Goal: Task Accomplishment & Management: Use online tool/utility

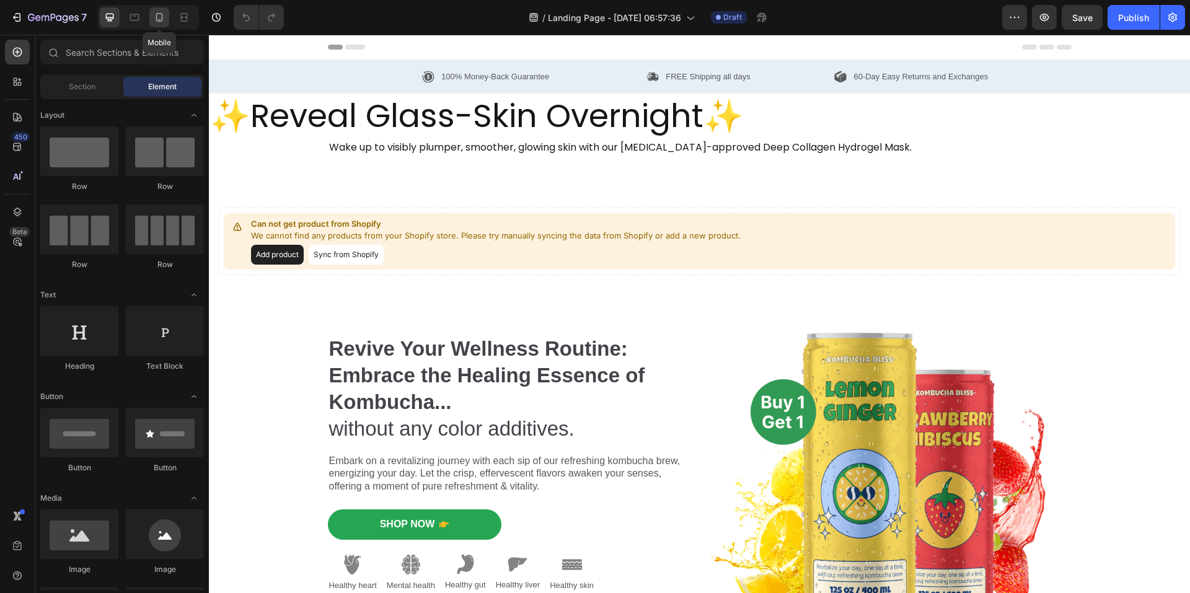
click at [162, 20] on icon at bounding box center [159, 17] width 7 height 9
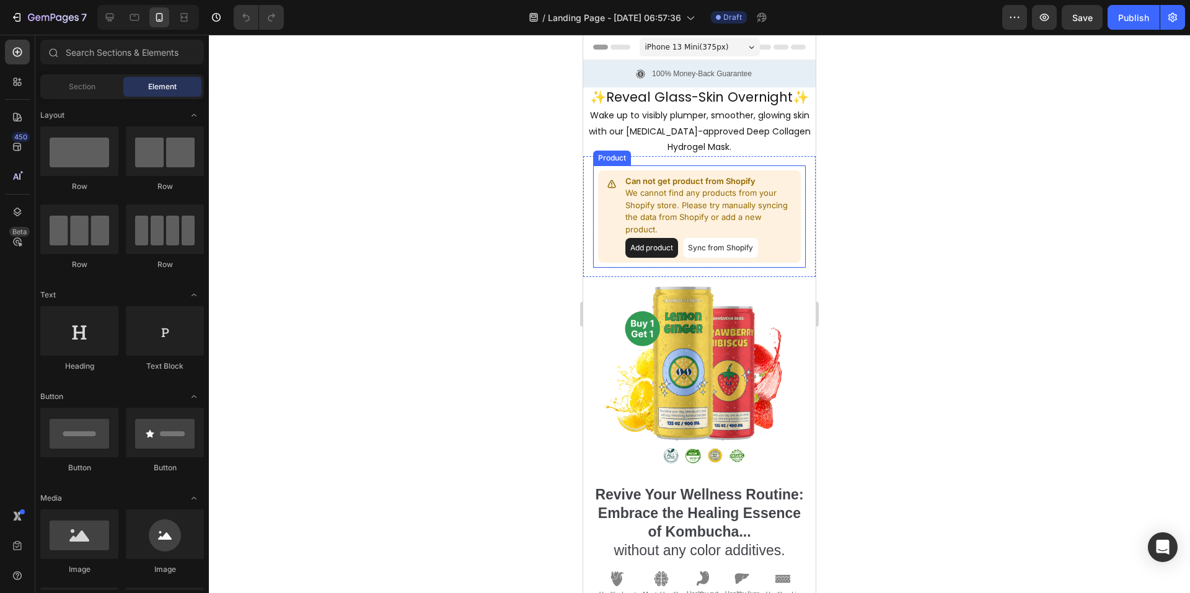
click at [782, 200] on p "We cannot find any products from your Shopify store. Please try manually syncin…" at bounding box center [711, 211] width 171 height 48
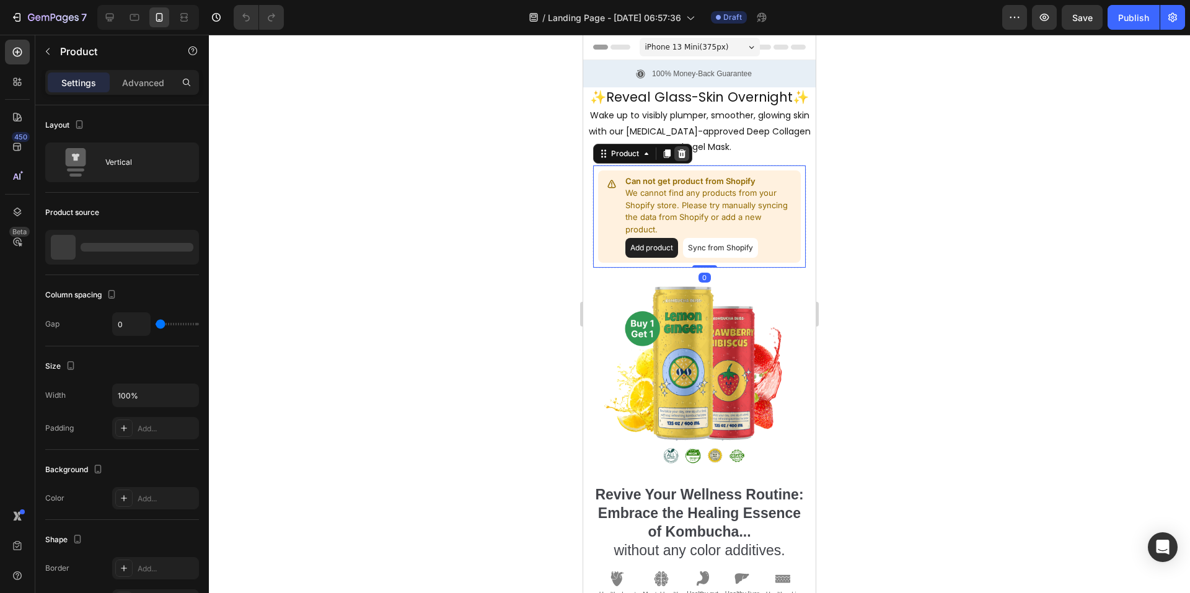
click at [681, 154] on icon at bounding box center [682, 154] width 10 height 10
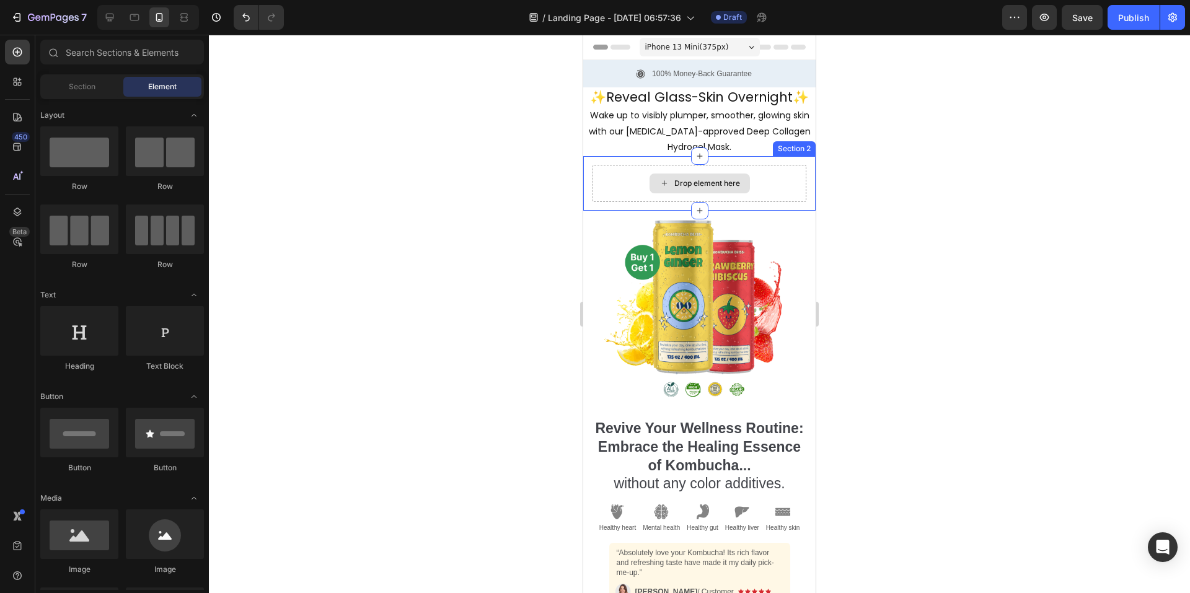
click at [772, 191] on div "Drop element here" at bounding box center [700, 183] width 214 height 37
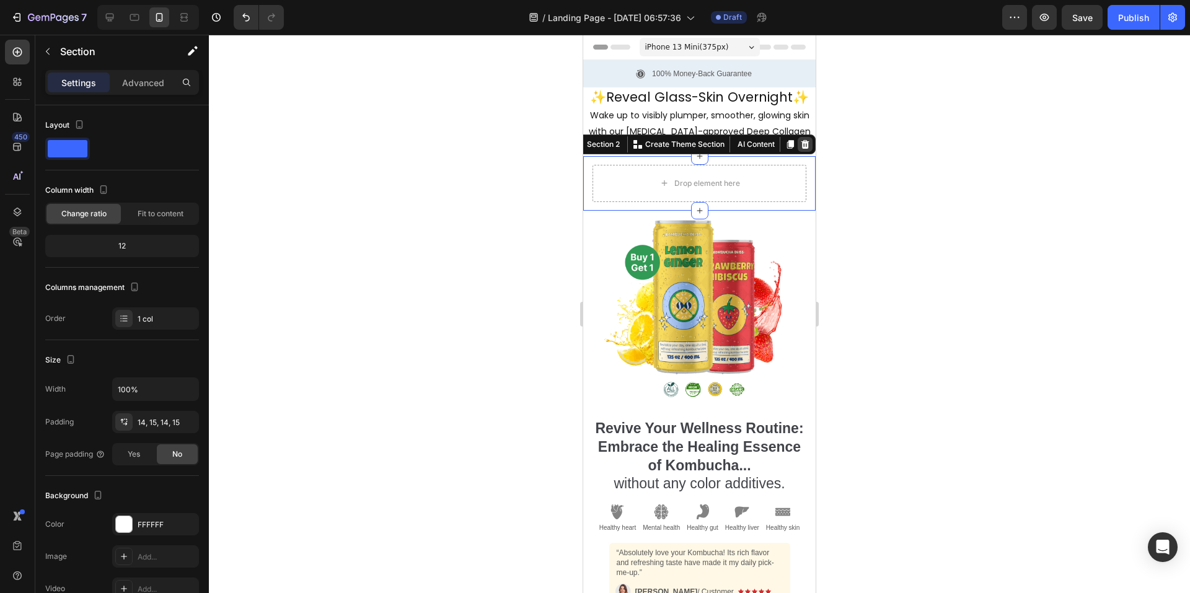
click at [800, 144] on icon at bounding box center [805, 145] width 10 height 10
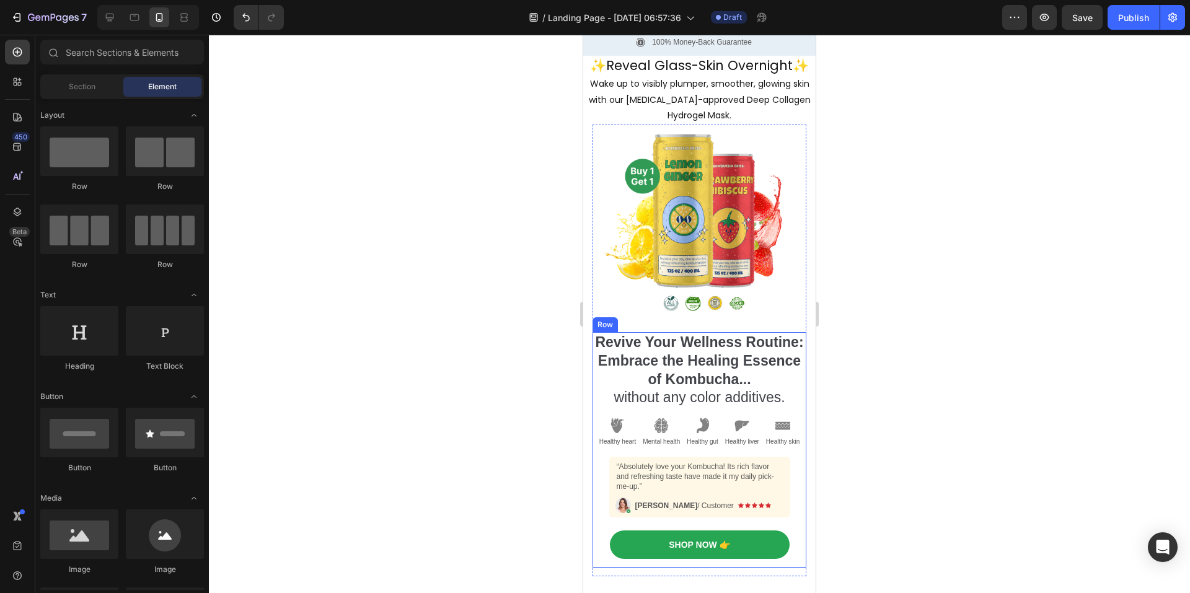
scroll to position [124, 0]
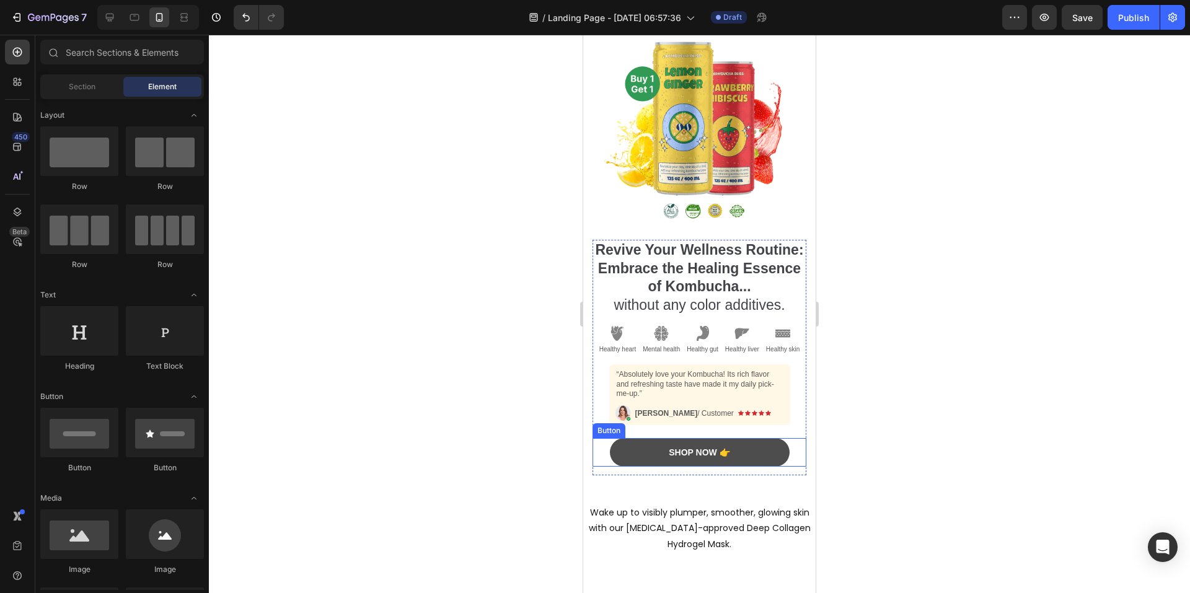
drag, startPoint x: 744, startPoint y: 463, endPoint x: 693, endPoint y: 451, distance: 52.2
click at [744, 463] on button "Shop Now 👉" at bounding box center [700, 452] width 180 height 29
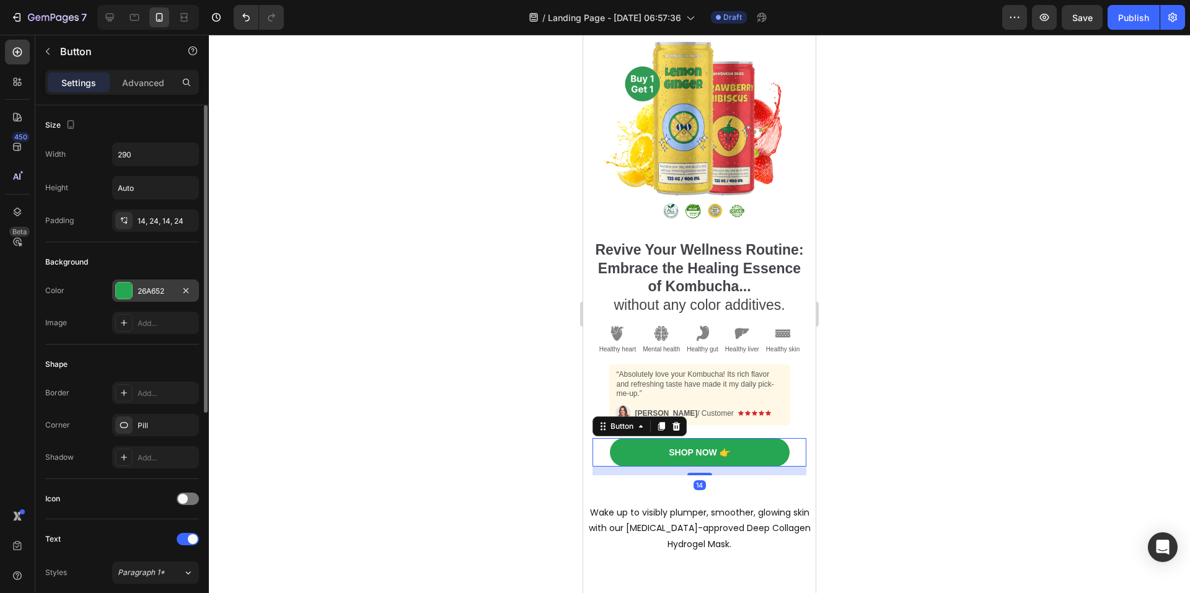
click at [162, 293] on div "26A652" at bounding box center [156, 291] width 36 height 11
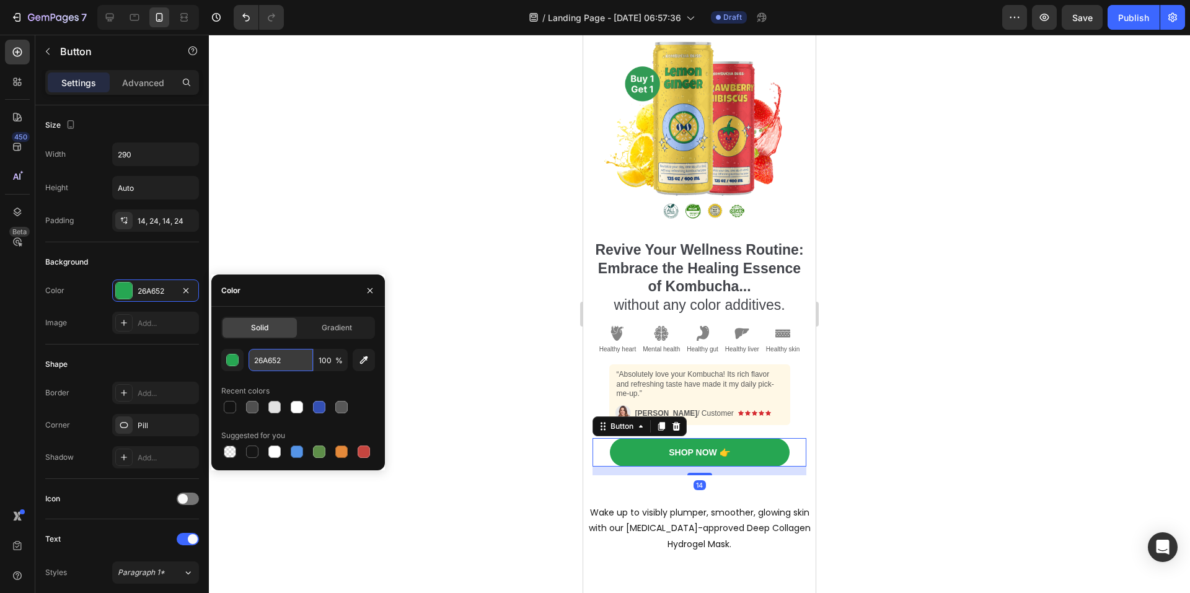
click at [301, 357] on input "26A652" at bounding box center [281, 360] width 64 height 22
paste input "#f6b6b8"
type input "#f6b6b8"
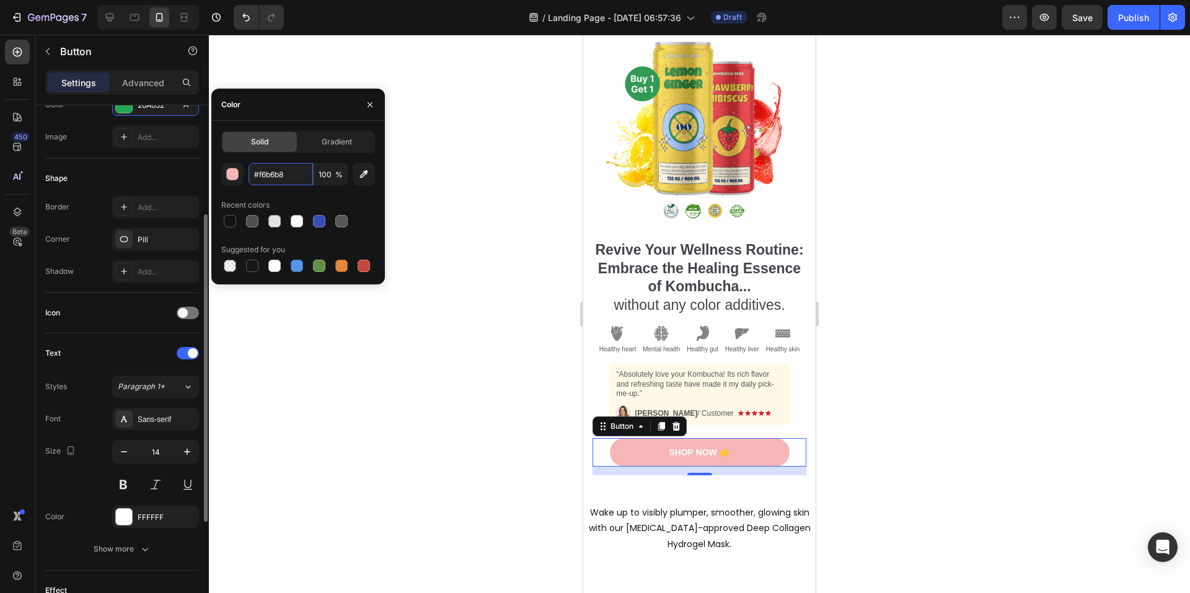
scroll to position [310, 0]
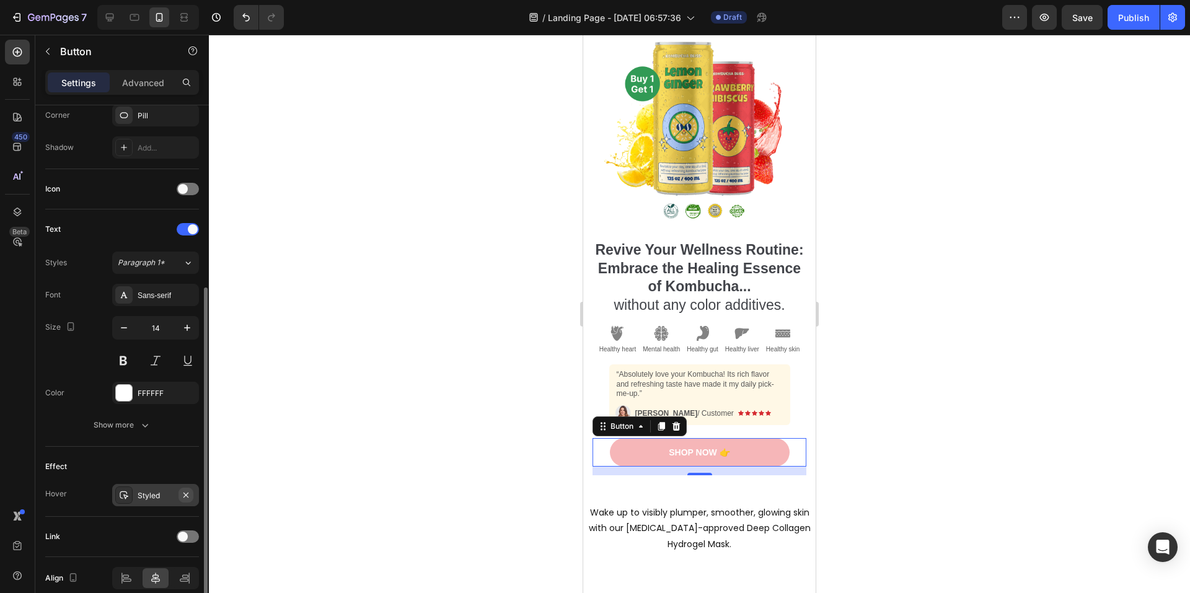
click at [185, 494] on icon "button" at bounding box center [186, 495] width 10 height 10
click at [686, 458] on div "Shop Now 👉" at bounding box center [699, 452] width 61 height 11
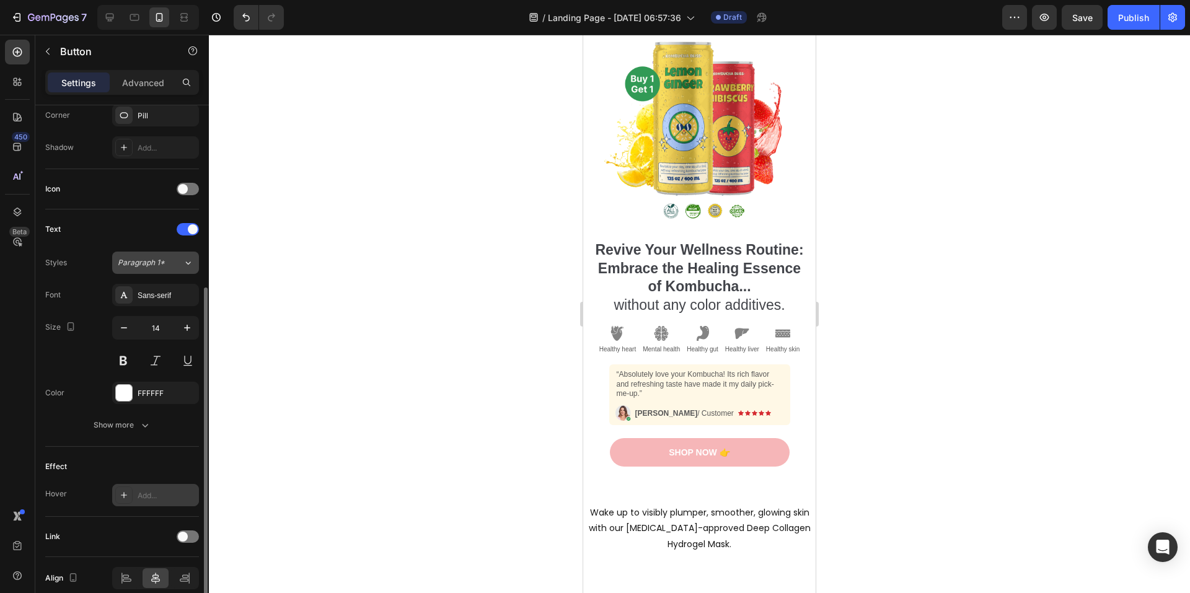
click at [168, 267] on div "Paragraph 1*" at bounding box center [150, 262] width 65 height 11
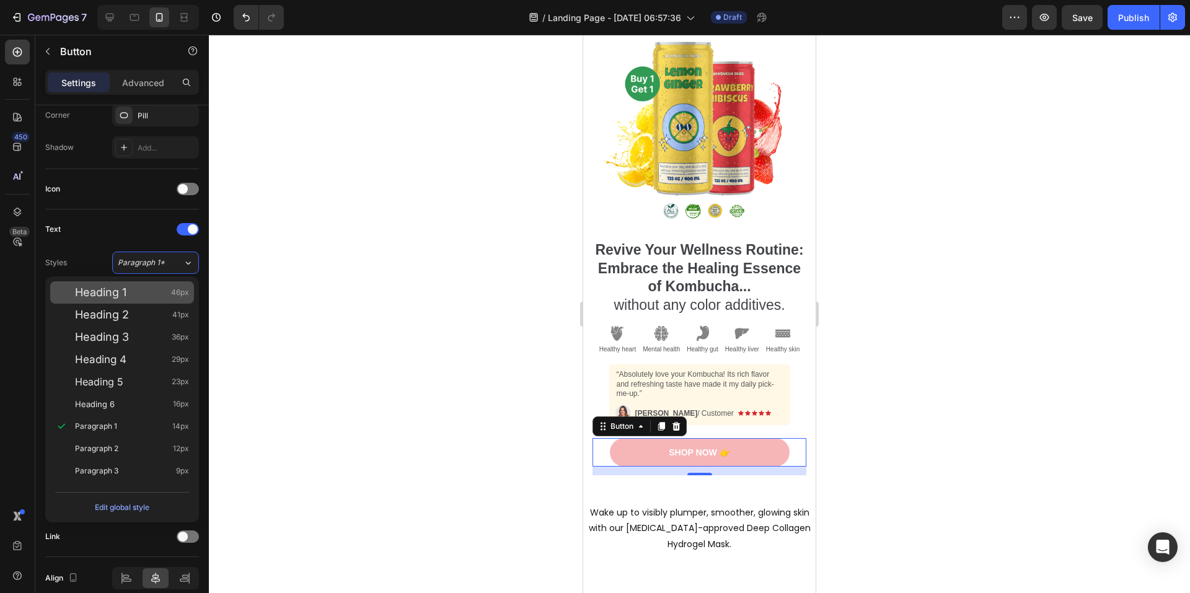
click at [153, 298] on div "Heading 1 46px" at bounding box center [132, 292] width 114 height 12
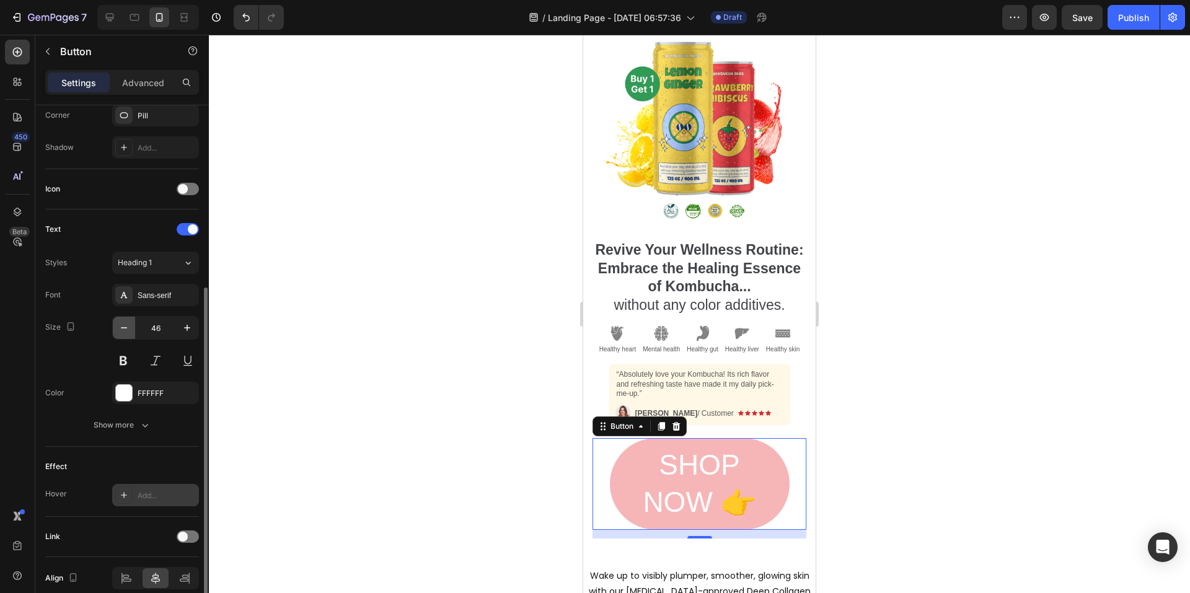
click at [125, 326] on icon "button" at bounding box center [124, 328] width 12 height 12
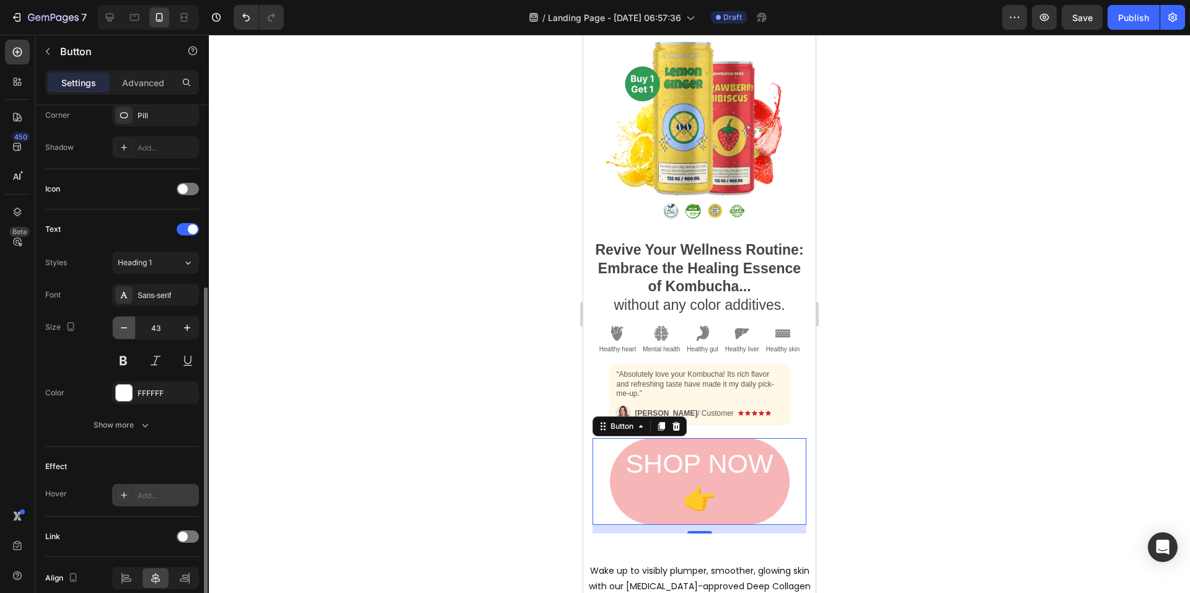
click at [125, 326] on icon "button" at bounding box center [124, 328] width 12 height 12
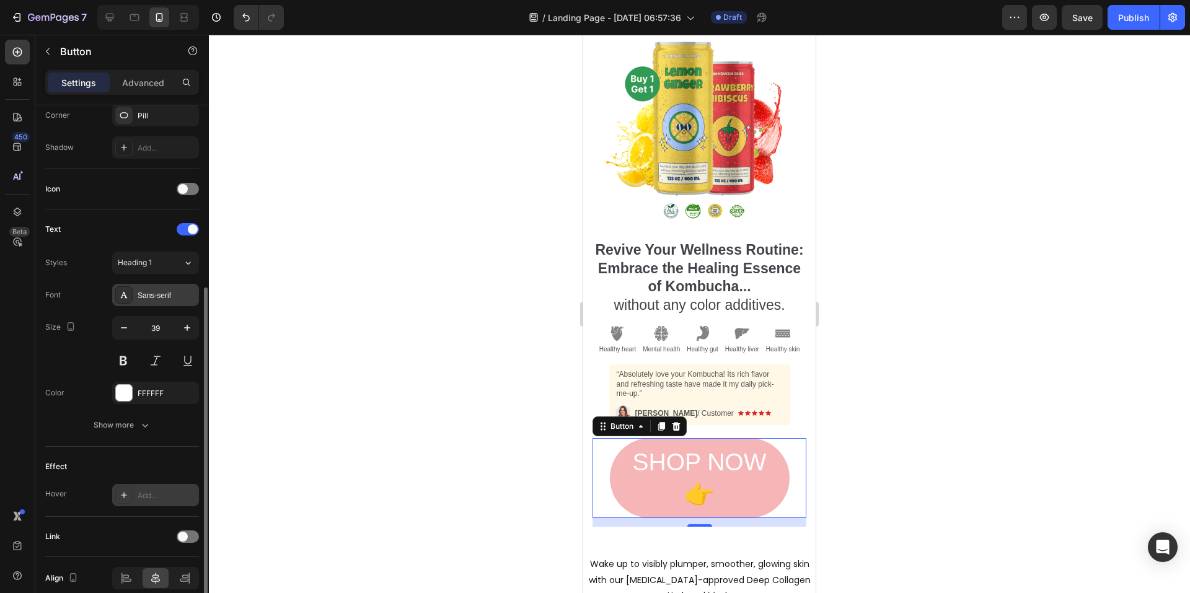
click at [163, 291] on div "Sans-serif" at bounding box center [167, 295] width 58 height 11
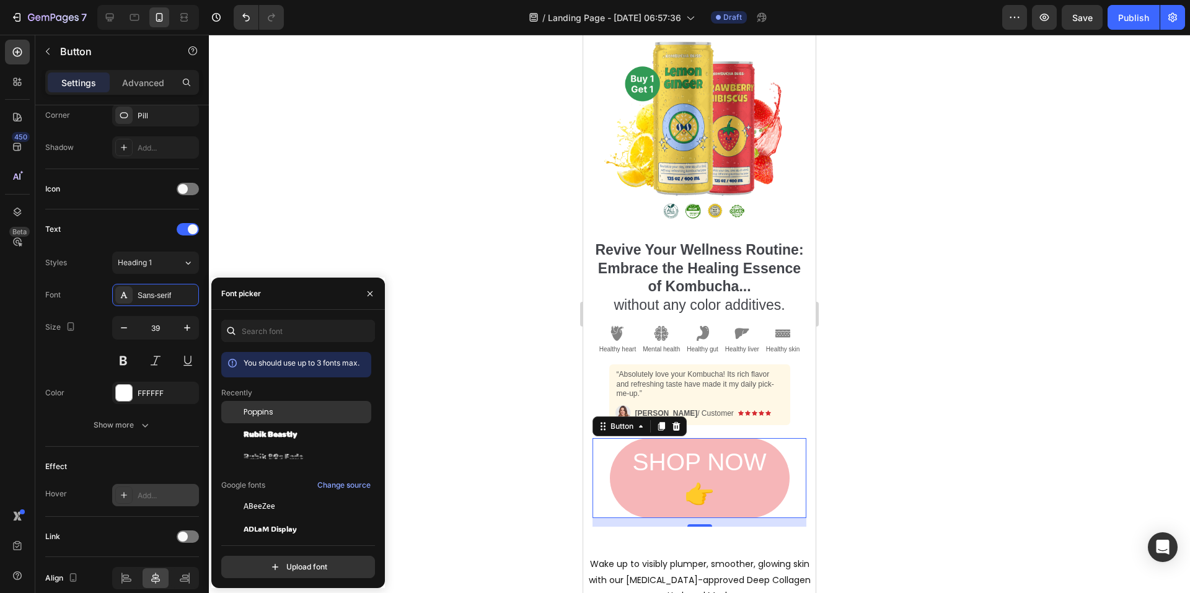
drag, startPoint x: 260, startPoint y: 413, endPoint x: 250, endPoint y: 412, distance: 10.0
click at [260, 413] on span "Poppins" at bounding box center [259, 412] width 30 height 11
click at [130, 330] on button "button" at bounding box center [124, 328] width 22 height 22
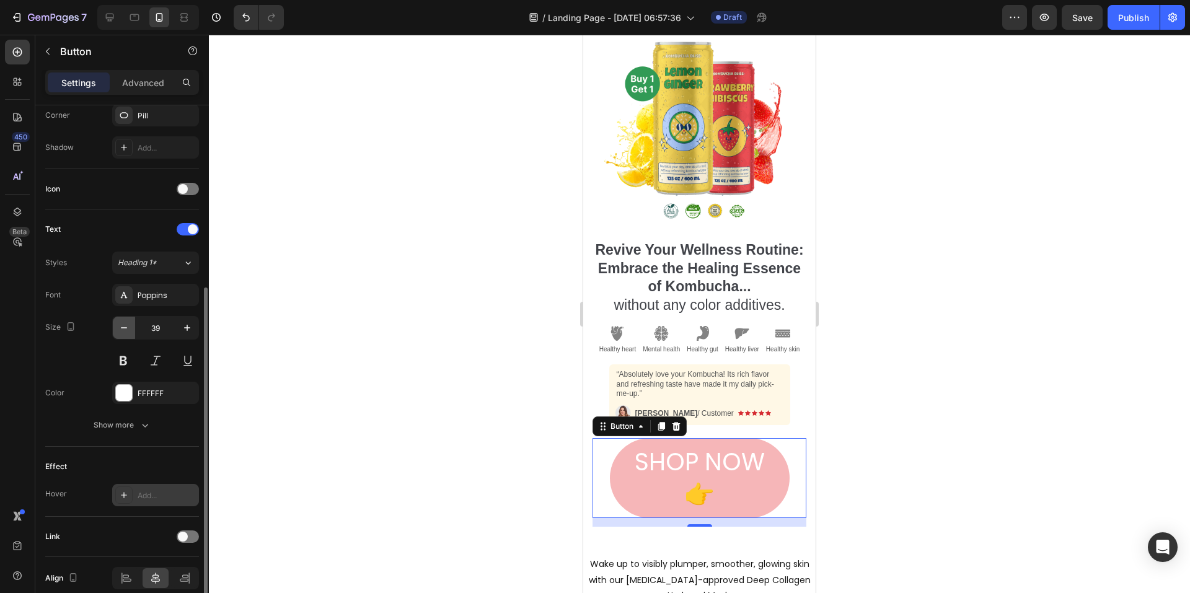
click at [130, 330] on button "button" at bounding box center [124, 328] width 22 height 22
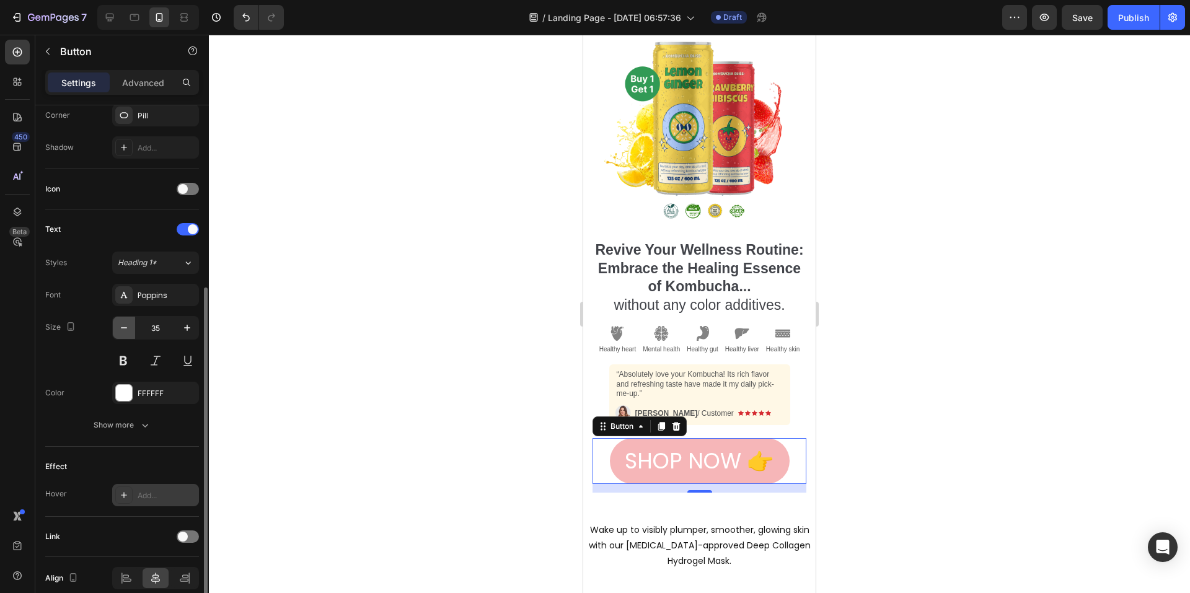
click at [130, 330] on button "button" at bounding box center [124, 328] width 22 height 22
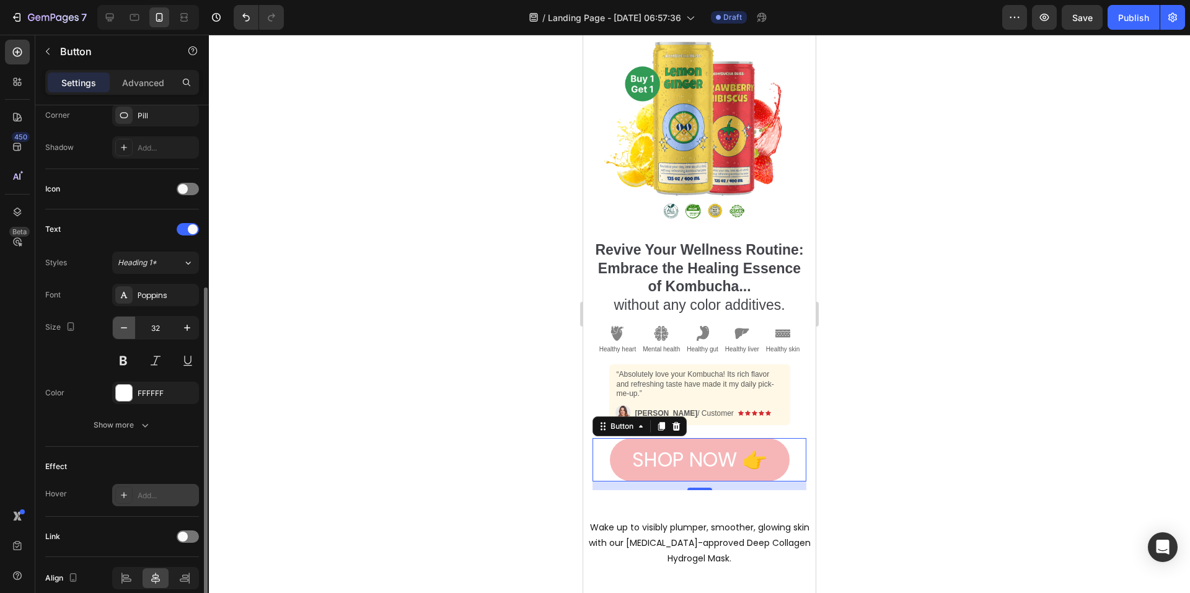
click at [130, 330] on button "button" at bounding box center [124, 328] width 22 height 22
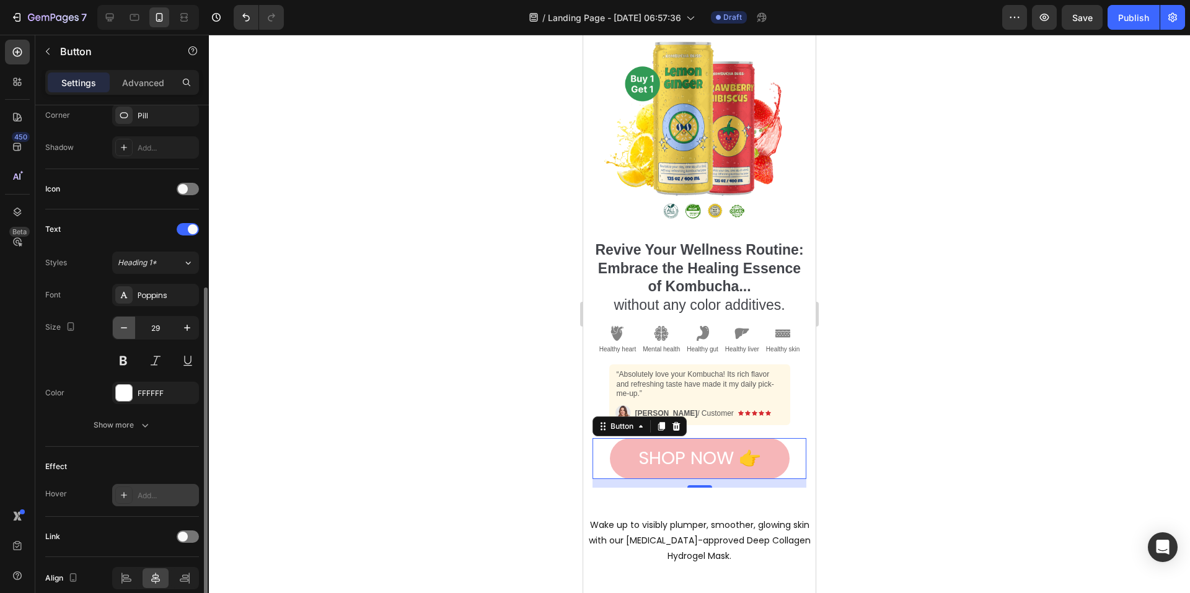
click at [130, 330] on button "button" at bounding box center [124, 328] width 22 height 22
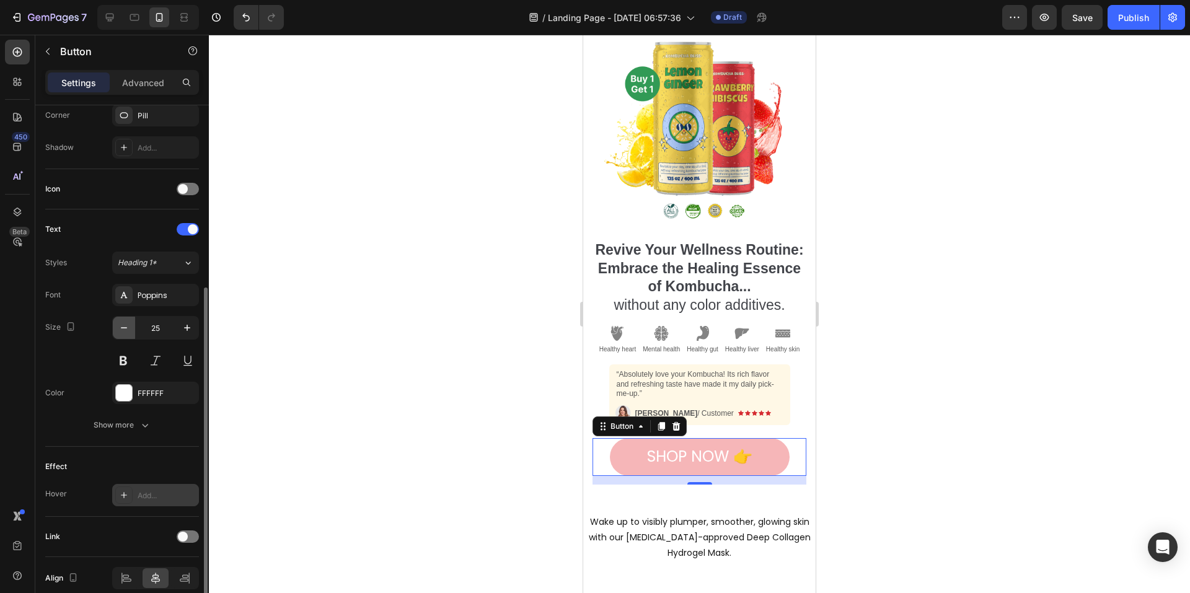
click at [130, 330] on button "button" at bounding box center [124, 328] width 22 height 22
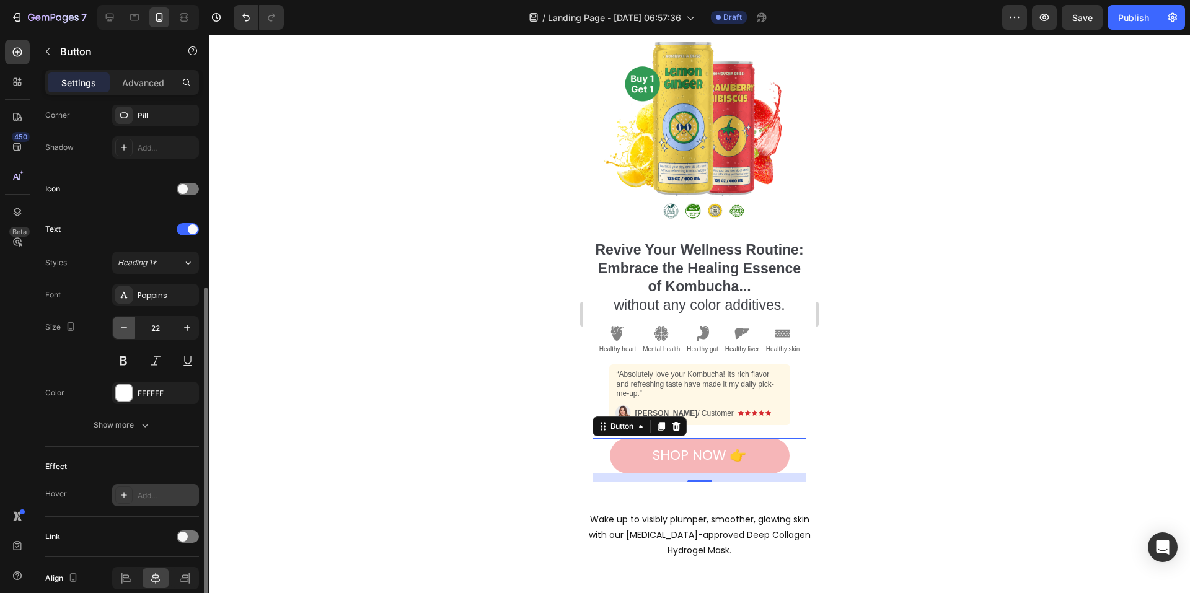
click at [130, 330] on button "button" at bounding box center [124, 328] width 22 height 22
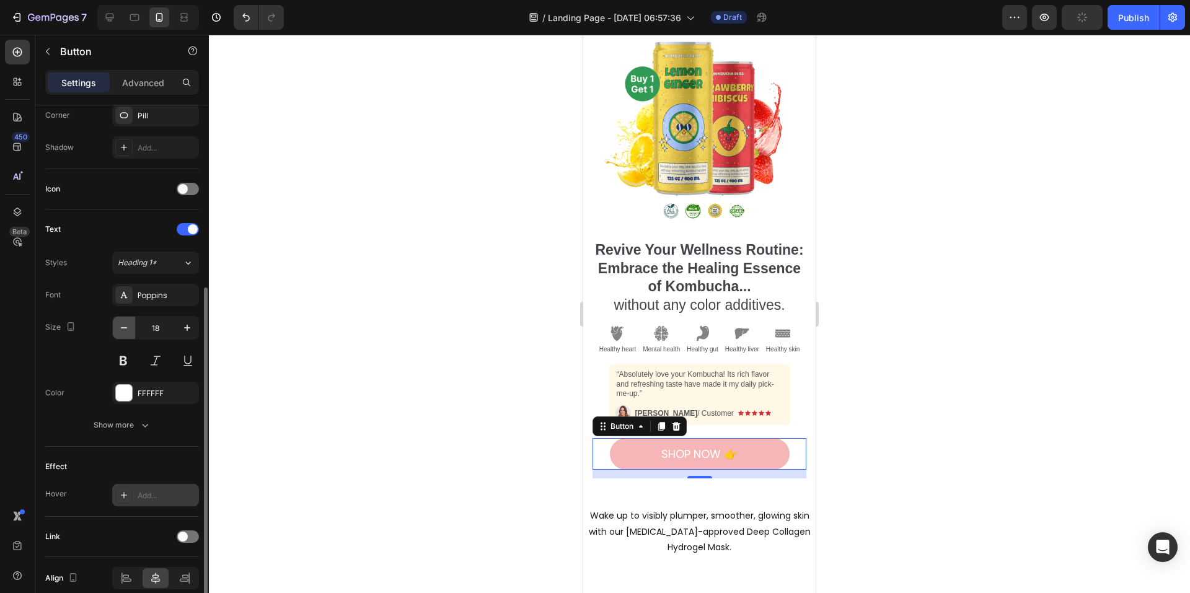
click at [130, 330] on button "button" at bounding box center [124, 328] width 22 height 22
type input "16"
click at [125, 361] on button at bounding box center [123, 361] width 22 height 22
click at [663, 431] on icon at bounding box center [661, 426] width 7 height 9
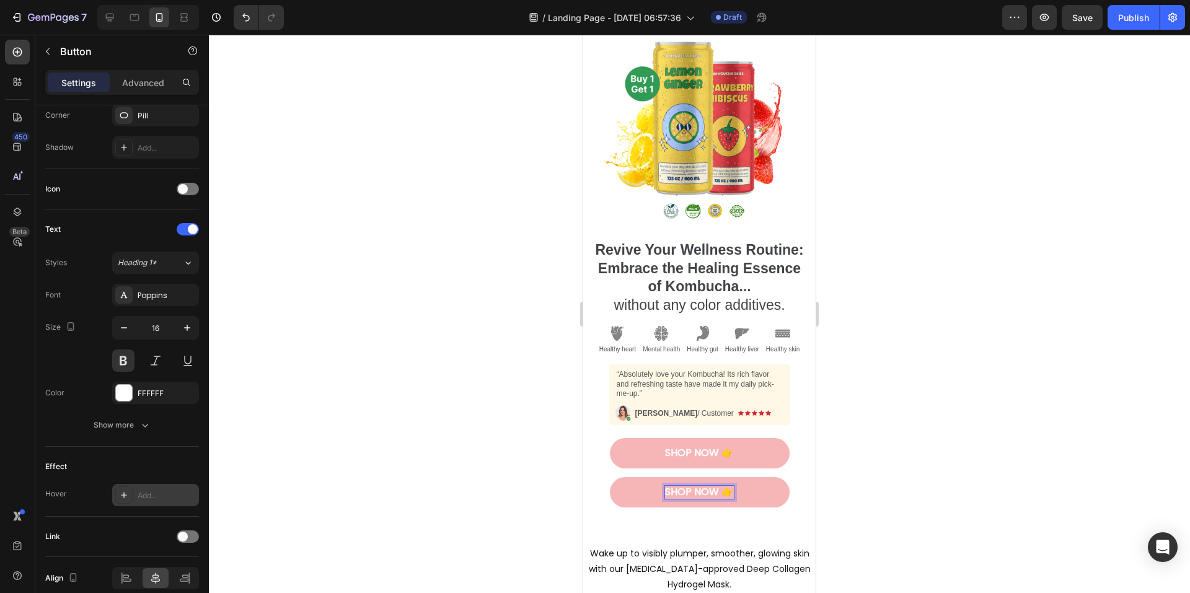
click at [676, 494] on button "Shop Now 👉" at bounding box center [700, 492] width 180 height 30
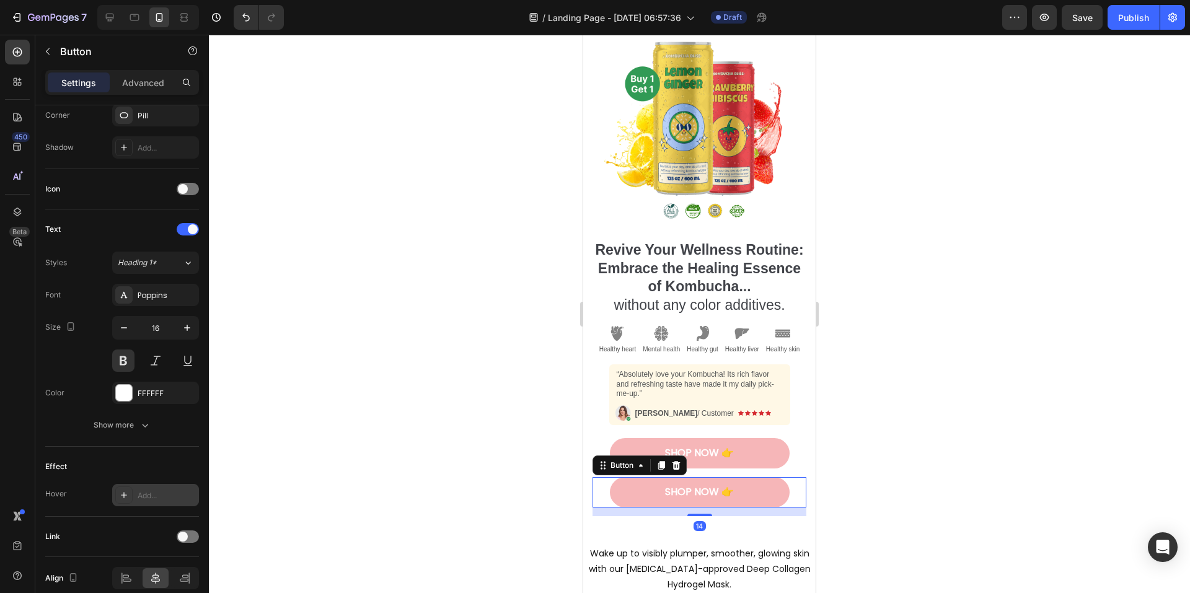
click at [676, 494] on button "Shop Now 👉" at bounding box center [700, 492] width 180 height 30
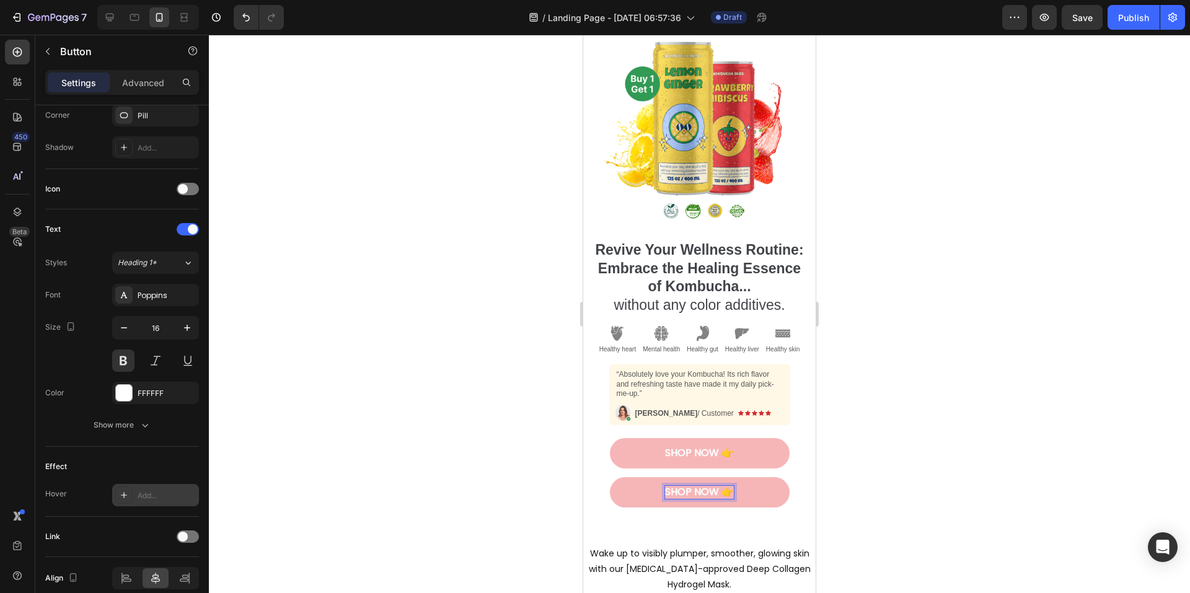
click at [679, 499] on p "Shop Now 👉" at bounding box center [699, 492] width 69 height 13
click at [610, 477] on button "SEE" at bounding box center [700, 492] width 180 height 30
click at [610, 477] on button "SEE HOW" at bounding box center [700, 492] width 180 height 30
click at [610, 477] on button "SEE HOW IT" at bounding box center [700, 492] width 180 height 30
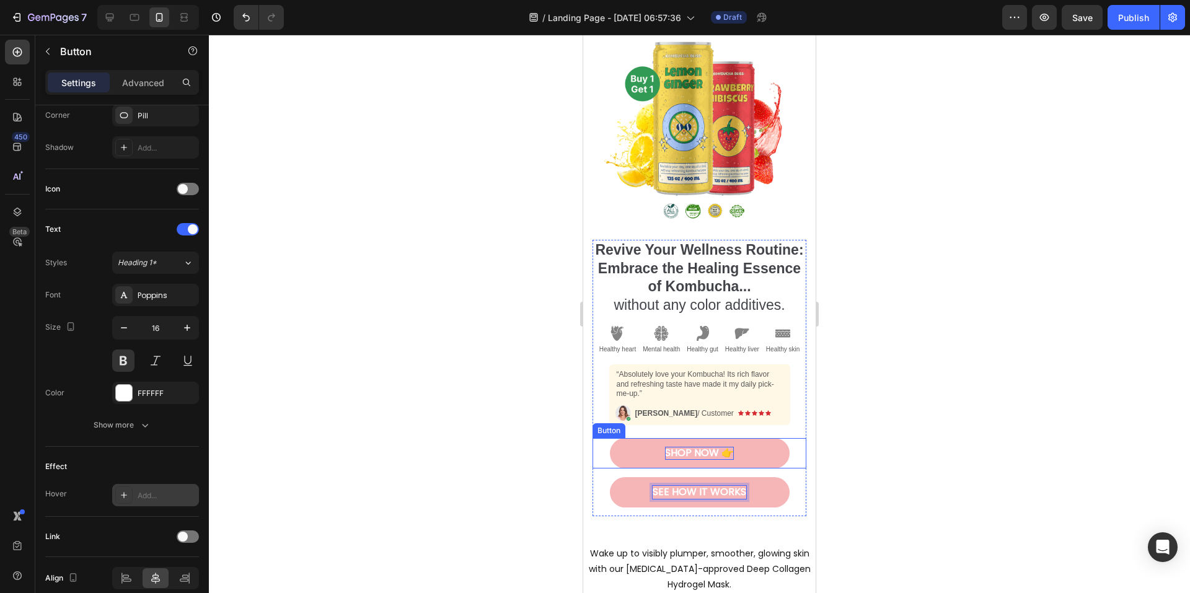
click at [720, 460] on p "Shop Now 👉" at bounding box center [699, 453] width 69 height 13
drag, startPoint x: 720, startPoint y: 463, endPoint x: 727, endPoint y: 463, distance: 6.8
click at [727, 460] on p "Shop Now 👉" at bounding box center [699, 453] width 69 height 13
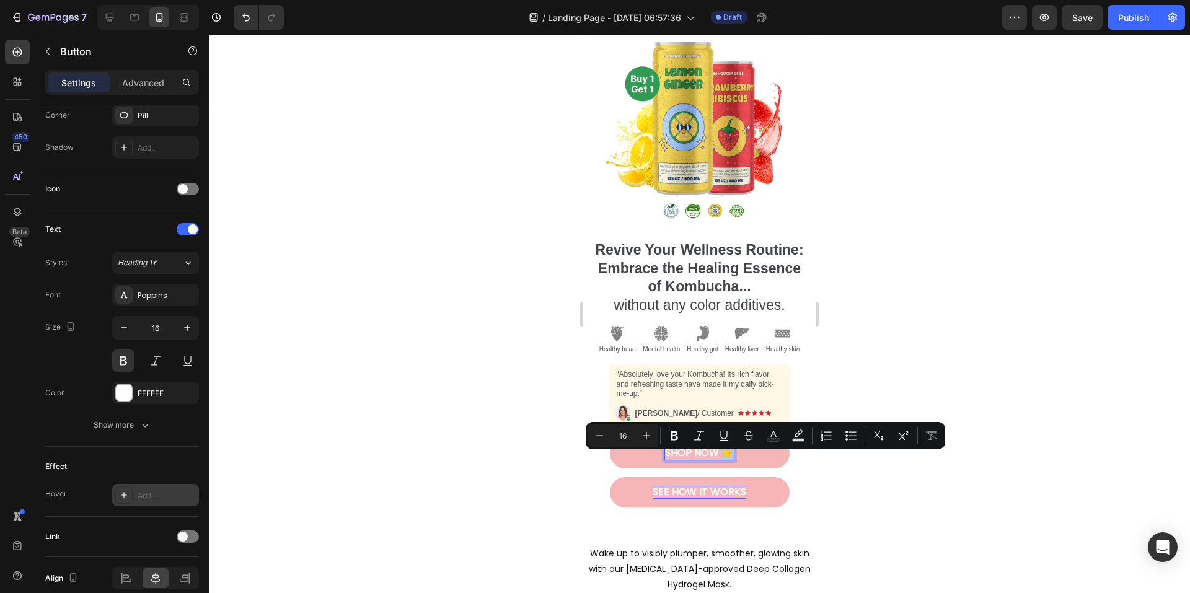
copy p "👉"
click at [733, 499] on p "SEE HOW IT WORKS" at bounding box center [700, 492] width 94 height 13
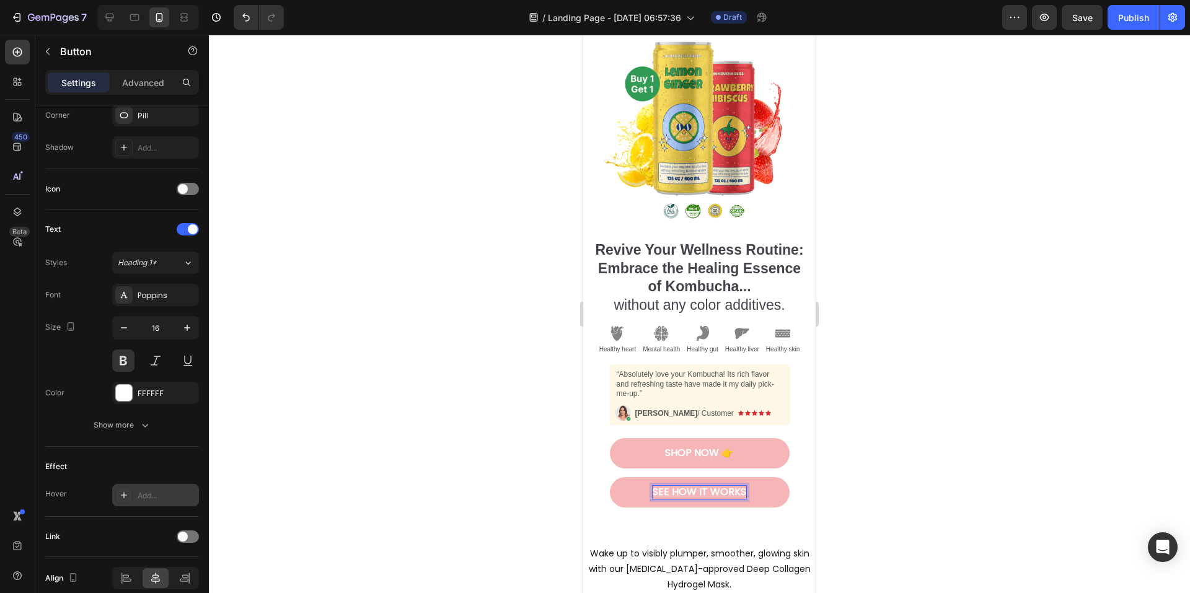
click at [737, 499] on p "SEE HOW IT WORKS" at bounding box center [700, 492] width 94 height 13
click at [610, 477] on button "SEE HOW IT WORKS" at bounding box center [700, 492] width 180 height 30
click at [910, 464] on div at bounding box center [699, 314] width 981 height 559
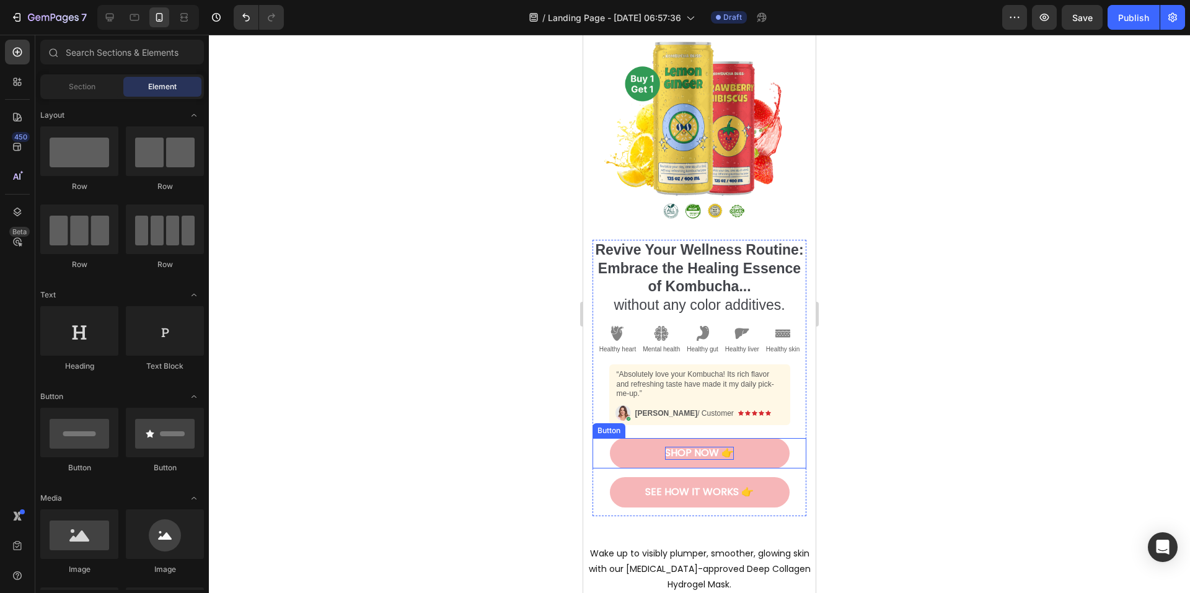
click at [692, 460] on p "Shop Now 👉" at bounding box center [699, 453] width 69 height 13
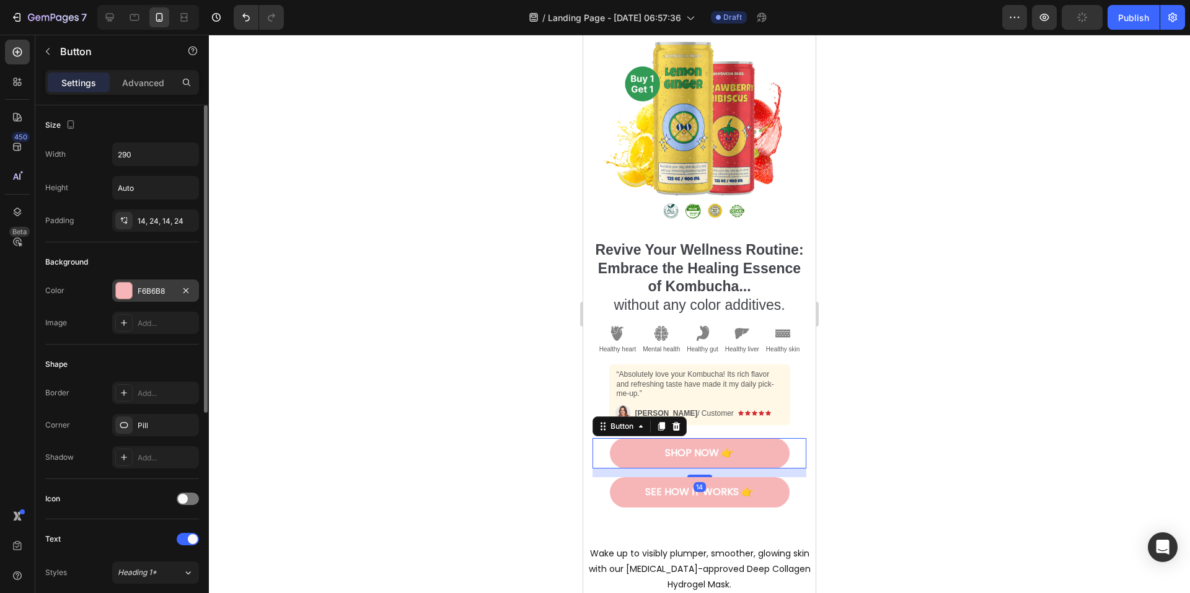
click at [143, 293] on div "F6B6B8" at bounding box center [156, 291] width 36 height 11
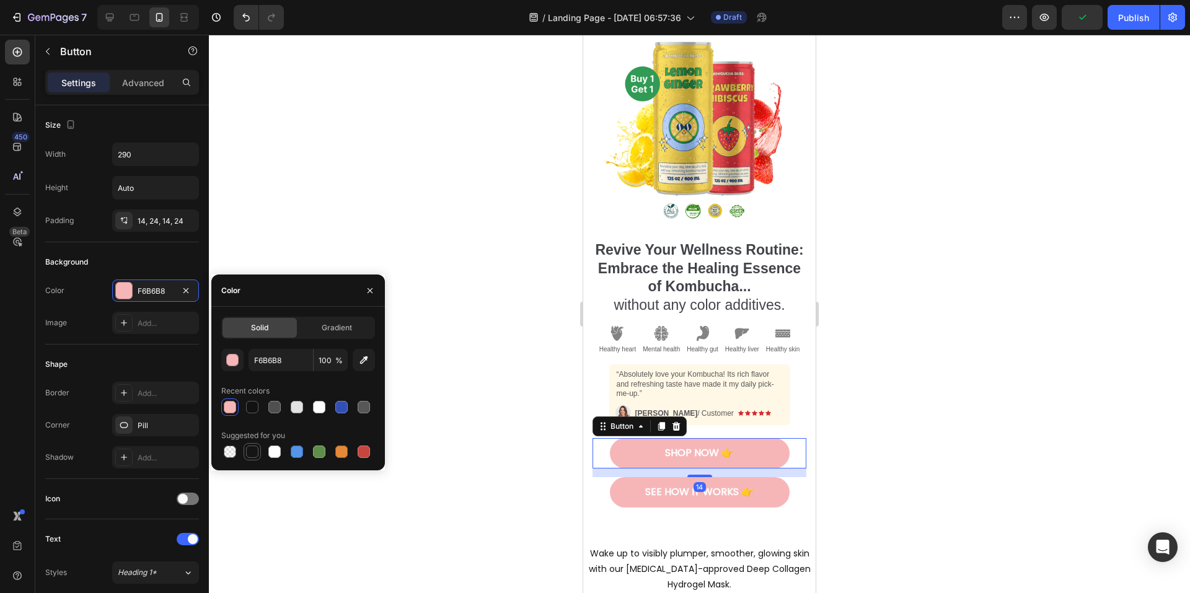
click at [255, 453] on div at bounding box center [252, 452] width 12 height 12
type input "151515"
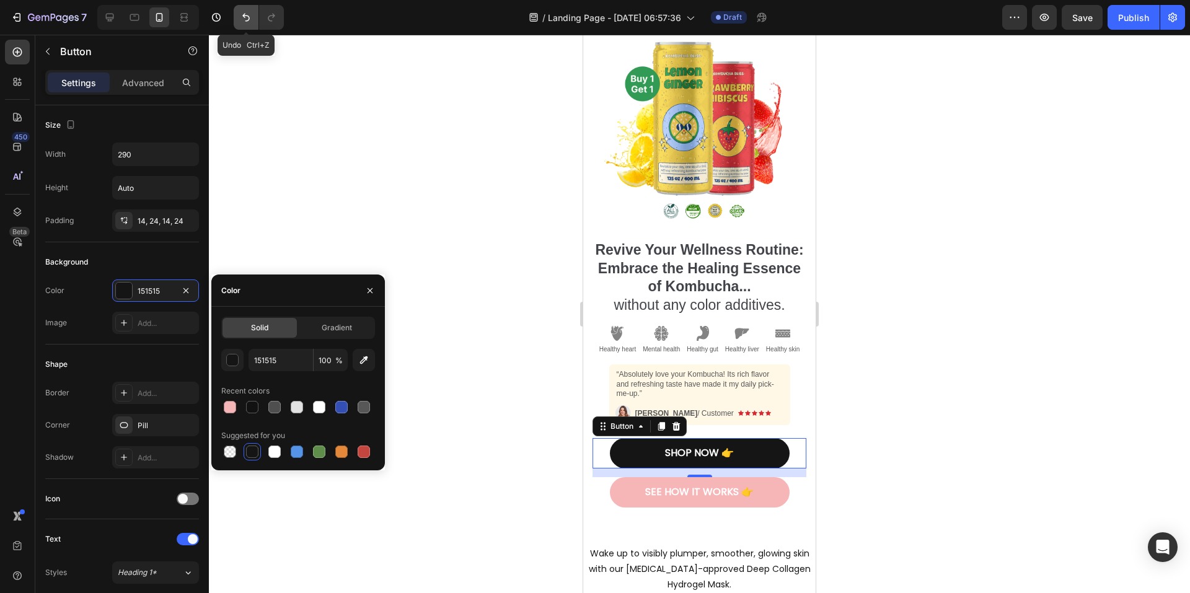
click at [247, 14] on icon "Undo/Redo" at bounding box center [246, 17] width 12 height 12
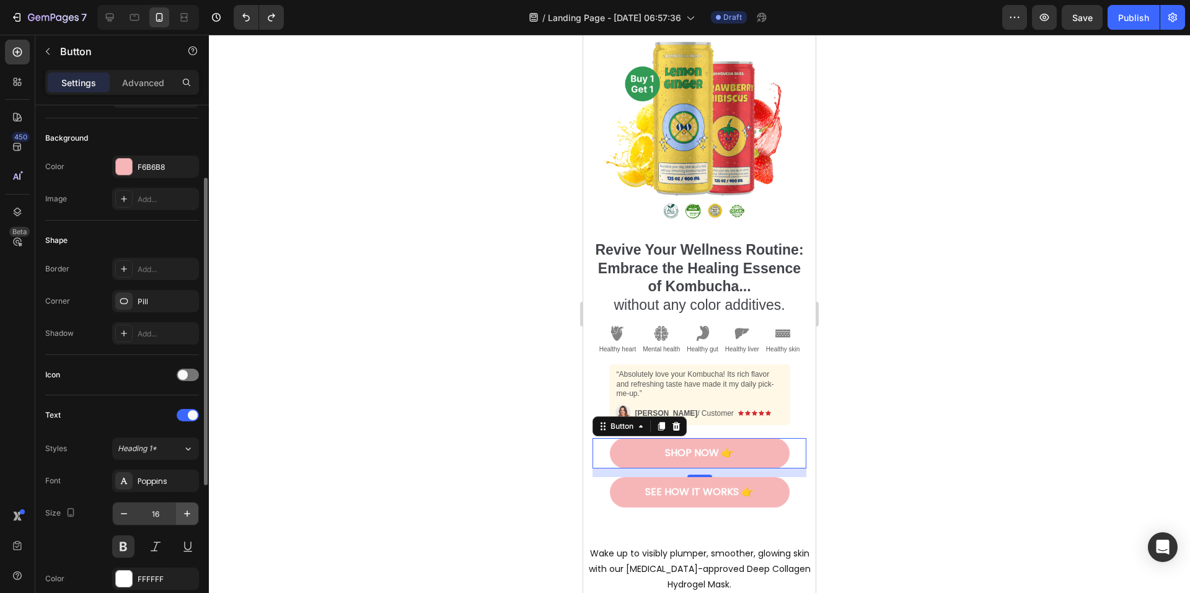
scroll to position [248, 0]
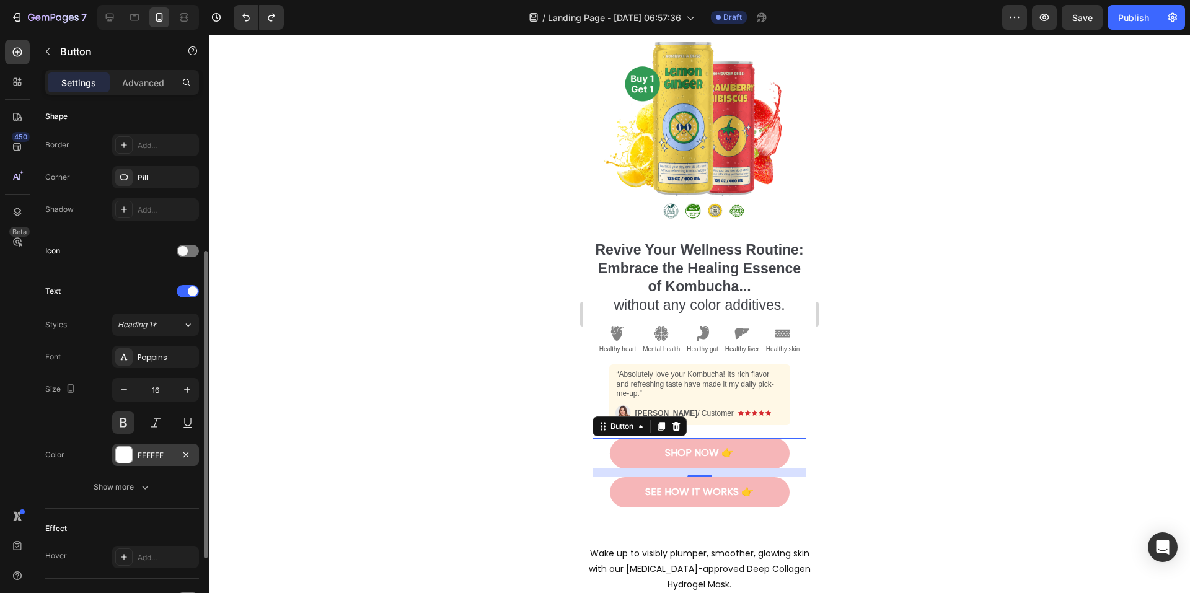
click at [156, 453] on div "FFFFFF" at bounding box center [156, 455] width 36 height 11
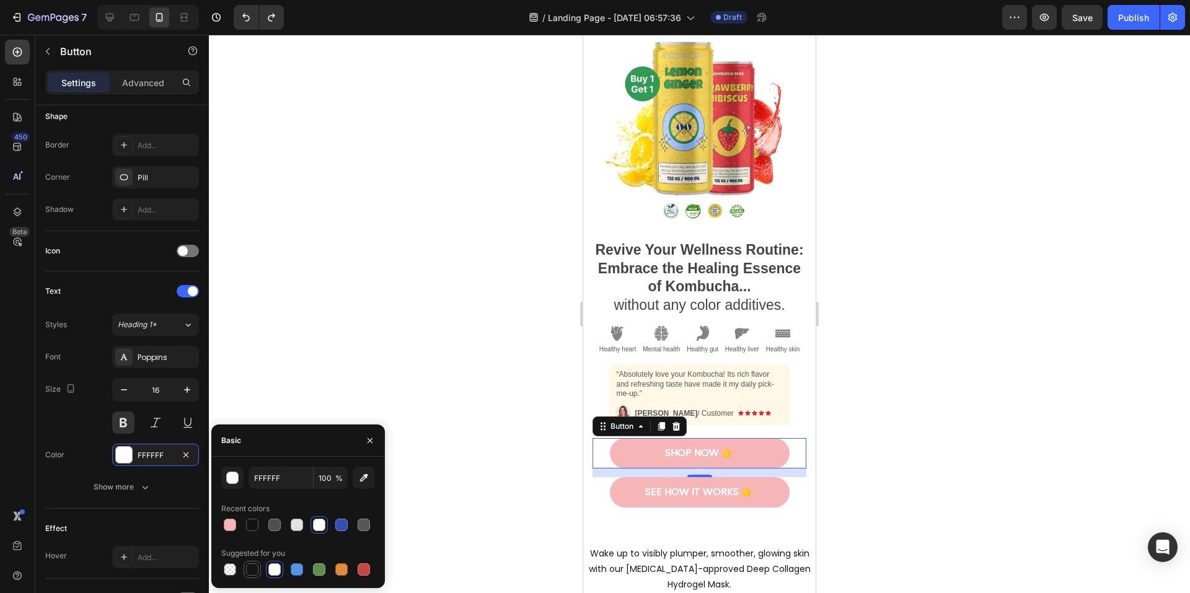
click at [254, 570] on div at bounding box center [252, 570] width 12 height 12
type input "151515"
click at [696, 492] on div "14" at bounding box center [700, 487] width 12 height 10
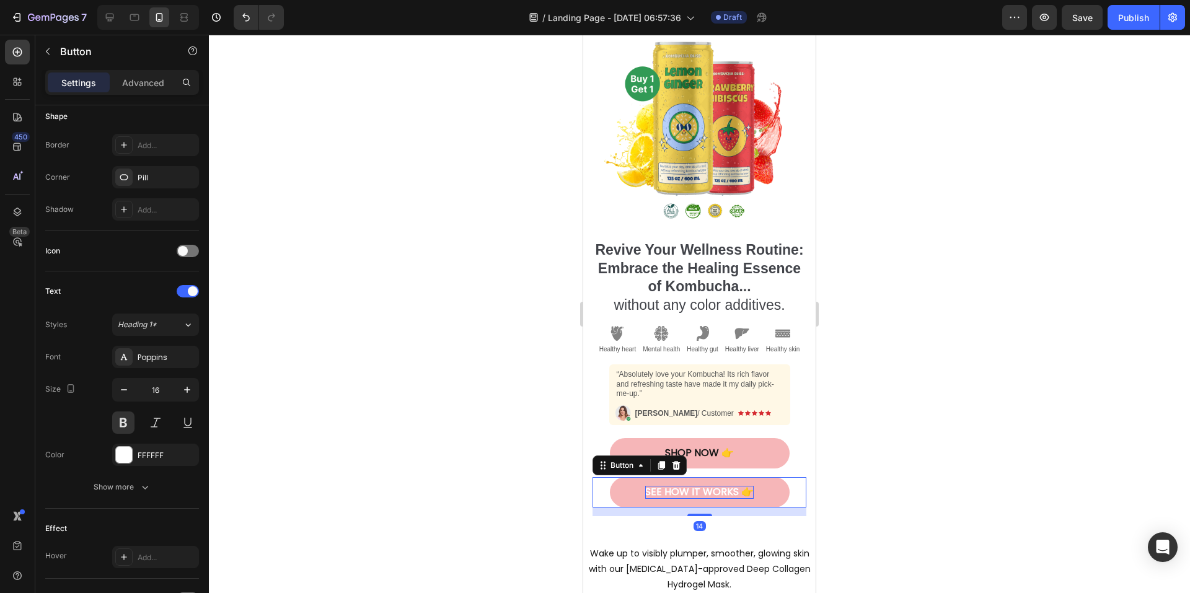
click at [672, 499] on p "SEE HOW IT WORKS 👉" at bounding box center [699, 492] width 109 height 13
click at [141, 453] on div "FFFFFF" at bounding box center [156, 455] width 36 height 11
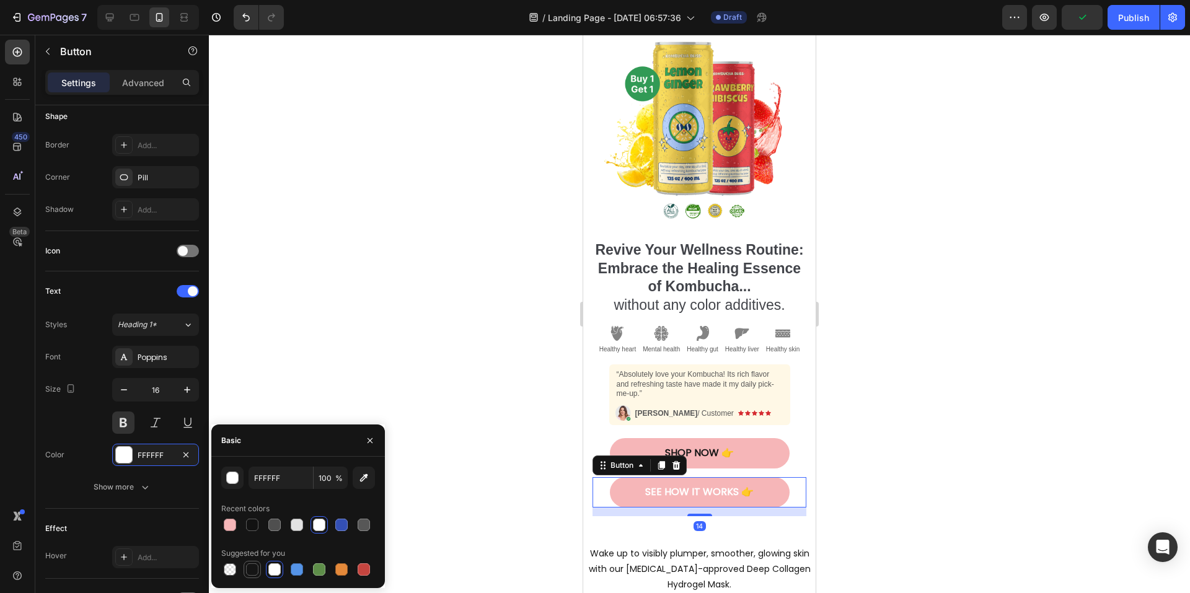
click at [254, 569] on div at bounding box center [252, 570] width 12 height 12
type input "151515"
click at [931, 437] on div at bounding box center [699, 314] width 981 height 559
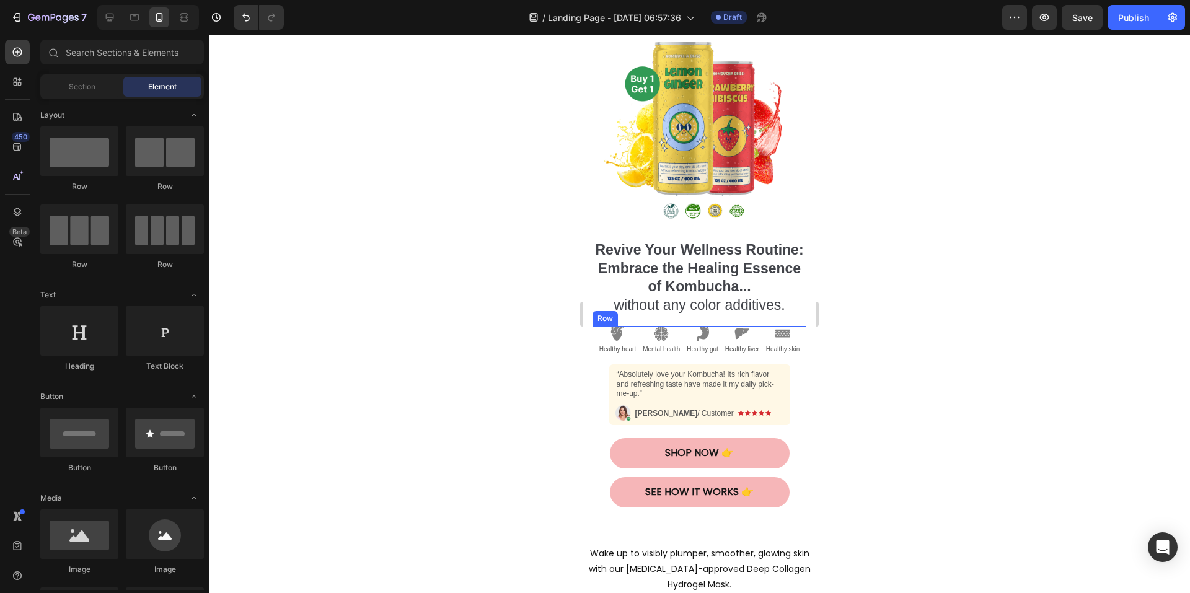
click at [716, 342] on div "Image Healthy heart Text Block Image Mental health Text Block Image Healthy gut…" at bounding box center [700, 340] width 214 height 29
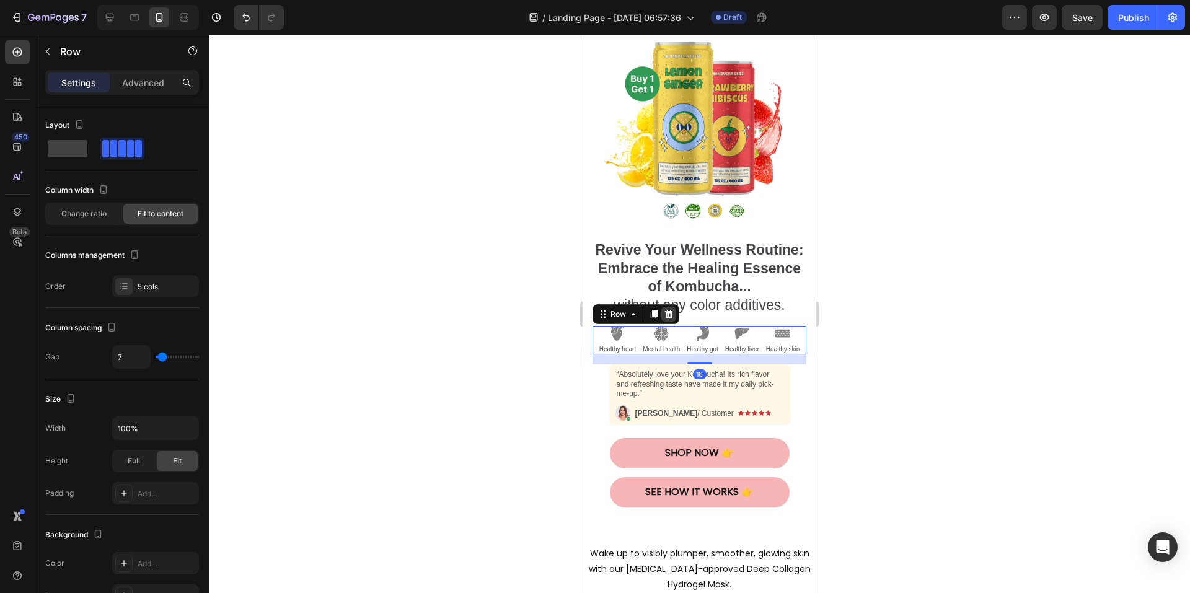
click at [667, 319] on icon at bounding box center [669, 314] width 8 height 9
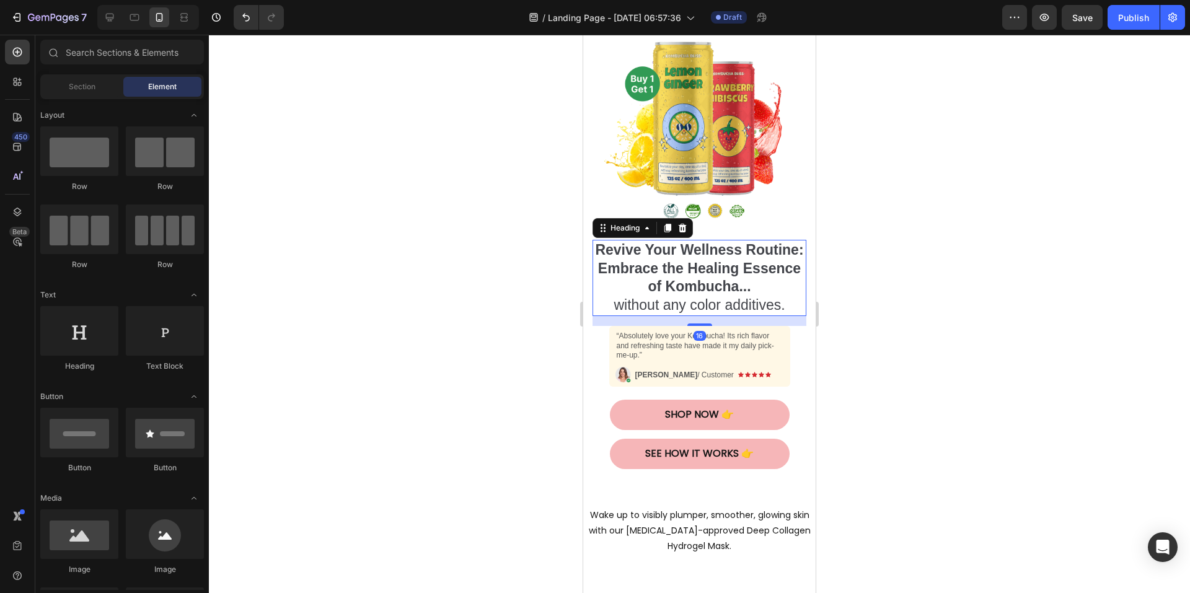
click at [720, 277] on strong "Revive Your Wellness Routine: Embrace the Healing Essence of Kombucha..." at bounding box center [699, 268] width 208 height 53
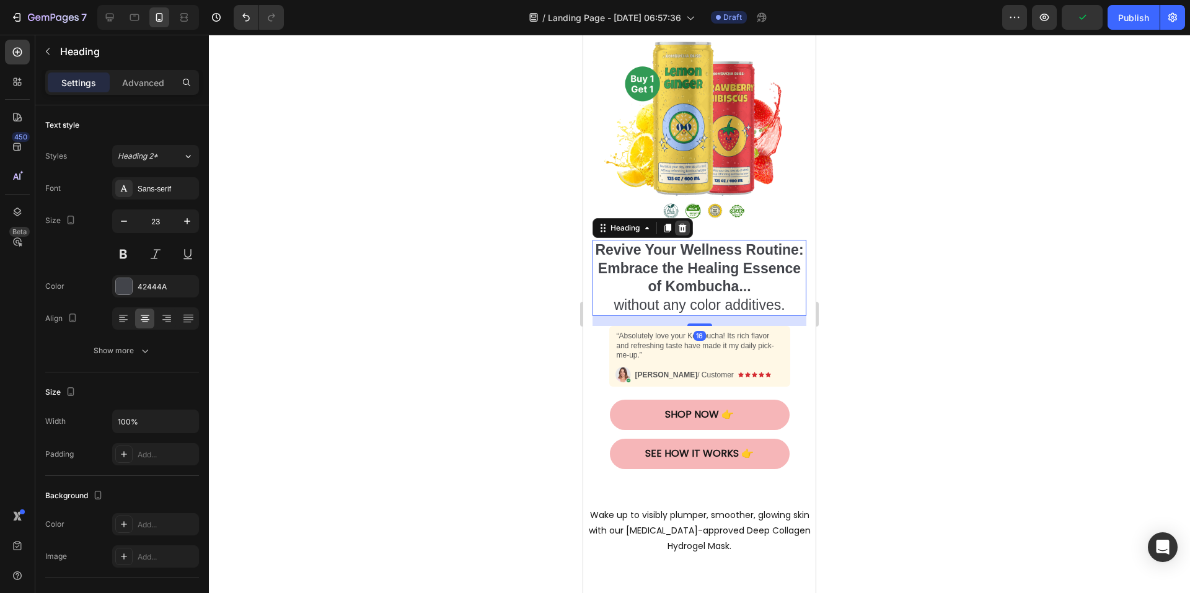
click at [684, 223] on icon at bounding box center [683, 228] width 10 height 10
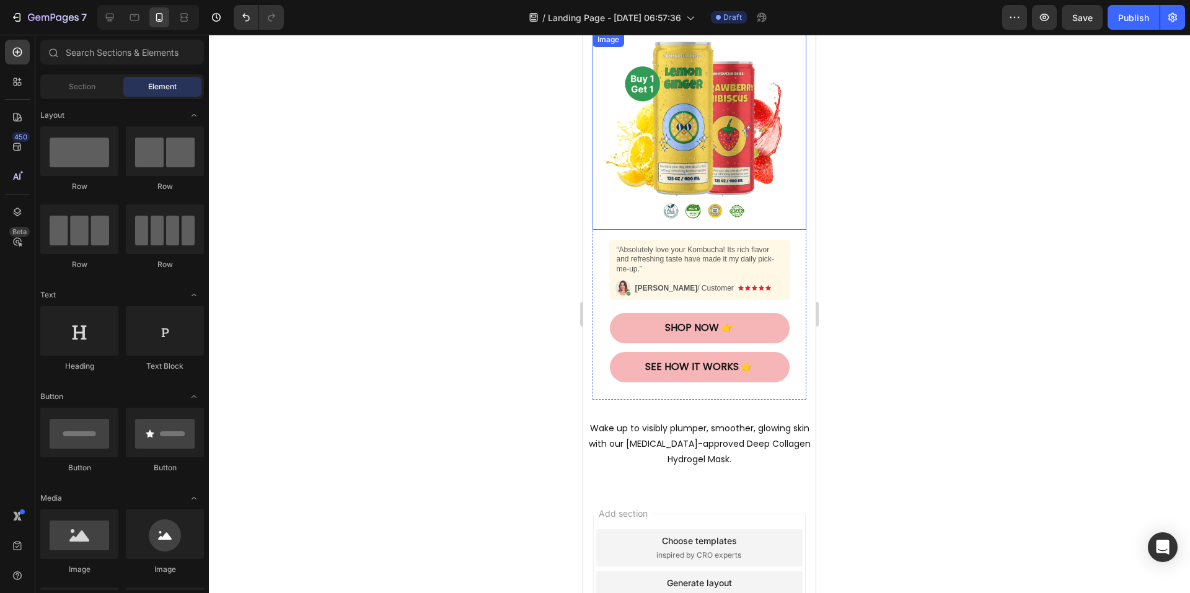
click at [668, 140] on img at bounding box center [699, 131] width 193 height 198
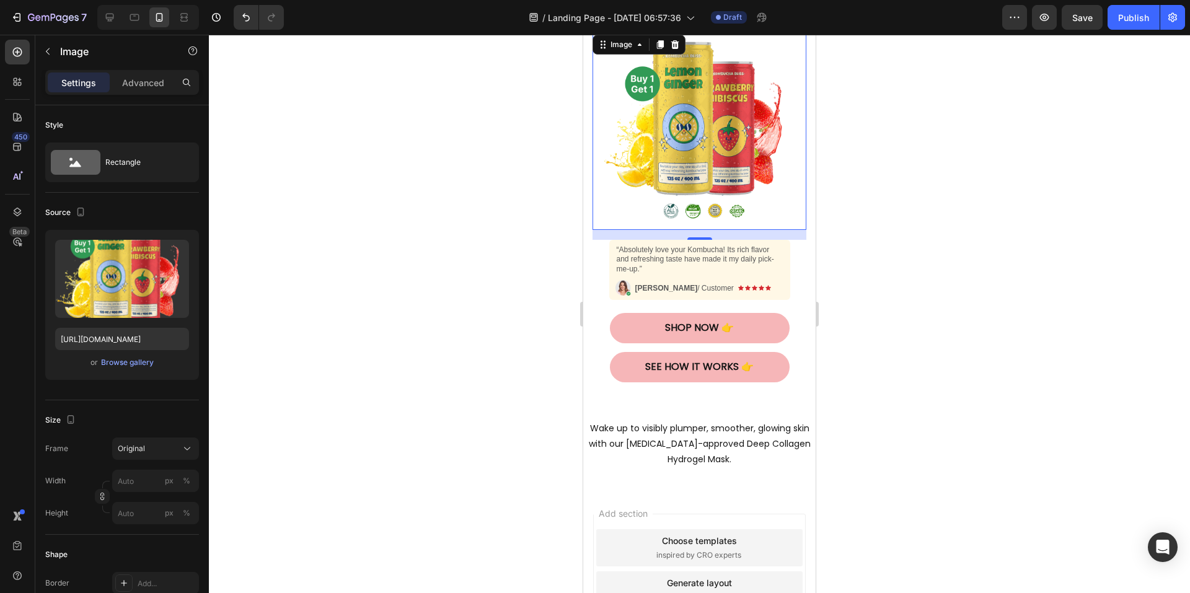
drag, startPoint x: 702, startPoint y: 139, endPoint x: 629, endPoint y: 139, distance: 73.2
click at [701, 139] on img at bounding box center [699, 131] width 193 height 198
click at [135, 364] on div "Browse gallery" at bounding box center [127, 362] width 53 height 11
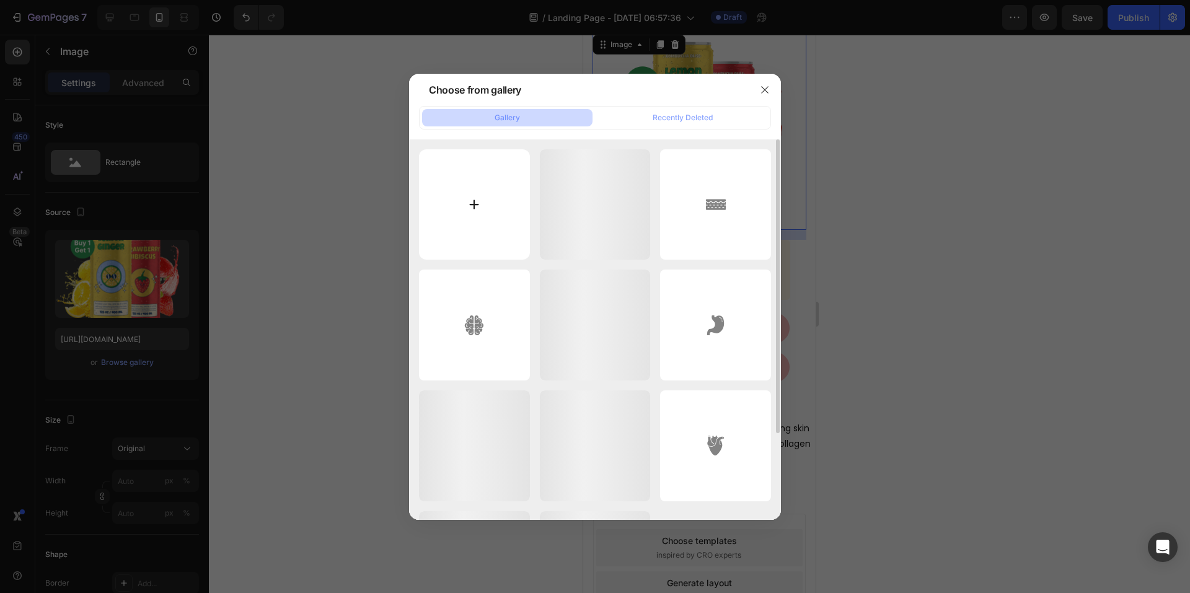
click at [484, 195] on input "file" at bounding box center [474, 204] width 111 height 111
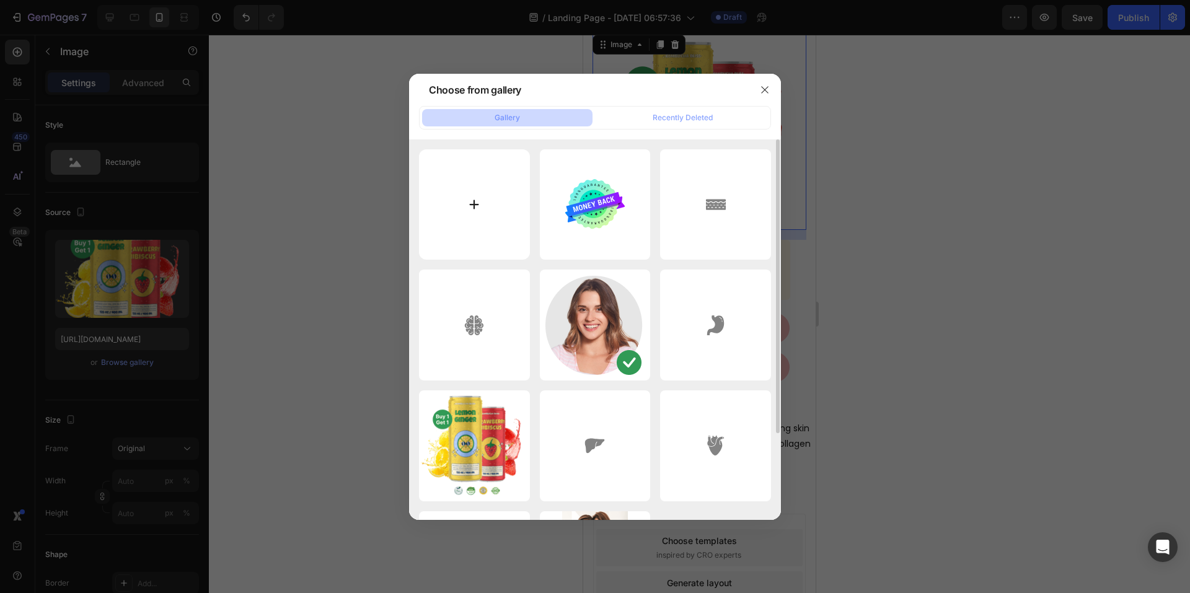
type input "C:\fakepath\1756167961010846_4.png"
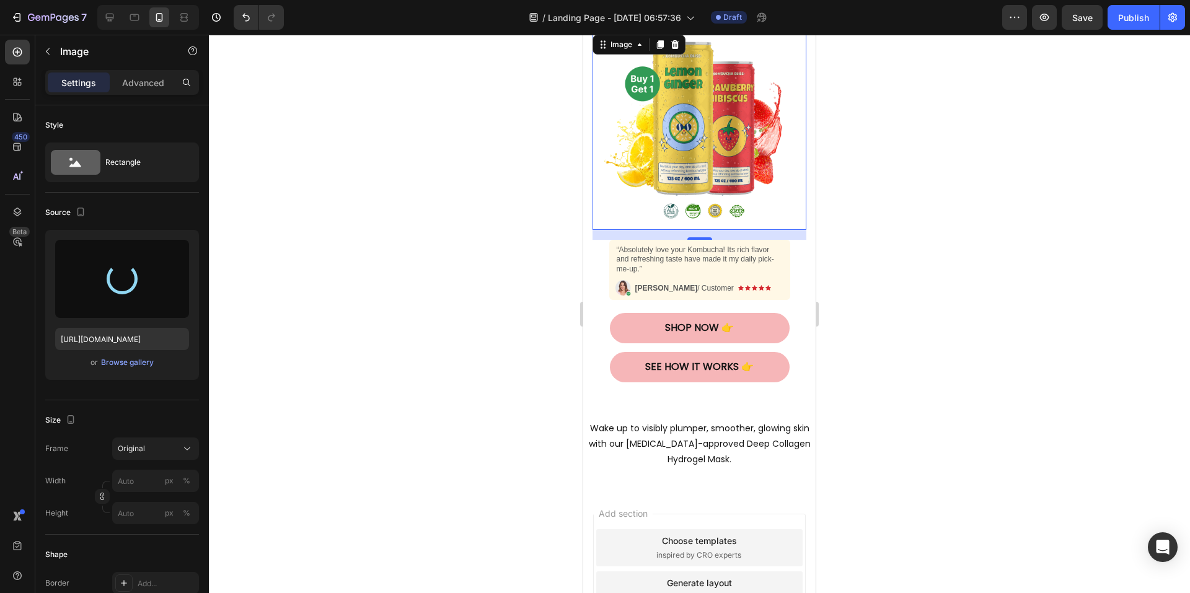
type input "[URL][DOMAIN_NAME]"
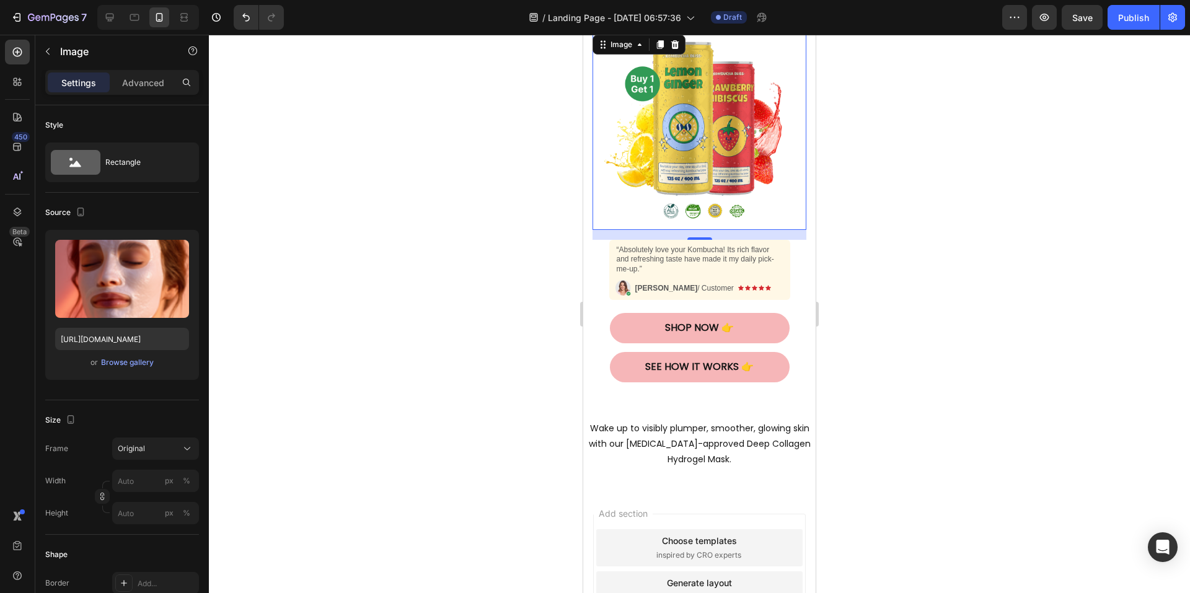
scroll to position [264, 0]
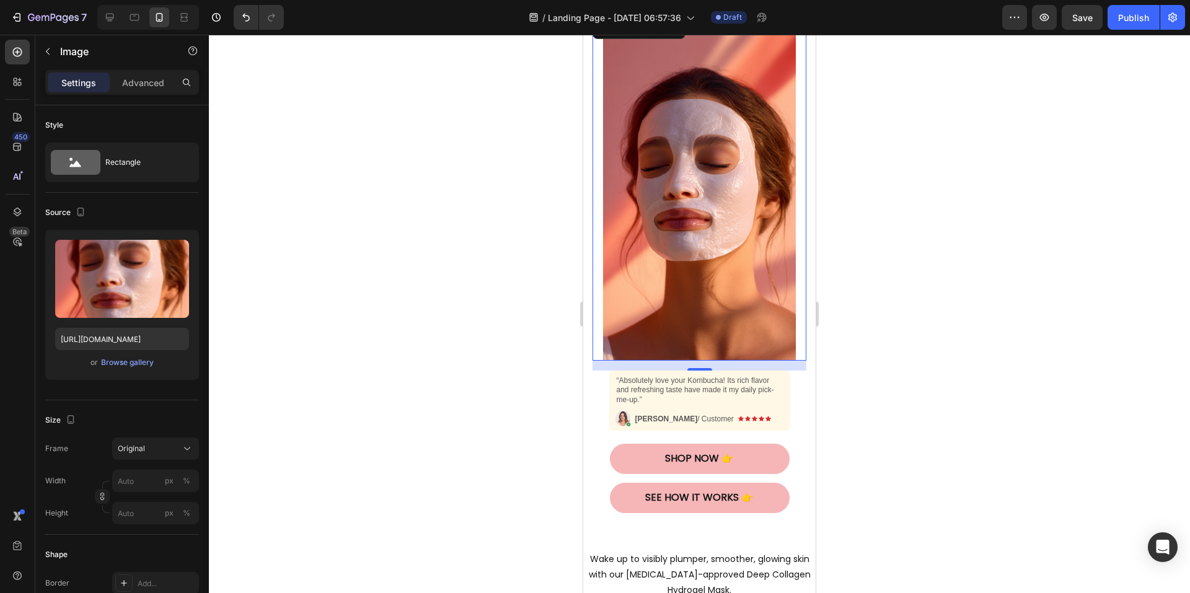
click at [923, 182] on div at bounding box center [699, 314] width 981 height 559
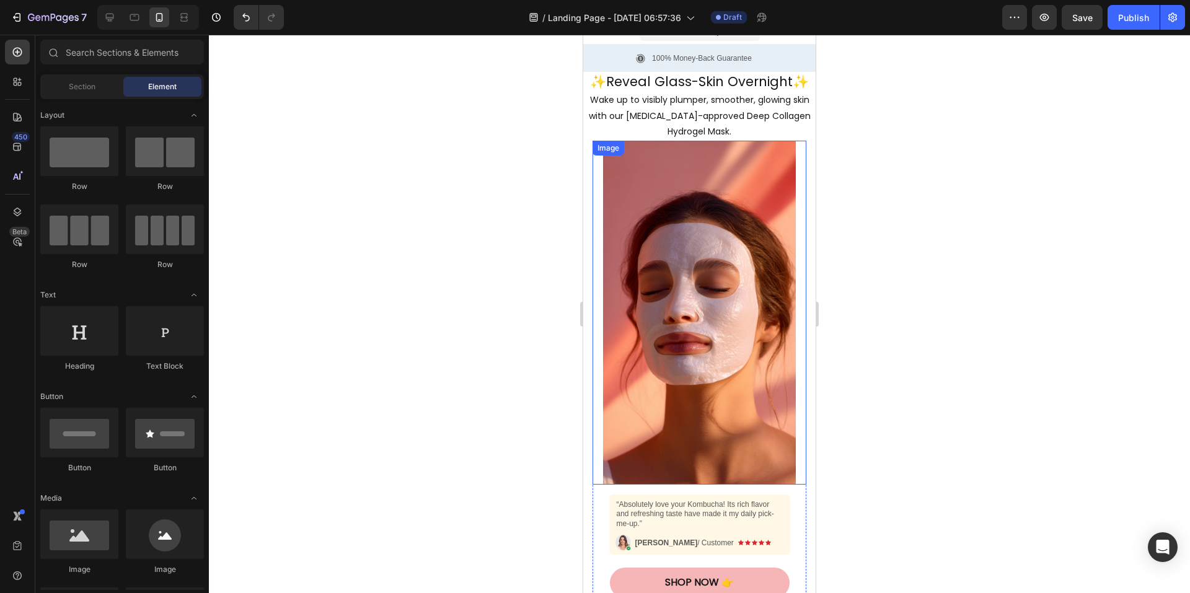
scroll to position [0, 0]
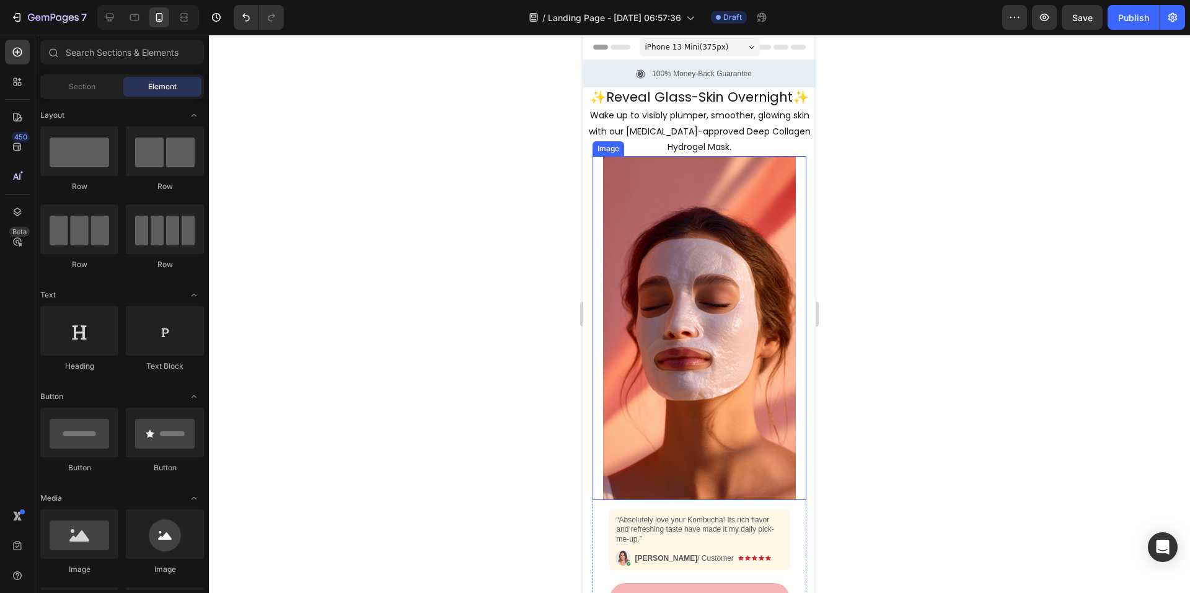
click at [684, 258] on img at bounding box center [699, 328] width 193 height 344
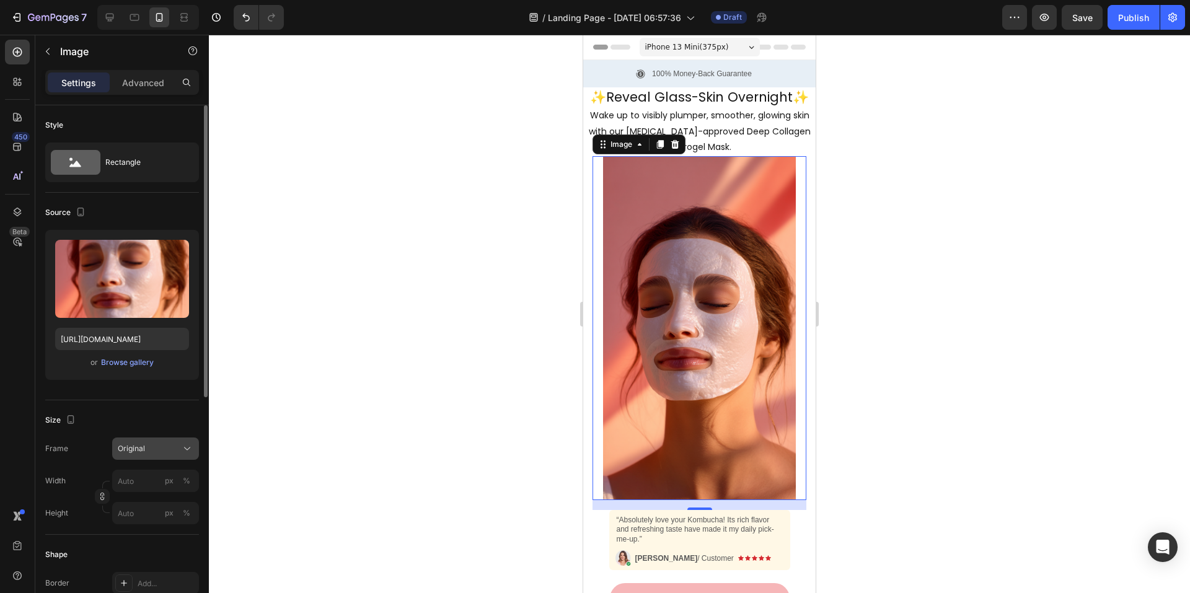
click at [164, 454] on div "Original" at bounding box center [156, 449] width 76 height 12
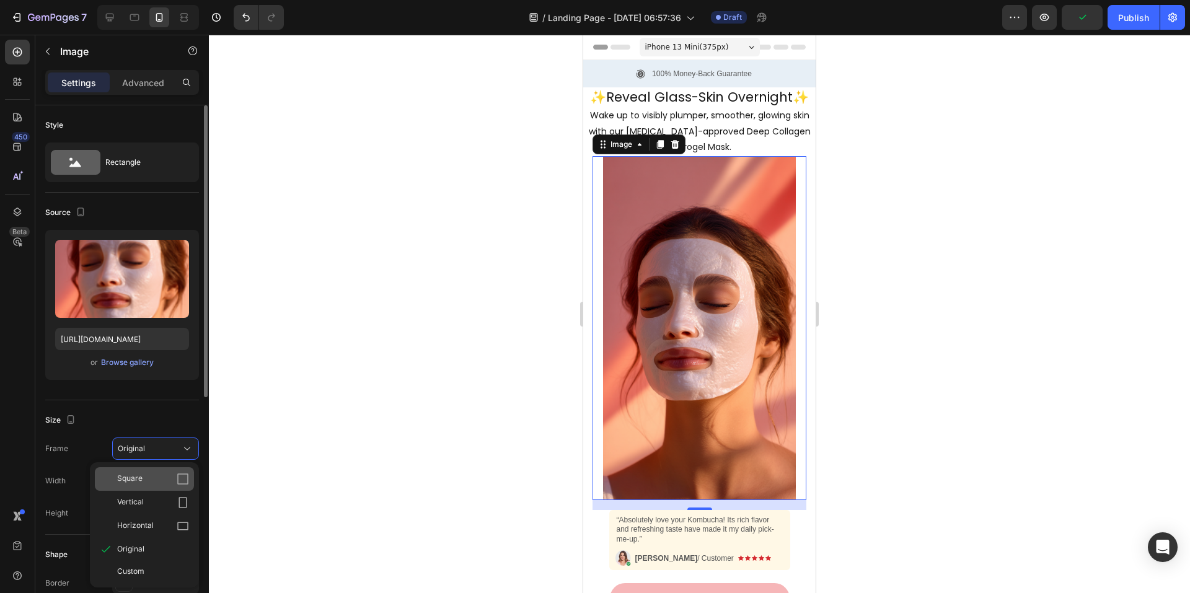
click at [142, 478] on span "Square" at bounding box center [129, 479] width 25 height 12
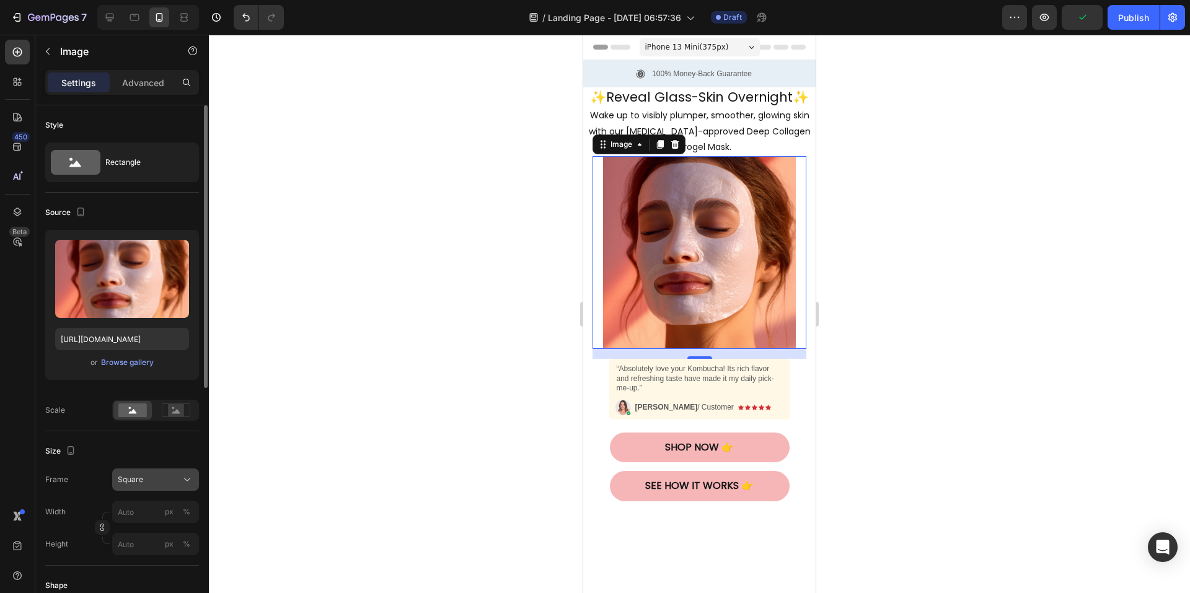
click at [154, 474] on div "Square" at bounding box center [148, 479] width 61 height 11
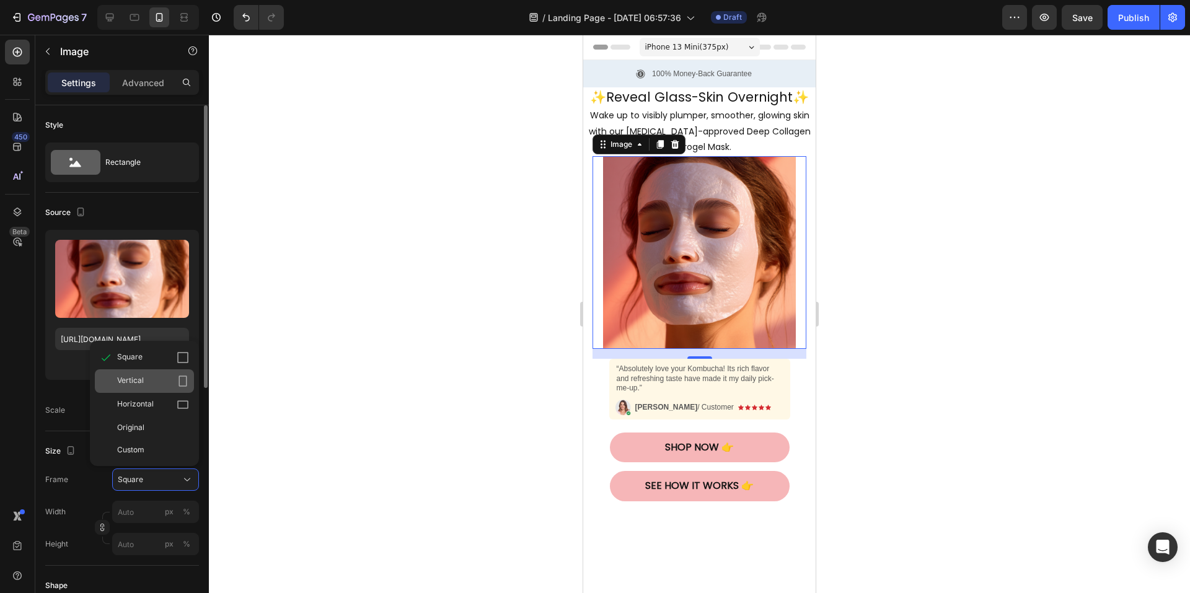
click at [146, 377] on div "Vertical" at bounding box center [153, 381] width 72 height 12
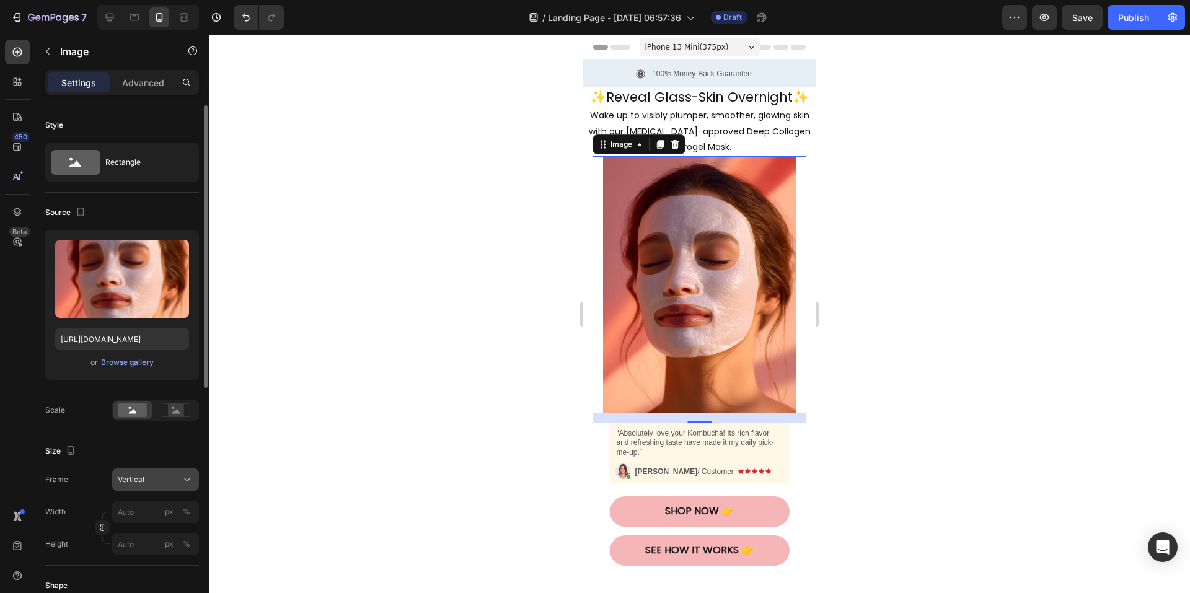
click at [151, 487] on button "Vertical" at bounding box center [155, 480] width 87 height 22
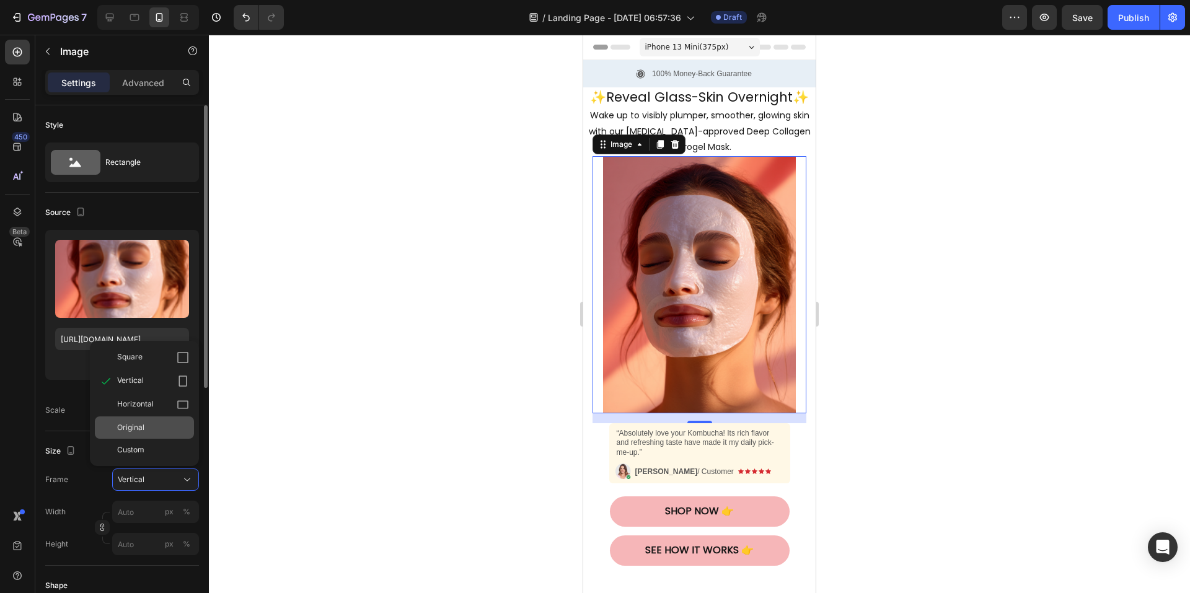
click at [154, 429] on div "Original" at bounding box center [153, 427] width 72 height 11
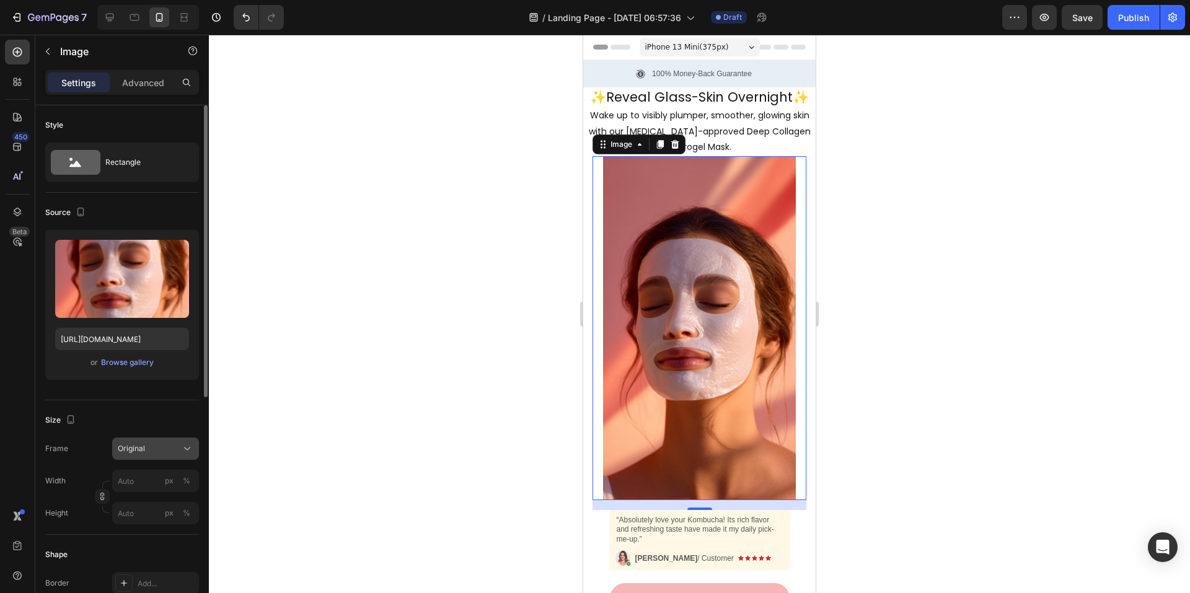
click at [161, 448] on div "Original" at bounding box center [148, 448] width 61 height 11
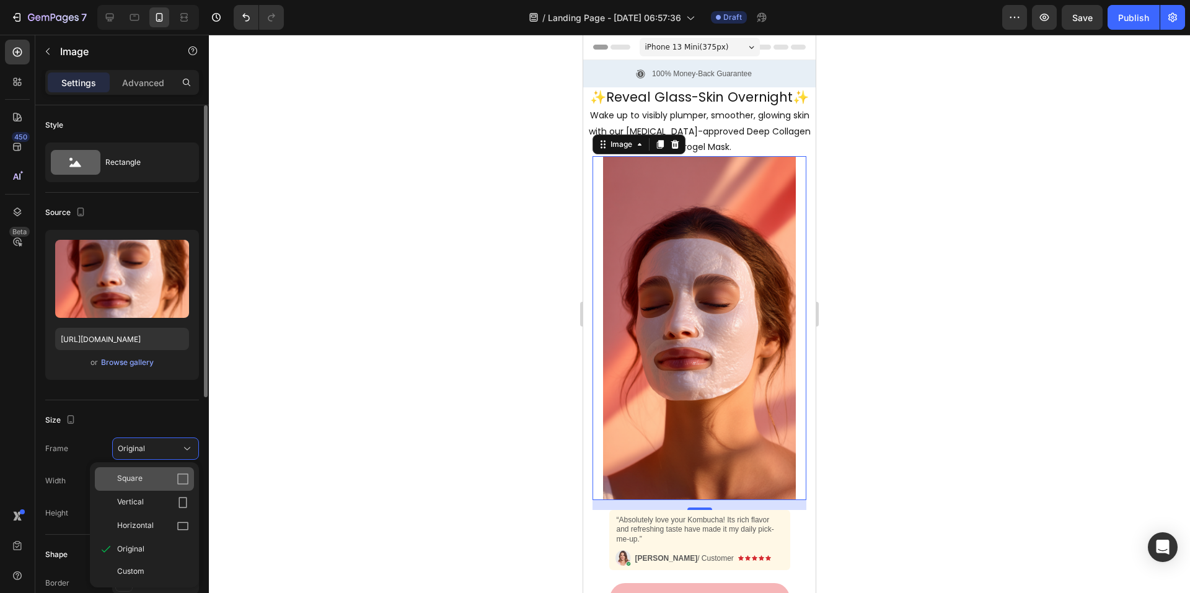
click at [144, 477] on div "Square" at bounding box center [153, 479] width 72 height 12
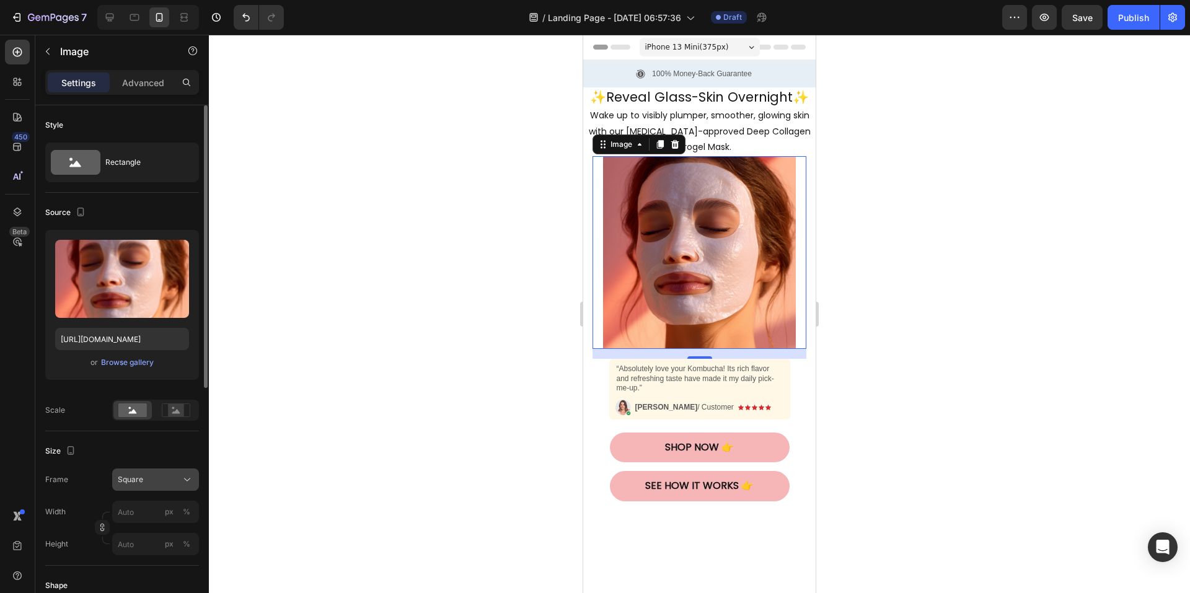
click at [156, 487] on button "Square" at bounding box center [155, 480] width 87 height 22
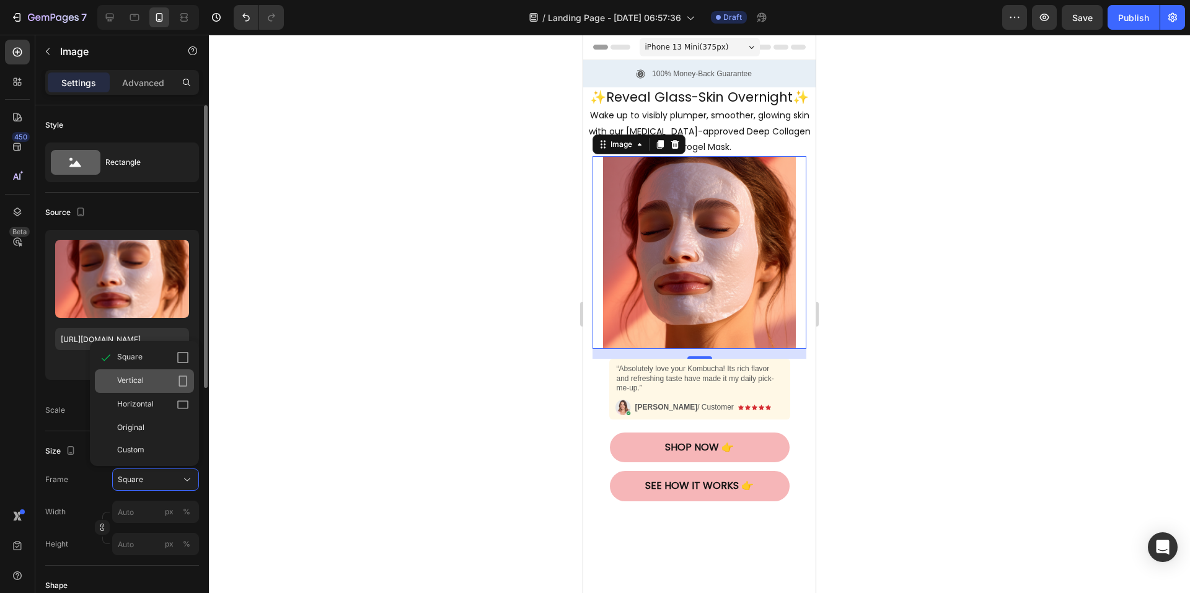
click at [149, 386] on div "Vertical" at bounding box center [153, 381] width 72 height 12
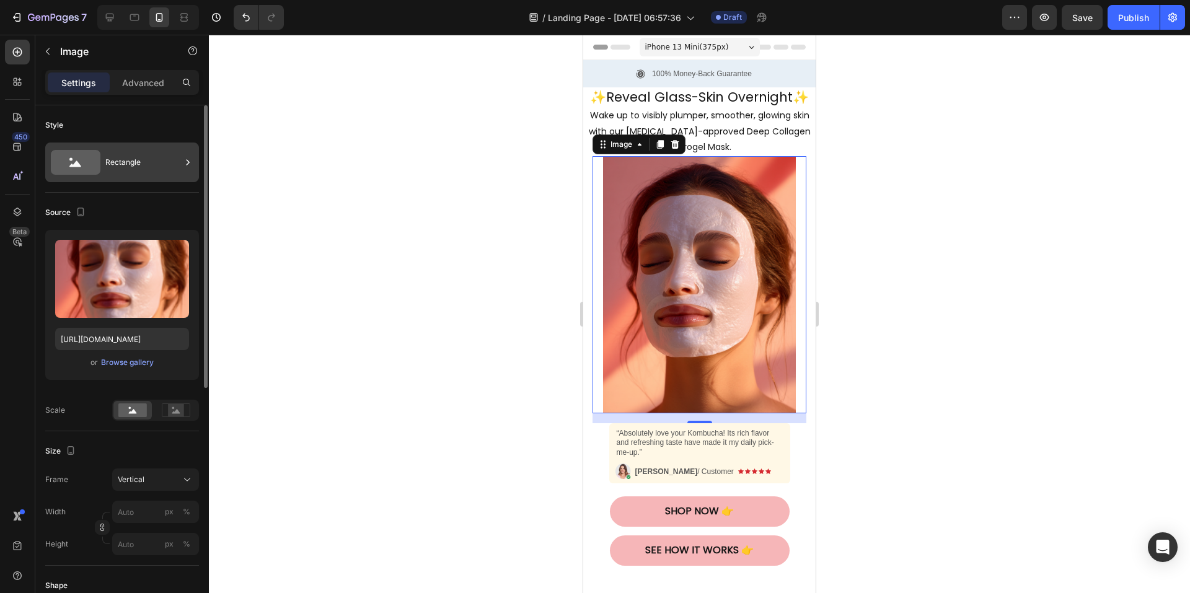
click at [123, 166] on div "Rectangle" at bounding box center [143, 162] width 76 height 29
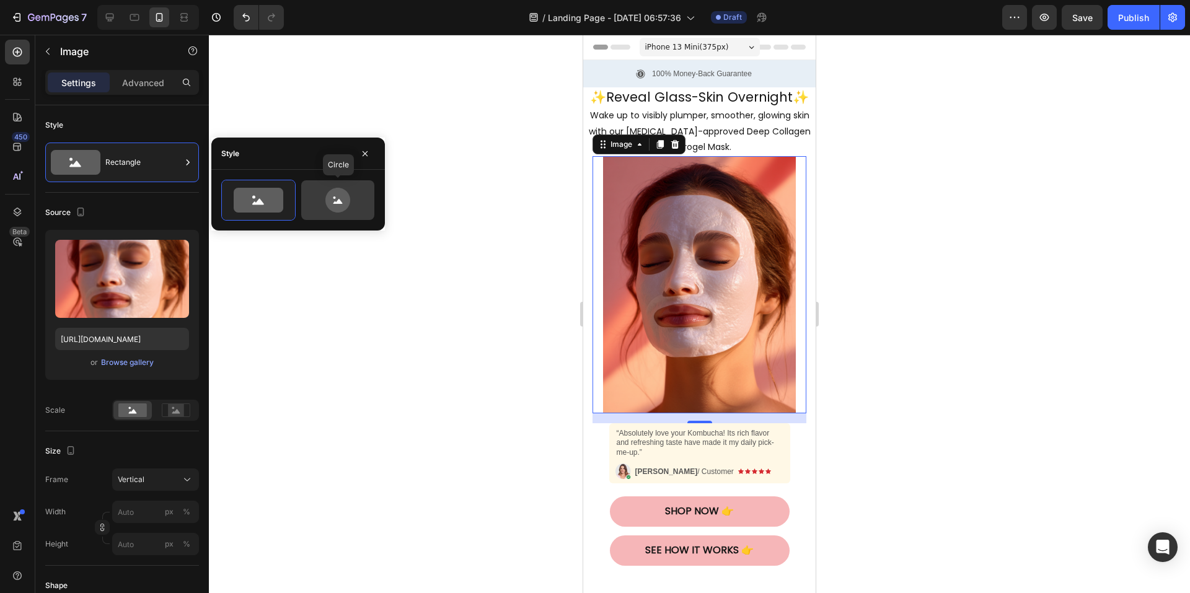
click at [347, 184] on div at bounding box center [337, 200] width 73 height 40
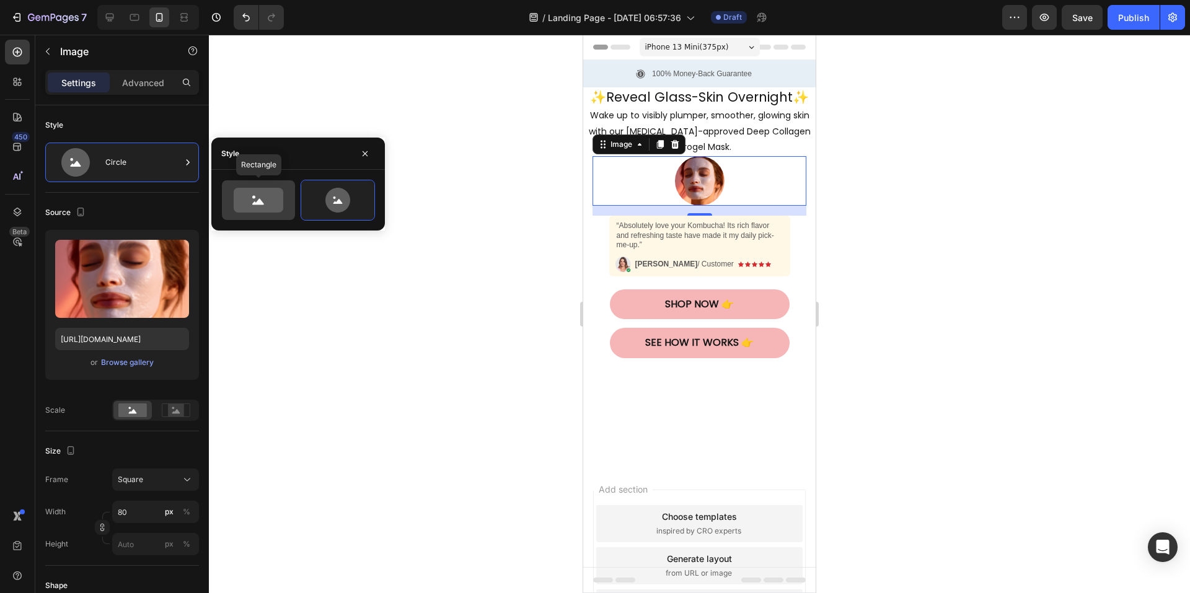
click at [262, 202] on icon at bounding box center [259, 200] width 50 height 25
type input "100"
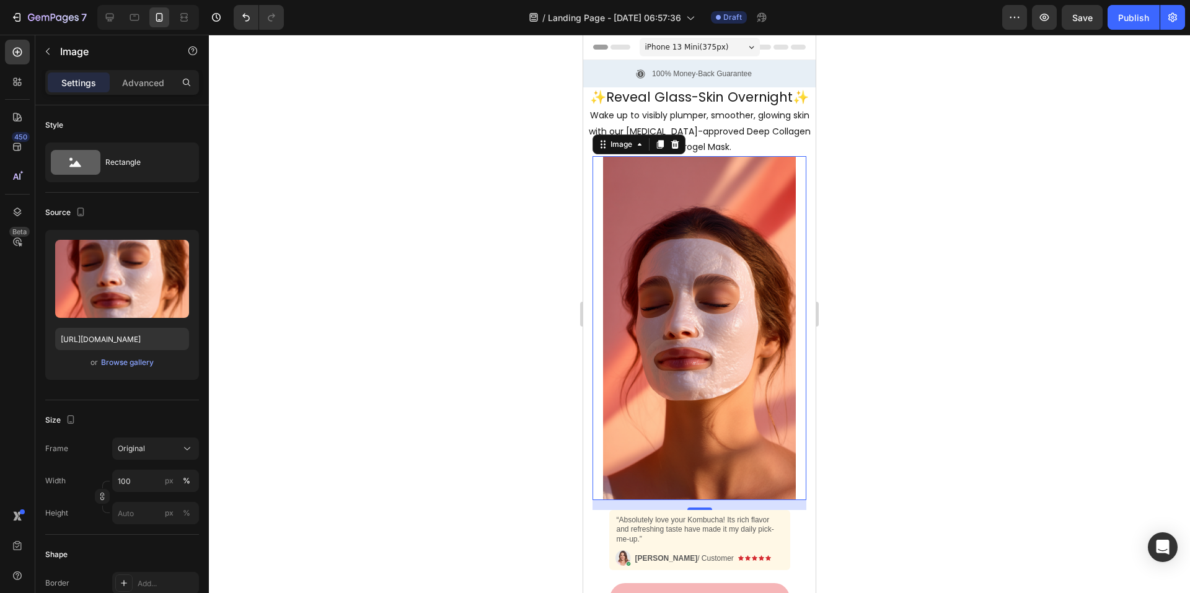
click at [895, 302] on div at bounding box center [699, 314] width 981 height 559
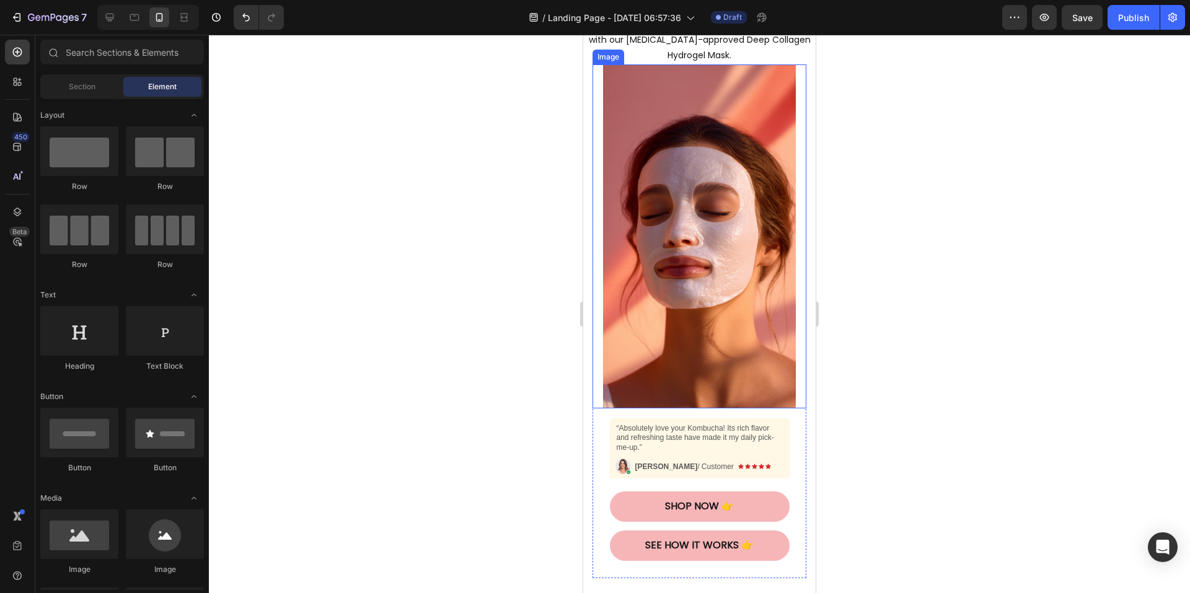
scroll to position [124, 0]
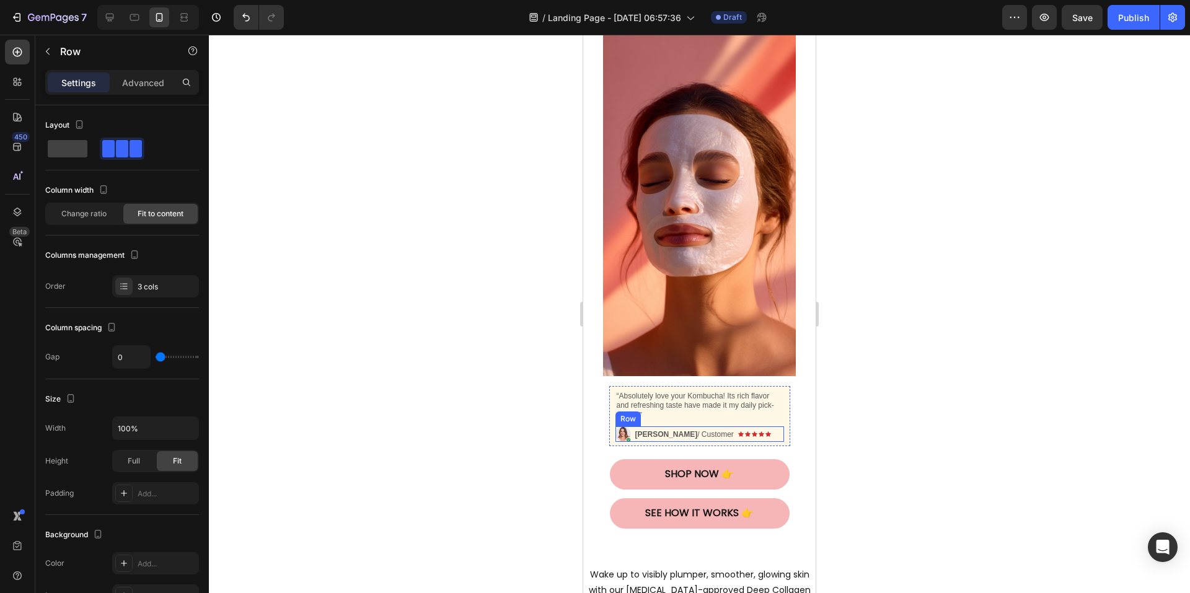
click at [769, 427] on div "Image Icon Icon Icon Icon Icon Icon List [PERSON_NAME] / Customer Text Block Row" at bounding box center [700, 435] width 169 height 16
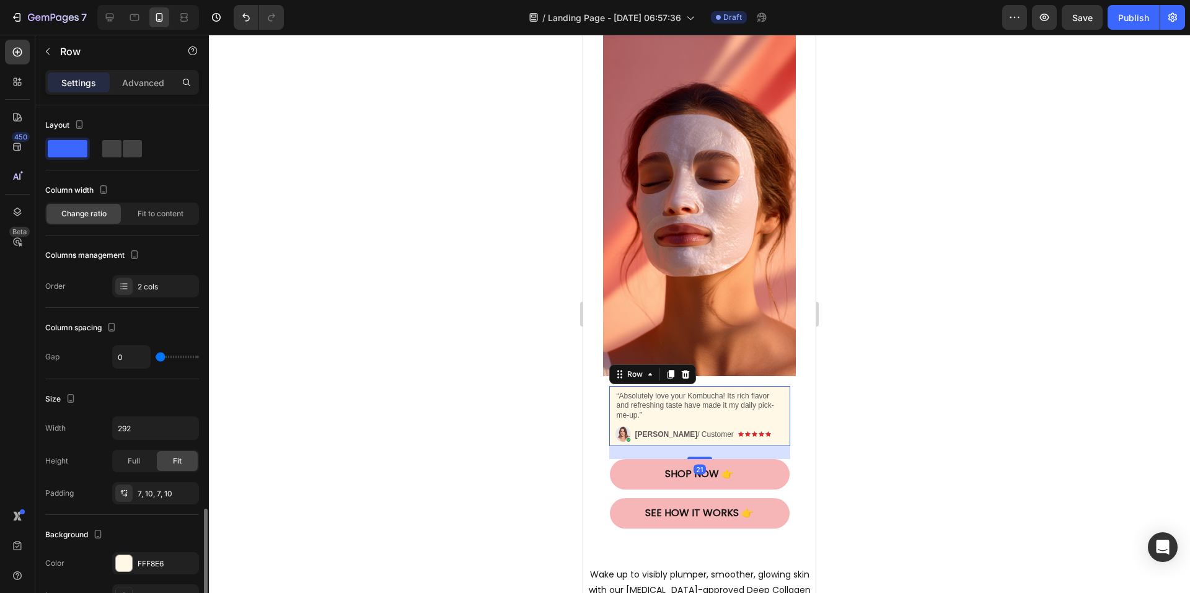
click at [780, 389] on div "Image “Absolutely love your Kombucha! Its rich flavor and refreshing taste have…" at bounding box center [699, 416] width 181 height 61
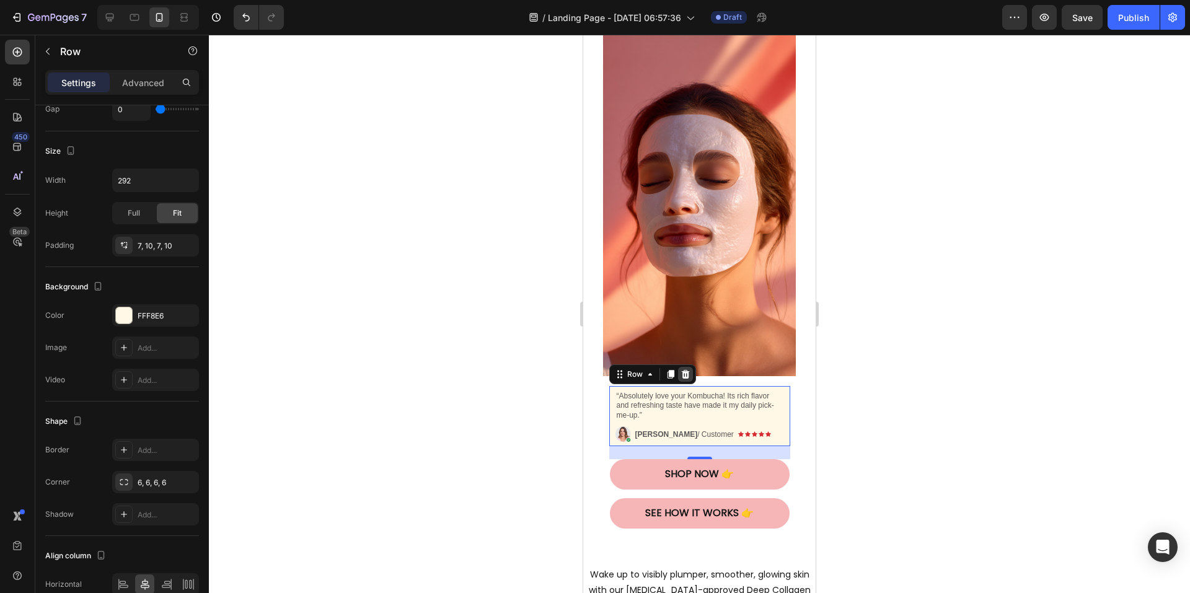
click at [684, 370] on icon at bounding box center [686, 375] width 10 height 10
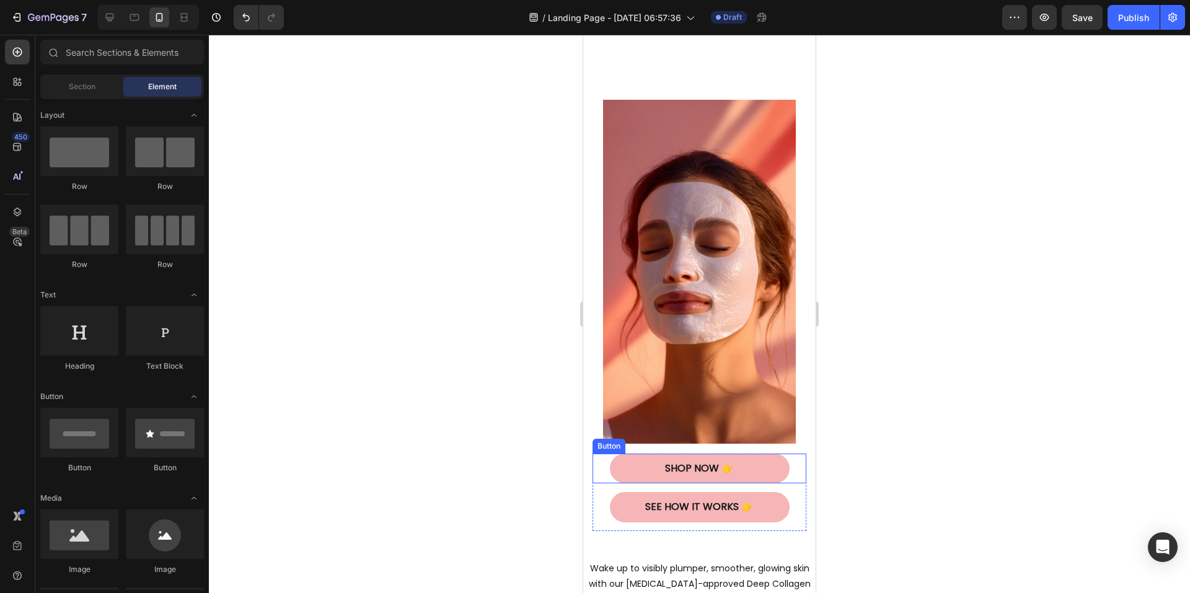
scroll to position [0, 0]
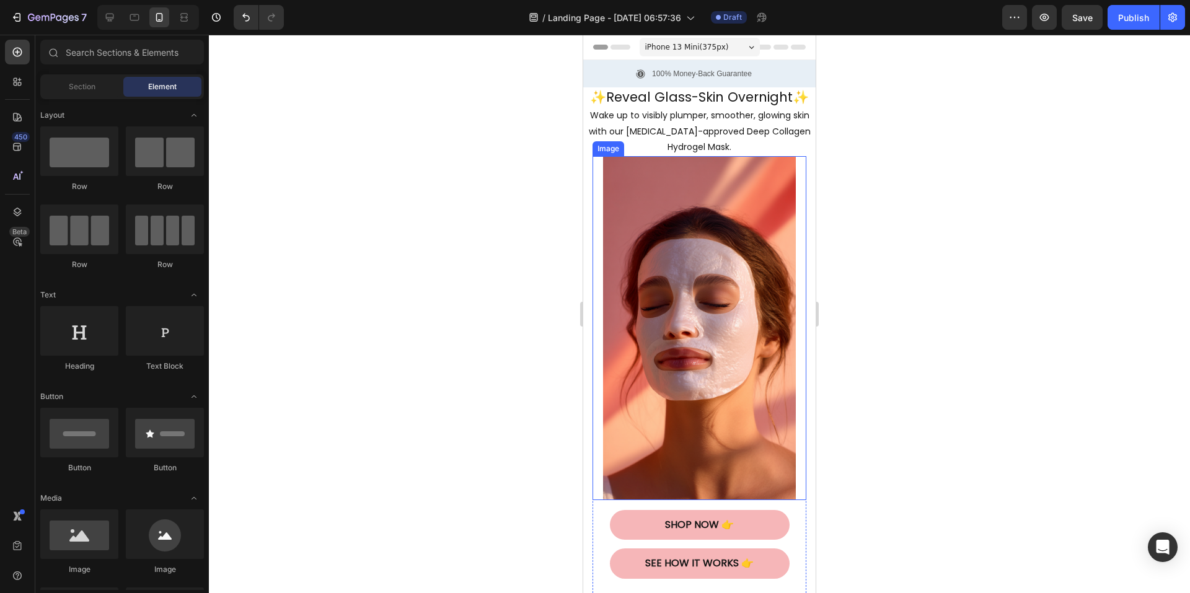
click at [737, 304] on img at bounding box center [699, 328] width 193 height 344
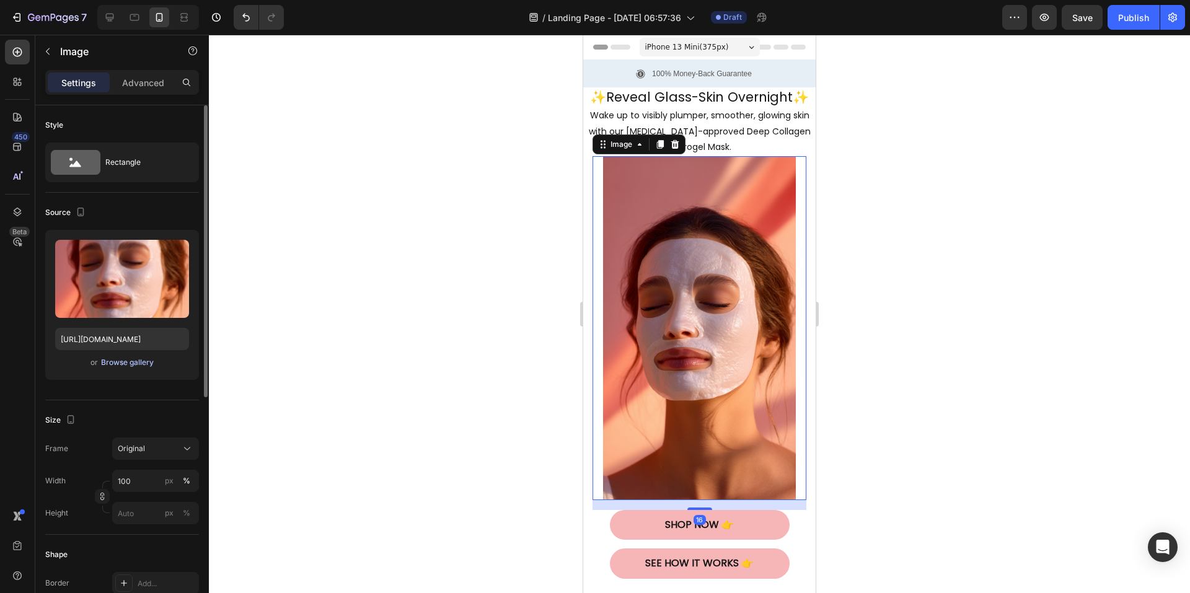
click at [134, 361] on div "Browse gallery" at bounding box center [127, 362] width 53 height 11
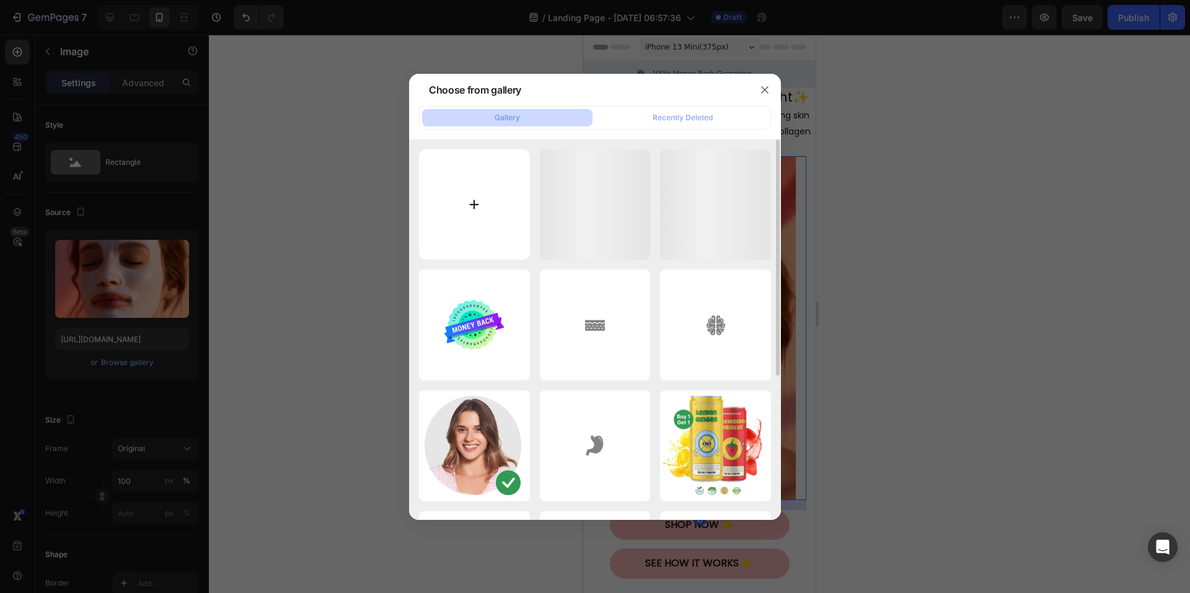
click at [484, 208] on input "file" at bounding box center [474, 204] width 111 height 111
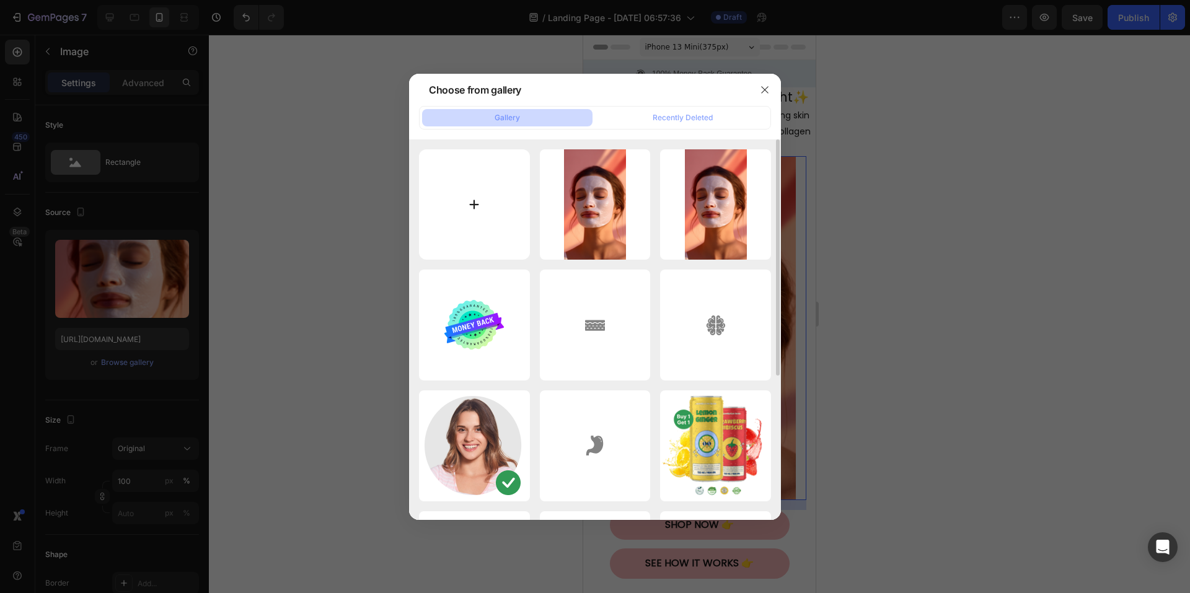
type input "C:\fakepath\1756168434222544_2.png"
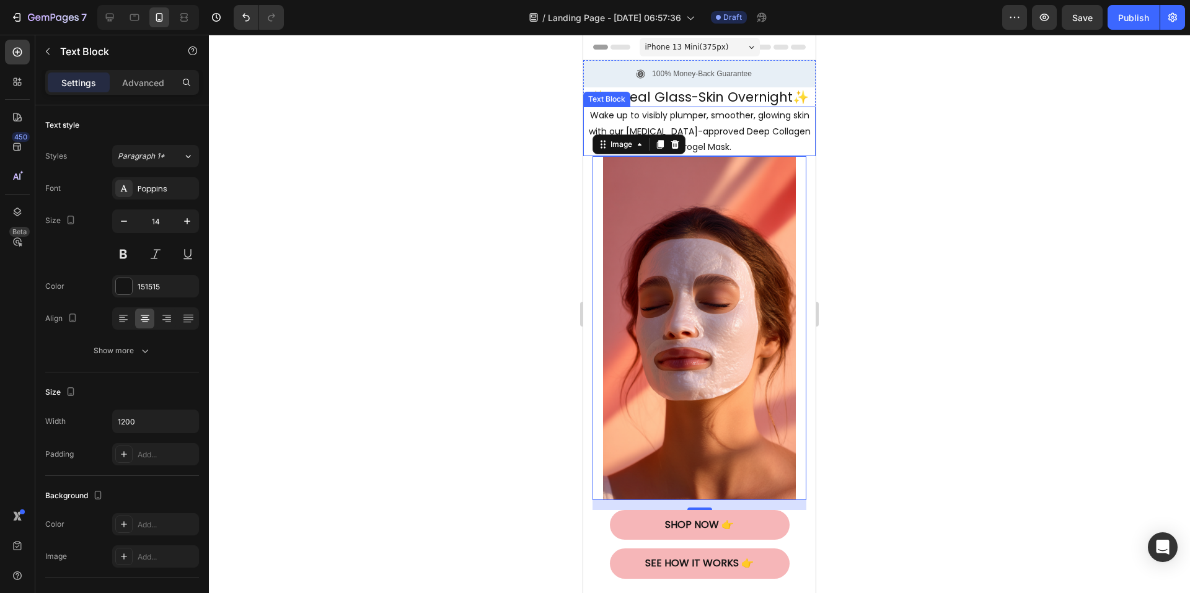
click at [732, 132] on p "Wake up to visibly plumper, smoother, glowing skin with our [MEDICAL_DATA]-appr…" at bounding box center [700, 131] width 230 height 47
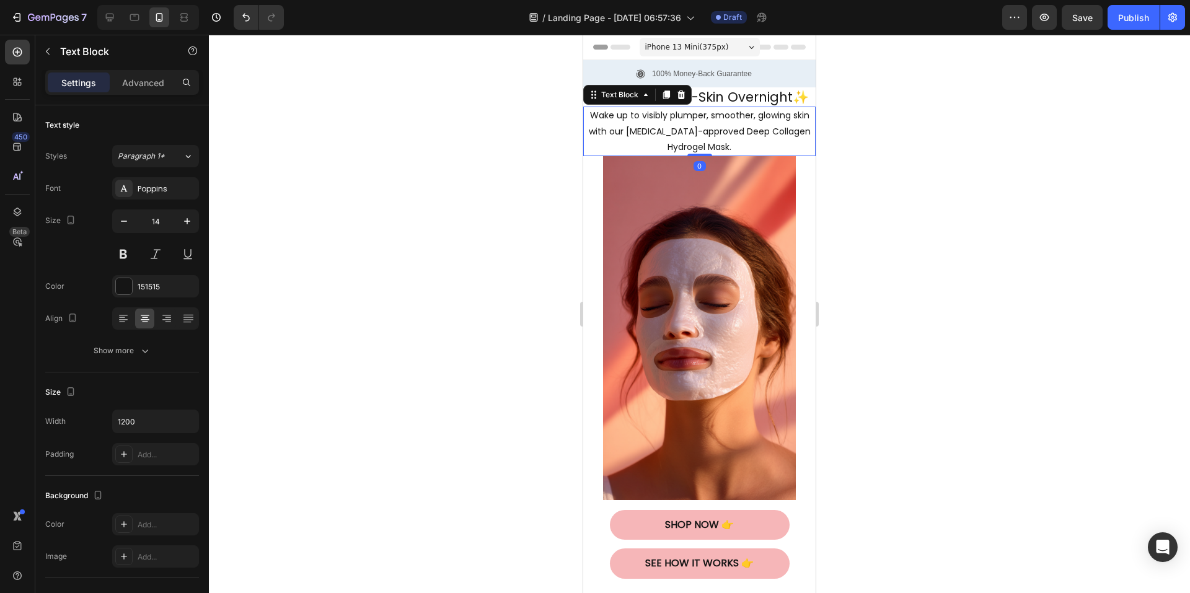
click at [943, 164] on div at bounding box center [699, 314] width 981 height 559
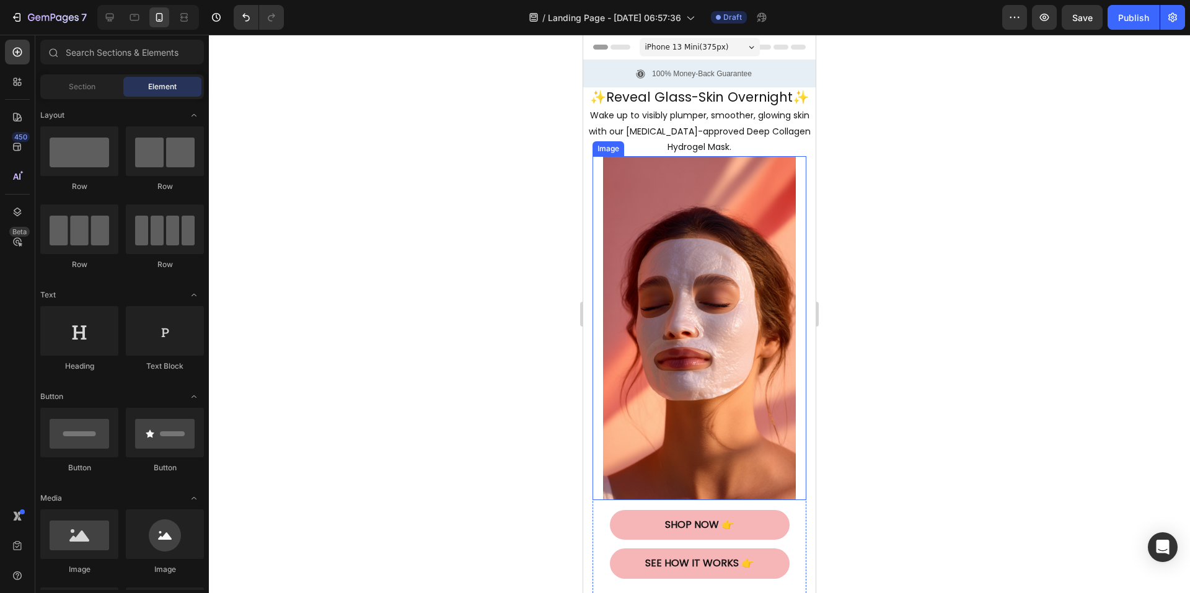
click at [699, 360] on img at bounding box center [699, 328] width 193 height 344
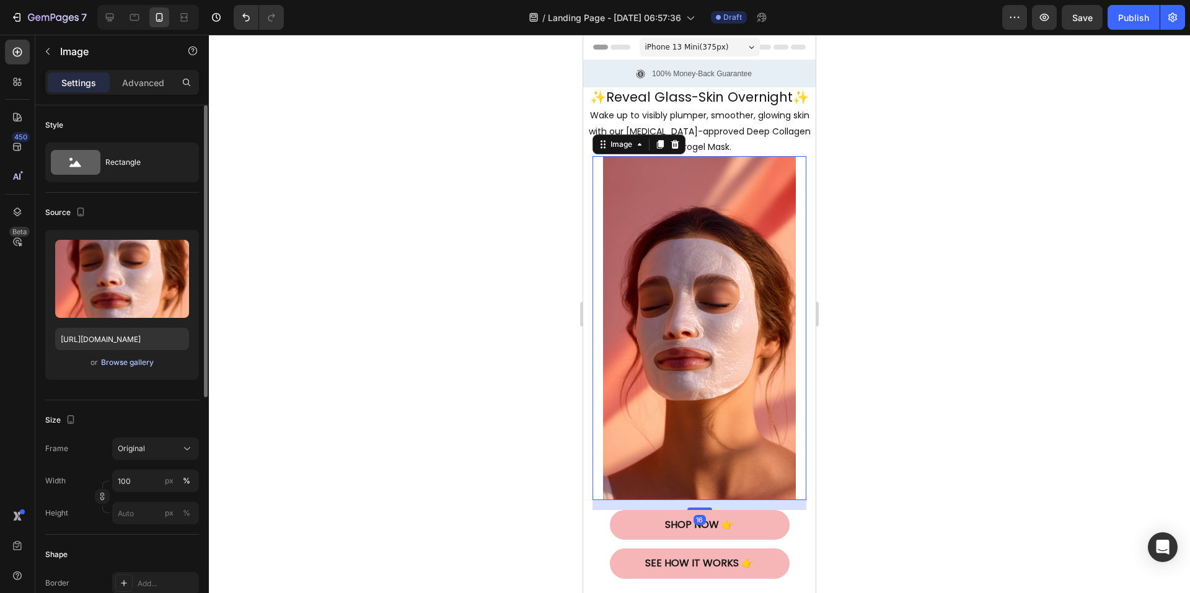
click at [130, 361] on div "Browse gallery" at bounding box center [127, 362] width 53 height 11
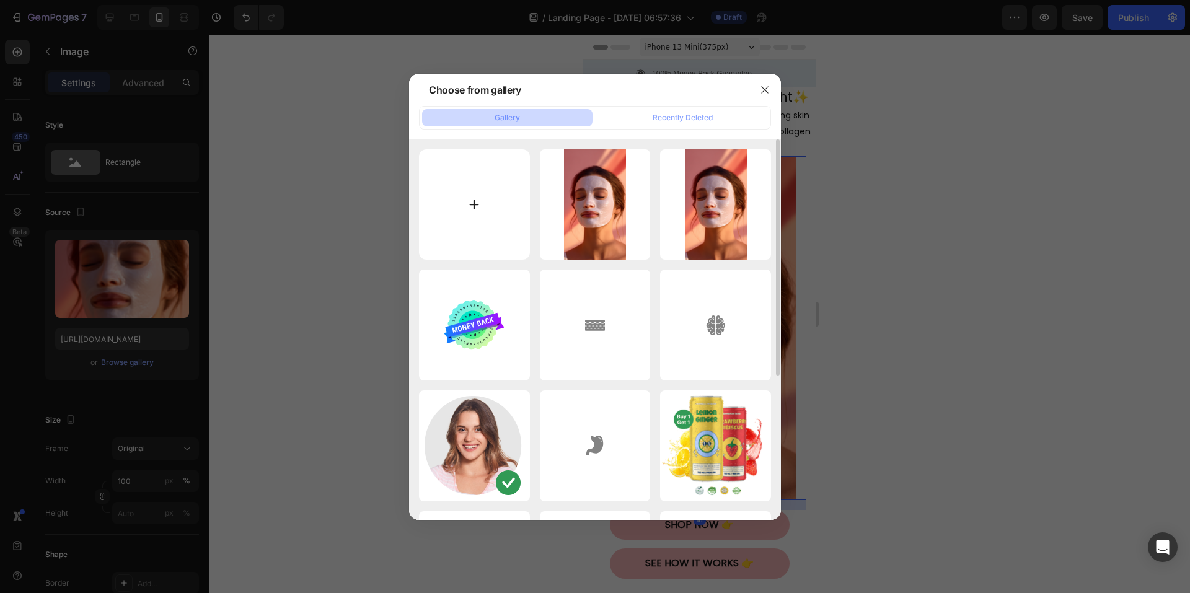
click at [487, 197] on input "file" at bounding box center [474, 204] width 111 height 111
type input "C:\fakepath\1756168434222544_2.png"
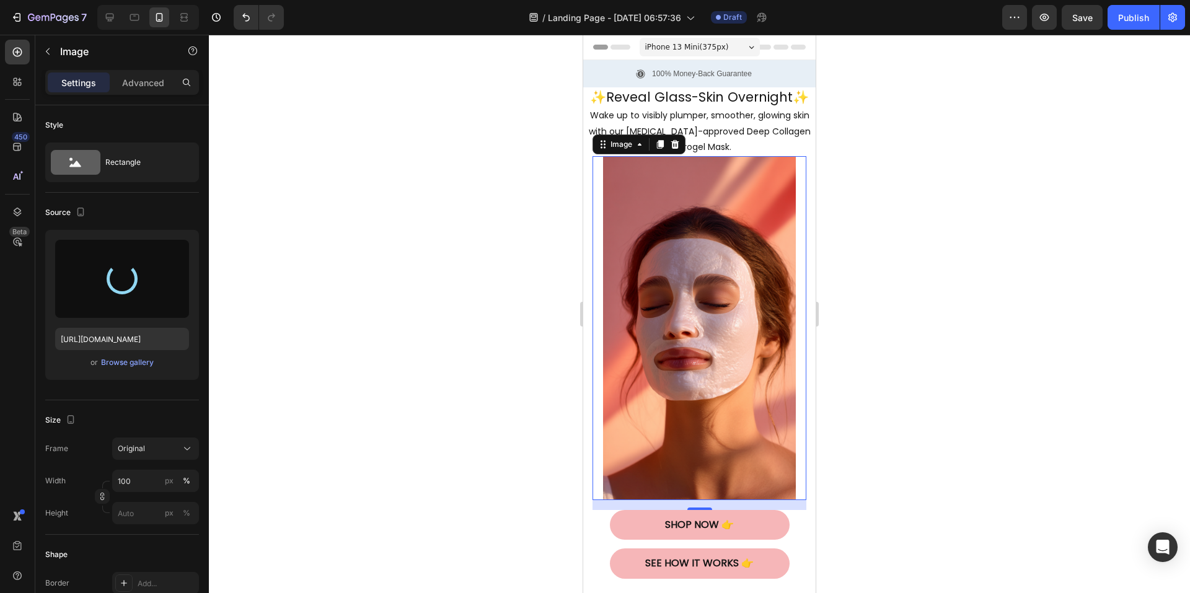
type input "[URL][DOMAIN_NAME]"
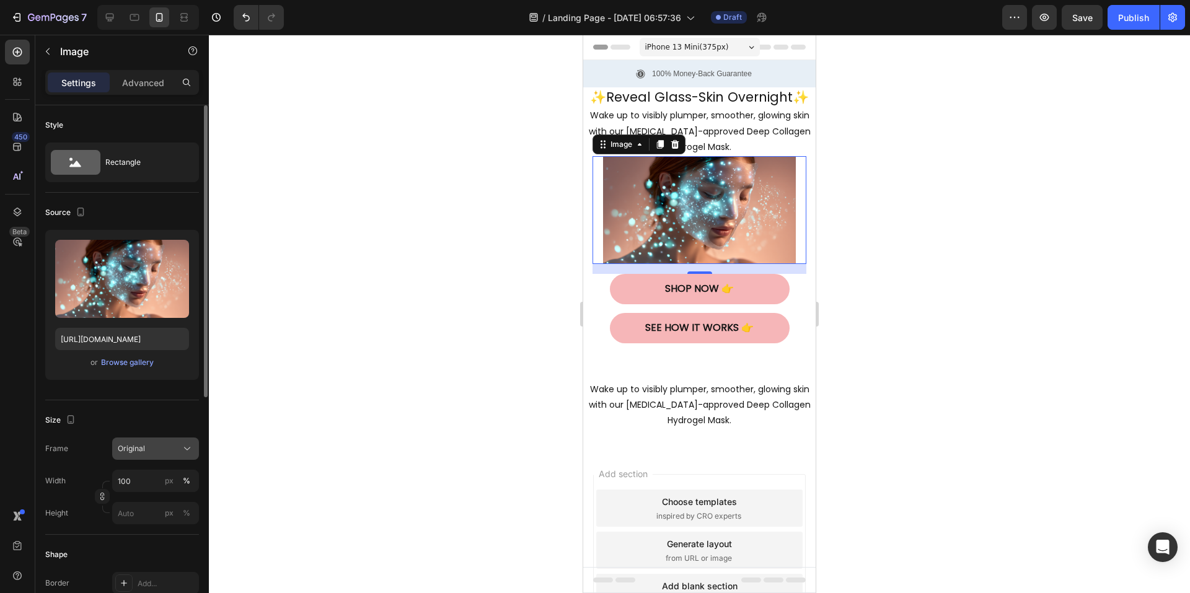
click at [160, 447] on div "Original" at bounding box center [148, 448] width 61 height 11
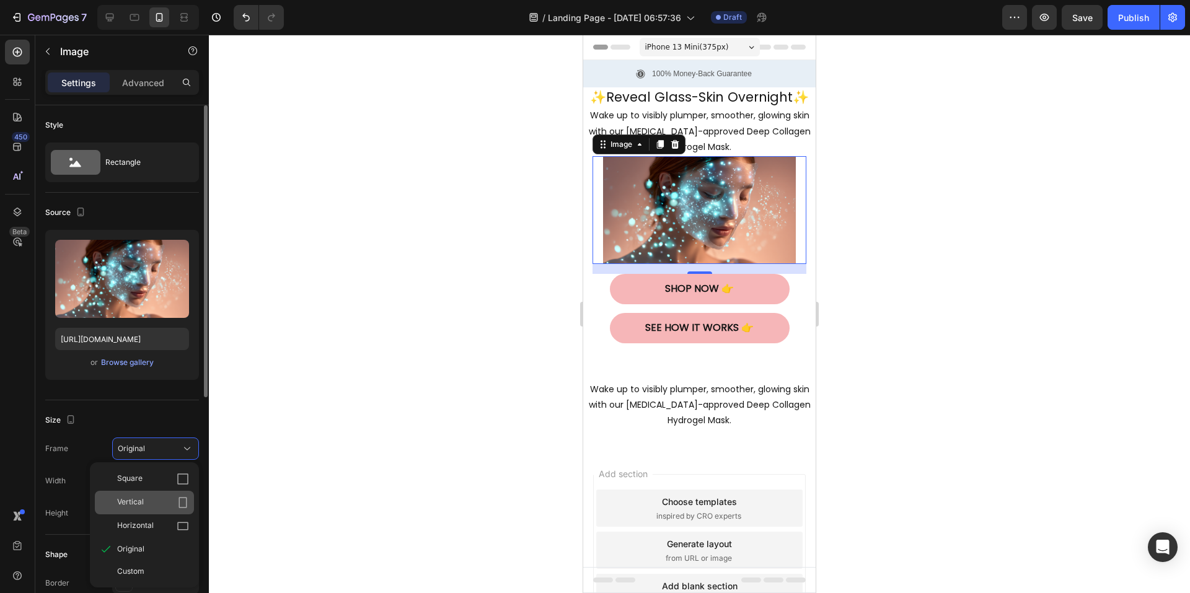
click at [181, 503] on icon at bounding box center [183, 503] width 12 height 12
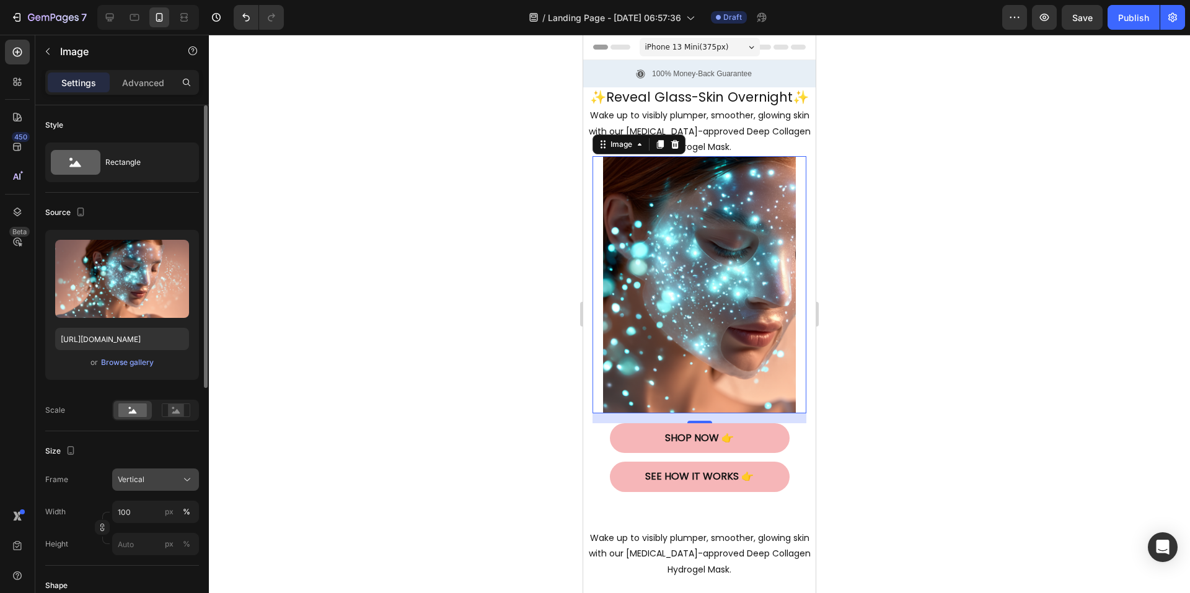
click at [174, 482] on div "Vertical" at bounding box center [148, 479] width 61 height 11
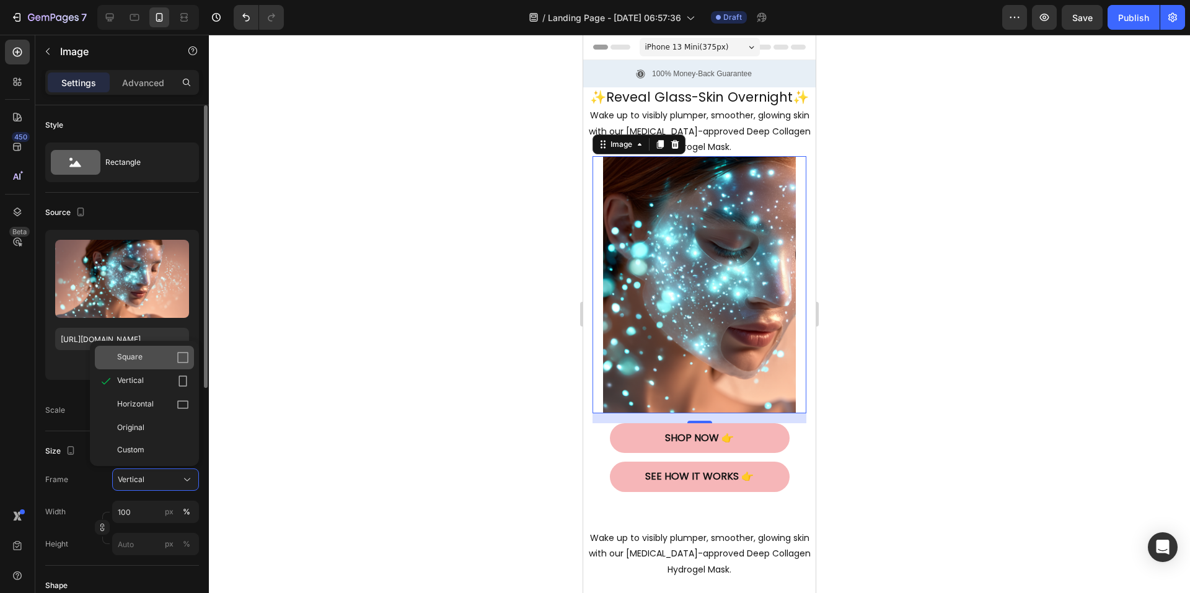
click at [148, 358] on div "Square" at bounding box center [153, 358] width 72 height 12
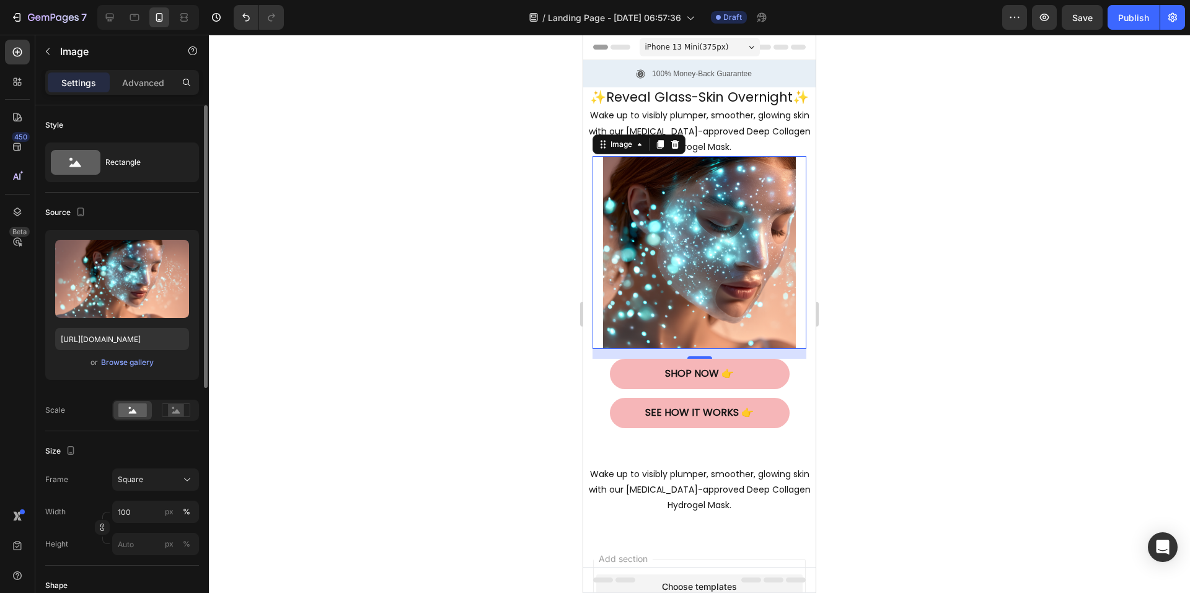
click at [906, 279] on div at bounding box center [699, 314] width 981 height 559
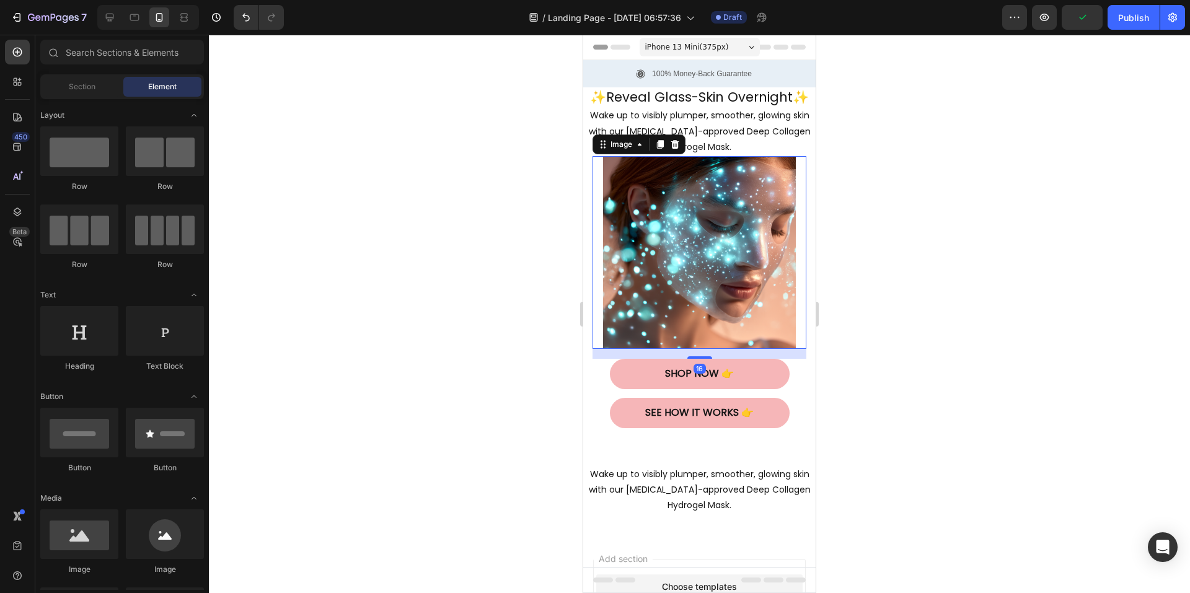
click at [729, 247] on img at bounding box center [699, 252] width 193 height 193
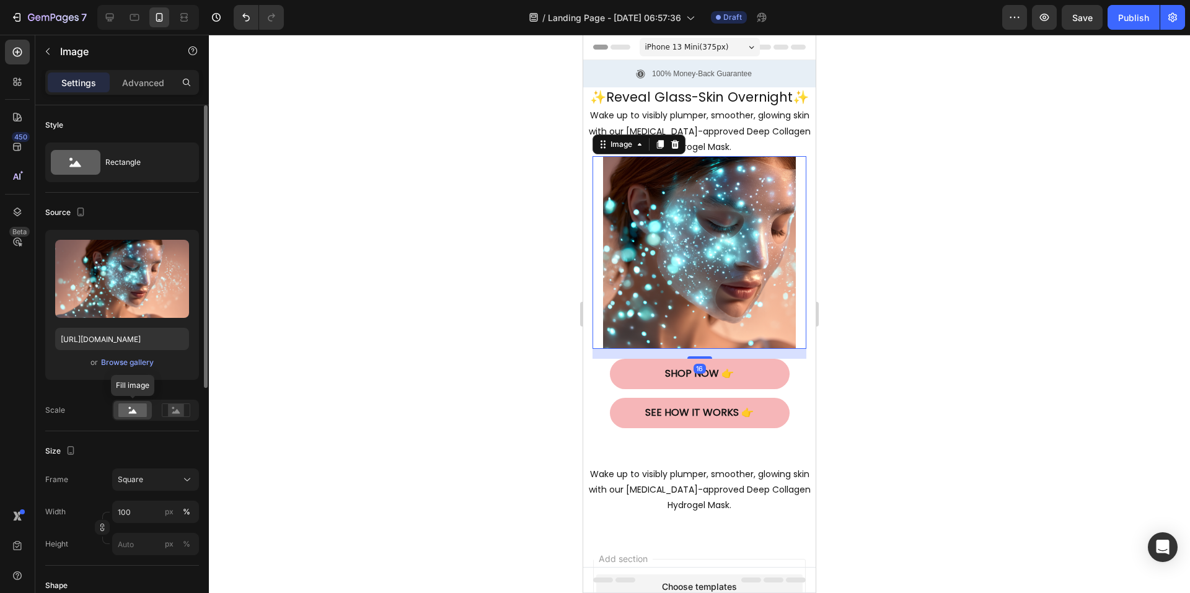
click at [131, 413] on icon at bounding box center [133, 411] width 8 height 4
click at [181, 484] on icon at bounding box center [187, 480] width 12 height 12
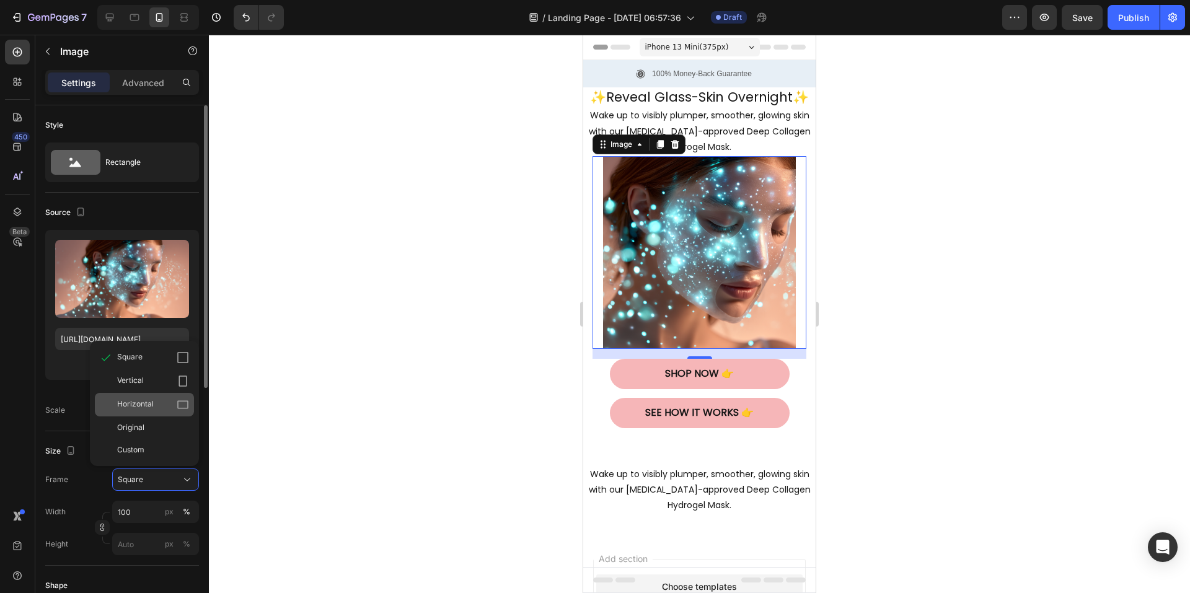
click at [146, 407] on span "Horizontal" at bounding box center [135, 405] width 37 height 12
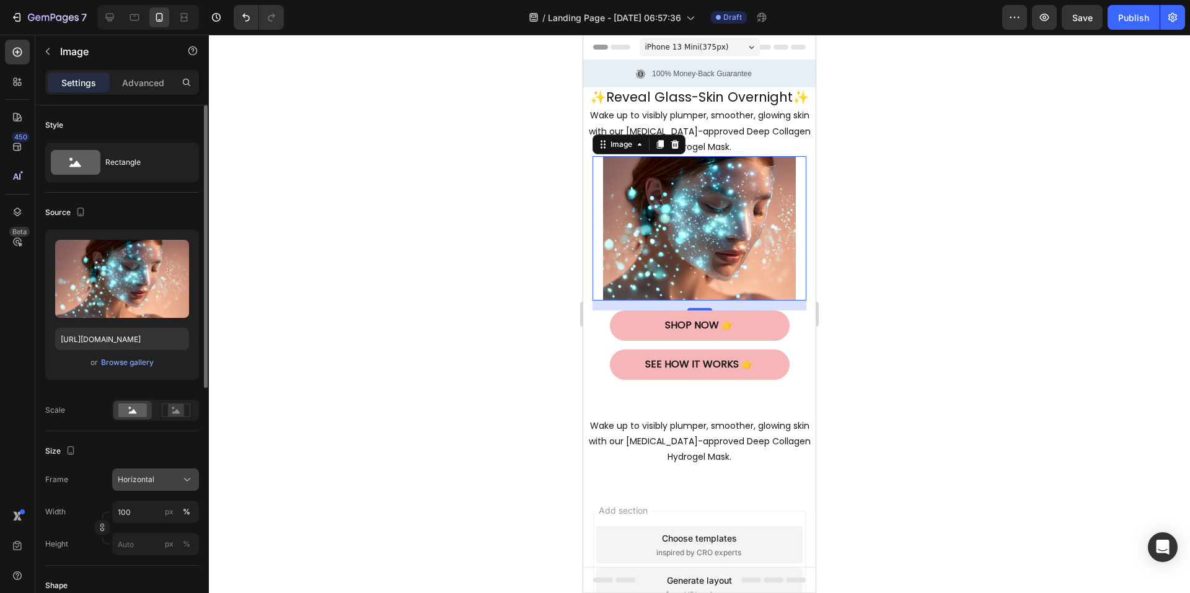
click at [179, 474] on div "Horizontal" at bounding box center [156, 480] width 76 height 12
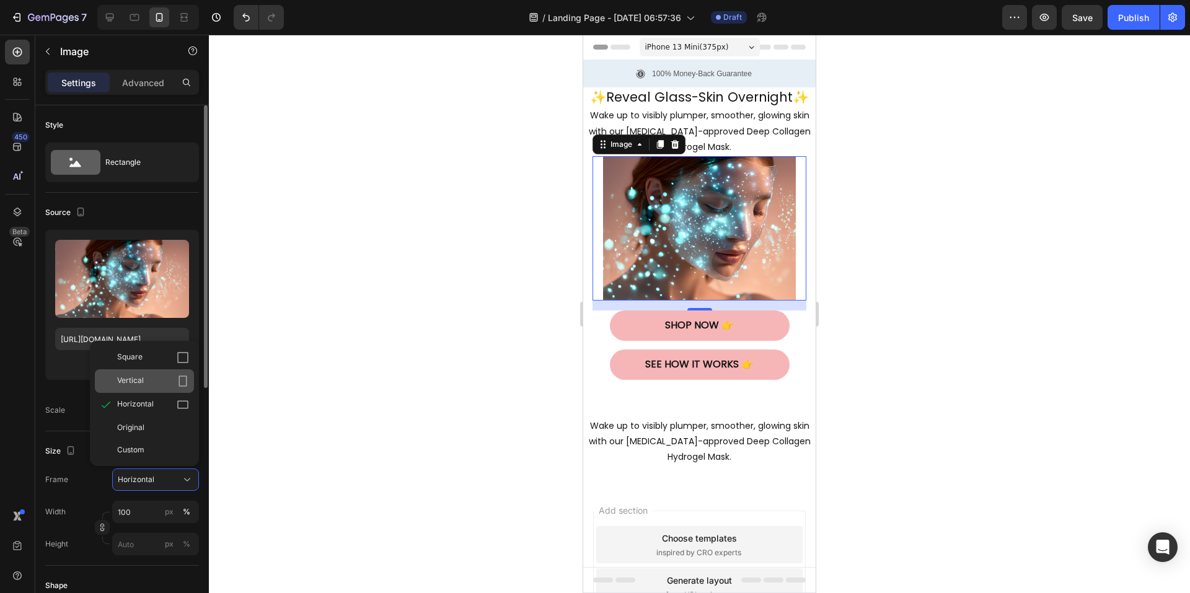
click at [151, 383] on div "Vertical" at bounding box center [153, 381] width 72 height 12
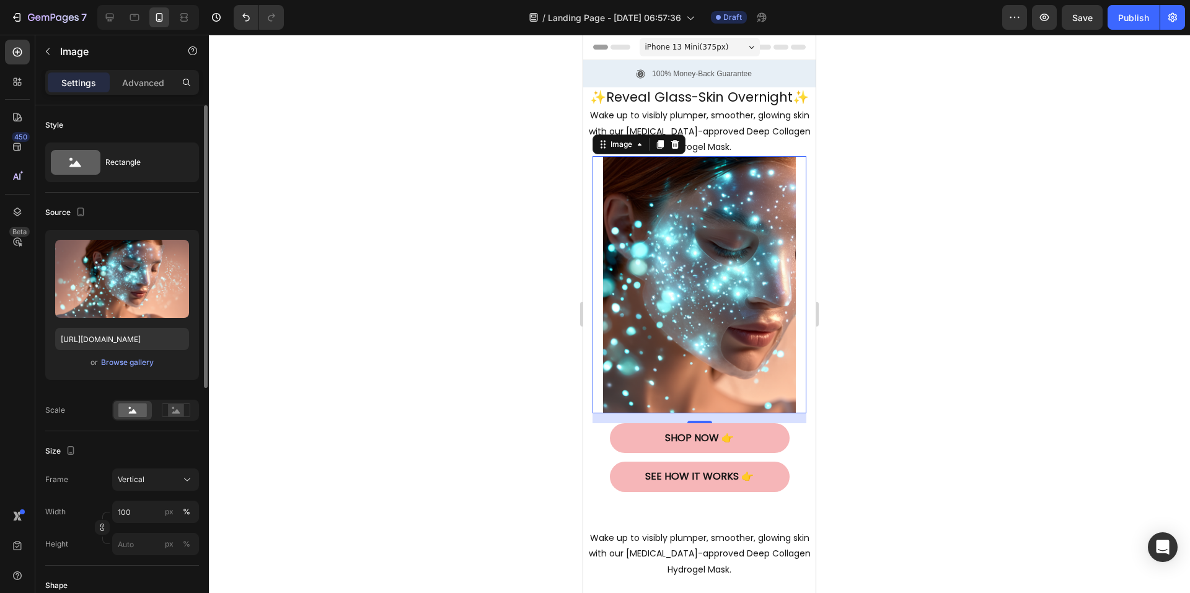
click at [1001, 348] on div at bounding box center [699, 314] width 981 height 559
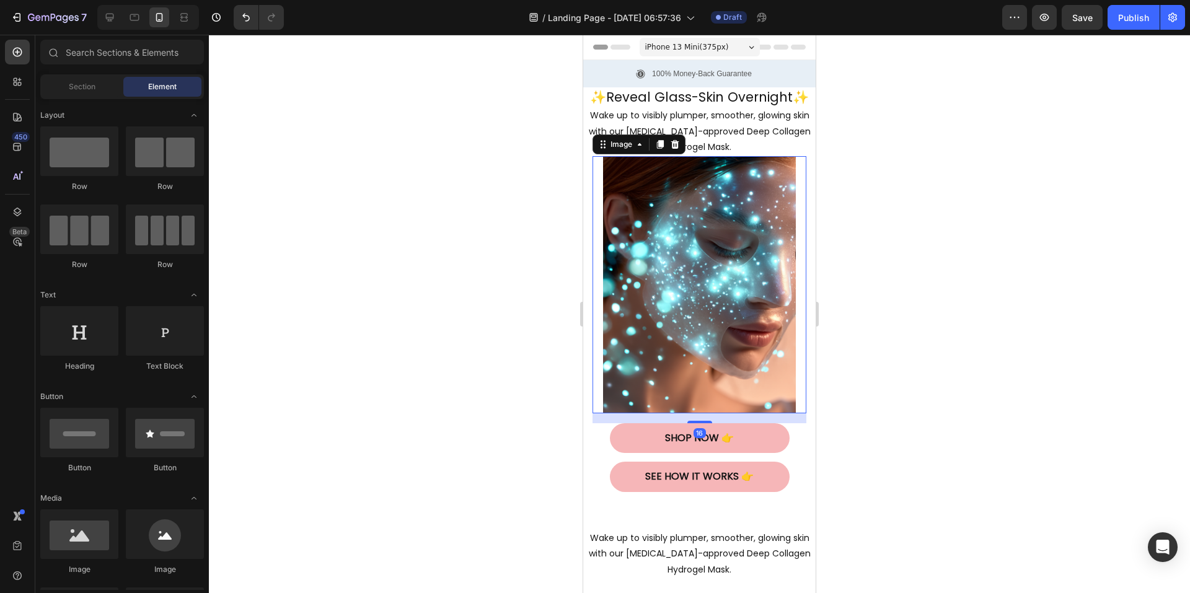
click at [666, 291] on img at bounding box center [699, 284] width 193 height 257
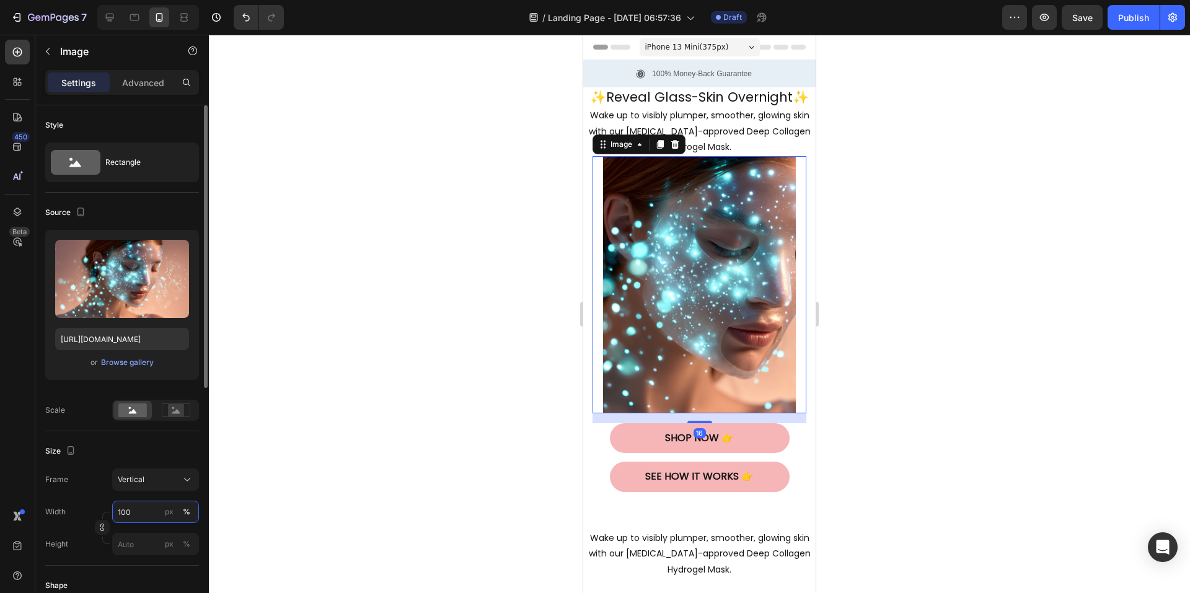
click at [143, 513] on input "100" at bounding box center [155, 512] width 87 height 22
click at [324, 507] on div at bounding box center [699, 314] width 981 height 559
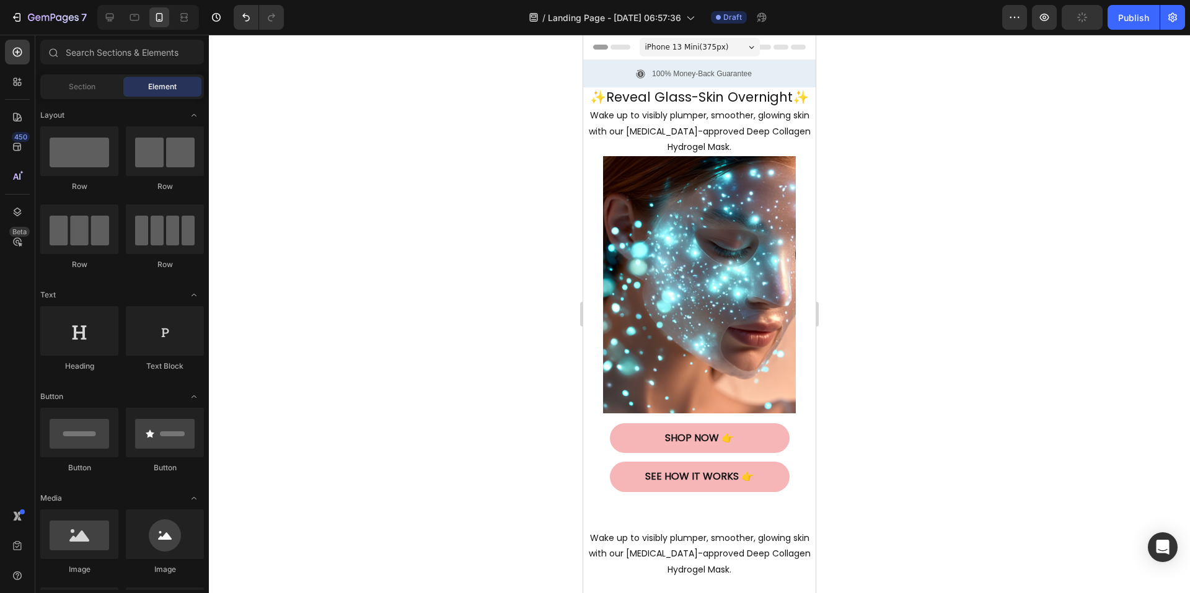
click at [368, 428] on div at bounding box center [699, 314] width 981 height 559
click at [585, 392] on div "Embark on a revitalizing journey with each sip of our refreshing kombucha brew,…" at bounding box center [699, 332] width 233 height 353
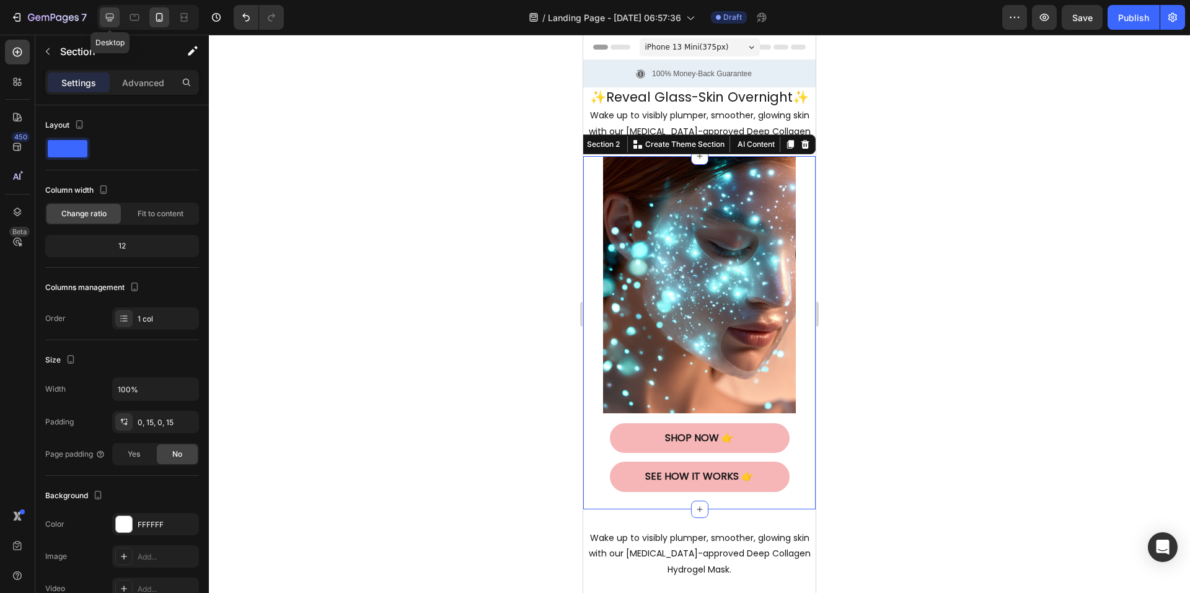
click at [112, 14] on icon at bounding box center [110, 18] width 8 height 8
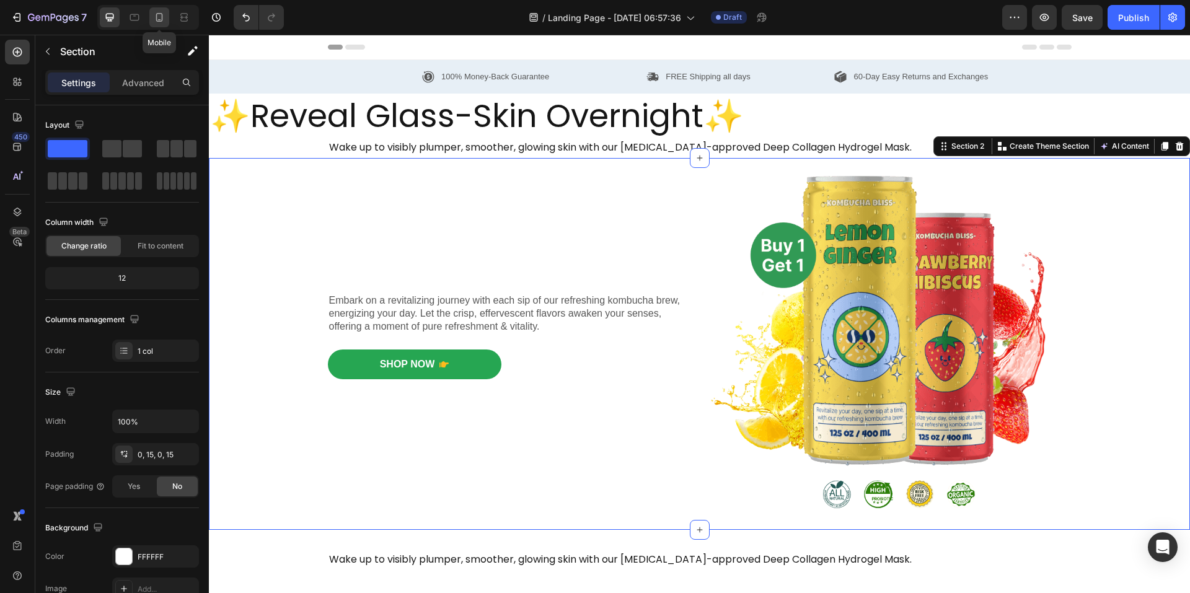
click at [160, 18] on icon at bounding box center [159, 17] width 12 height 12
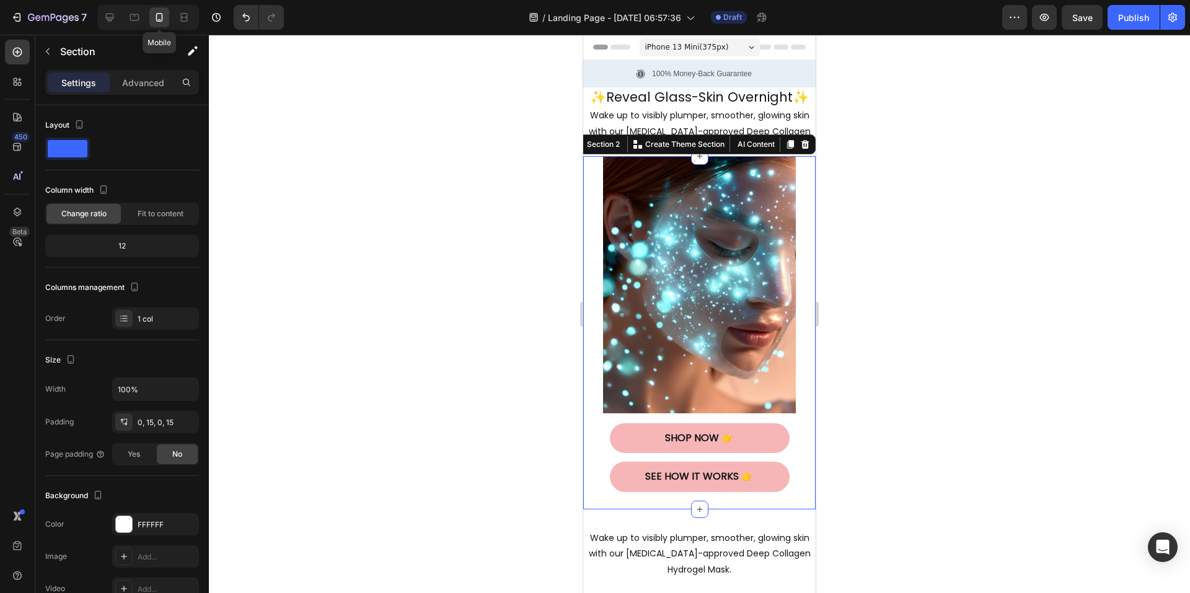
scroll to position [78, 0]
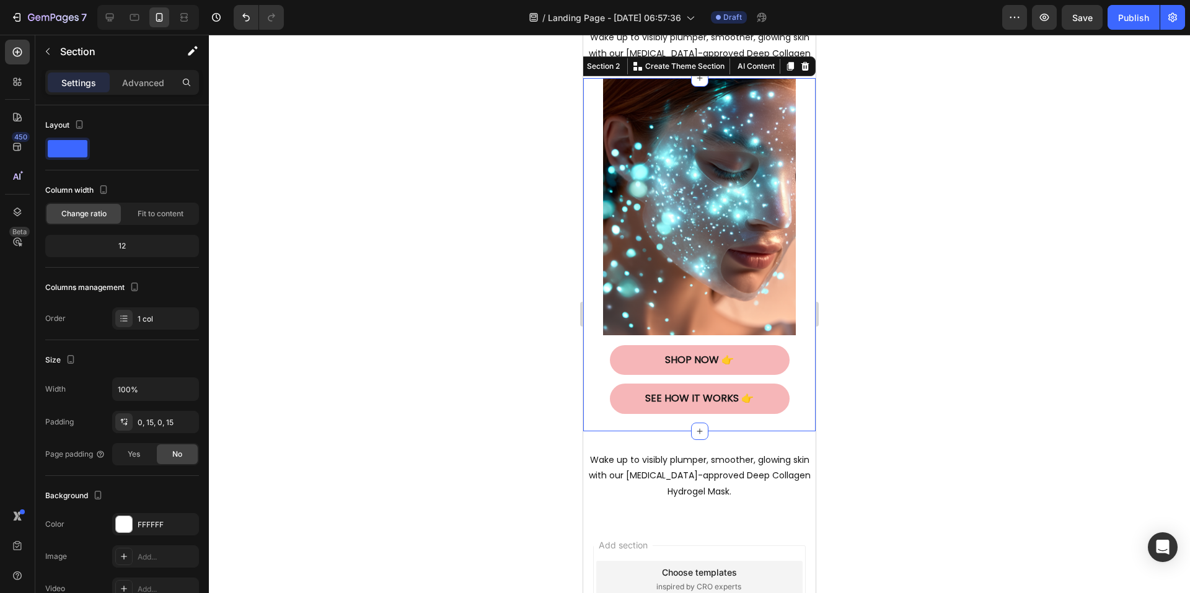
click at [934, 212] on div at bounding box center [699, 314] width 981 height 559
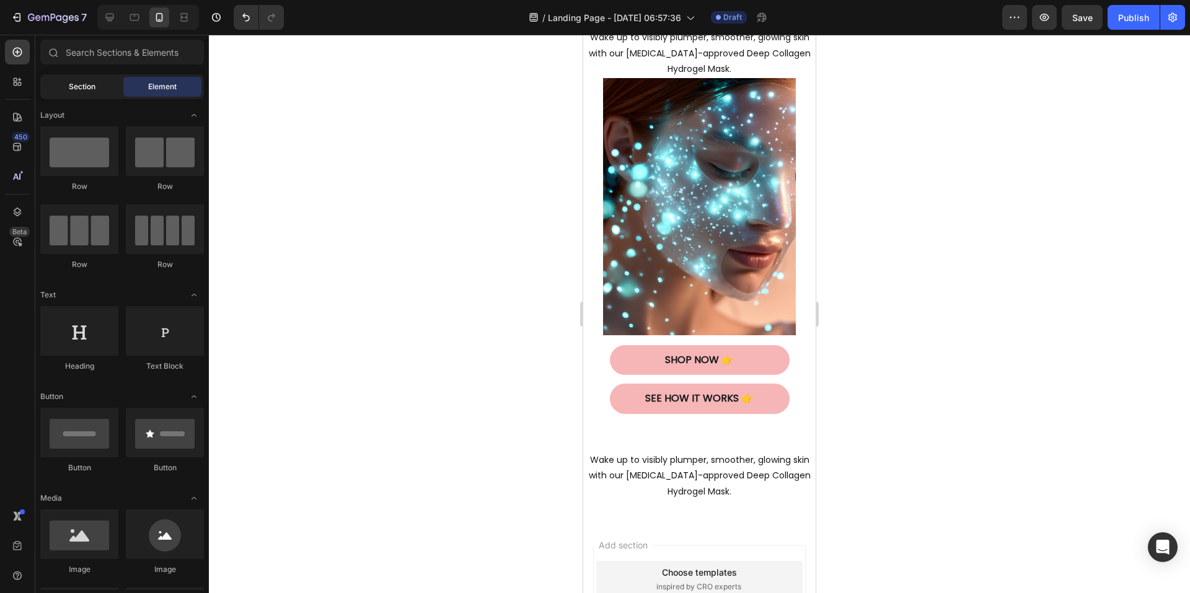
click at [82, 91] on span "Section" at bounding box center [82, 86] width 27 height 11
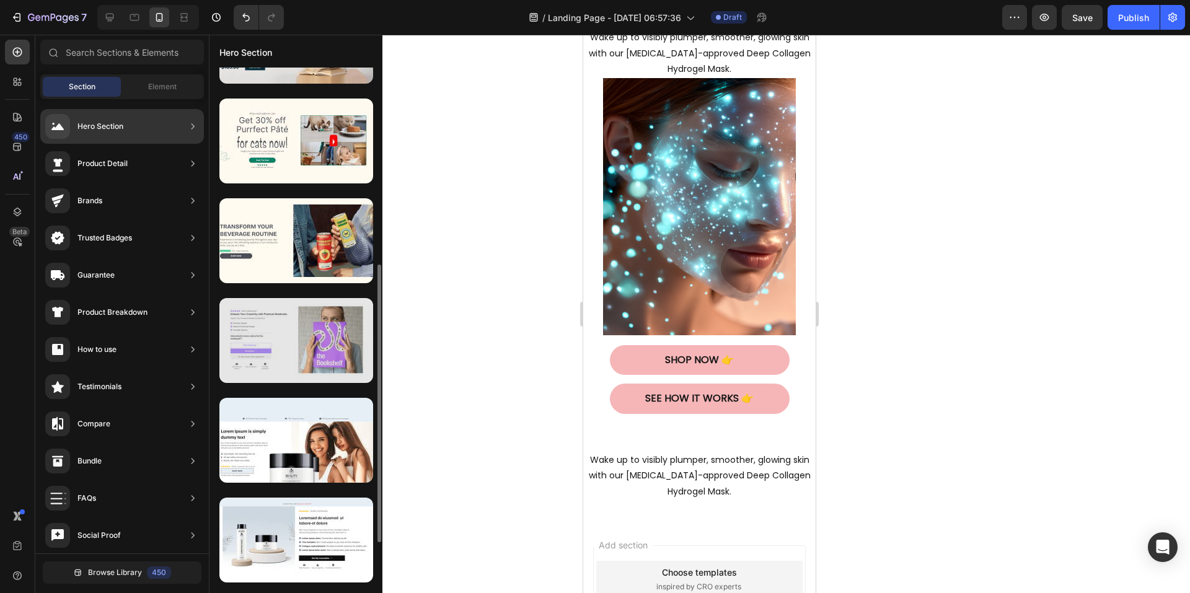
scroll to position [528, 0]
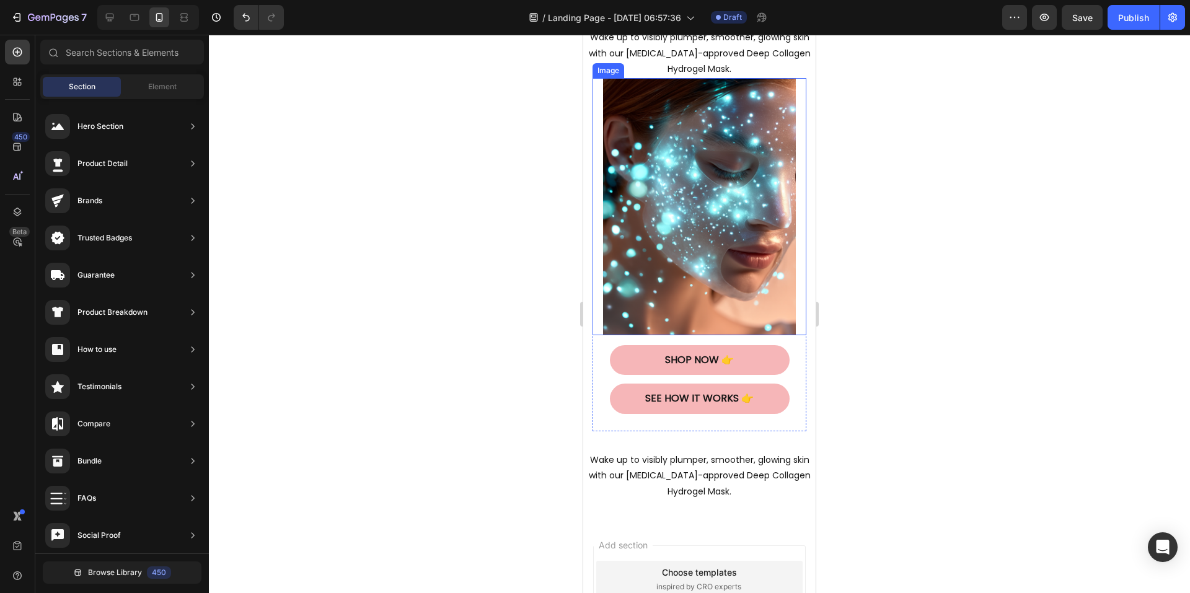
click at [673, 224] on img at bounding box center [699, 206] width 193 height 257
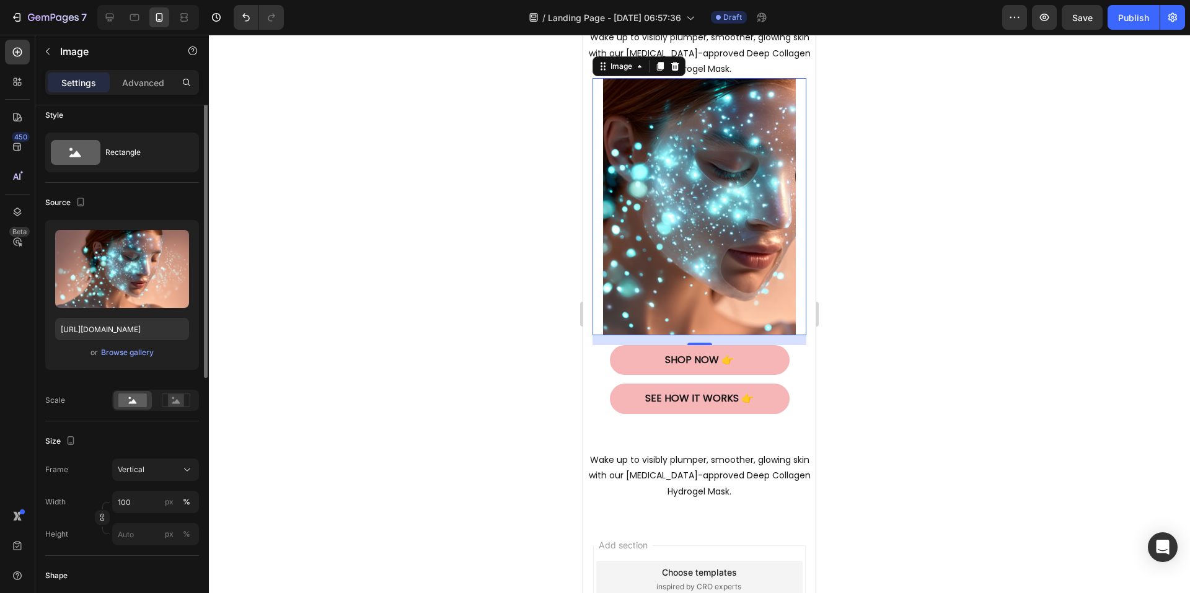
scroll to position [0, 0]
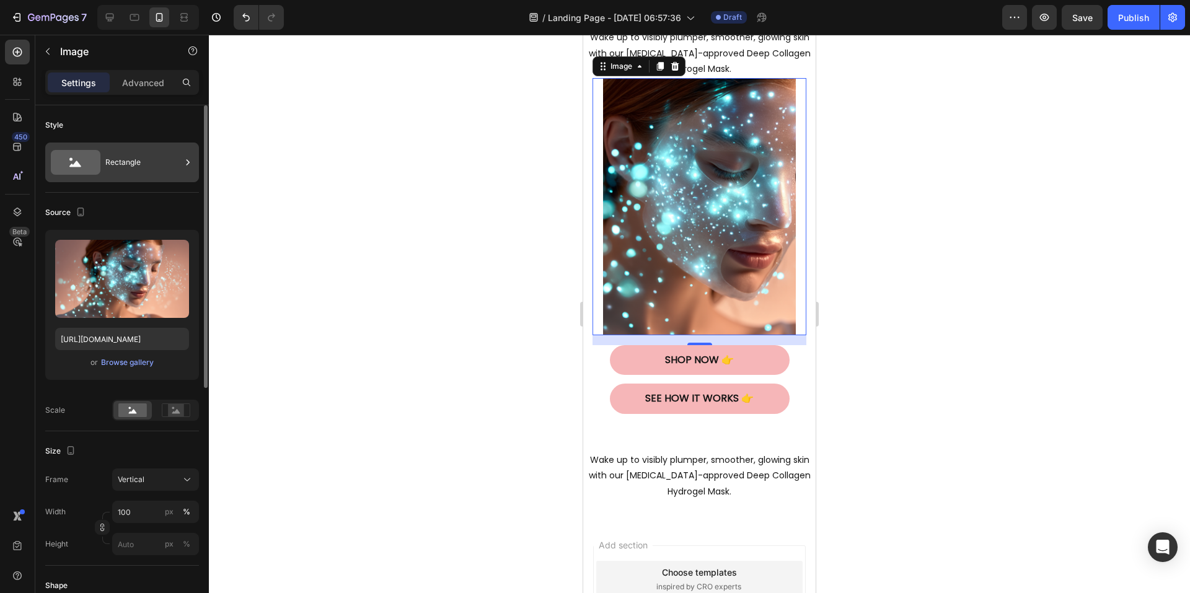
click at [135, 165] on div "Rectangle" at bounding box center [143, 162] width 76 height 29
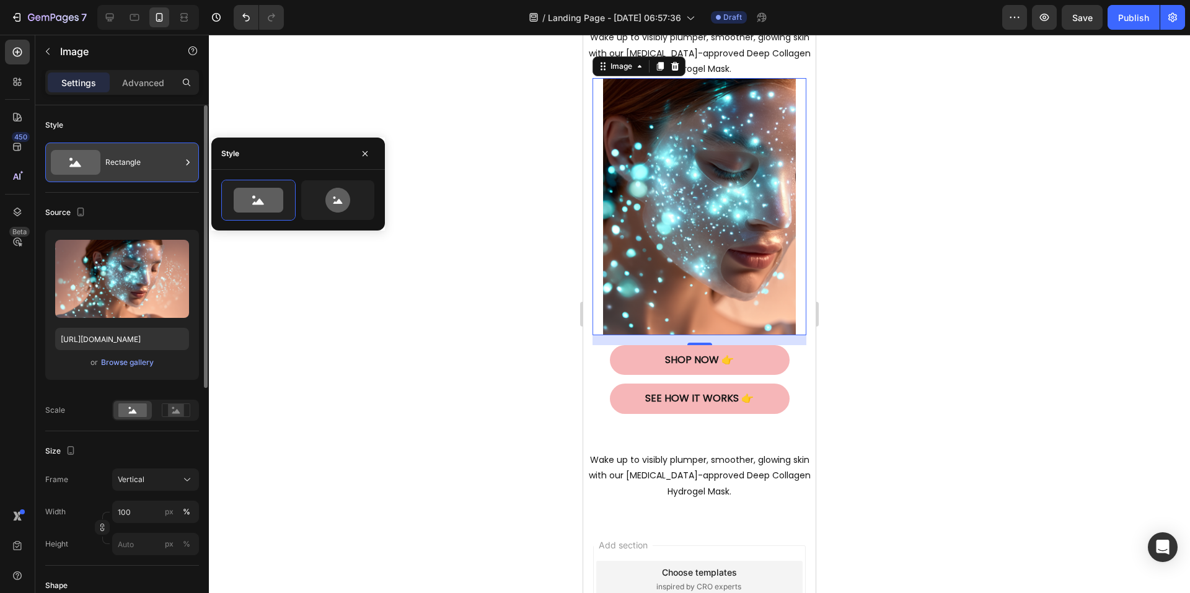
click at [135, 165] on div "Rectangle" at bounding box center [143, 162] width 76 height 29
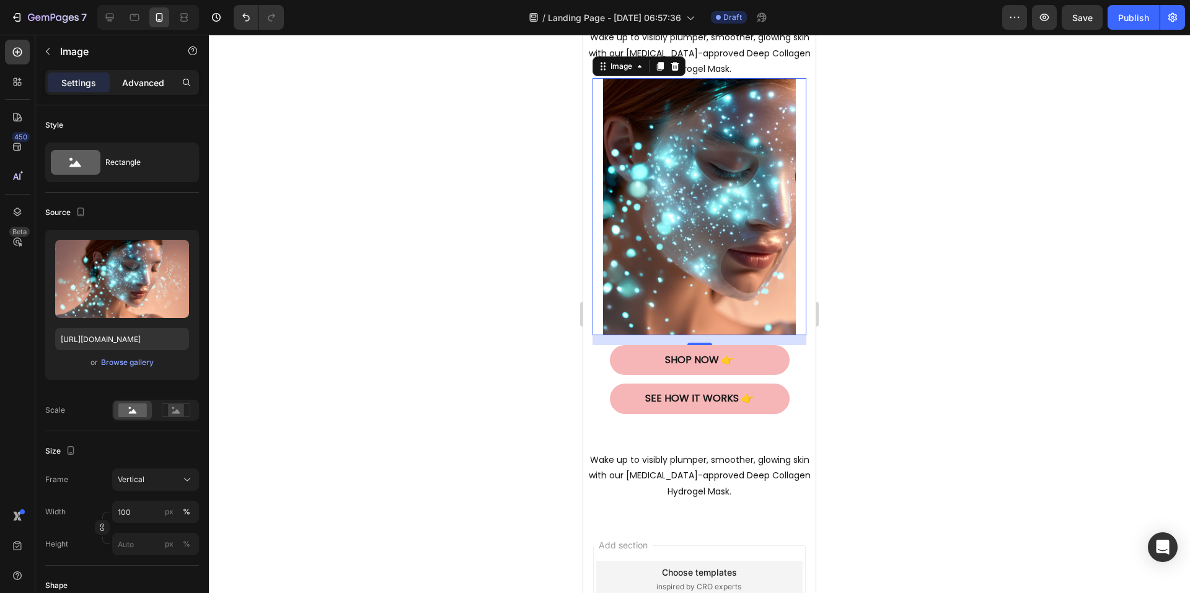
click at [146, 84] on p "Advanced" at bounding box center [143, 82] width 42 height 13
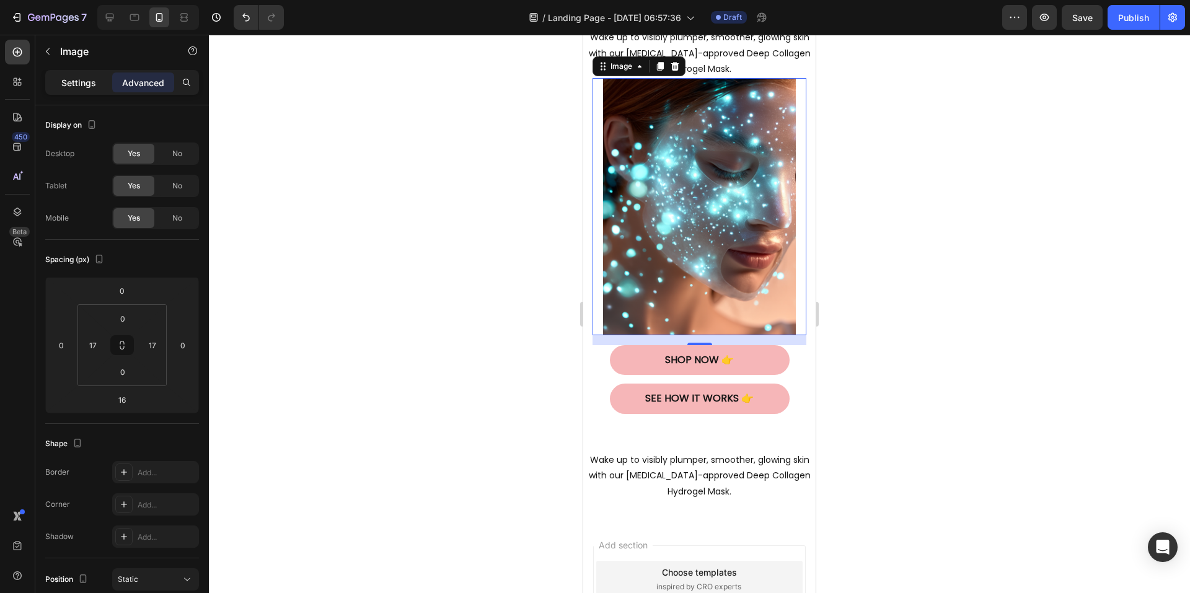
click at [73, 76] on p "Settings" at bounding box center [78, 82] width 35 height 13
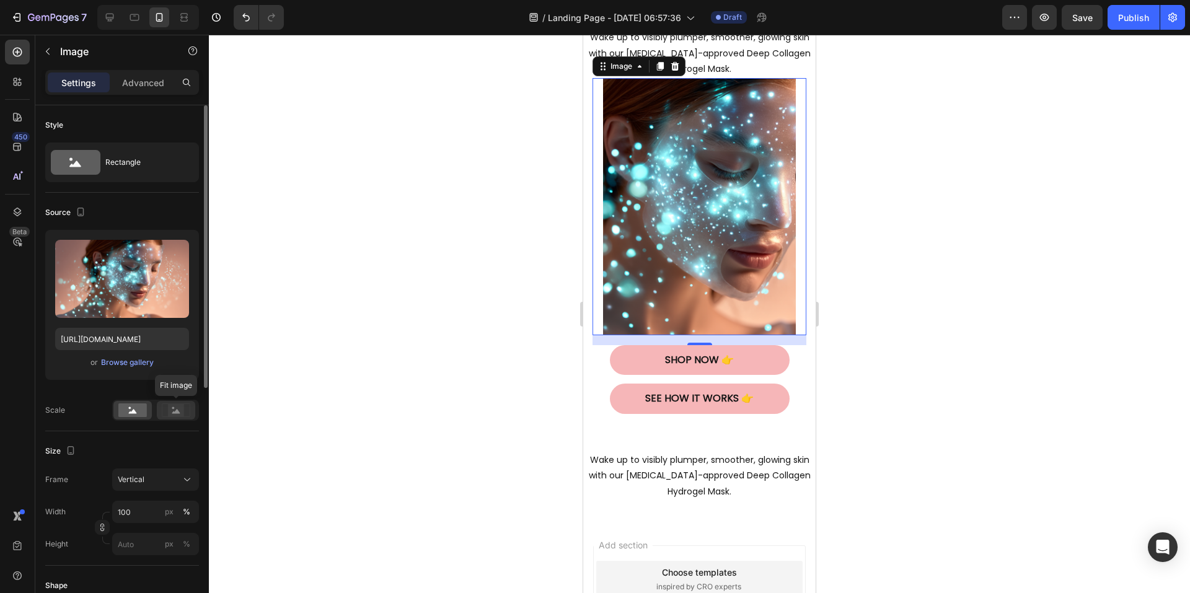
click at [173, 414] on rect at bounding box center [176, 410] width 16 height 12
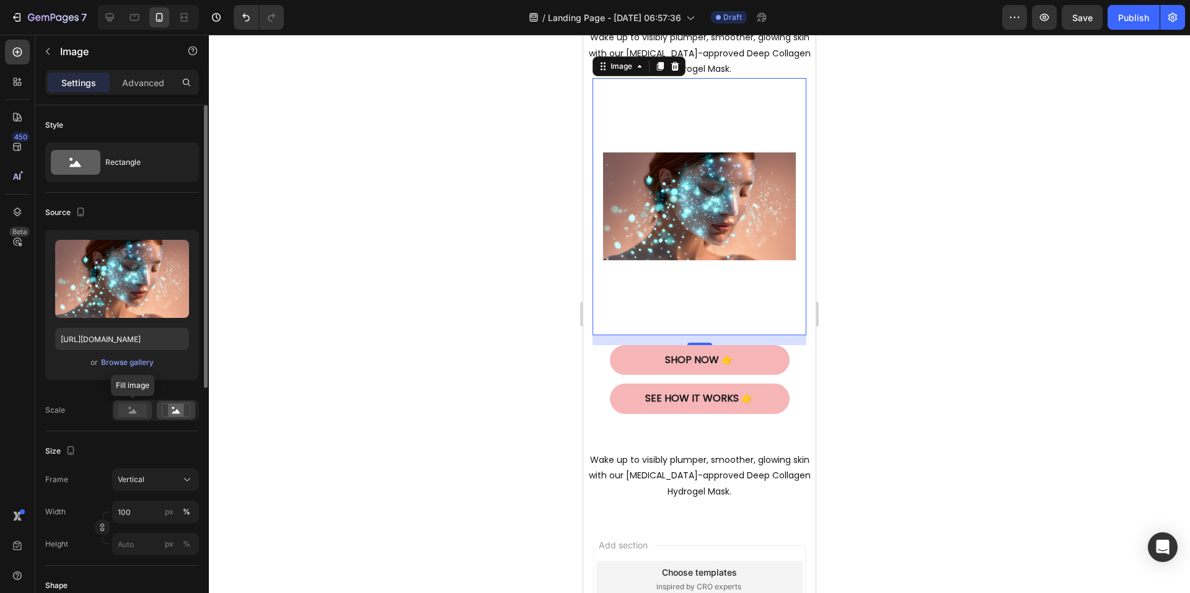
click at [141, 412] on rect at bounding box center [132, 411] width 29 height 14
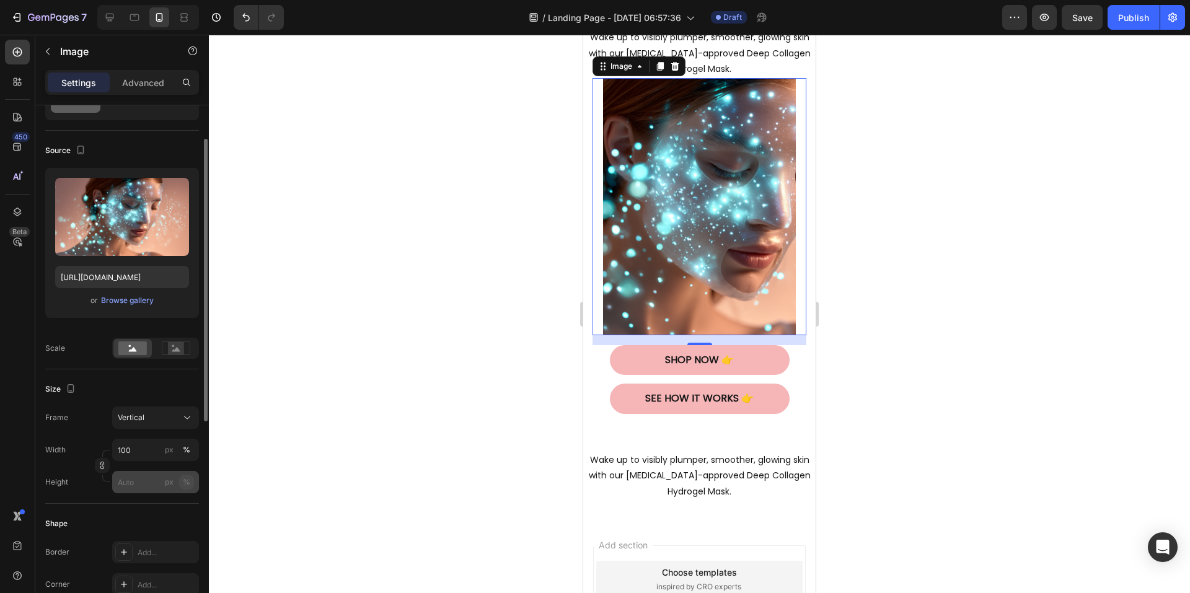
scroll to position [186, 0]
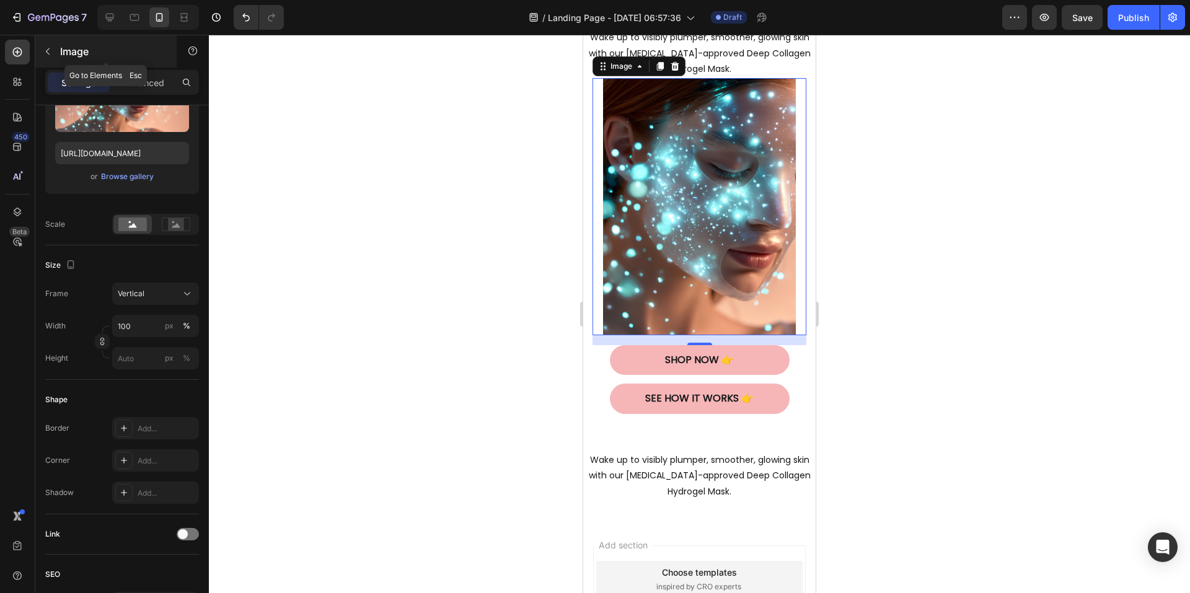
click at [51, 55] on icon "button" at bounding box center [48, 52] width 10 height 10
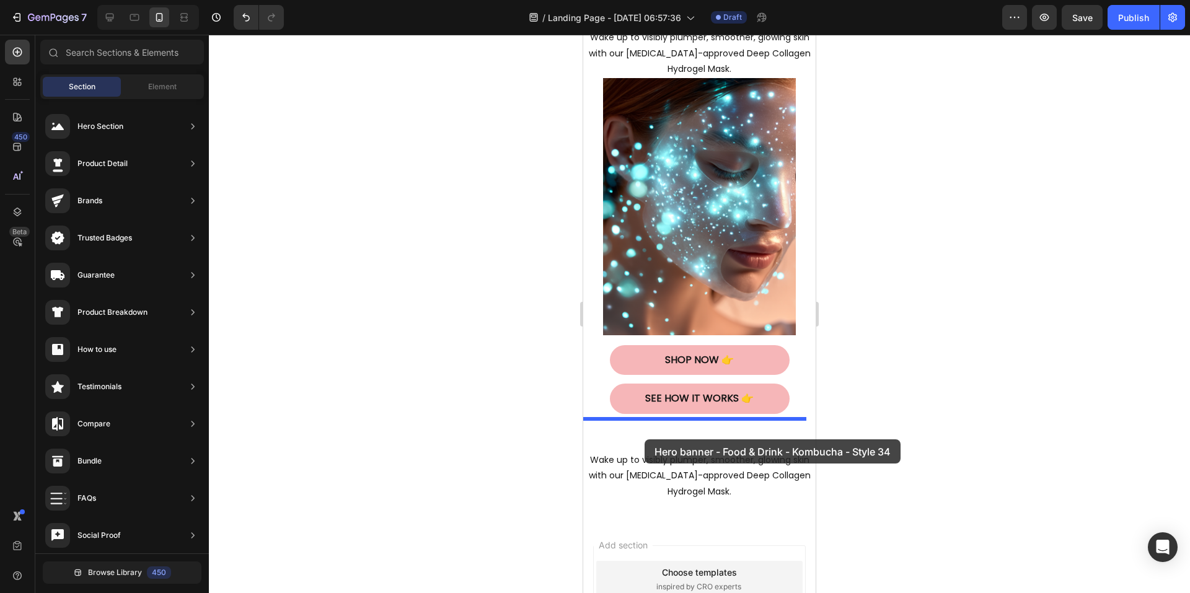
drag, startPoint x: 873, startPoint y: 507, endPoint x: 645, endPoint y: 440, distance: 237.8
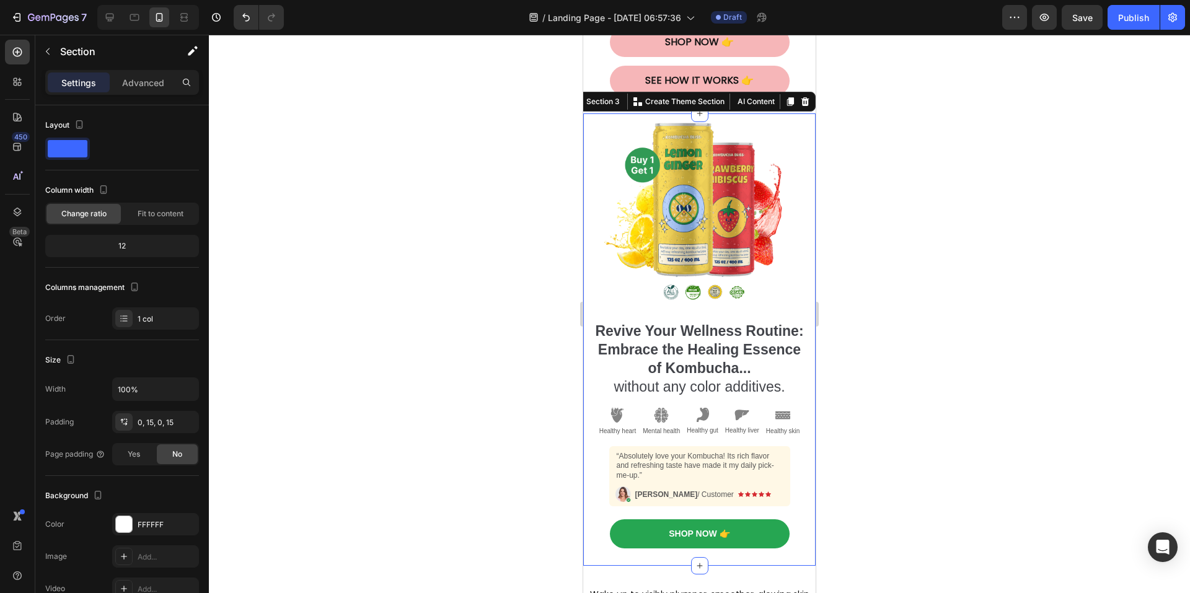
scroll to position [419, 0]
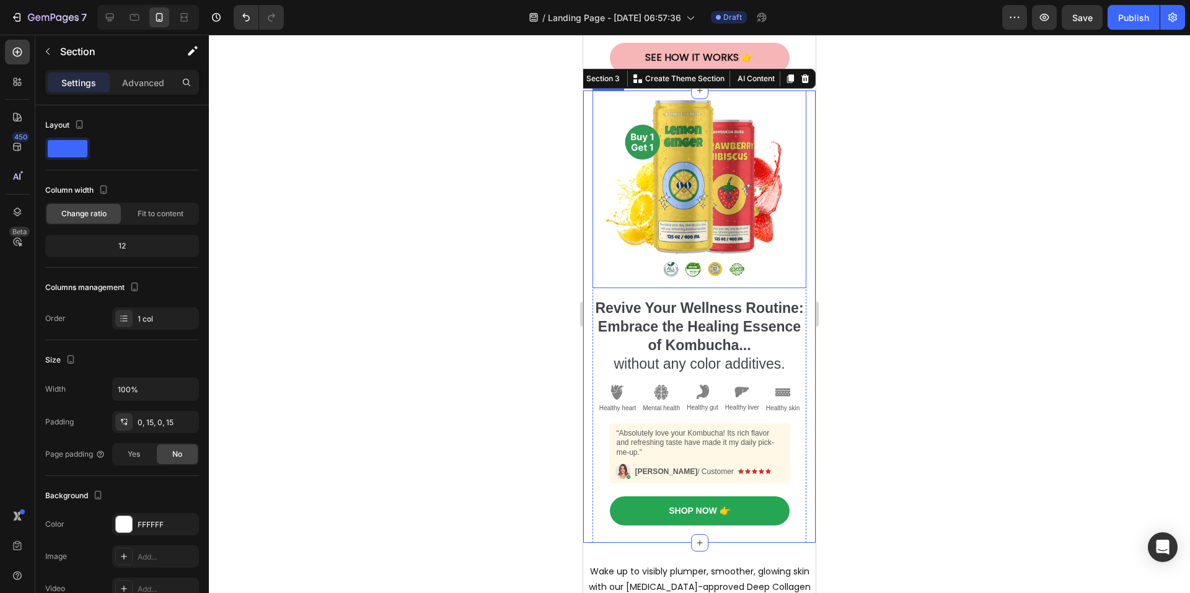
click at [607, 165] on img at bounding box center [699, 190] width 193 height 198
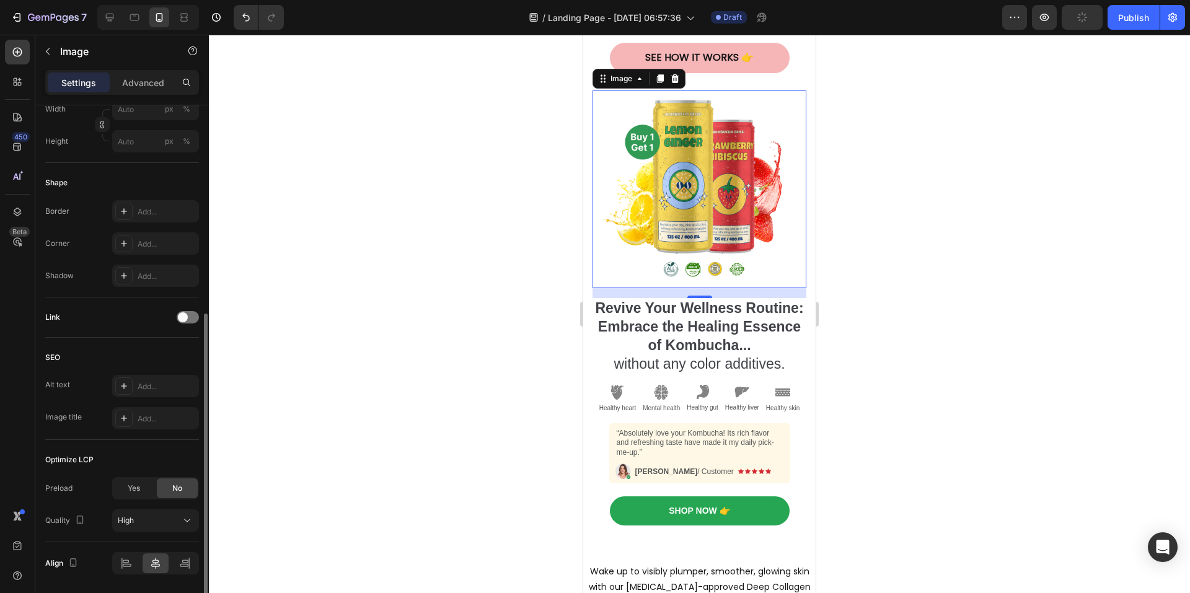
scroll to position [413, 0]
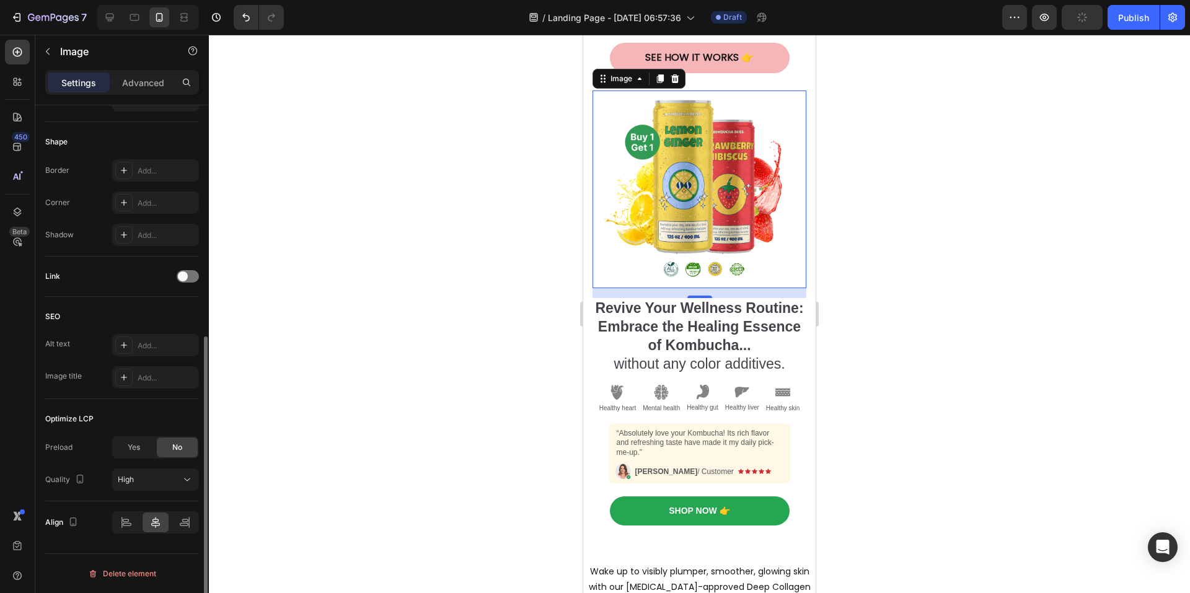
type input "[URL][DOMAIN_NAME]"
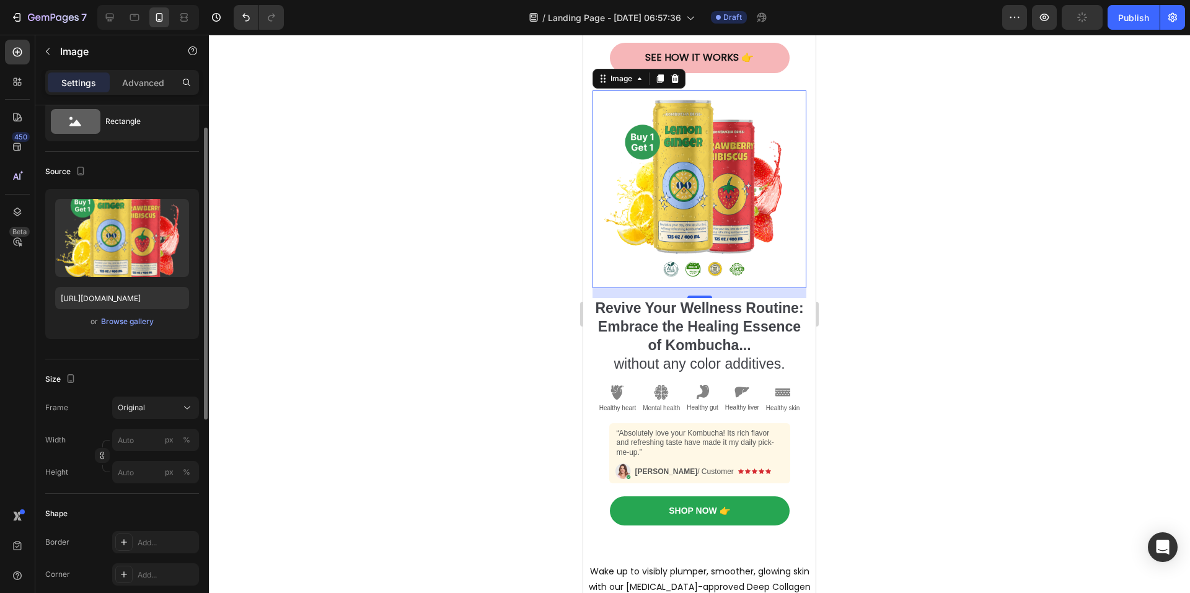
scroll to position [0, 0]
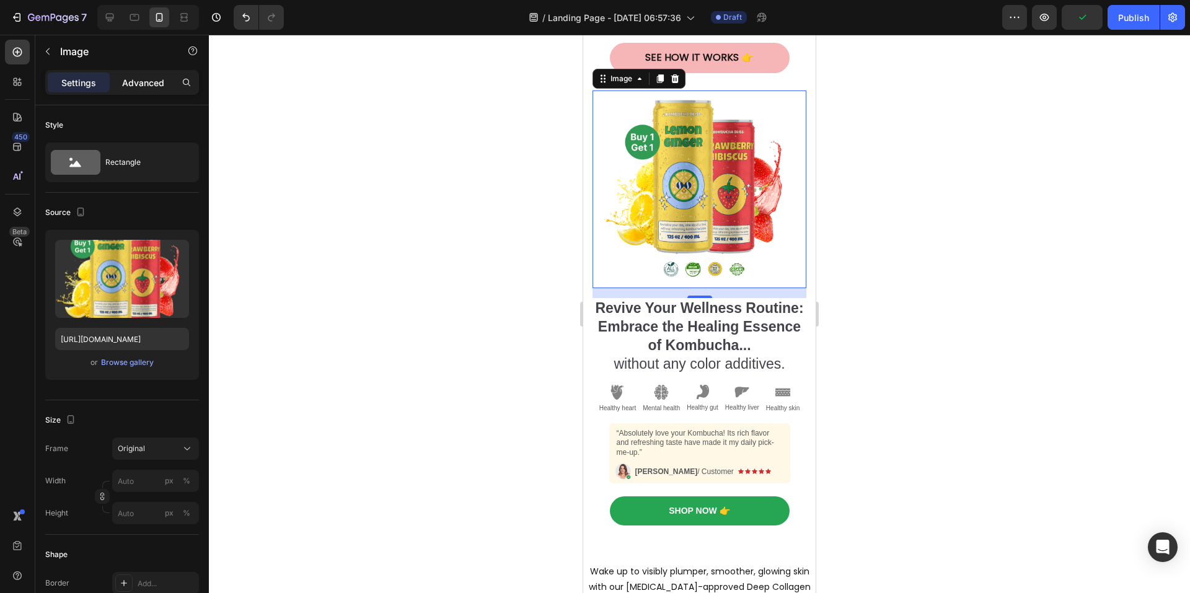
click at [154, 86] on p "Advanced" at bounding box center [143, 82] width 42 height 13
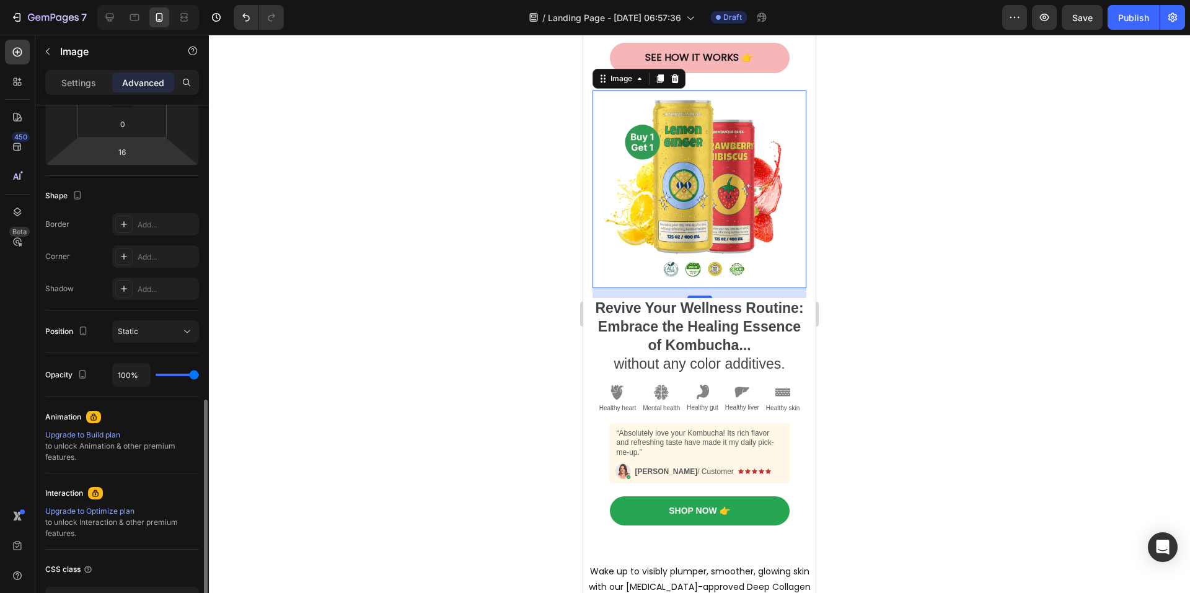
scroll to position [337, 0]
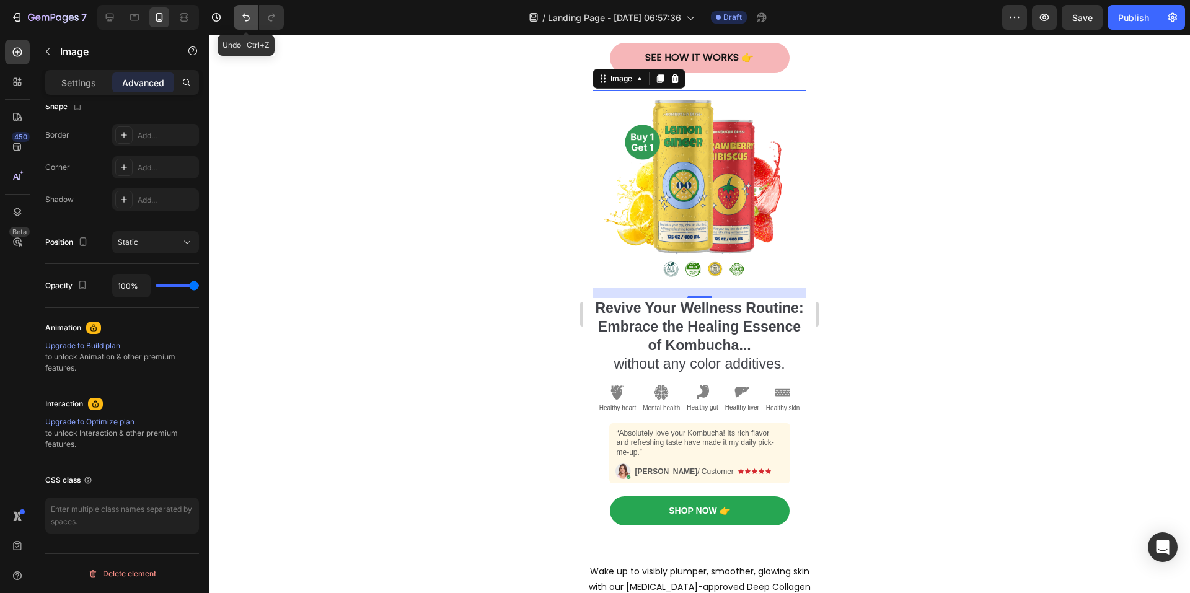
click at [243, 19] on icon "Undo/Redo" at bounding box center [246, 17] width 12 height 12
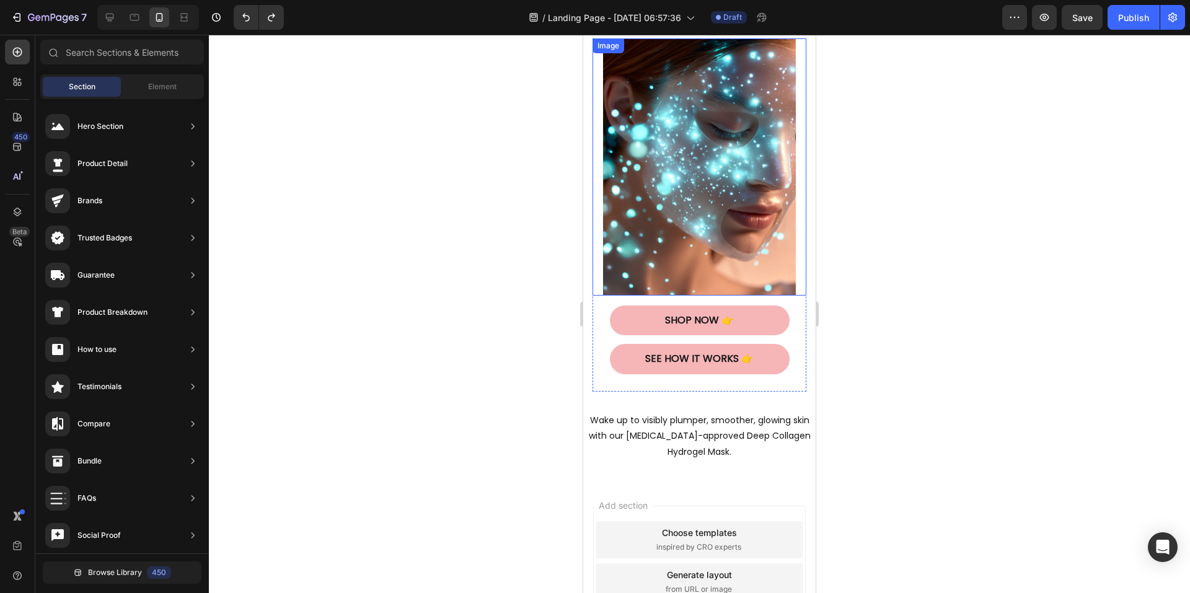
scroll to position [70, 0]
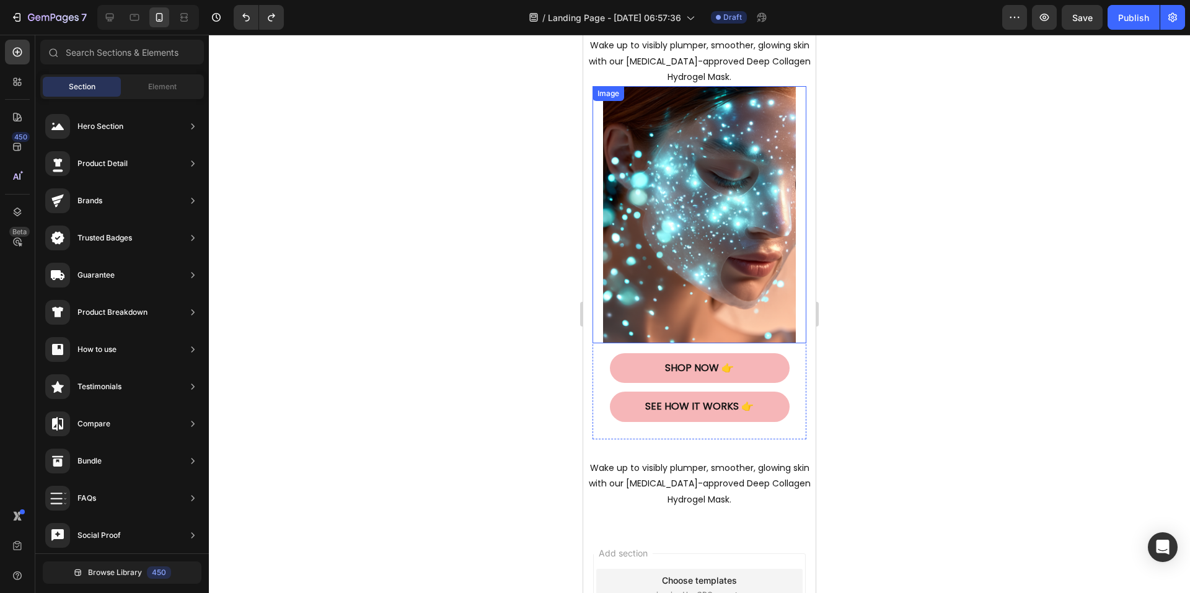
click at [938, 187] on div at bounding box center [699, 314] width 981 height 559
click at [666, 218] on img at bounding box center [699, 214] width 193 height 257
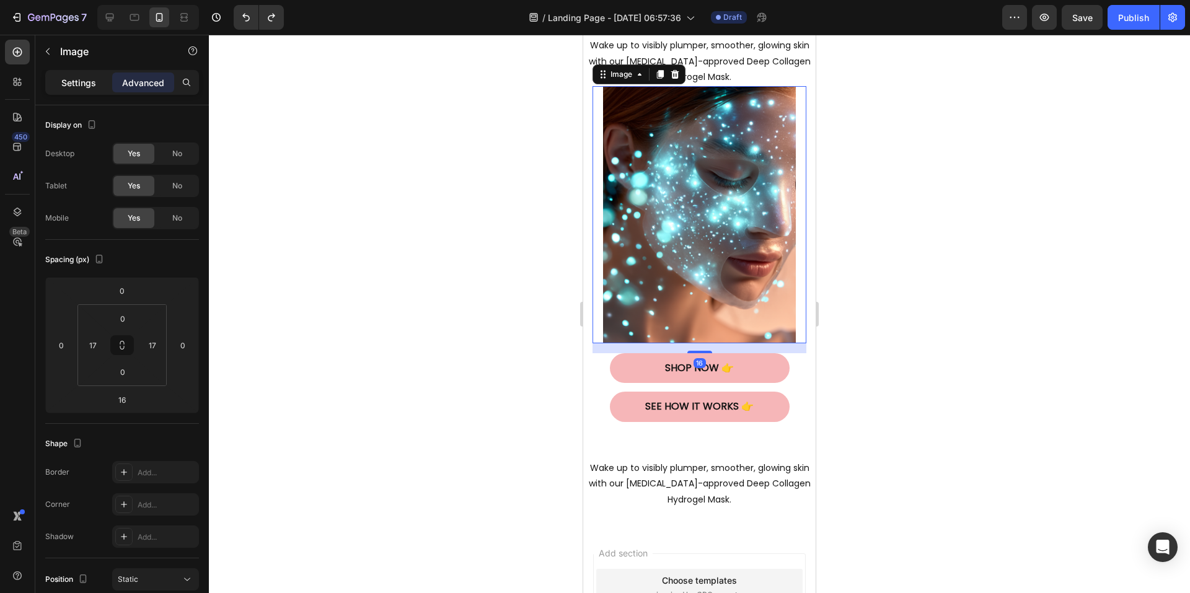
click at [94, 88] on p "Settings" at bounding box center [78, 82] width 35 height 13
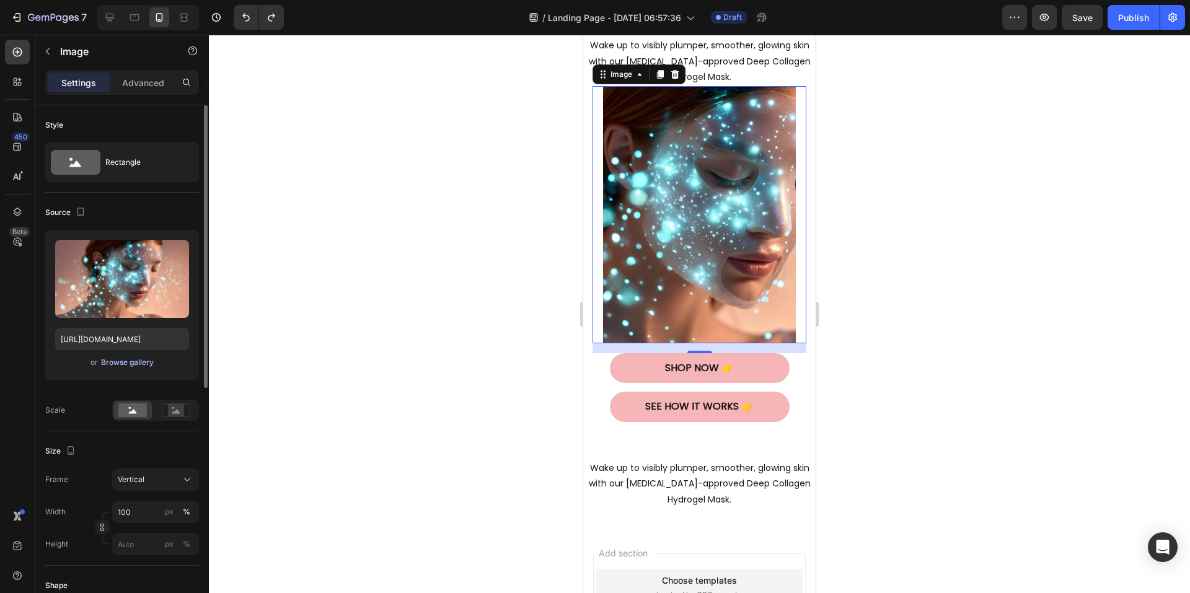
click at [131, 364] on div "Browse gallery" at bounding box center [127, 362] width 53 height 11
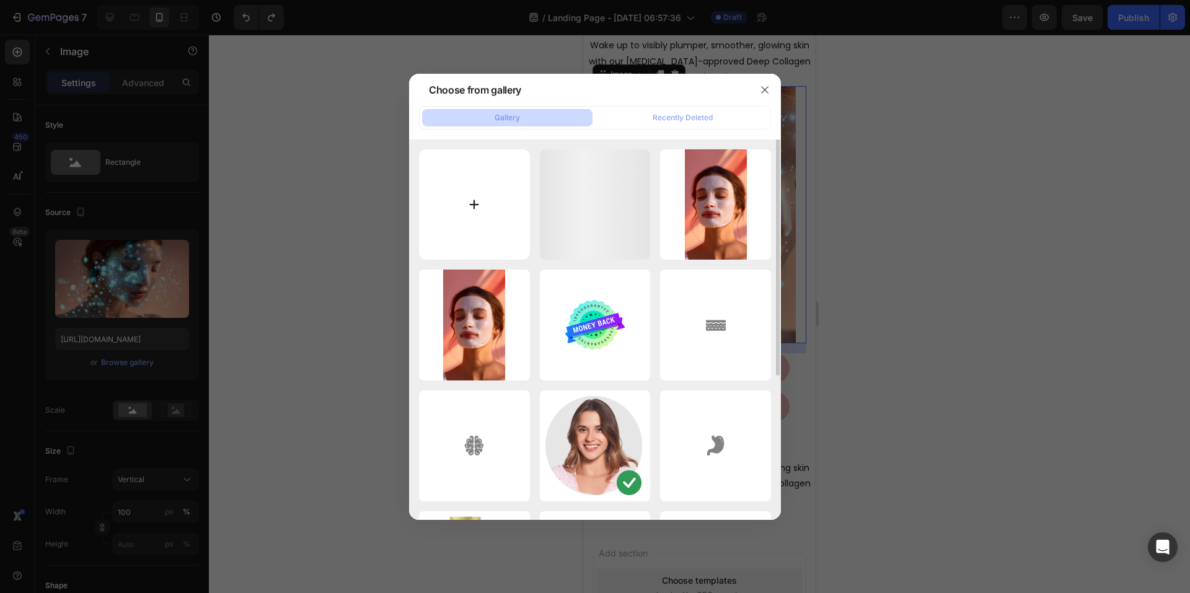
click at [469, 203] on input "file" at bounding box center [474, 204] width 111 height 111
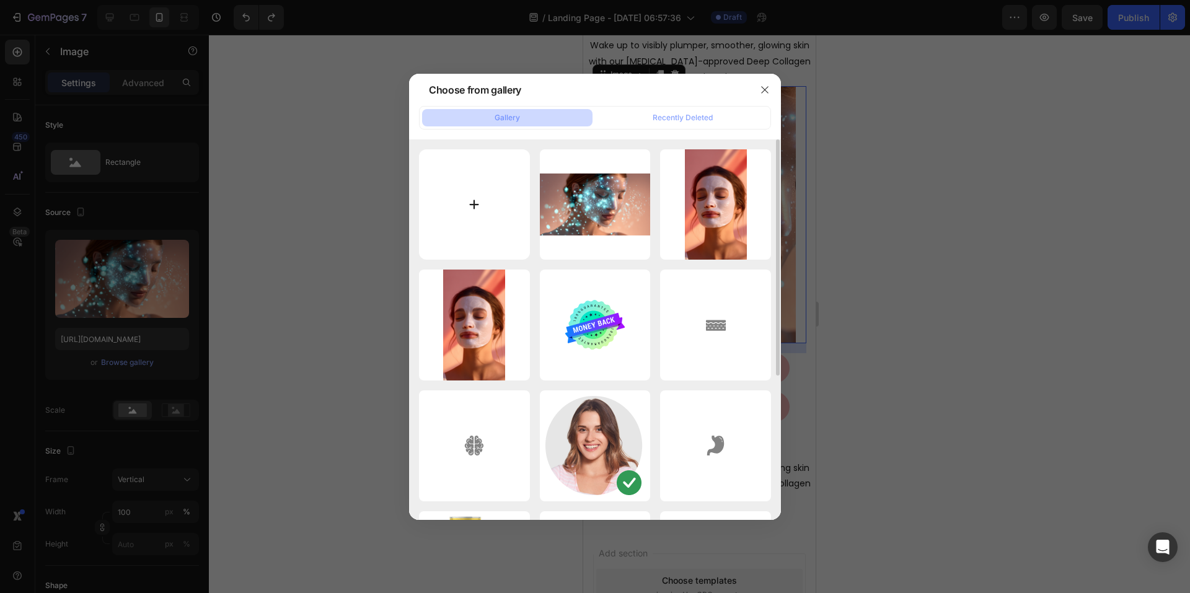
type input "C:\fakepath\1756168750253862_3.png"
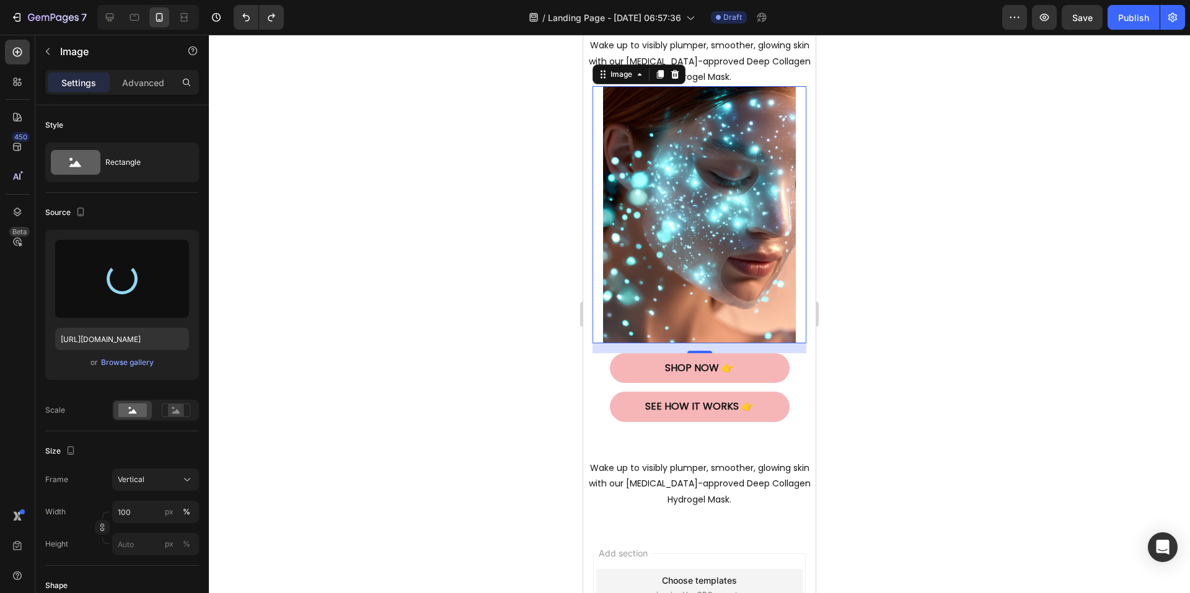
type input "[URL][DOMAIN_NAME]"
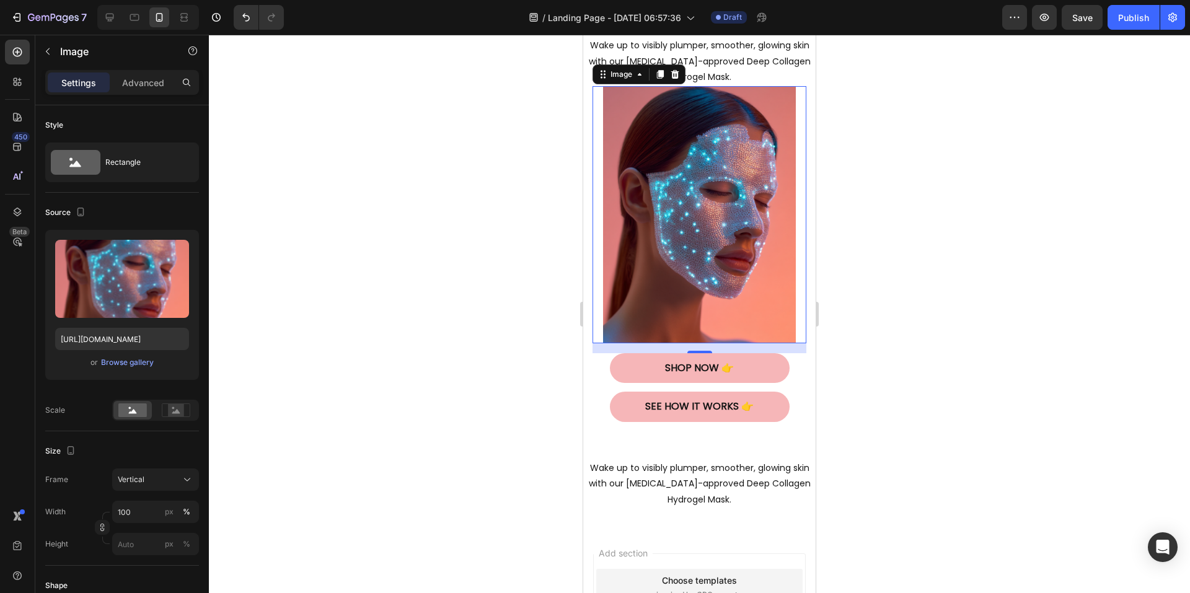
click at [1009, 207] on div at bounding box center [699, 314] width 981 height 559
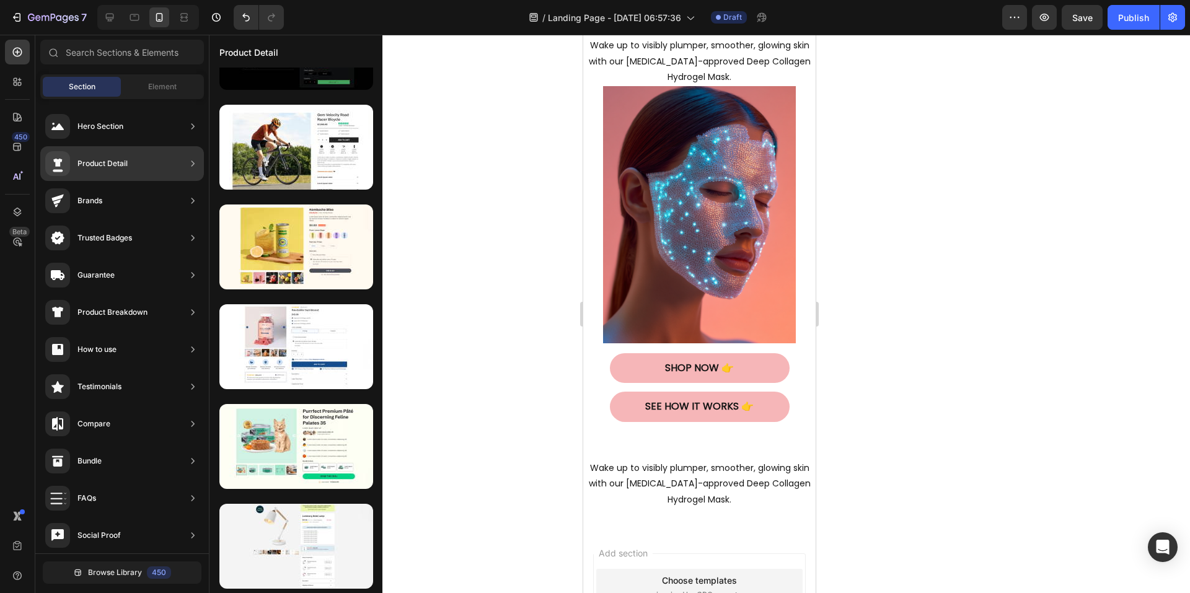
scroll to position [0, 0]
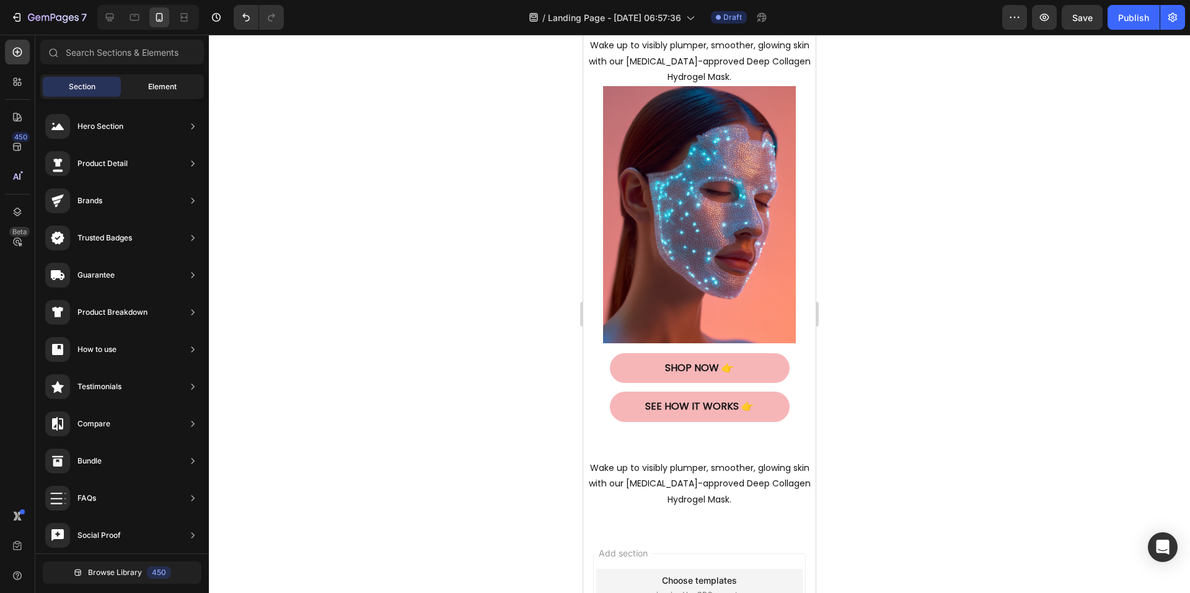
click at [154, 89] on span "Element" at bounding box center [162, 86] width 29 height 11
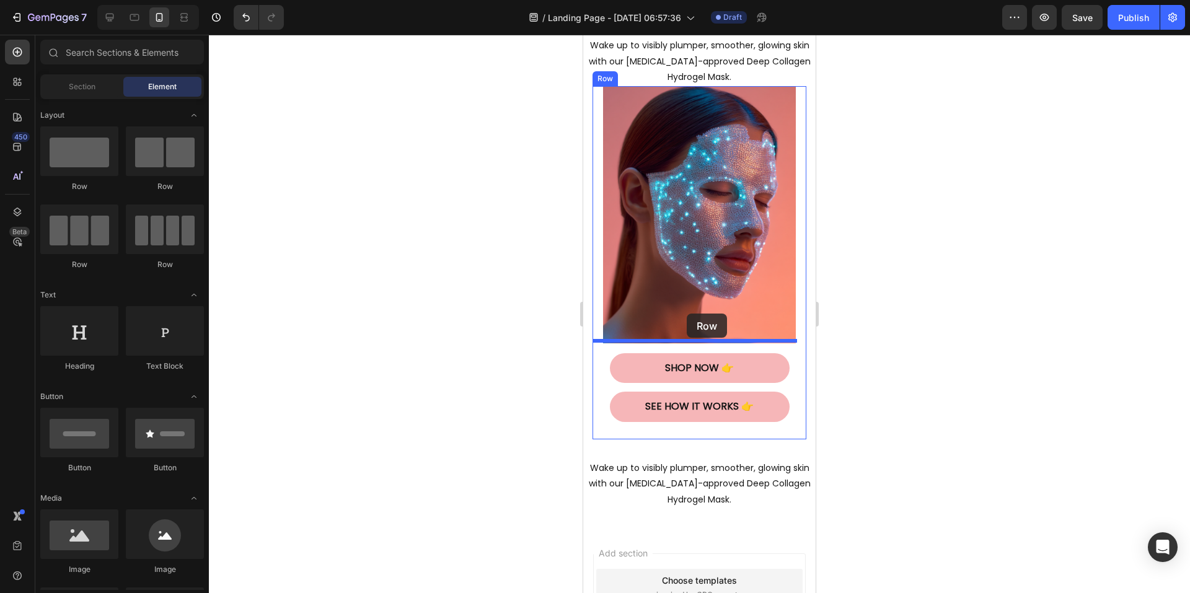
drag, startPoint x: 662, startPoint y: 194, endPoint x: 687, endPoint y: 314, distance: 122.3
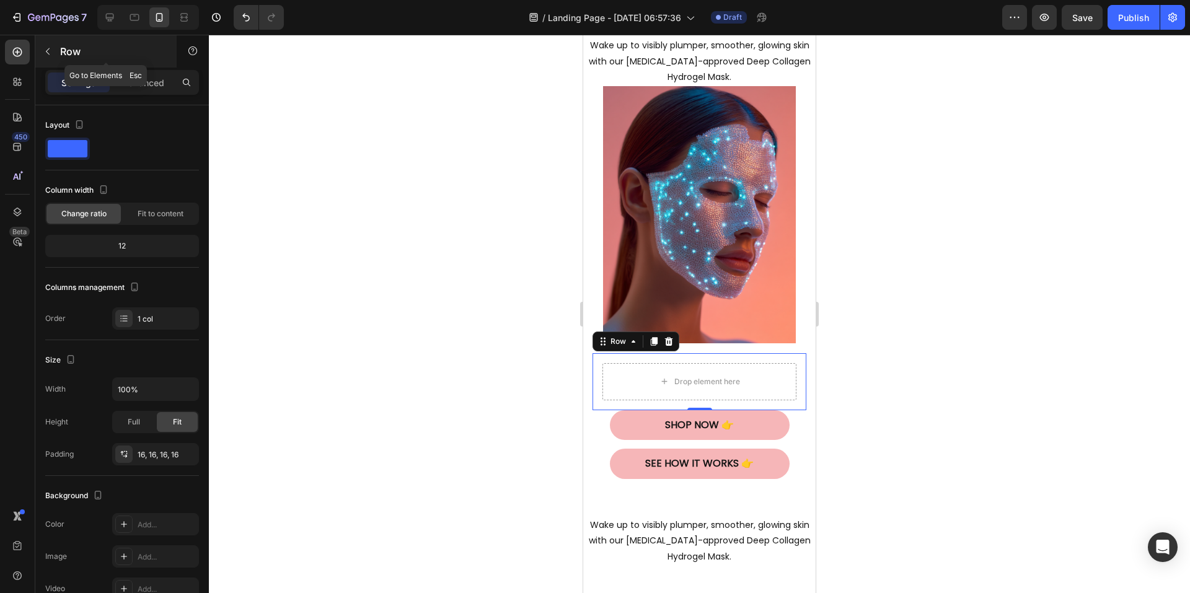
click at [47, 52] on icon "button" at bounding box center [48, 51] width 4 height 7
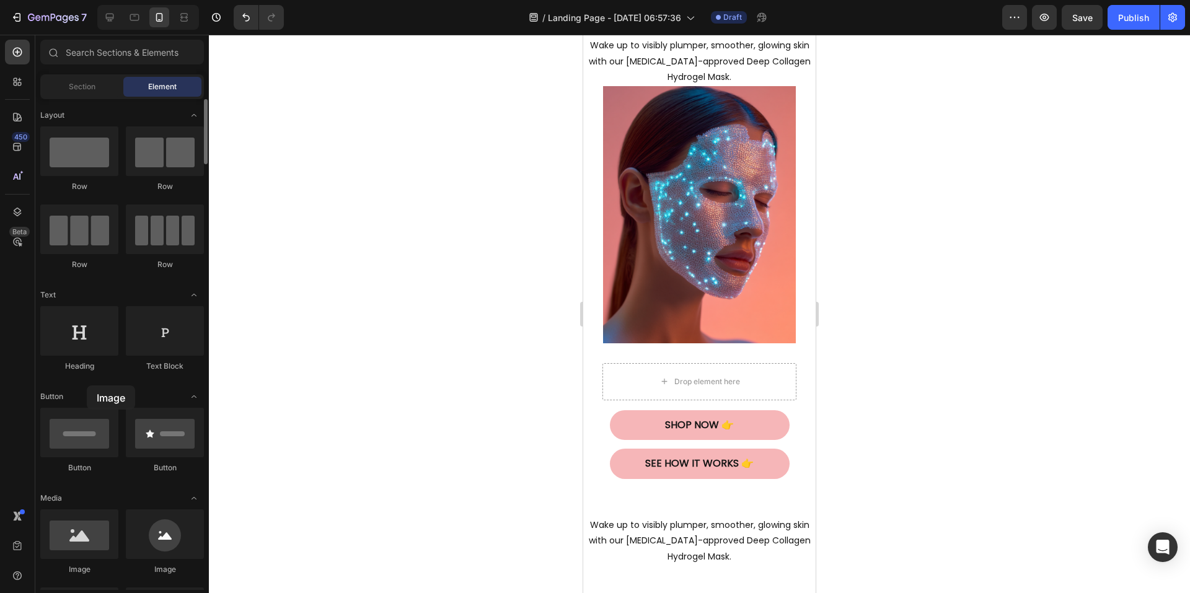
drag, startPoint x: 86, startPoint y: 541, endPoint x: 87, endPoint y: 385, distance: 155.6
click at [243, 16] on icon "Undo/Redo" at bounding box center [245, 18] width 7 height 8
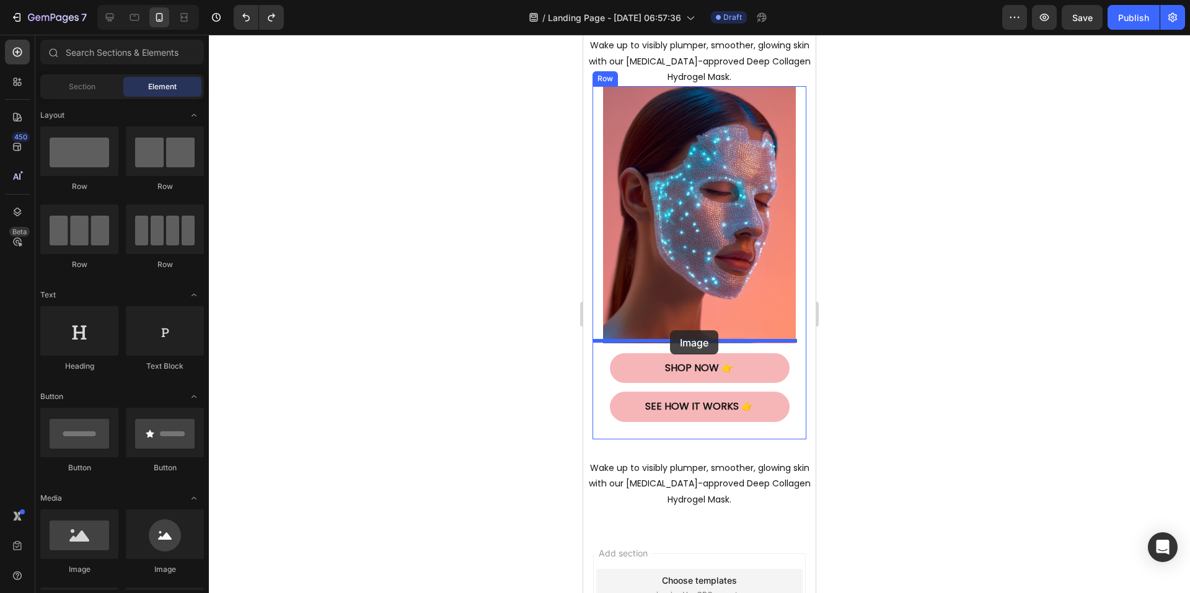
drag, startPoint x: 651, startPoint y: 568, endPoint x: 670, endPoint y: 330, distance: 238.2
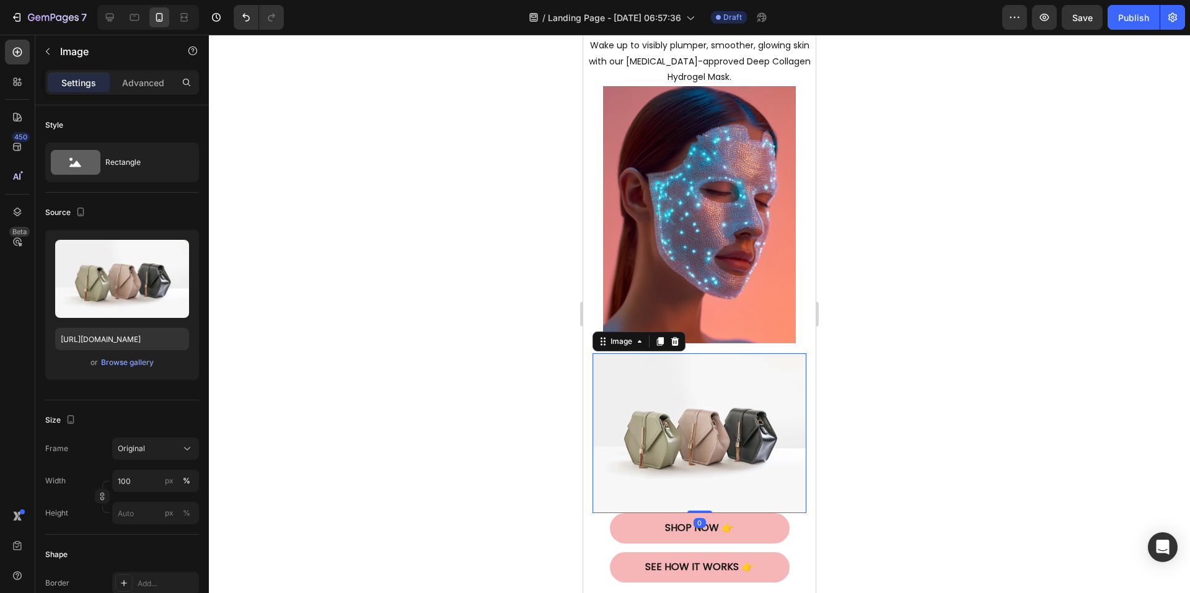
click at [689, 405] on img at bounding box center [700, 433] width 214 height 161
click at [133, 363] on div "Browse gallery" at bounding box center [127, 362] width 53 height 11
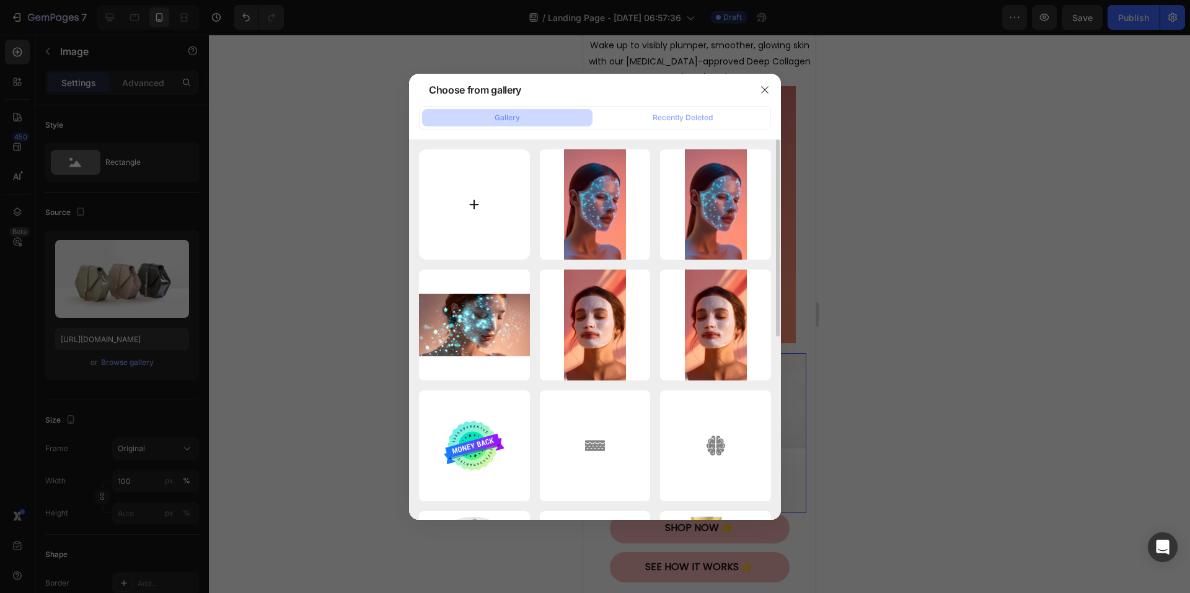
click at [456, 184] on input "file" at bounding box center [474, 204] width 111 height 111
click at [768, 91] on icon "button" at bounding box center [765, 90] width 10 height 10
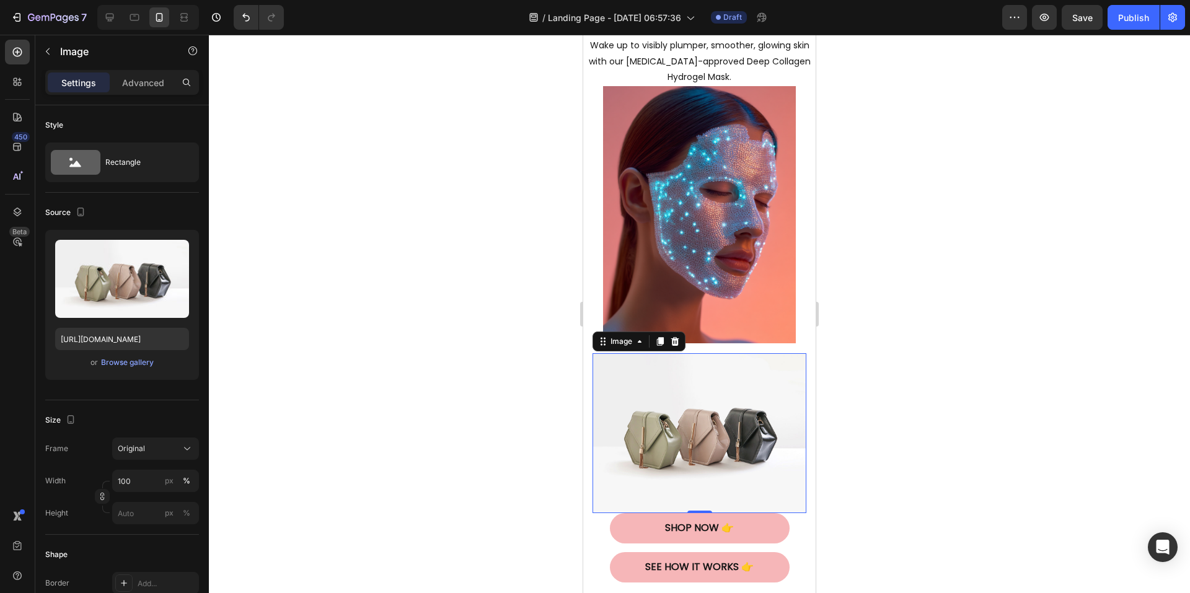
click at [948, 227] on div at bounding box center [699, 314] width 981 height 559
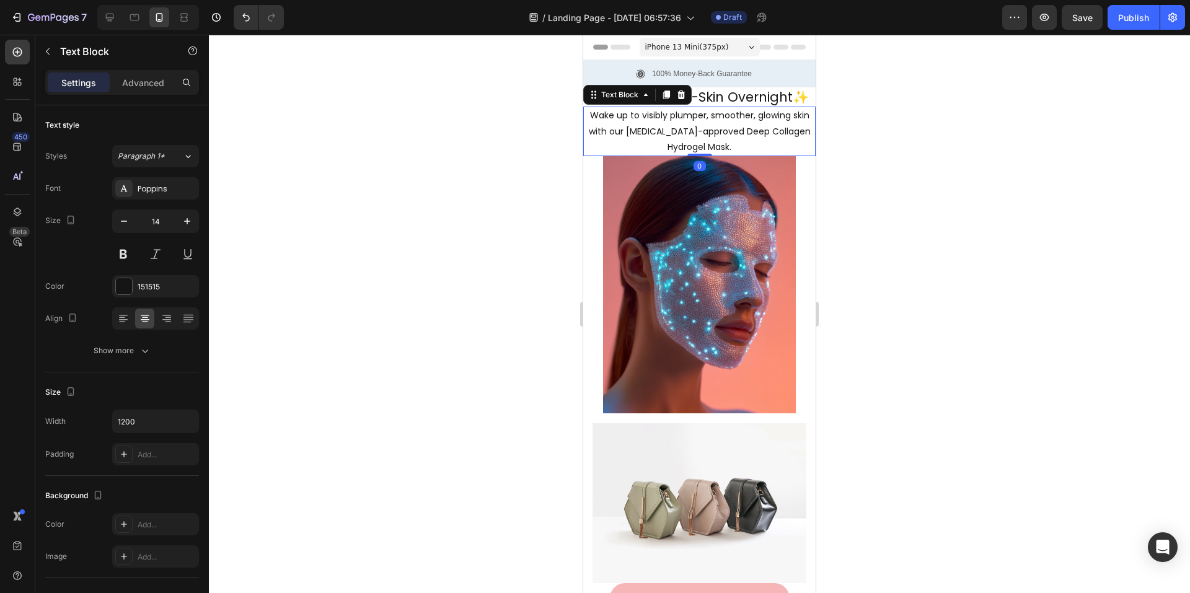
click at [593, 122] on p "Wake up to visibly plumper, smoother, glowing skin with our [MEDICAL_DATA]-appr…" at bounding box center [700, 131] width 230 height 47
click at [589, 120] on p "Wake up to visibly plumper, smoother, glowing skin with our [MEDICAL_DATA]-appr…" at bounding box center [700, 131] width 230 height 47
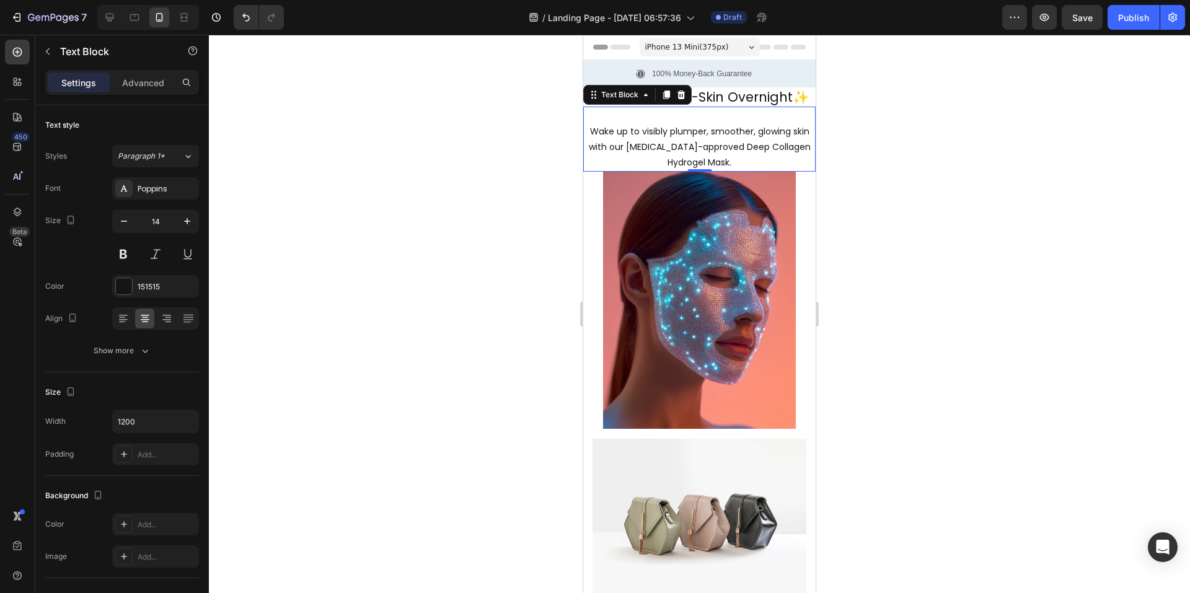
click at [1128, 194] on div at bounding box center [699, 314] width 981 height 559
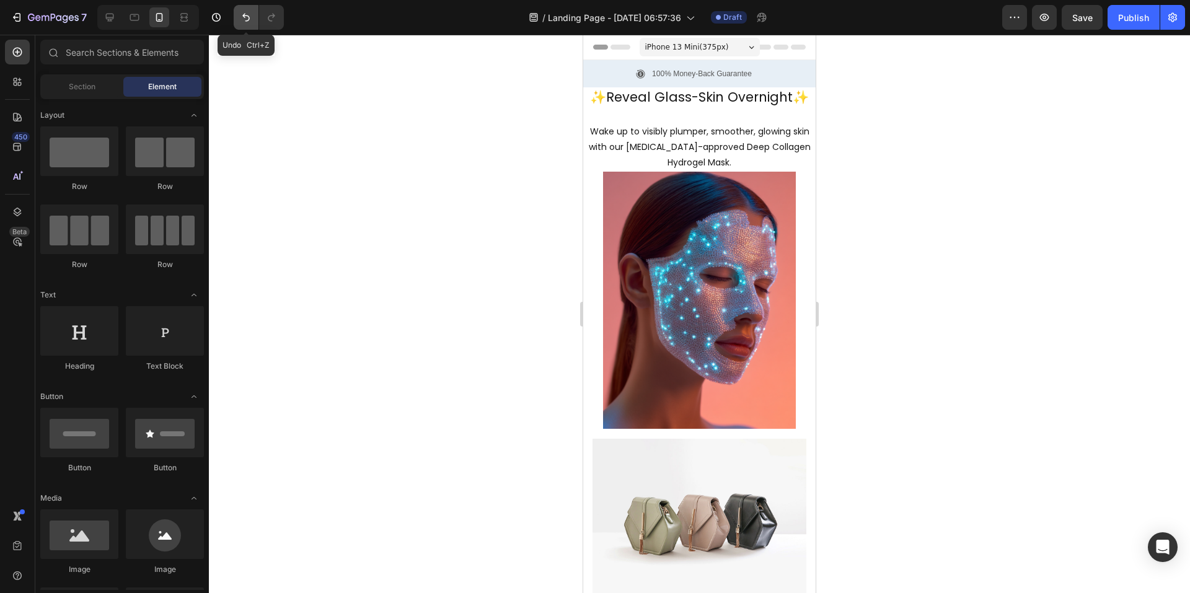
click at [247, 20] on icon "Undo/Redo" at bounding box center [246, 17] width 12 height 12
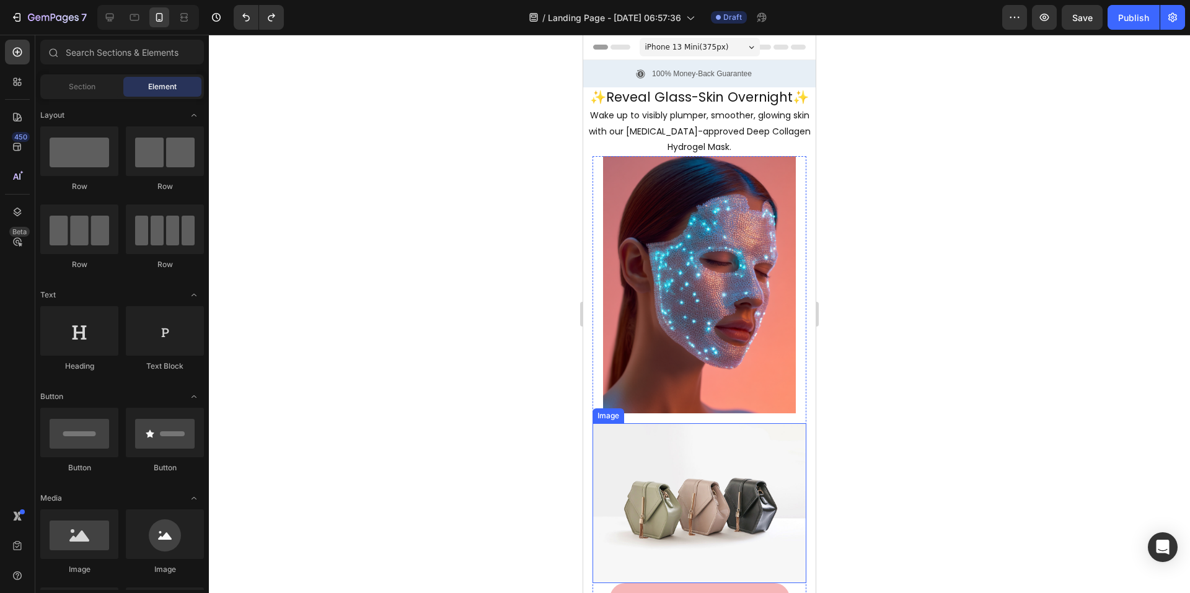
click at [650, 489] on img at bounding box center [700, 503] width 214 height 161
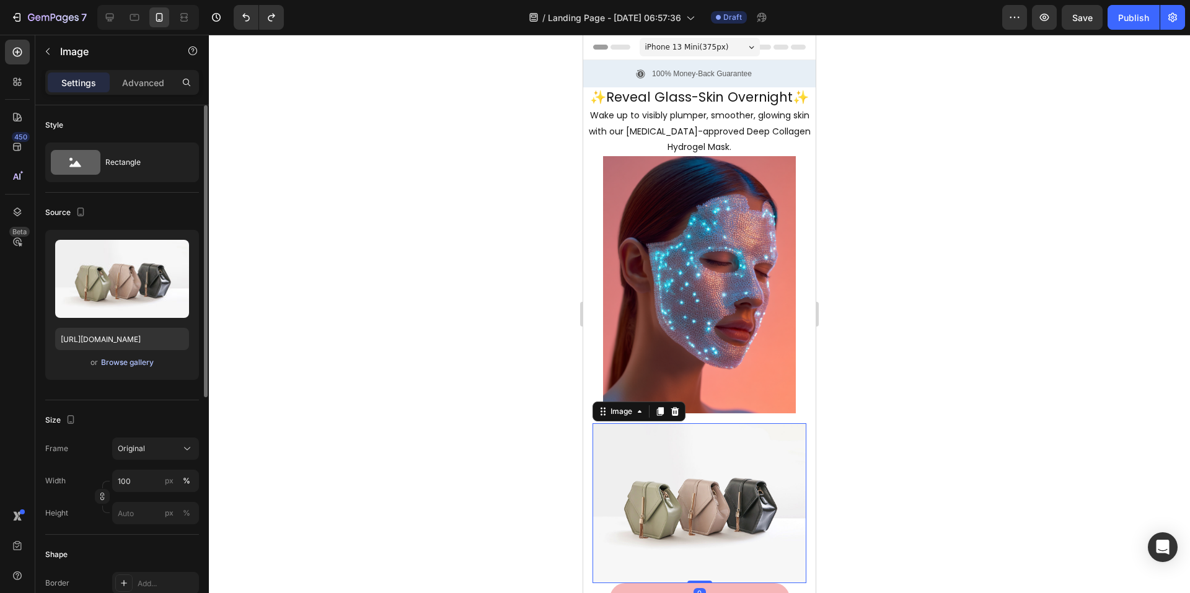
click at [126, 361] on div "Browse gallery" at bounding box center [127, 362] width 53 height 11
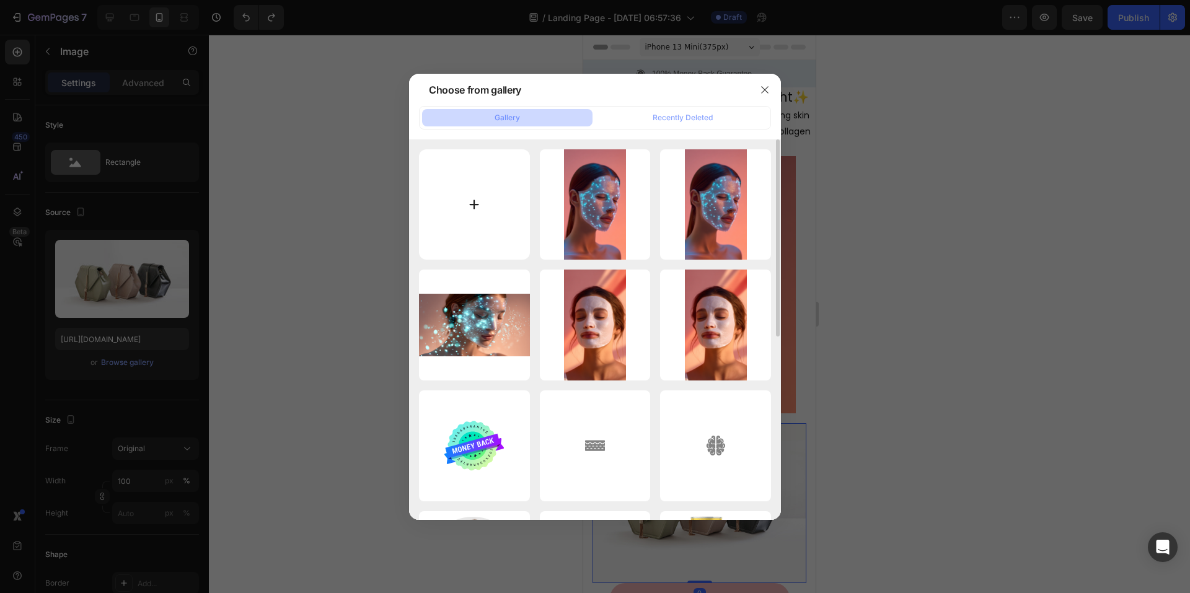
click at [483, 201] on input "file" at bounding box center [474, 204] width 111 height 111
type input "C:\fakepath\Screenshot [DATE] 084414.png"
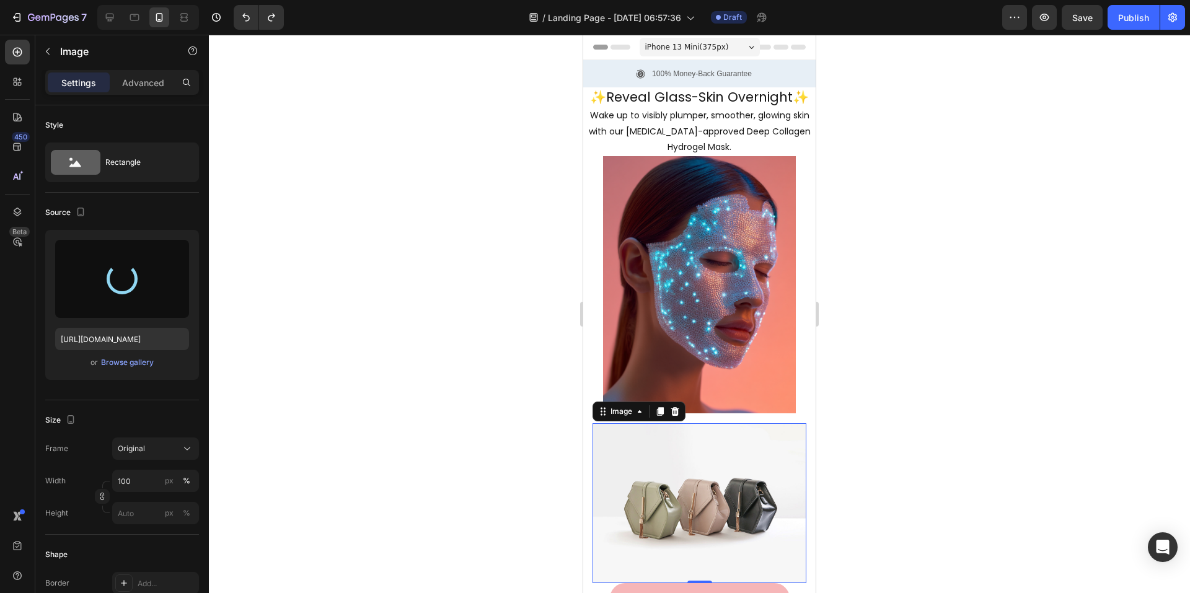
type input "[URL][DOMAIN_NAME]"
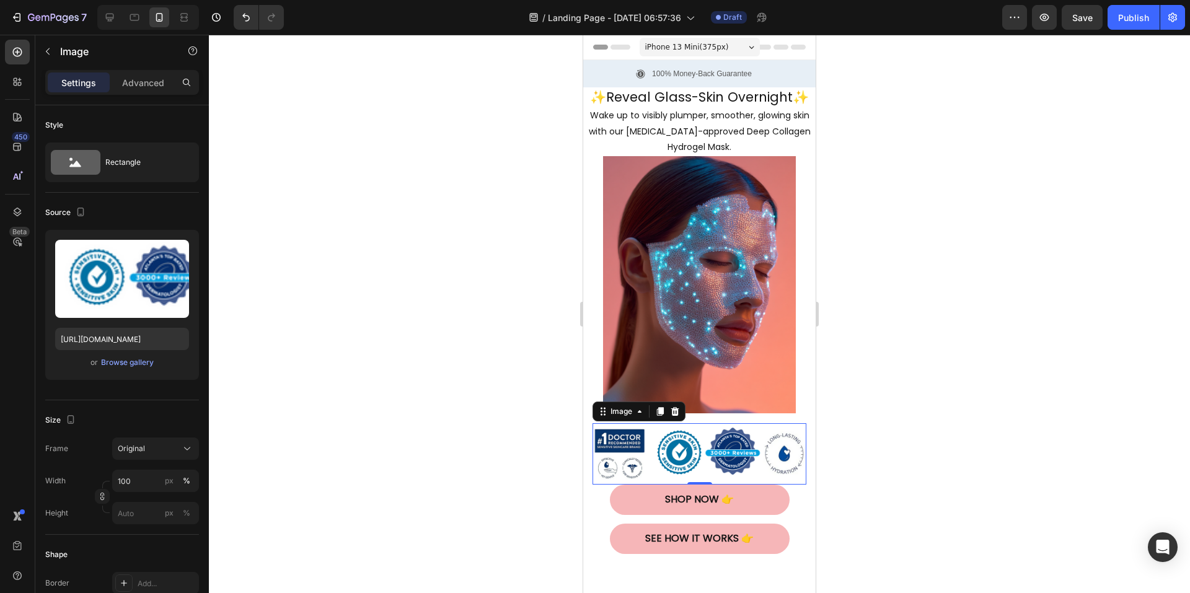
click at [962, 306] on div at bounding box center [699, 314] width 981 height 559
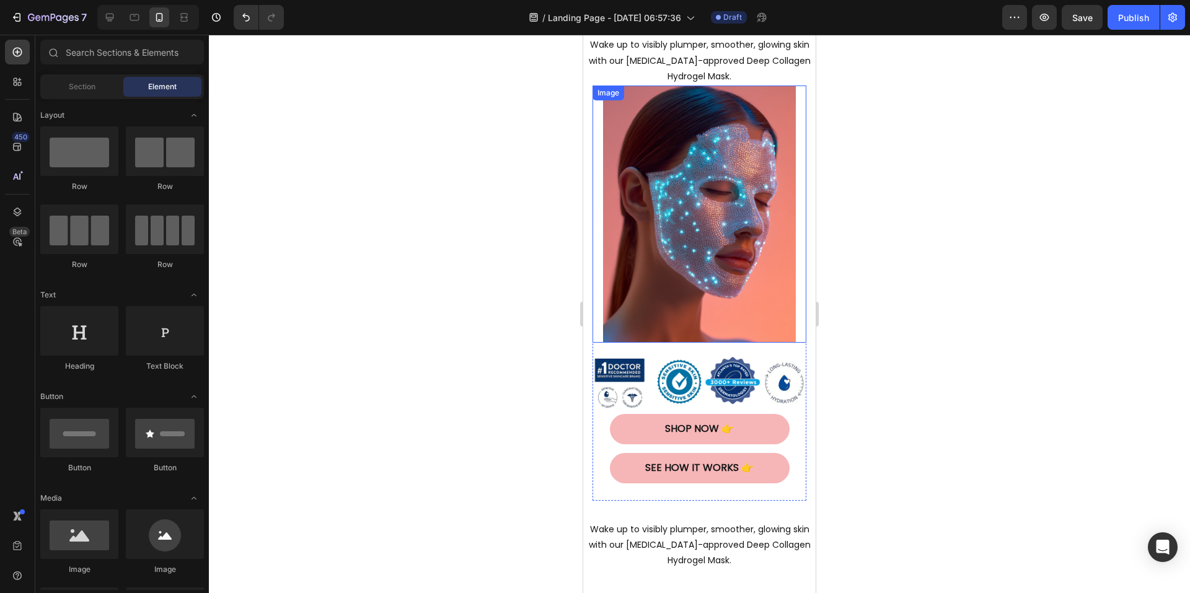
scroll to position [62, 0]
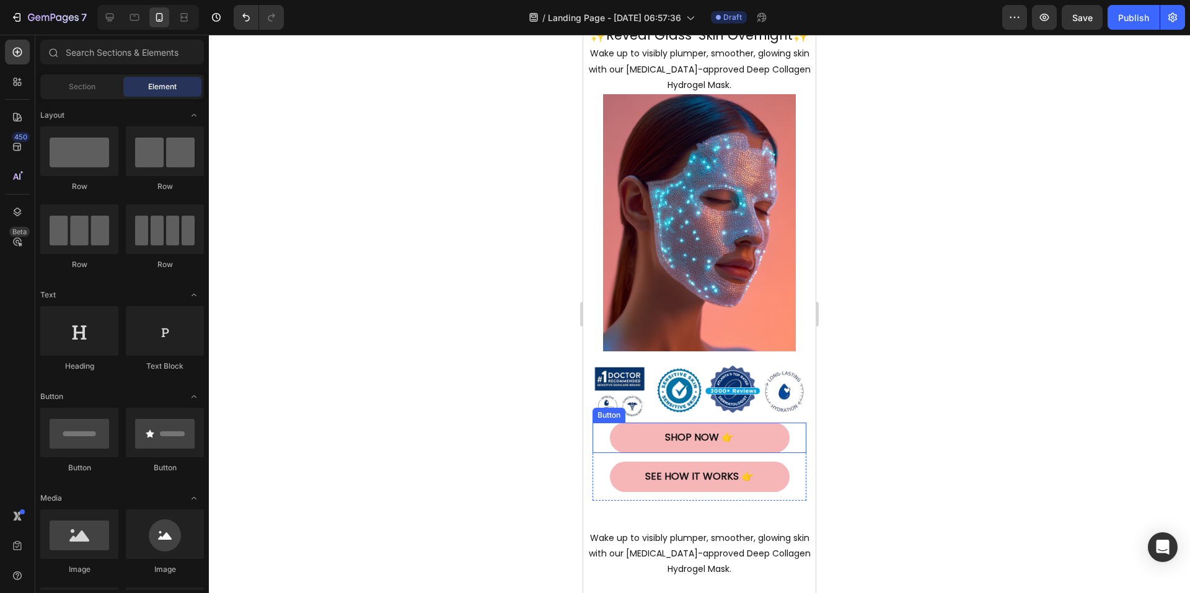
click at [768, 424] on button "Shop Now 👉" at bounding box center [700, 438] width 180 height 30
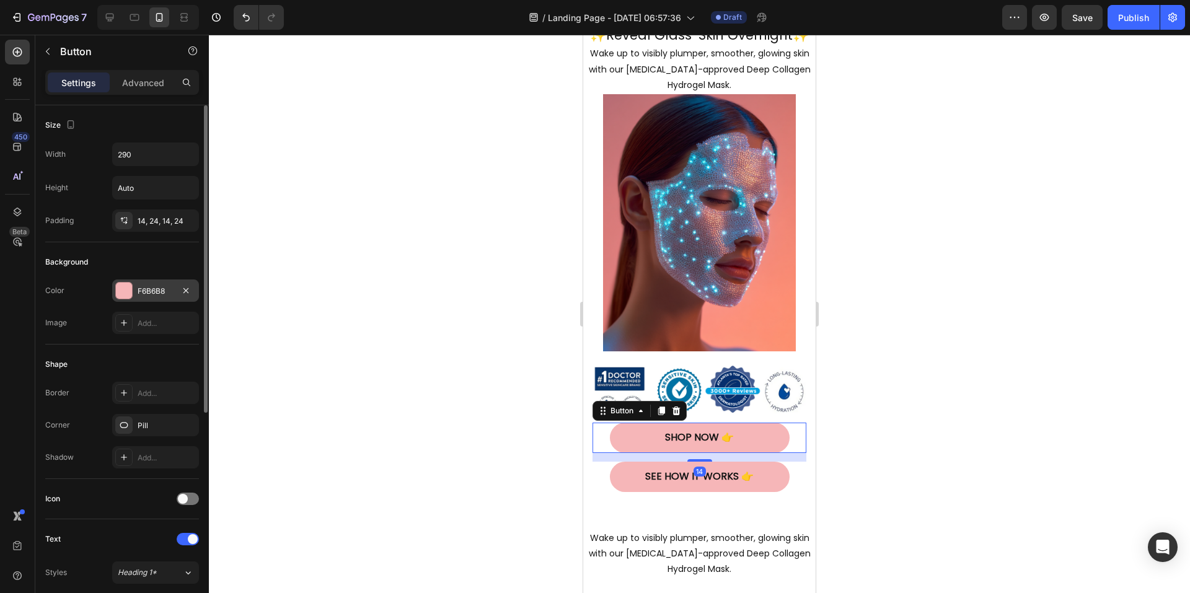
click at [131, 289] on div at bounding box center [124, 291] width 16 height 16
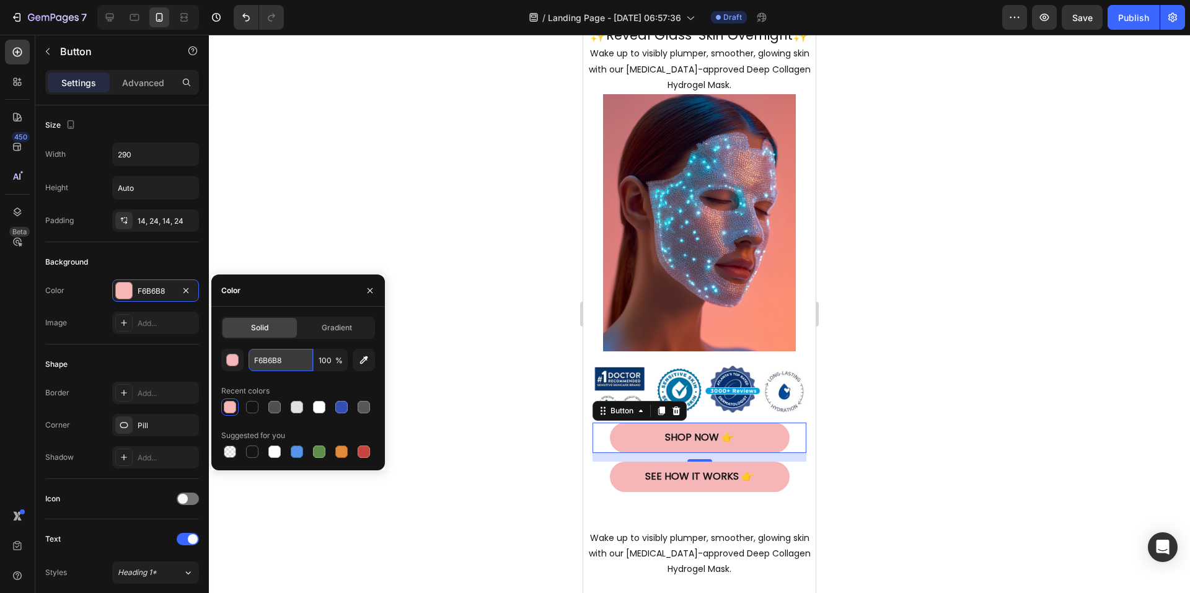
click at [286, 360] on input "F6B6B8" at bounding box center [281, 360] width 64 height 22
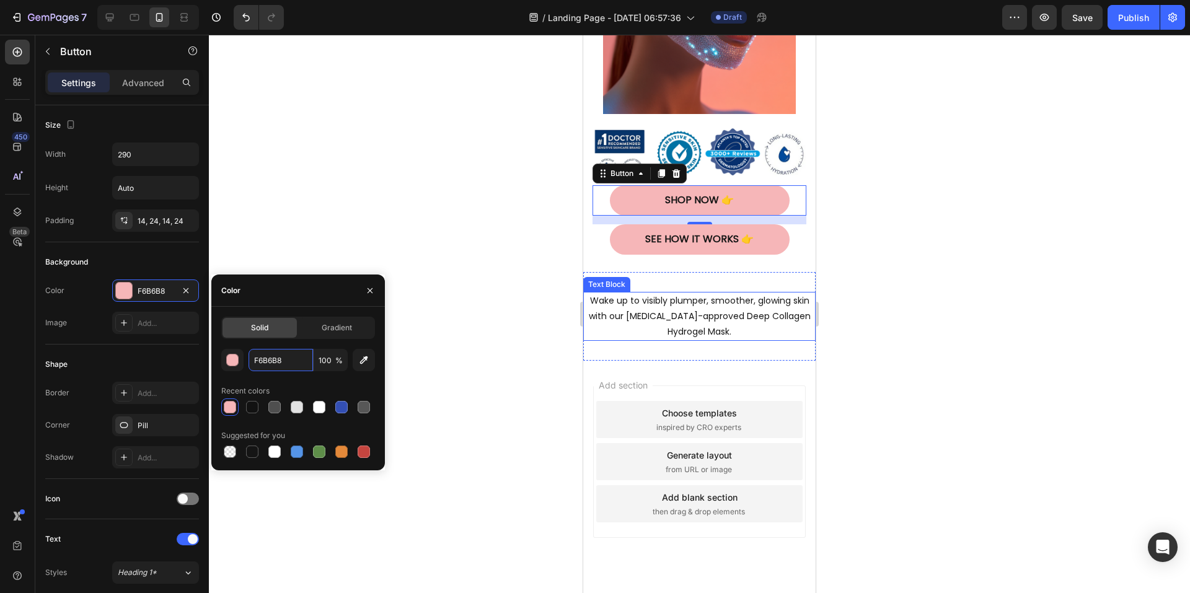
scroll to position [315, 0]
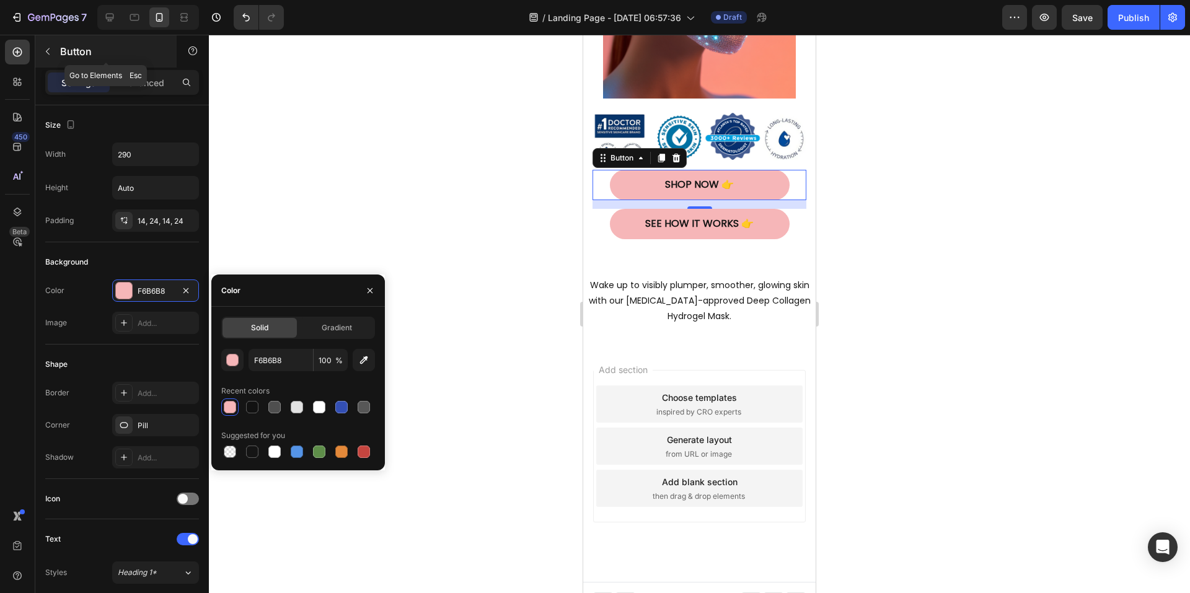
click at [45, 51] on icon "button" at bounding box center [48, 52] width 10 height 10
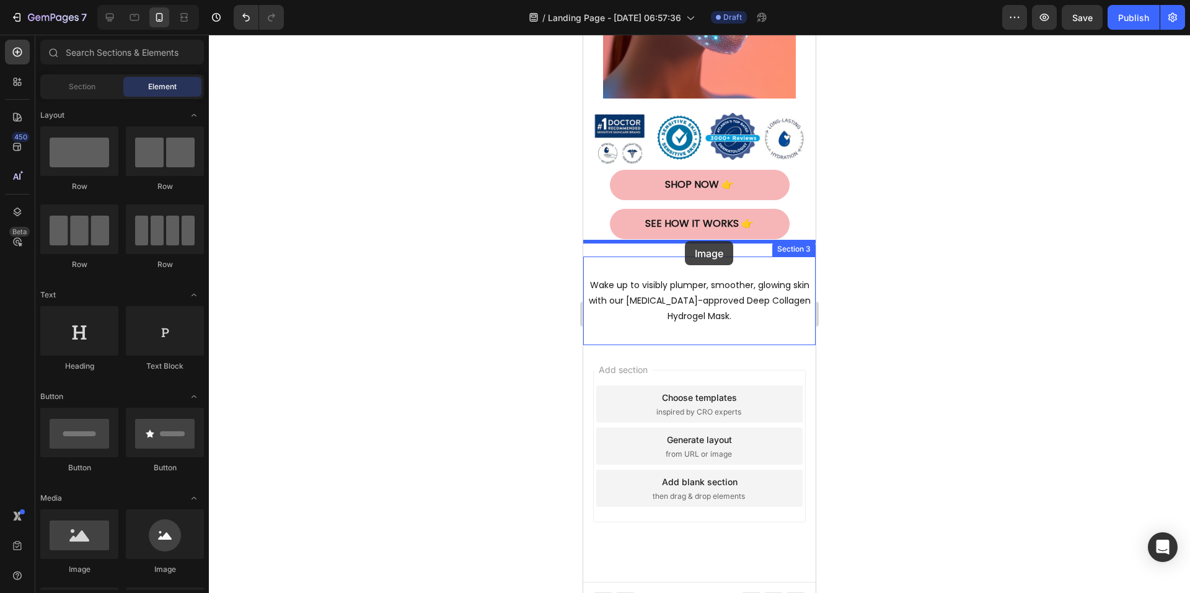
drag, startPoint x: 669, startPoint y: 573, endPoint x: 685, endPoint y: 241, distance: 332.1
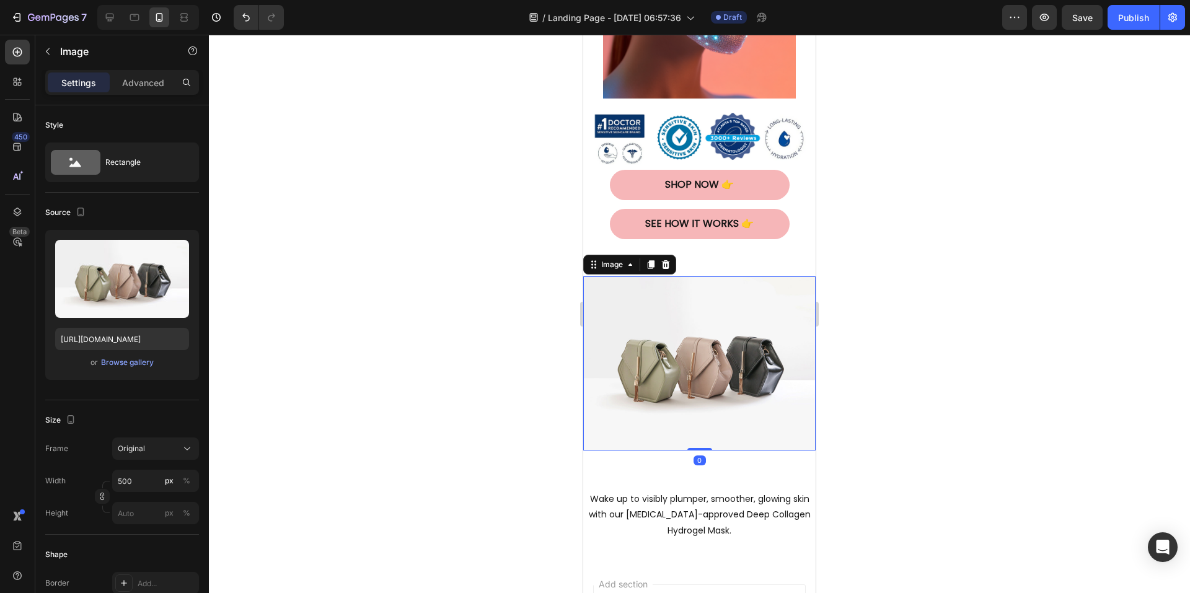
click at [620, 359] on img at bounding box center [699, 364] width 233 height 174
click at [135, 366] on div "Browse gallery" at bounding box center [127, 362] width 53 height 11
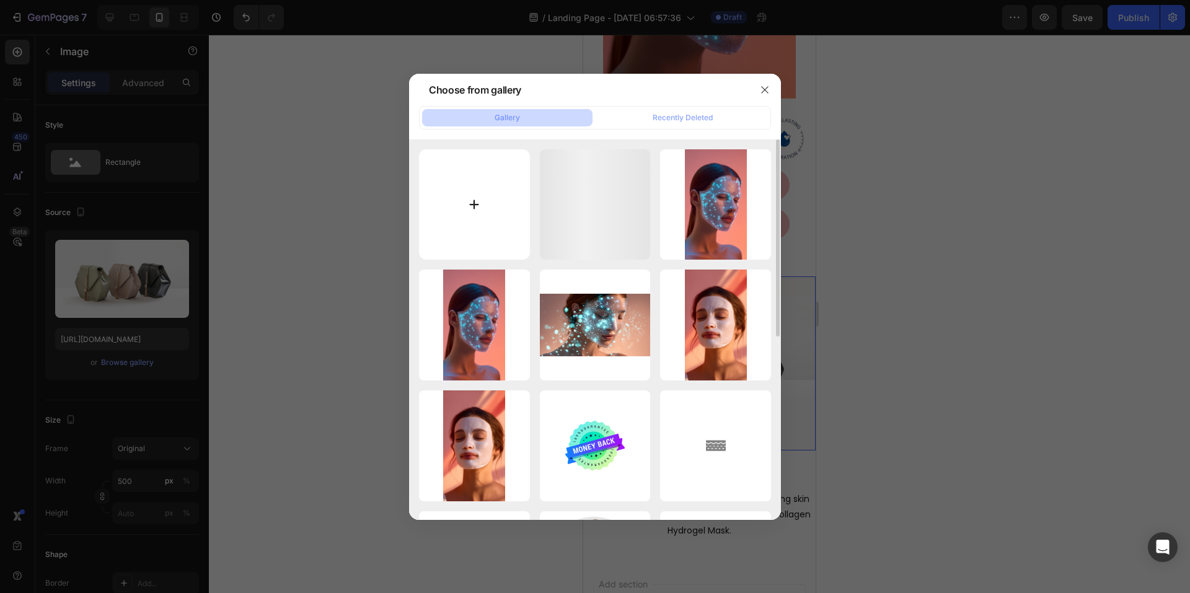
click at [475, 196] on input "file" at bounding box center [474, 204] width 111 height 111
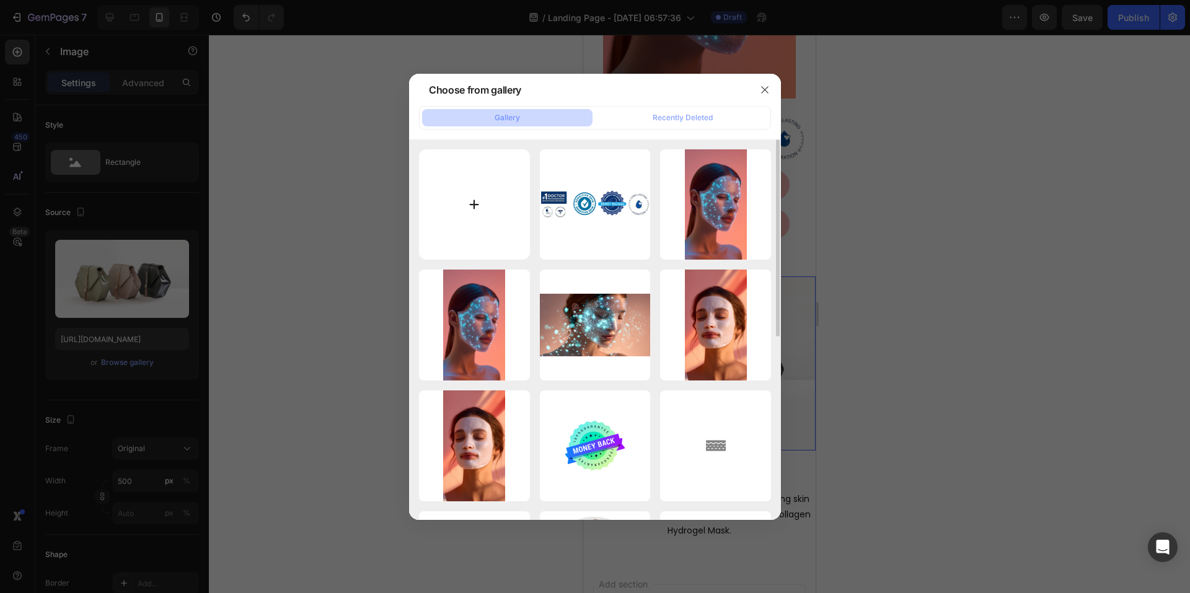
type input "C:\fakepath\Green and Beige Illustrative Skincare Tips Infographic.png"
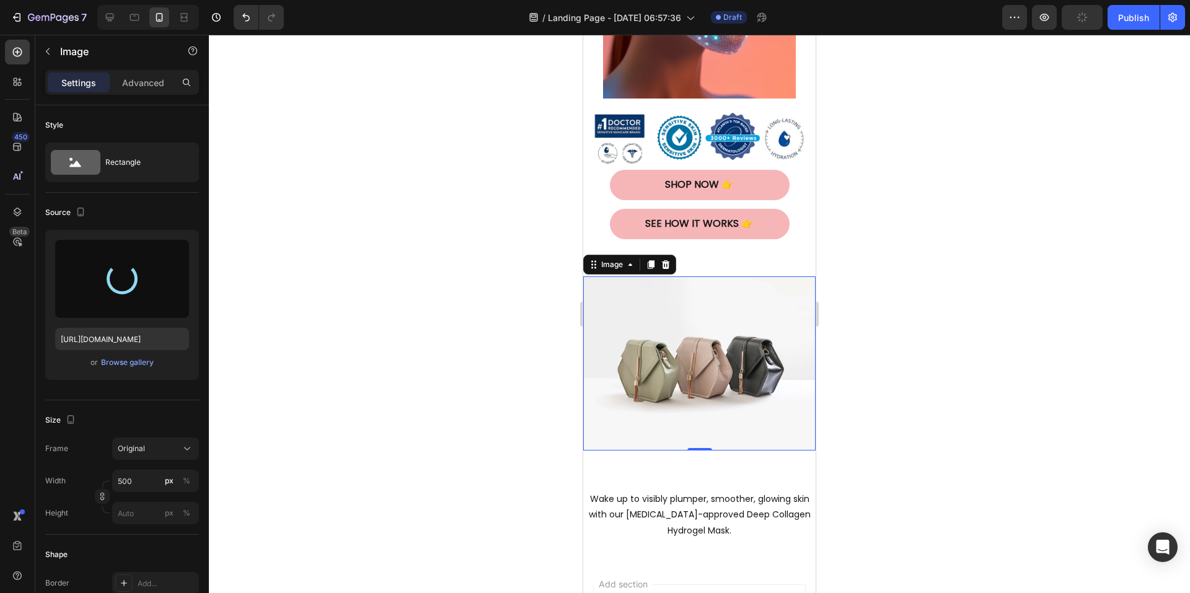
type input "[URL][DOMAIN_NAME]"
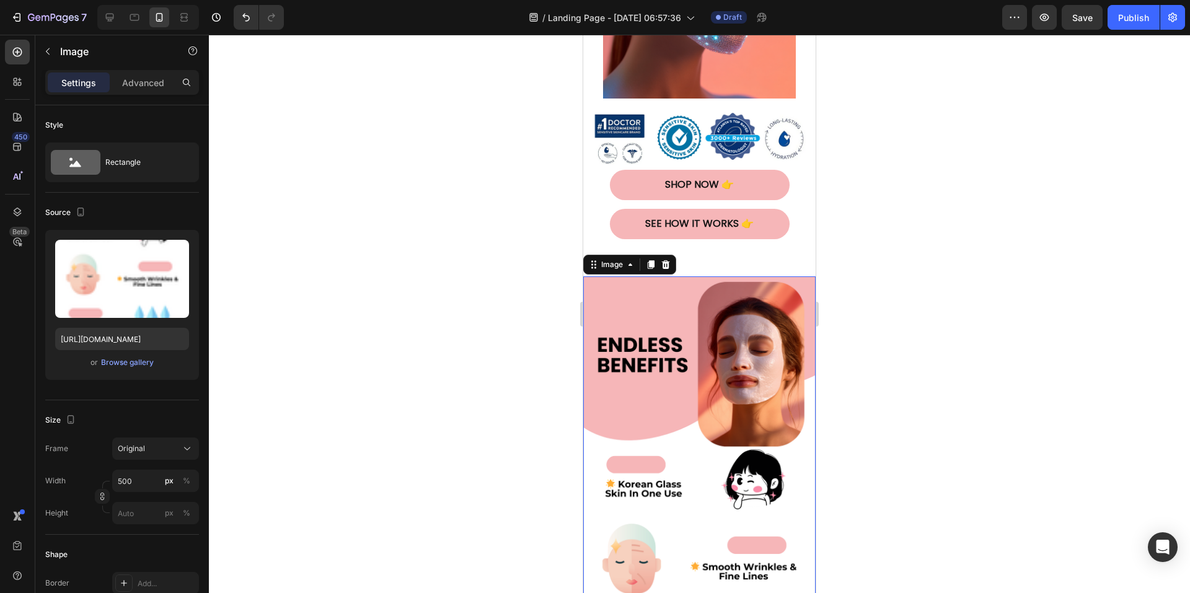
click at [927, 270] on div at bounding box center [699, 314] width 981 height 559
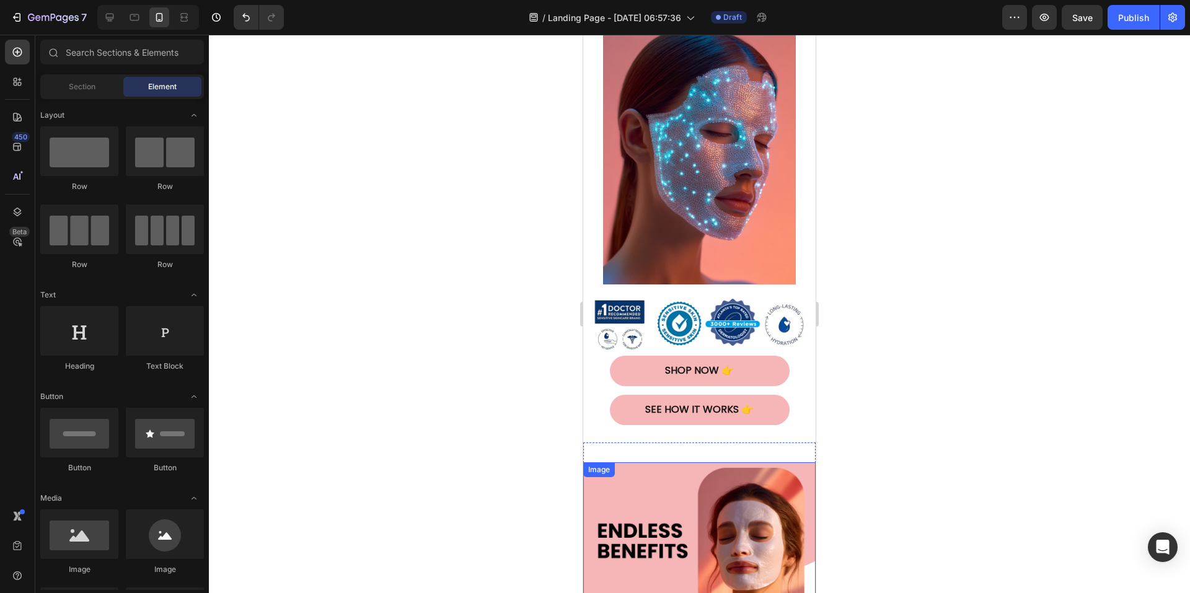
scroll to position [67, 0]
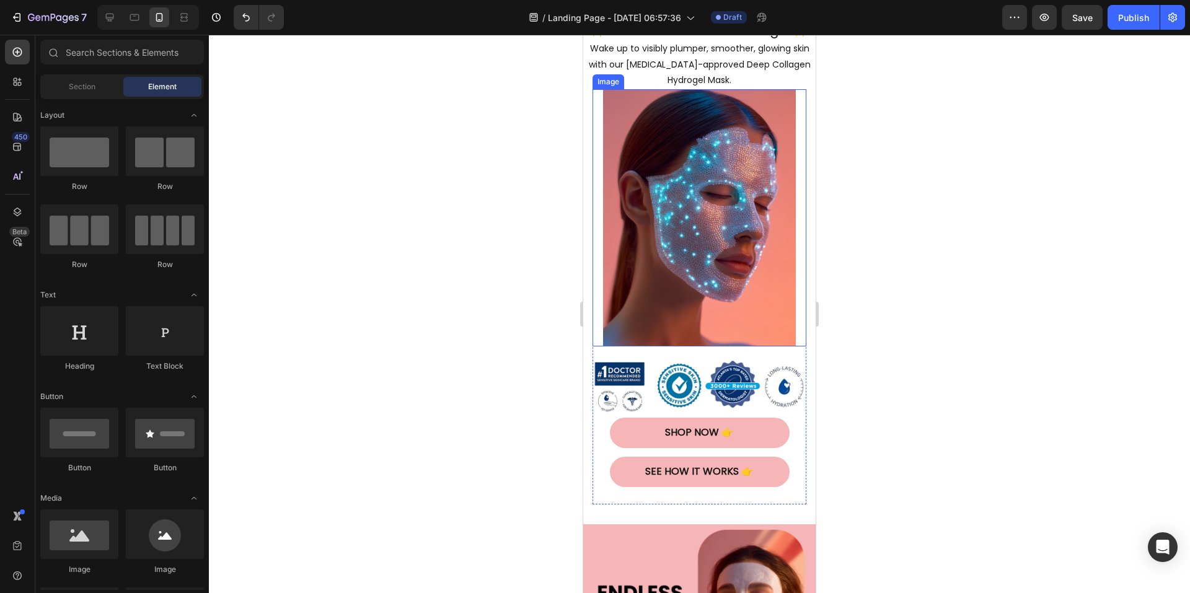
click at [673, 212] on img at bounding box center [699, 217] width 193 height 257
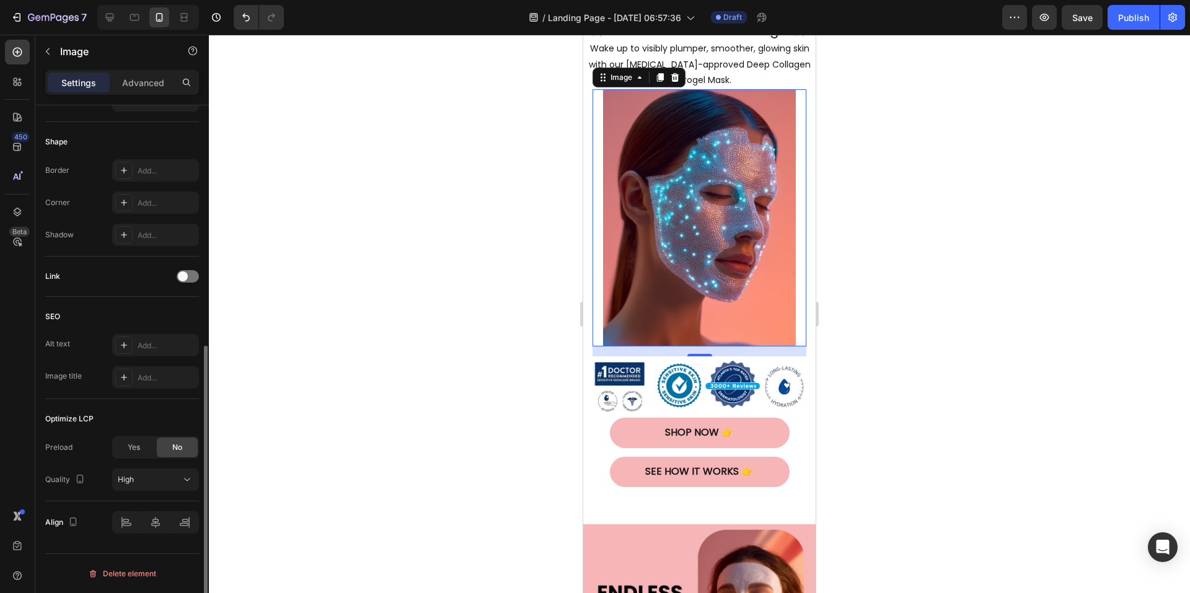
scroll to position [320, 0]
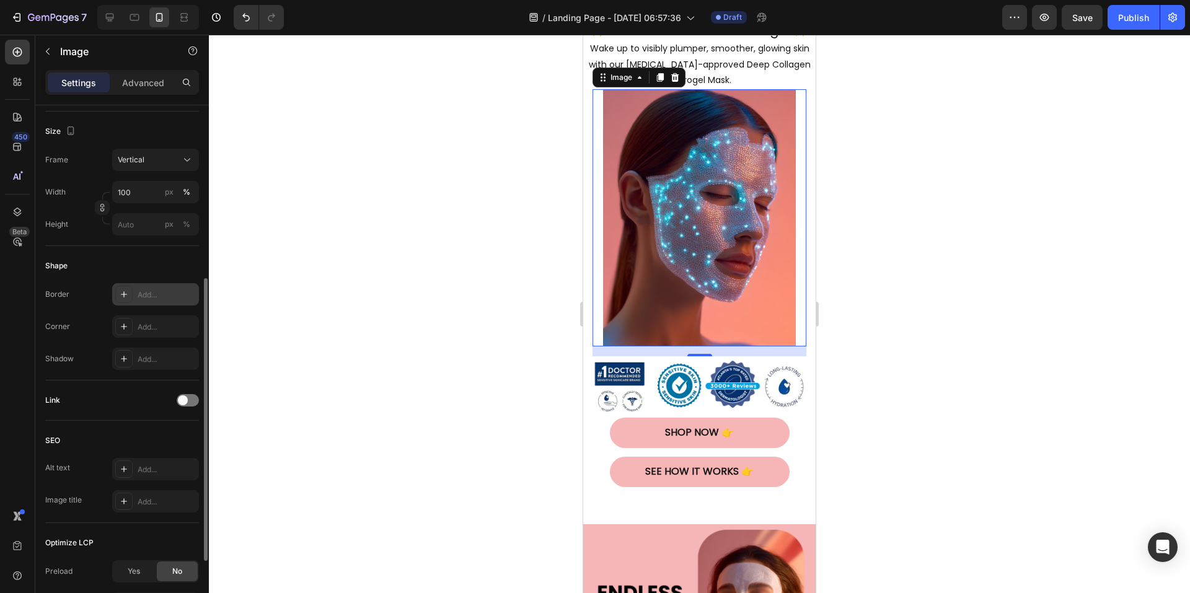
click at [148, 297] on div "Add..." at bounding box center [167, 295] width 58 height 11
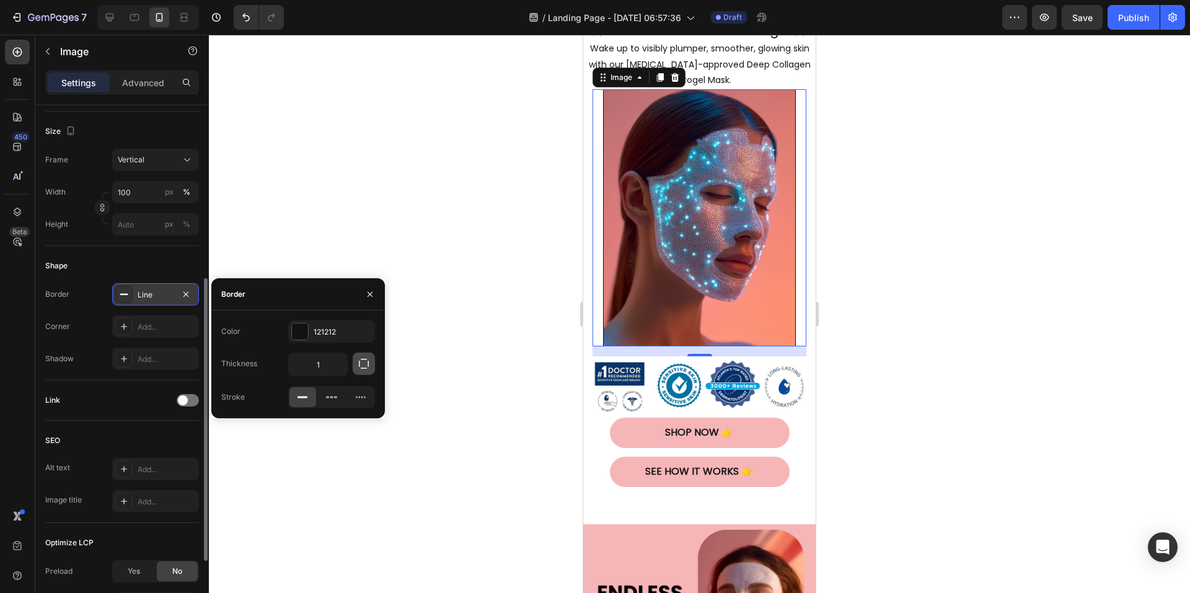
click at [362, 366] on icon "button" at bounding box center [364, 364] width 12 height 12
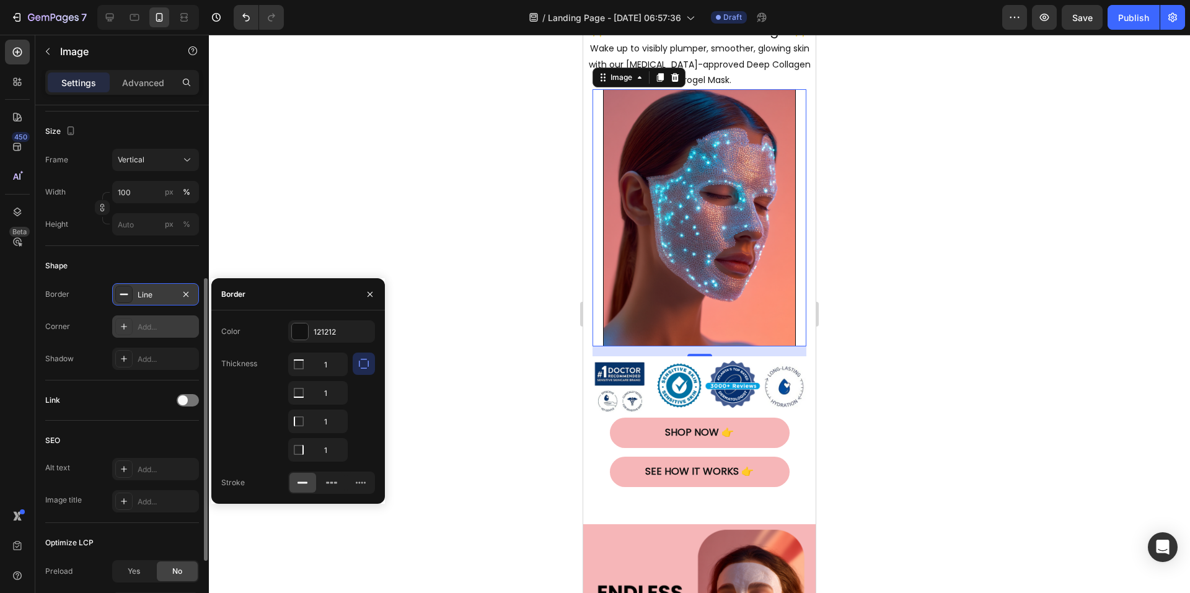
click at [159, 331] on div "Add..." at bounding box center [167, 327] width 58 height 11
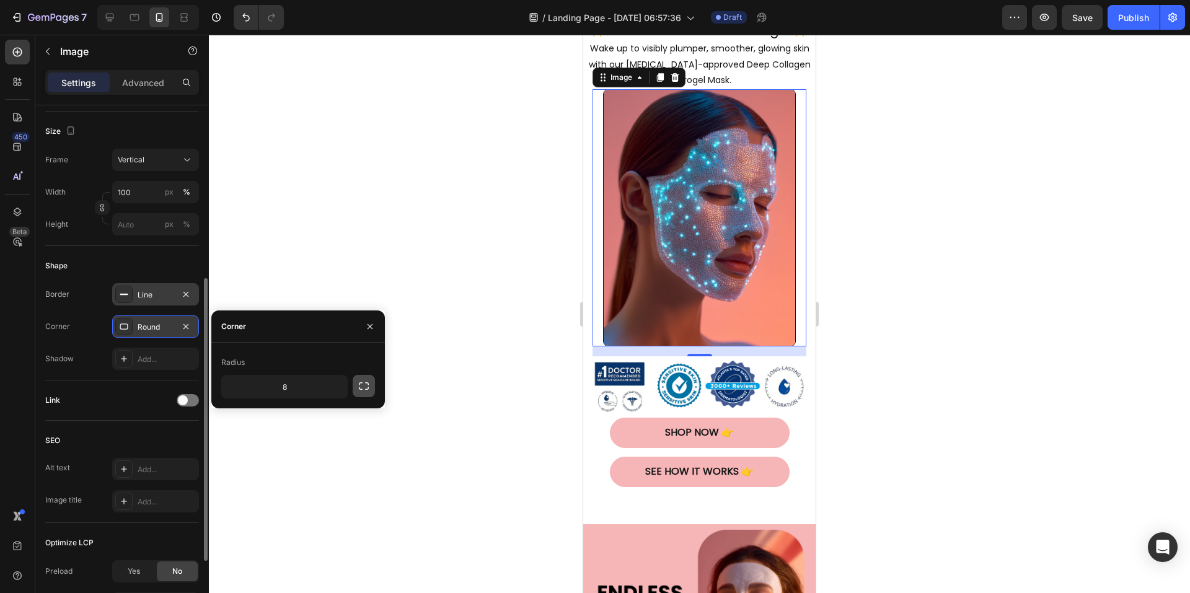
click at [365, 388] on icon "button" at bounding box center [364, 386] width 12 height 12
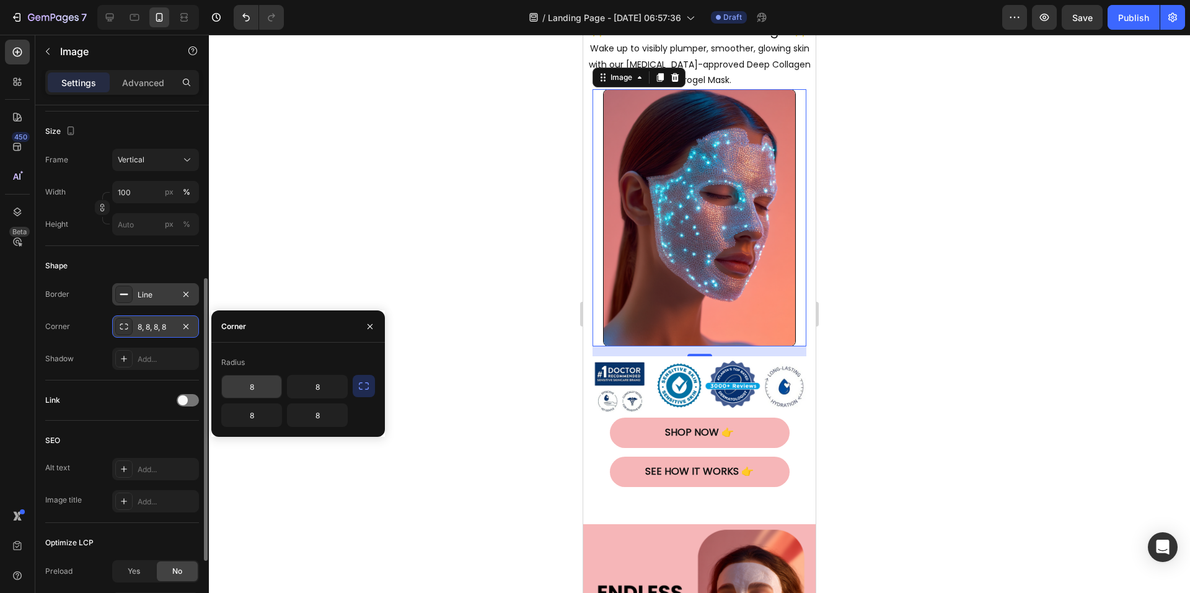
click at [264, 389] on input "8" at bounding box center [252, 387] width 60 height 22
type input "10"
click at [260, 418] on input "8" at bounding box center [252, 415] width 60 height 22
type input "10"
click at [324, 396] on input "8" at bounding box center [318, 387] width 60 height 22
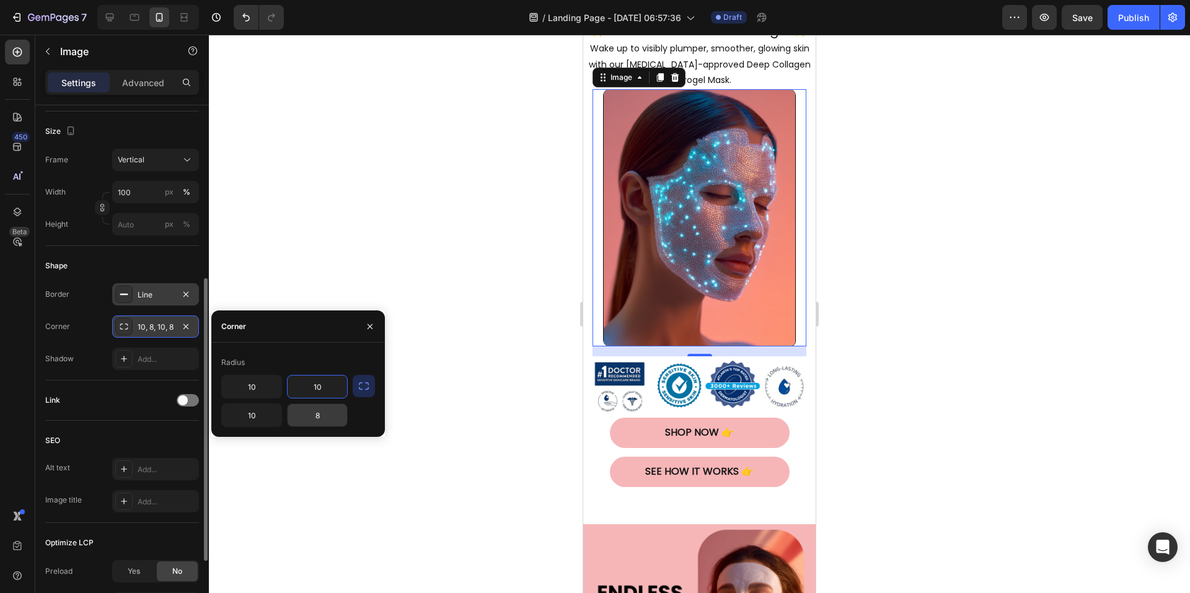
type input "10"
click at [322, 419] on input "8" at bounding box center [318, 415] width 60 height 22
type input "10"
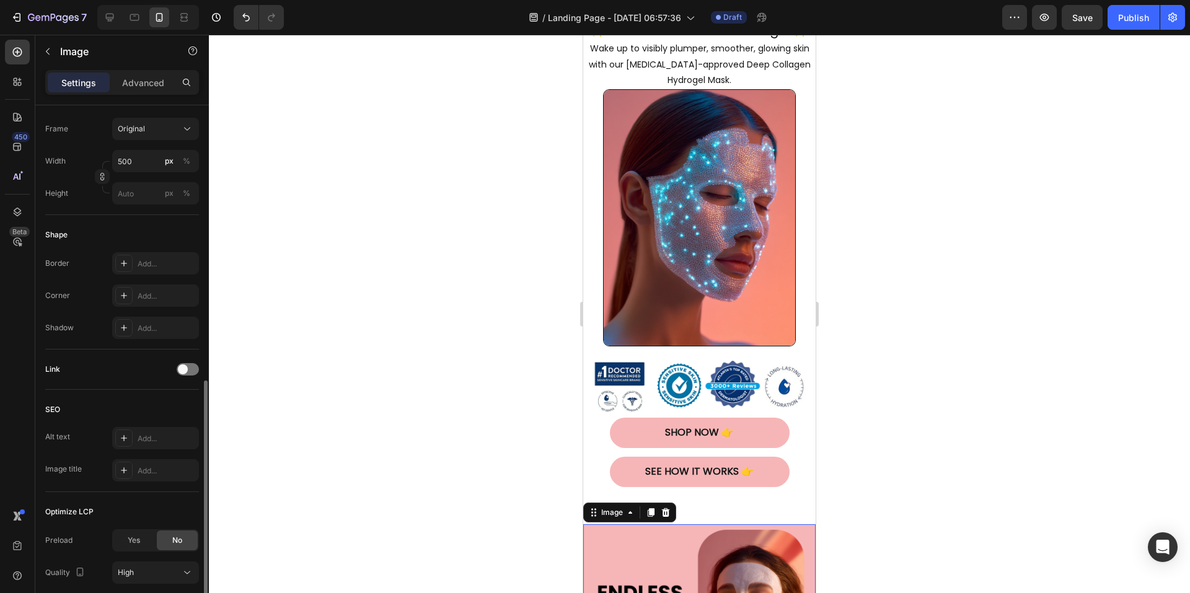
scroll to position [413, 0]
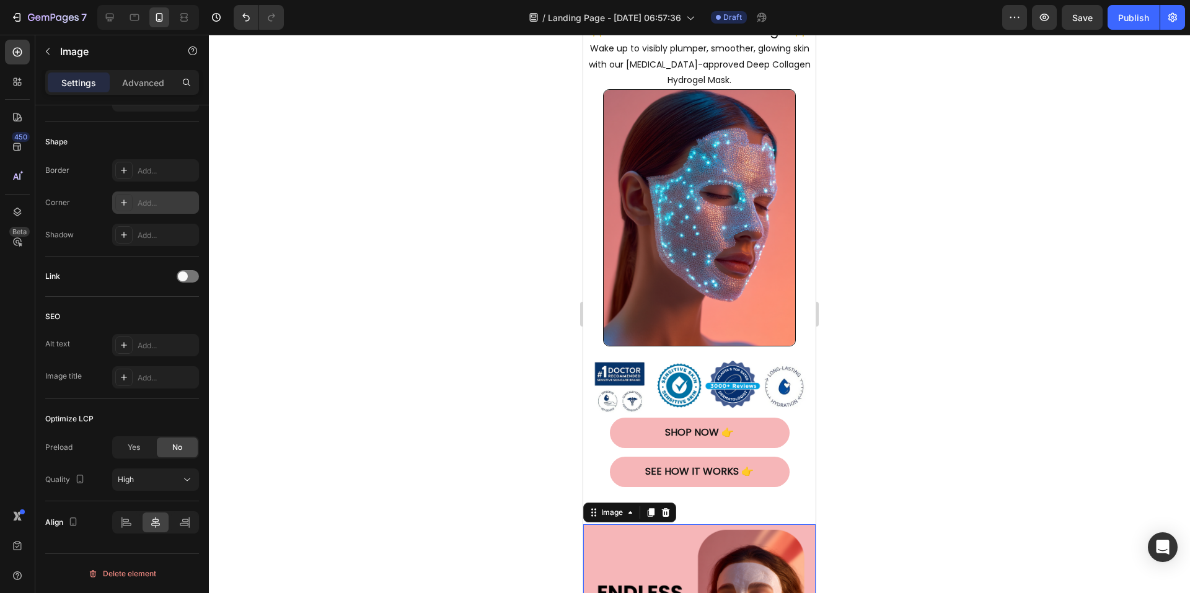
click at [149, 202] on div "Add..." at bounding box center [167, 203] width 58 height 11
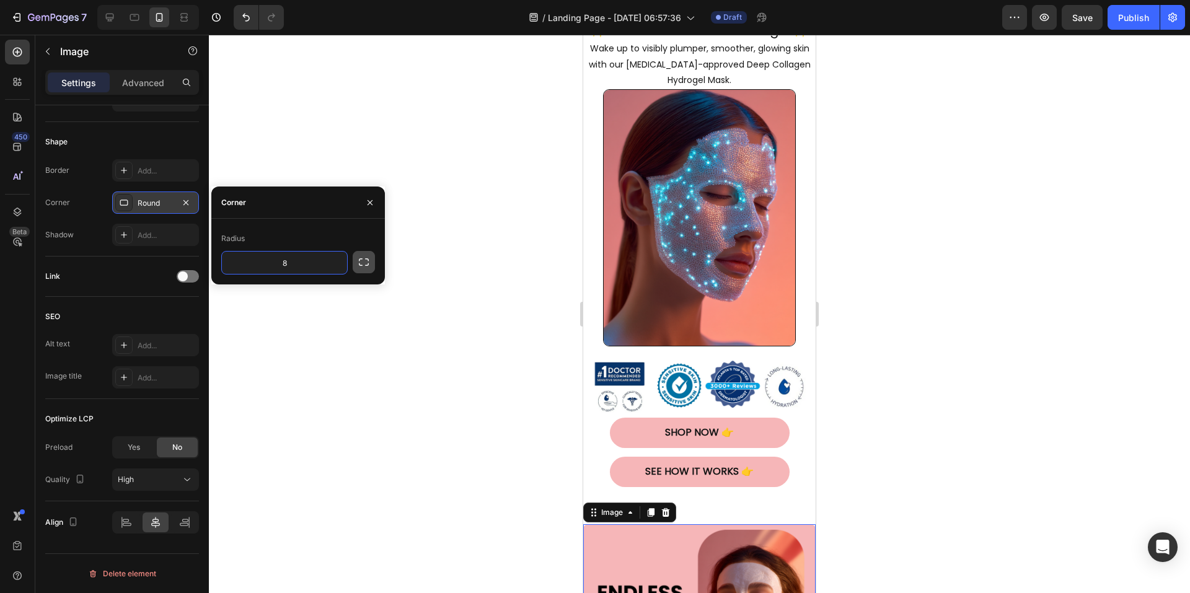
click at [363, 268] on icon "button" at bounding box center [364, 262] width 12 height 12
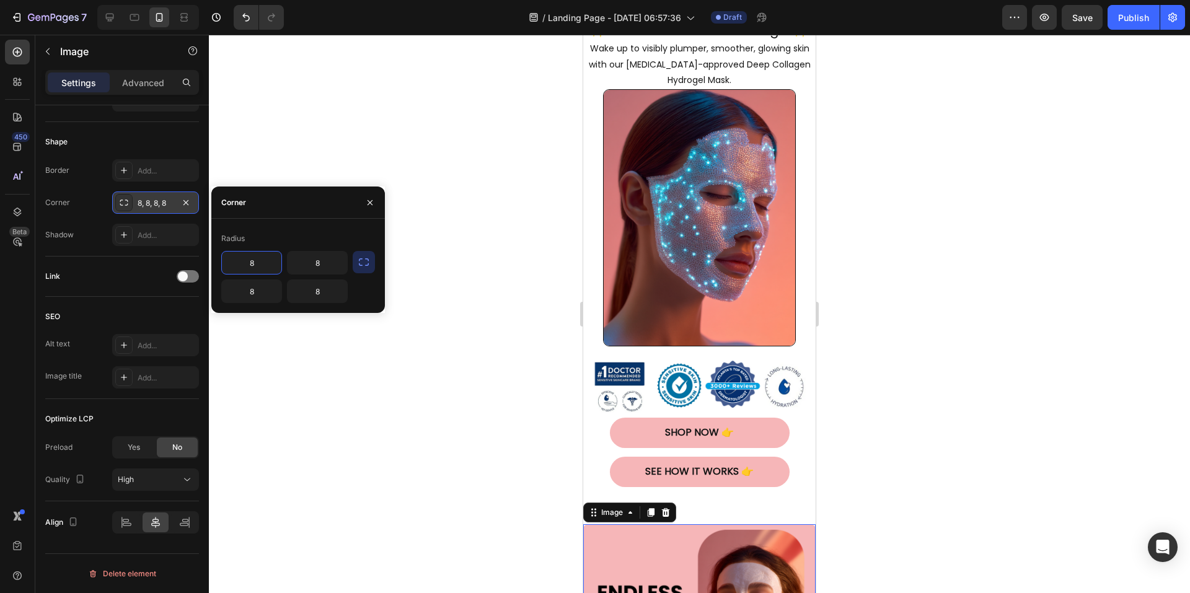
click at [264, 268] on input "8" at bounding box center [252, 263] width 60 height 22
type input "8"
type input "10"
click at [337, 267] on input "8" at bounding box center [318, 263] width 60 height 22
type input "10"
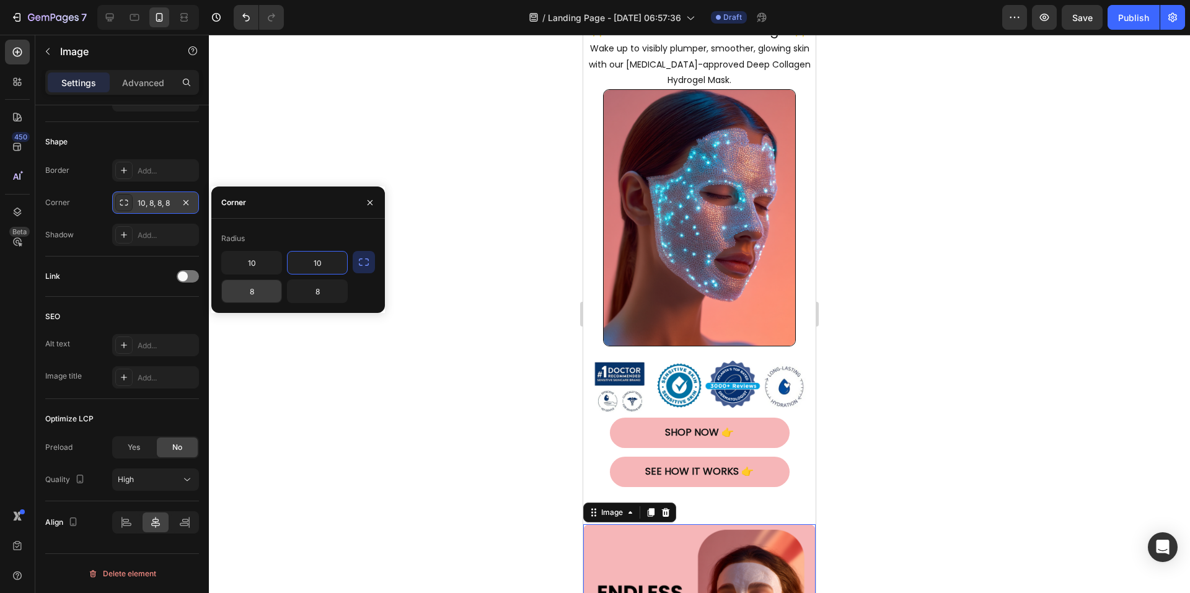
click at [244, 291] on input "8" at bounding box center [252, 291] width 60 height 22
type input "10"
click at [325, 292] on input "8" at bounding box center [318, 291] width 60 height 22
type input "10"
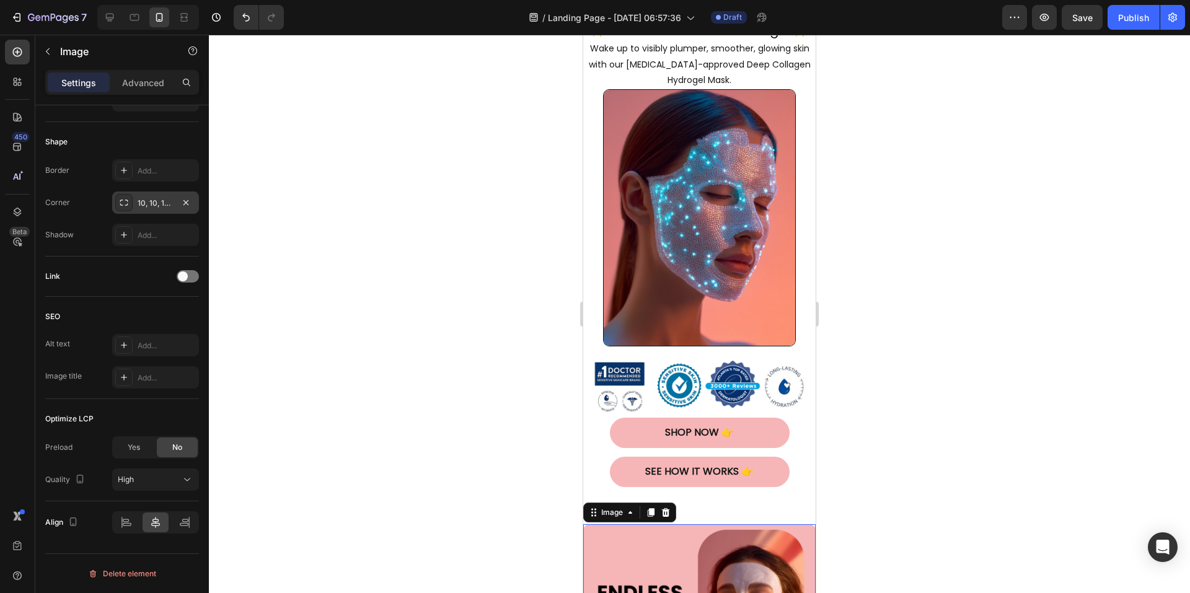
click at [931, 298] on div at bounding box center [699, 314] width 981 height 559
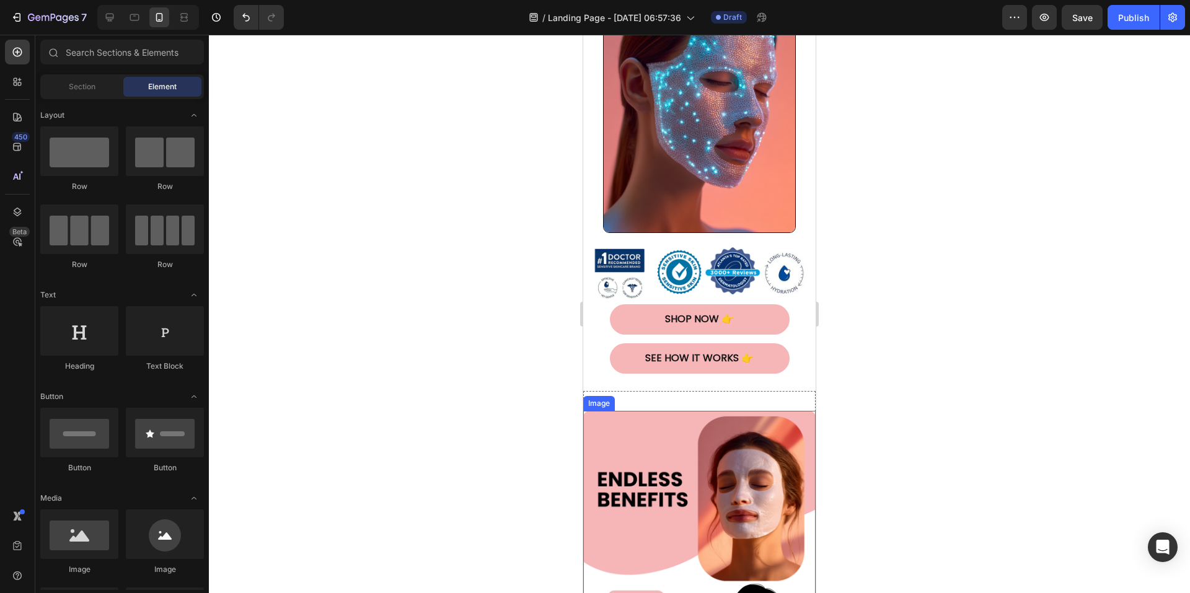
scroll to position [191, 0]
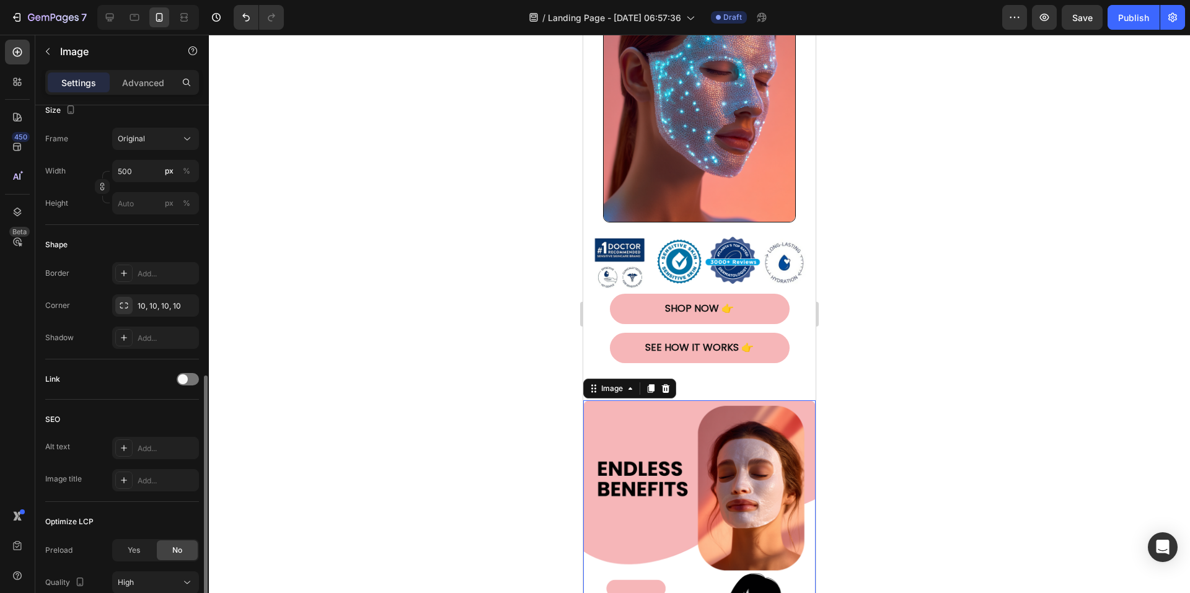
scroll to position [413, 0]
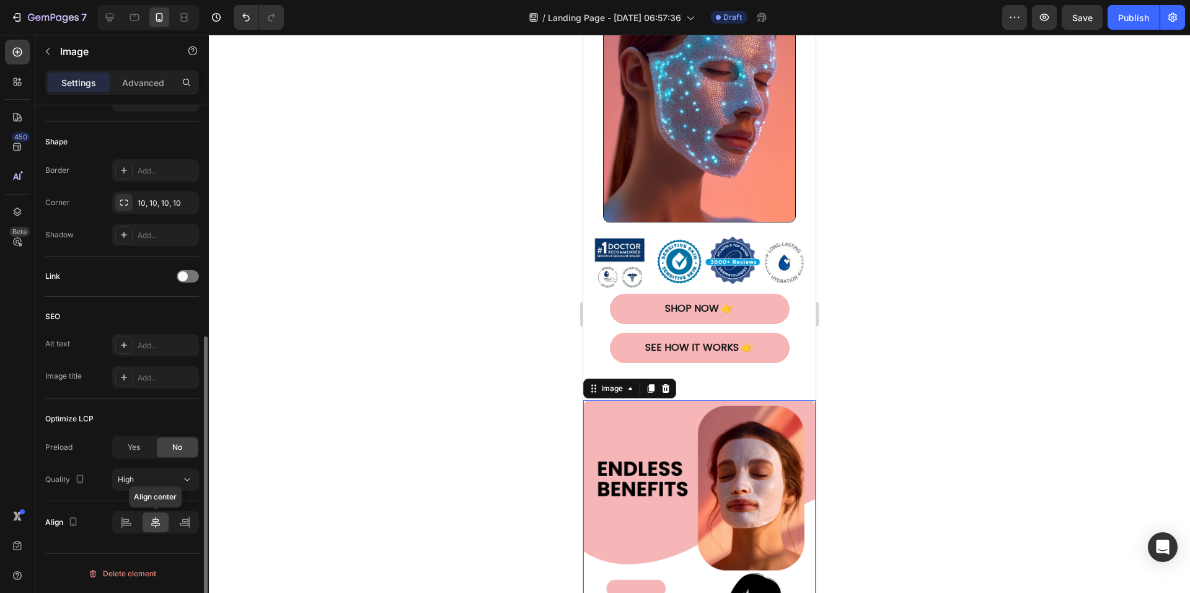
click at [154, 521] on icon at bounding box center [155, 522] width 12 height 12
click at [895, 372] on div at bounding box center [699, 314] width 981 height 559
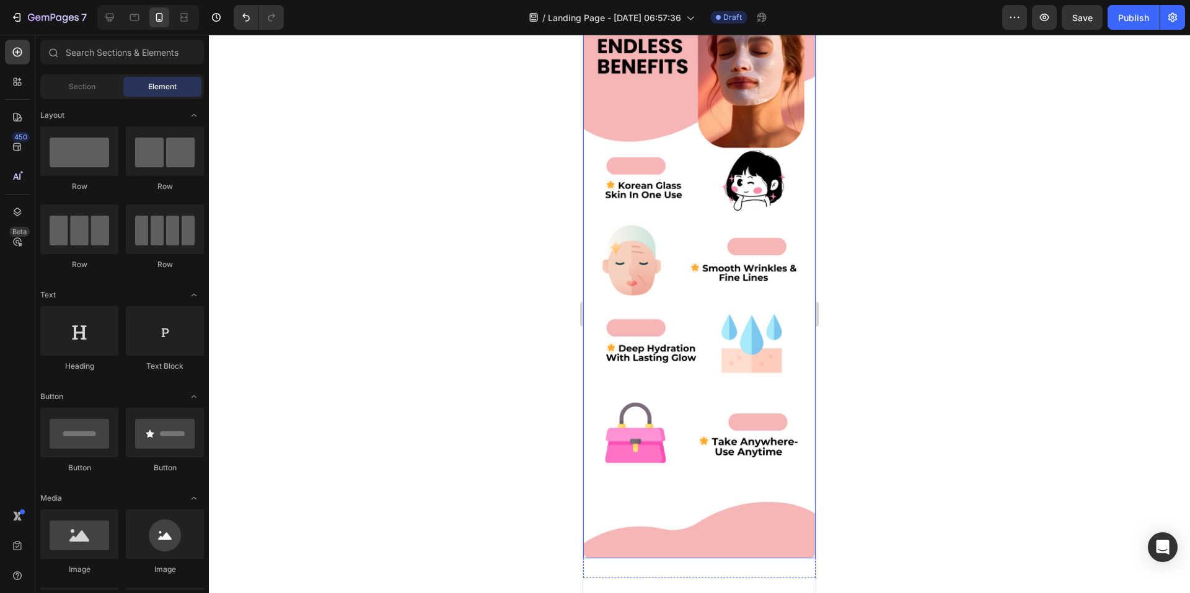
scroll to position [744, 0]
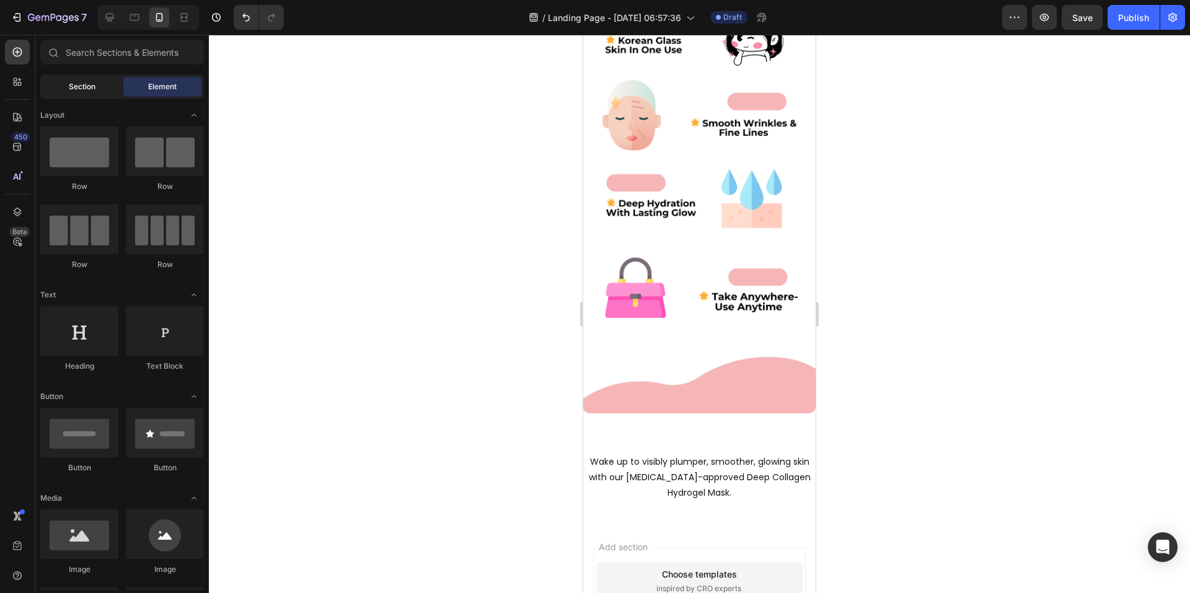
click at [85, 87] on span "Section" at bounding box center [82, 86] width 27 height 11
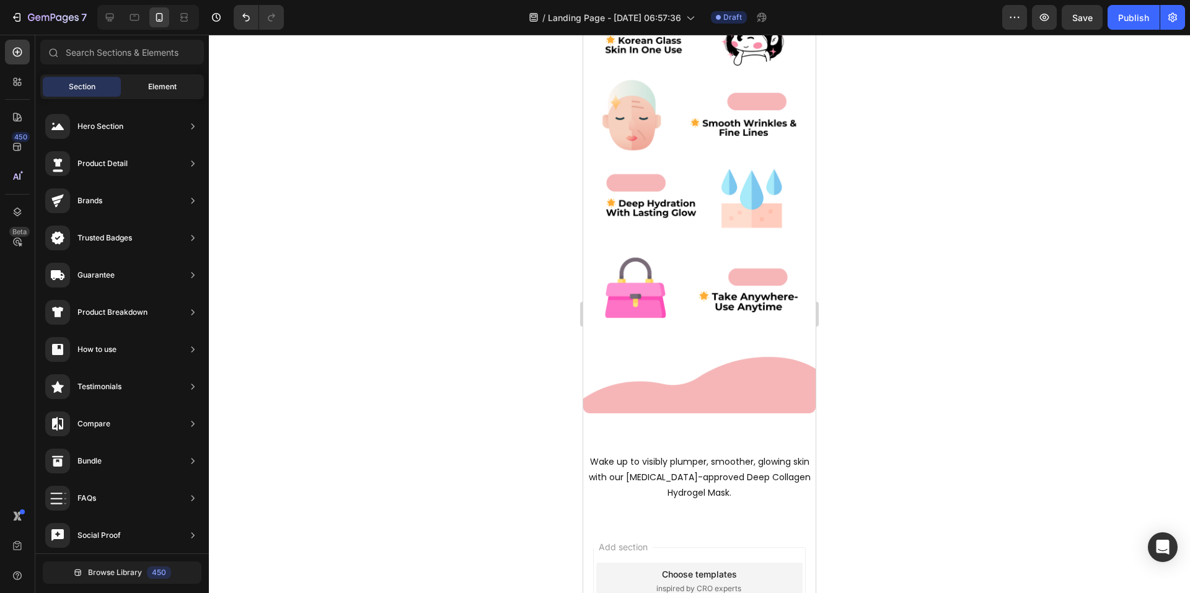
click at [148, 86] on span "Element" at bounding box center [162, 86] width 29 height 11
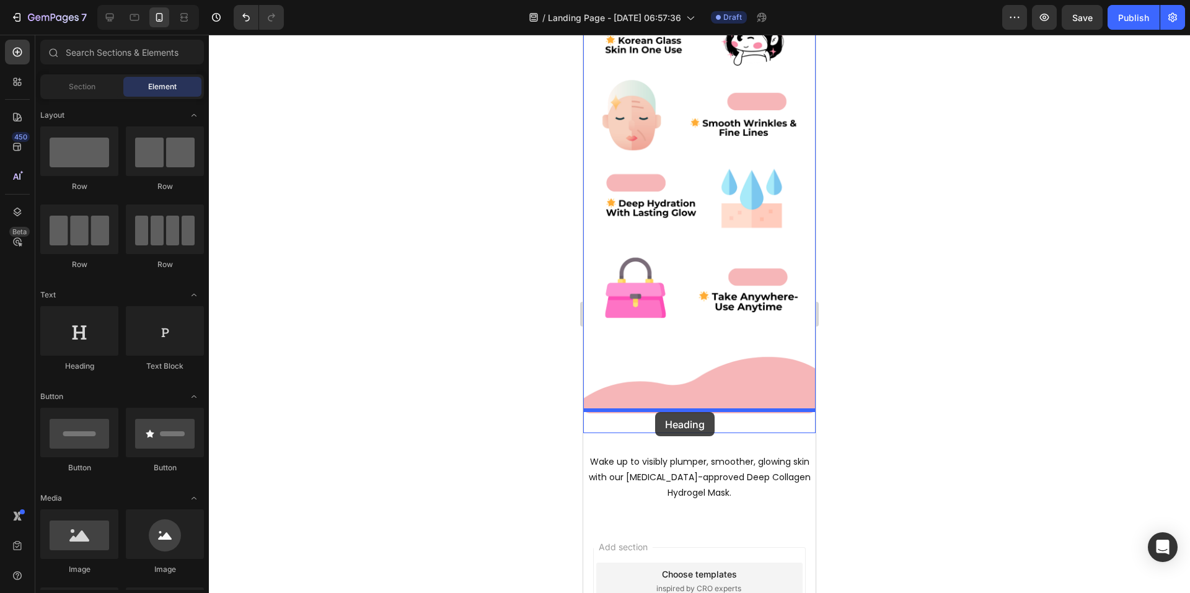
drag, startPoint x: 676, startPoint y: 375, endPoint x: 655, endPoint y: 412, distance: 42.5
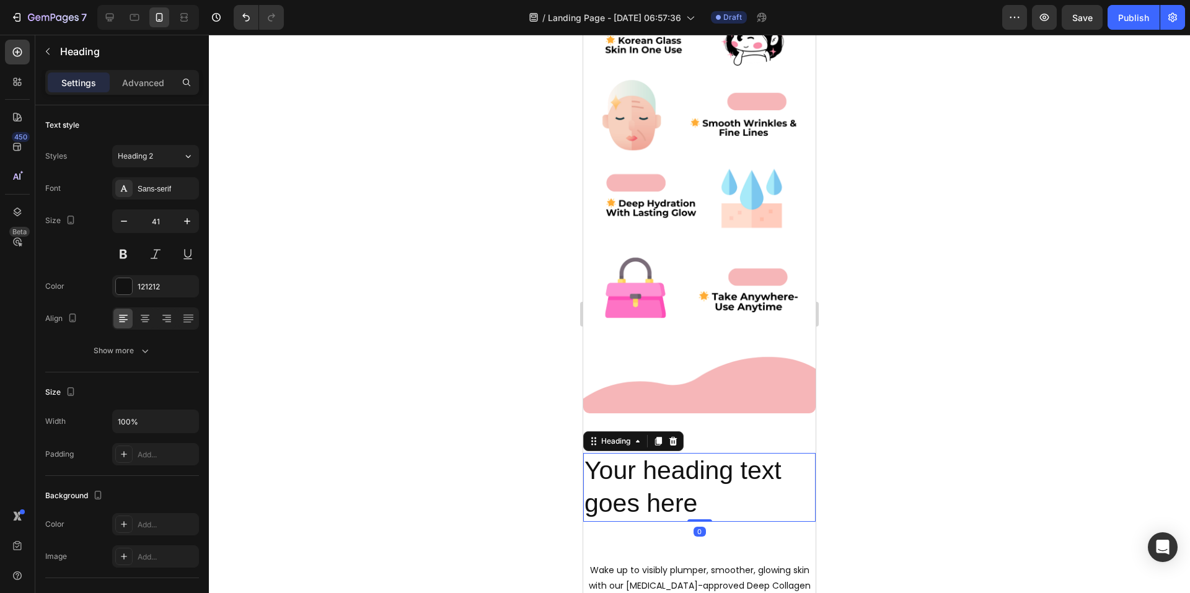
click at [673, 453] on h2 "Your heading text goes here" at bounding box center [699, 487] width 233 height 69
click at [673, 454] on p "Your heading text goes here" at bounding box center [700, 487] width 230 height 66
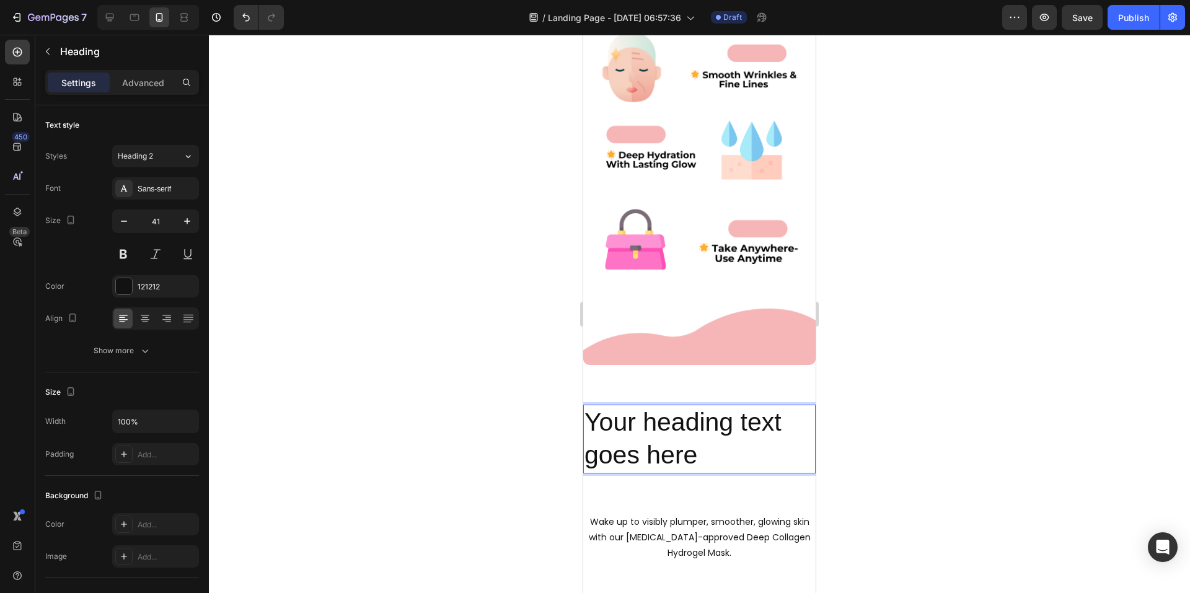
scroll to position [823, 0]
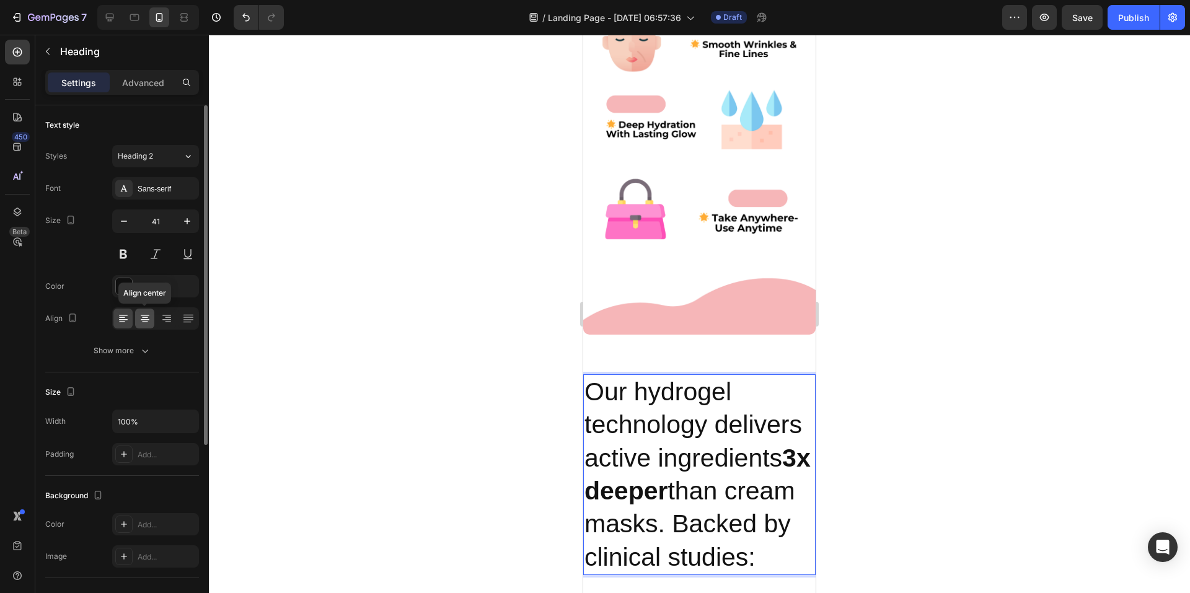
click at [147, 316] on icon at bounding box center [145, 318] width 12 height 12
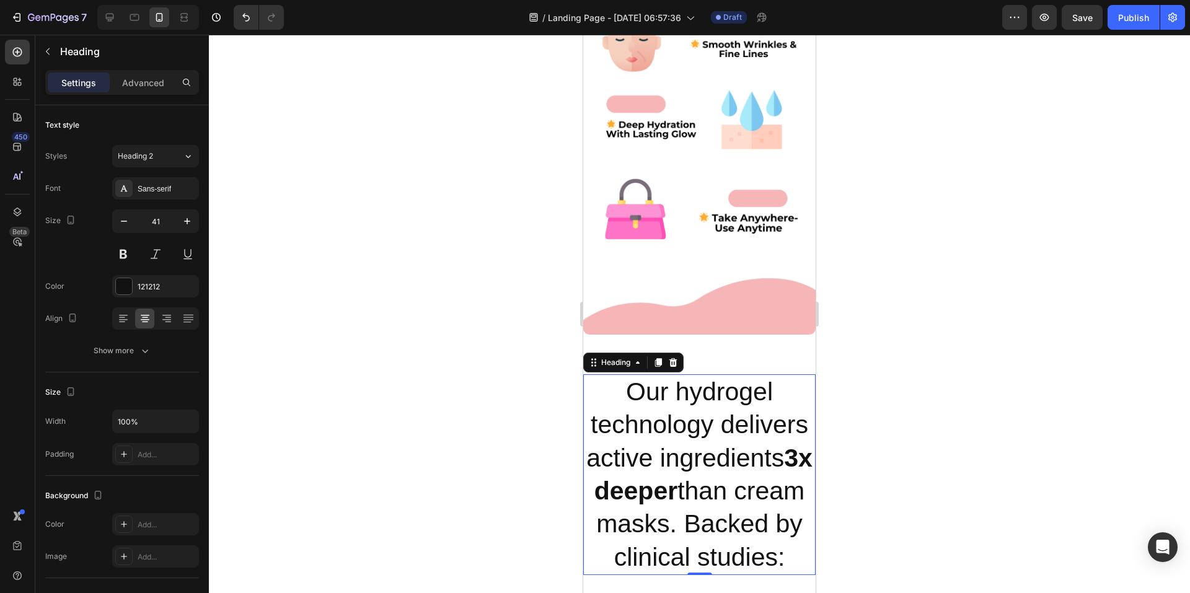
click at [747, 469] on p "Our hydrogel technology delivers active ingredients 3x deeper than cream masks.…" at bounding box center [700, 475] width 230 height 198
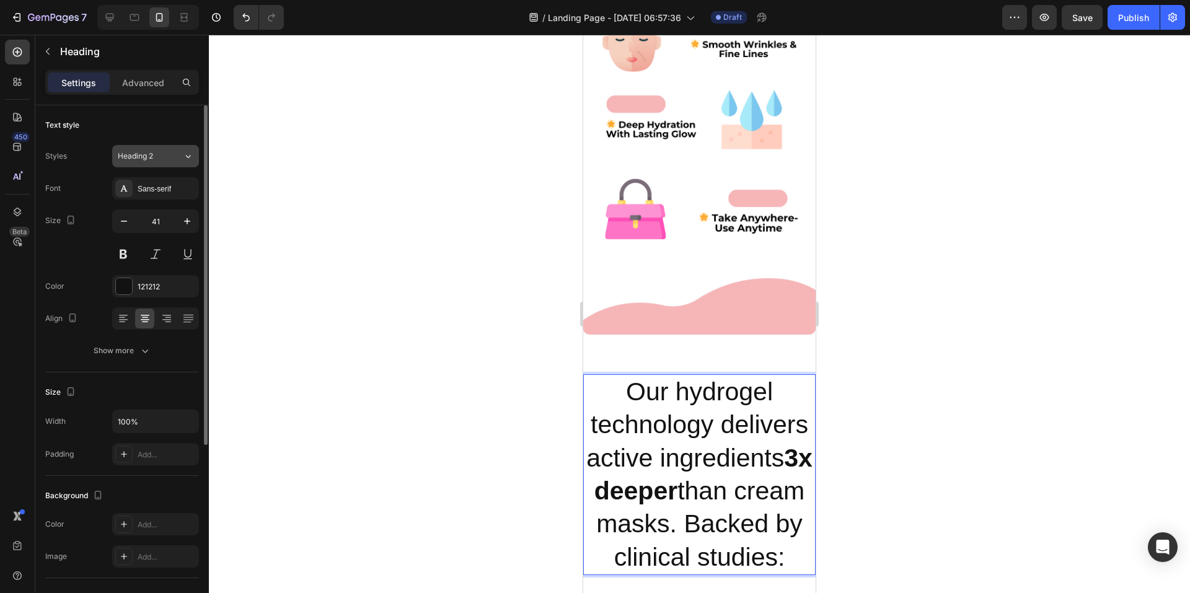
click at [161, 154] on div "Heading 2" at bounding box center [143, 156] width 50 height 11
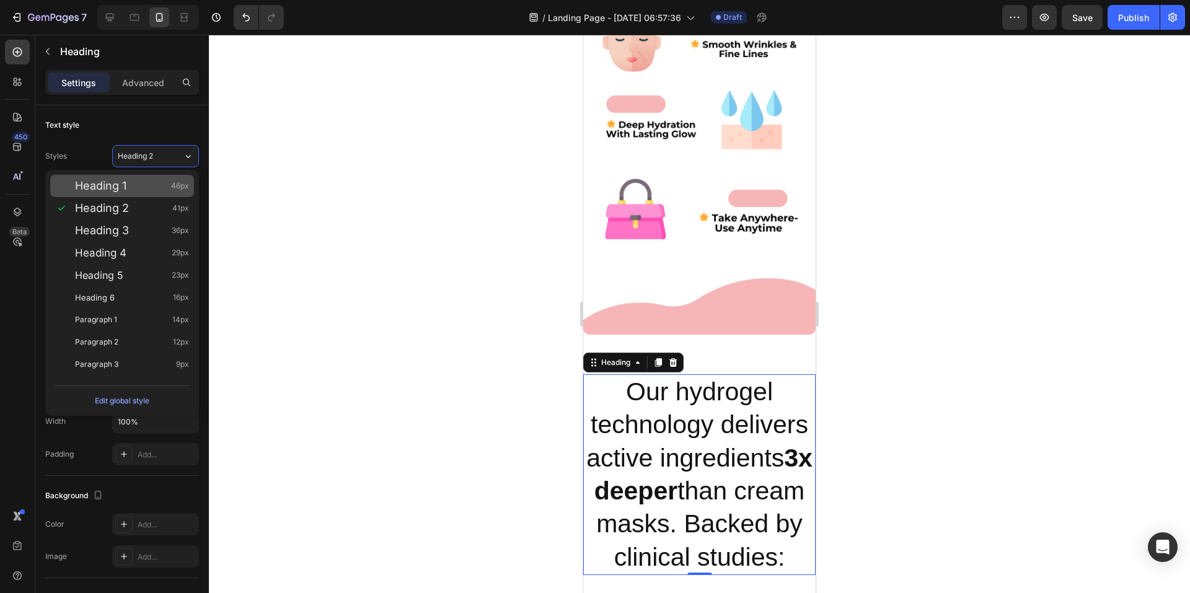
click at [138, 186] on div "Heading 1 46px" at bounding box center [132, 186] width 114 height 12
type input "46"
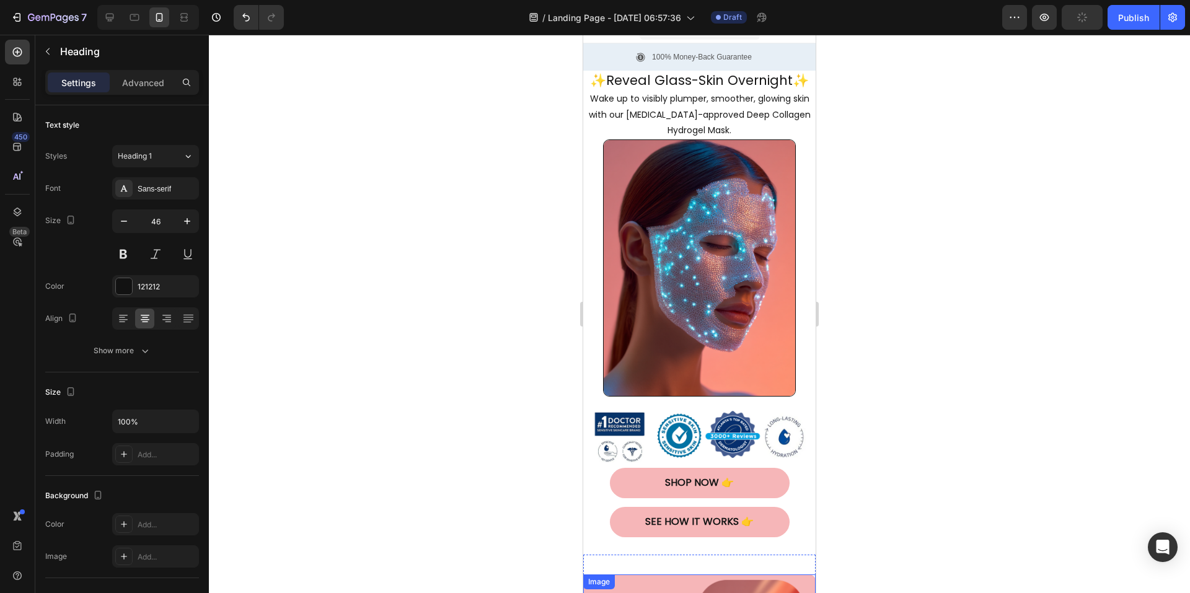
scroll to position [0, 0]
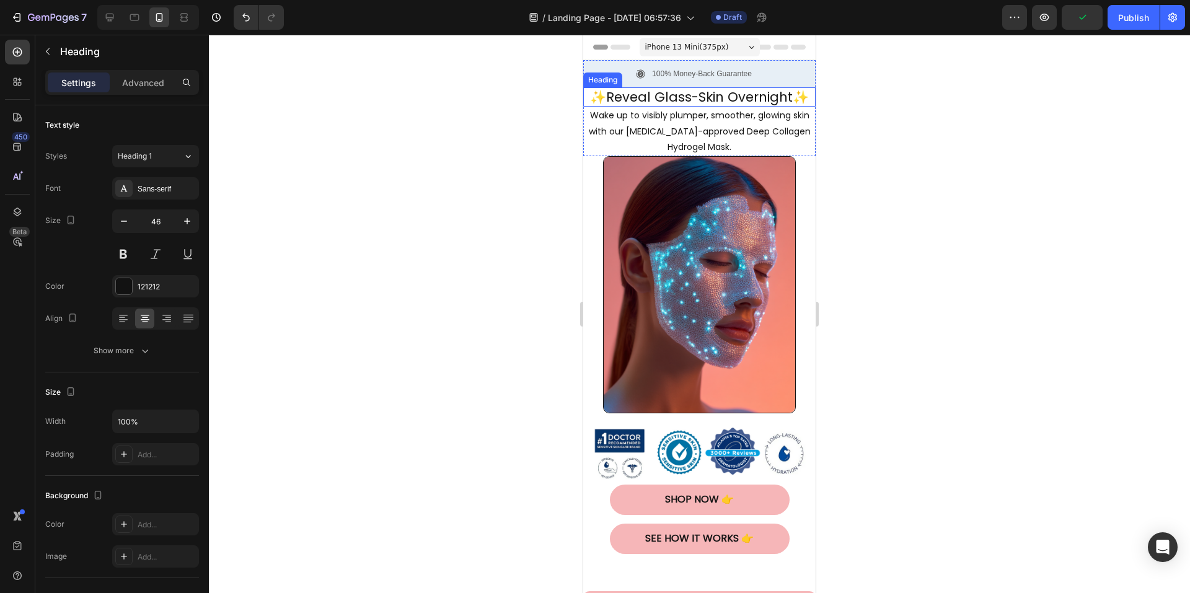
click at [656, 93] on h2 "✨Reveal Glass-Skin Overnight✨" at bounding box center [699, 96] width 233 height 19
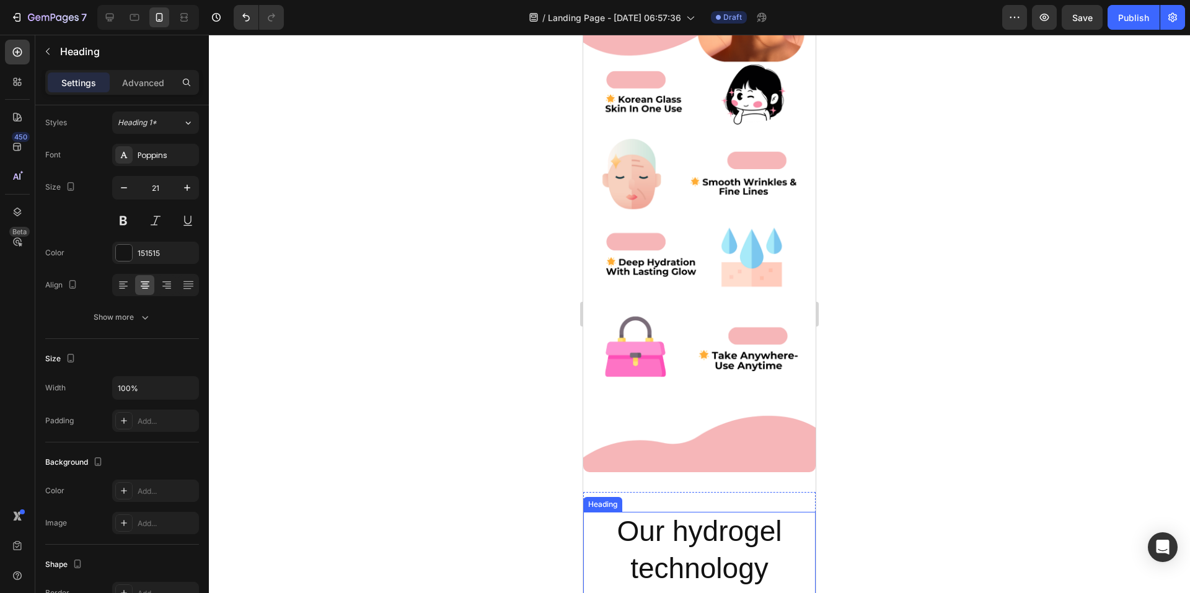
scroll to position [868, 0]
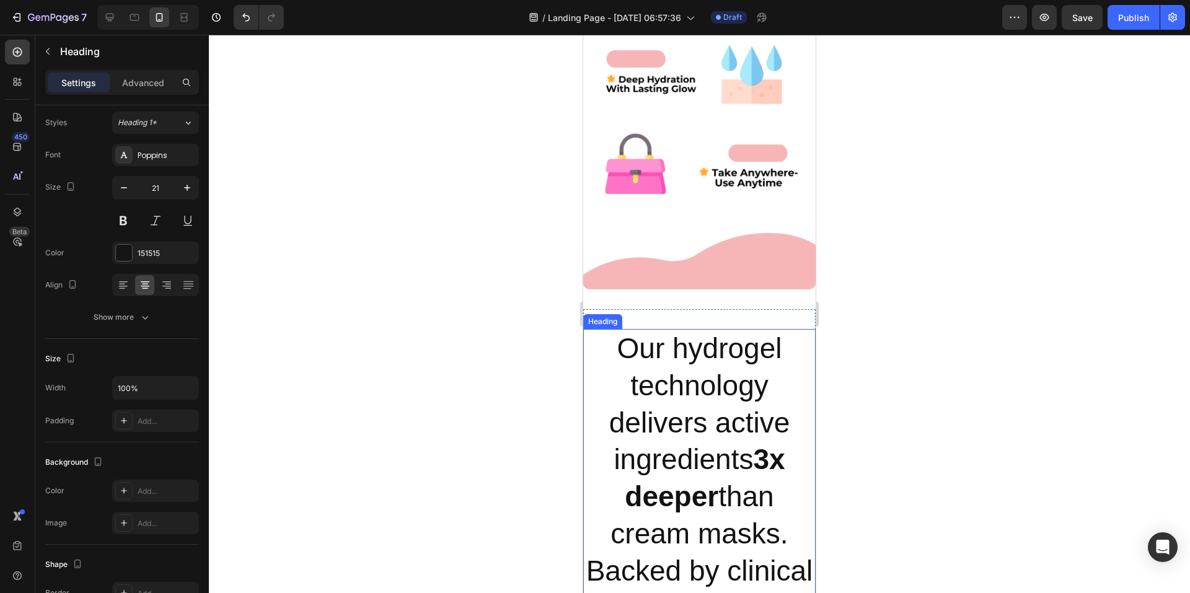
click at [683, 409] on h2 "Our hydrogel technology delivers active ingredients 3x deeper than cream masks.…" at bounding box center [699, 478] width 233 height 299
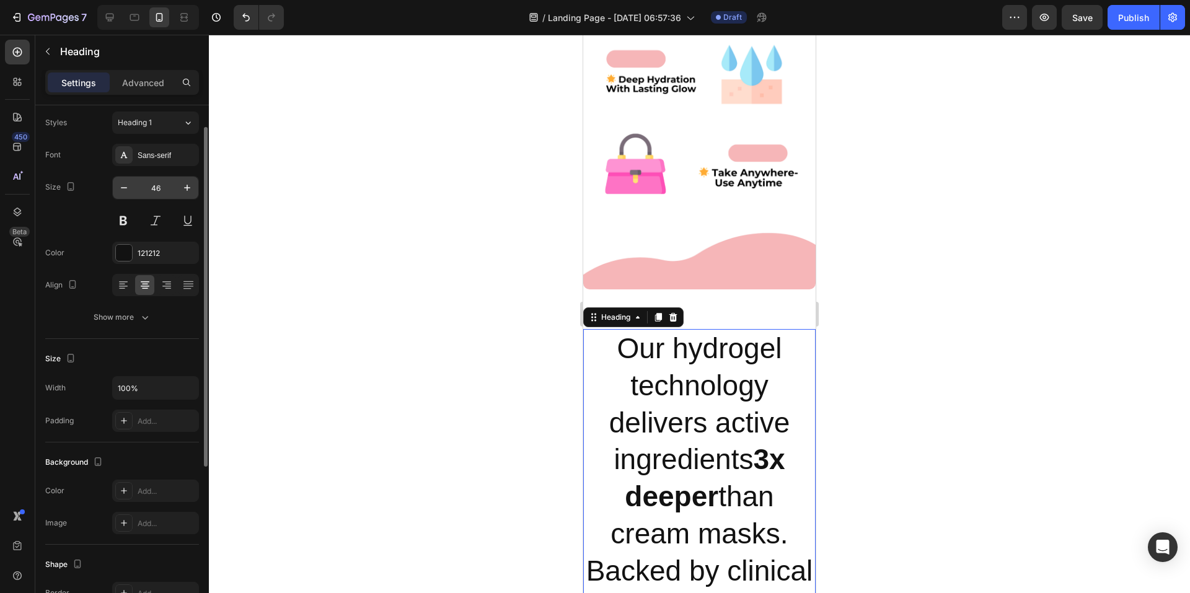
click at [153, 190] on input "46" at bounding box center [155, 188] width 41 height 22
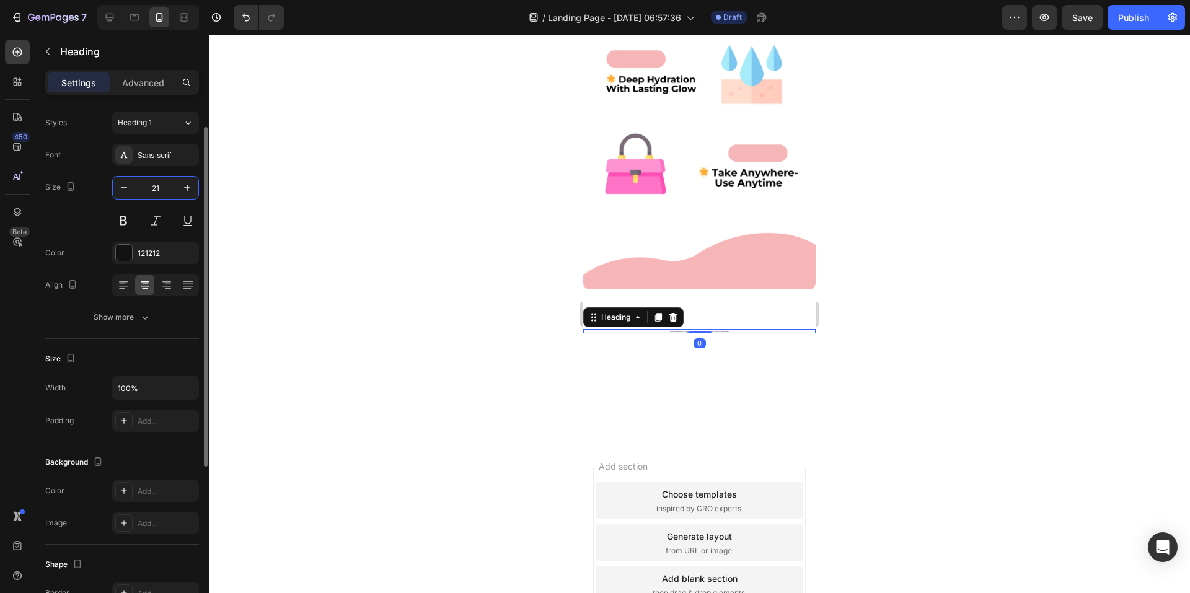
type input "21"
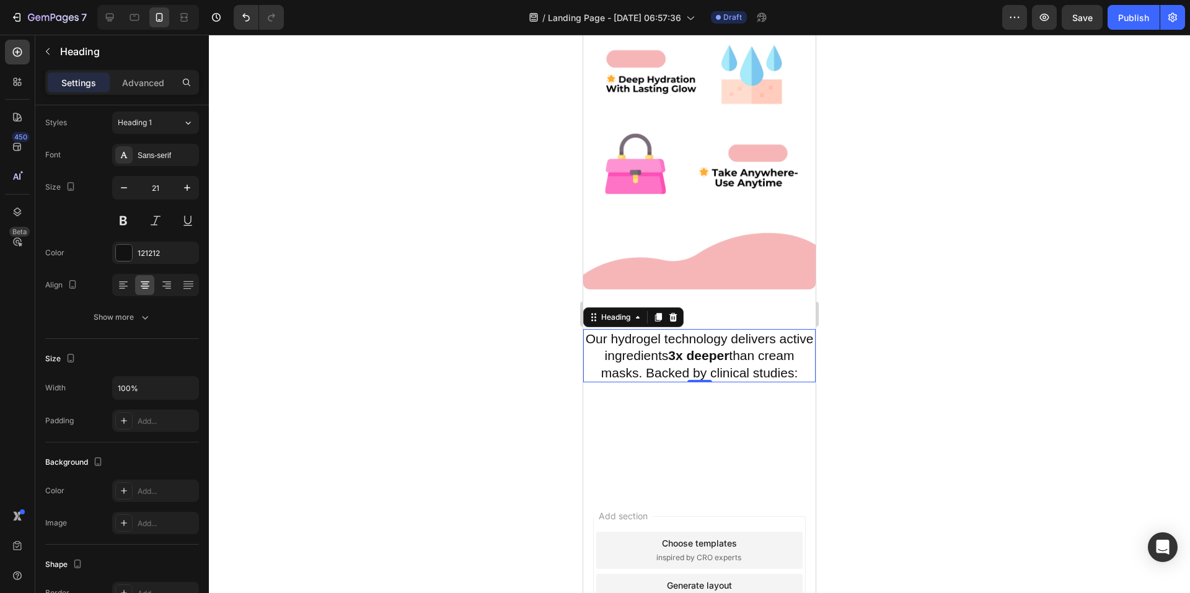
click at [948, 325] on div at bounding box center [699, 314] width 981 height 559
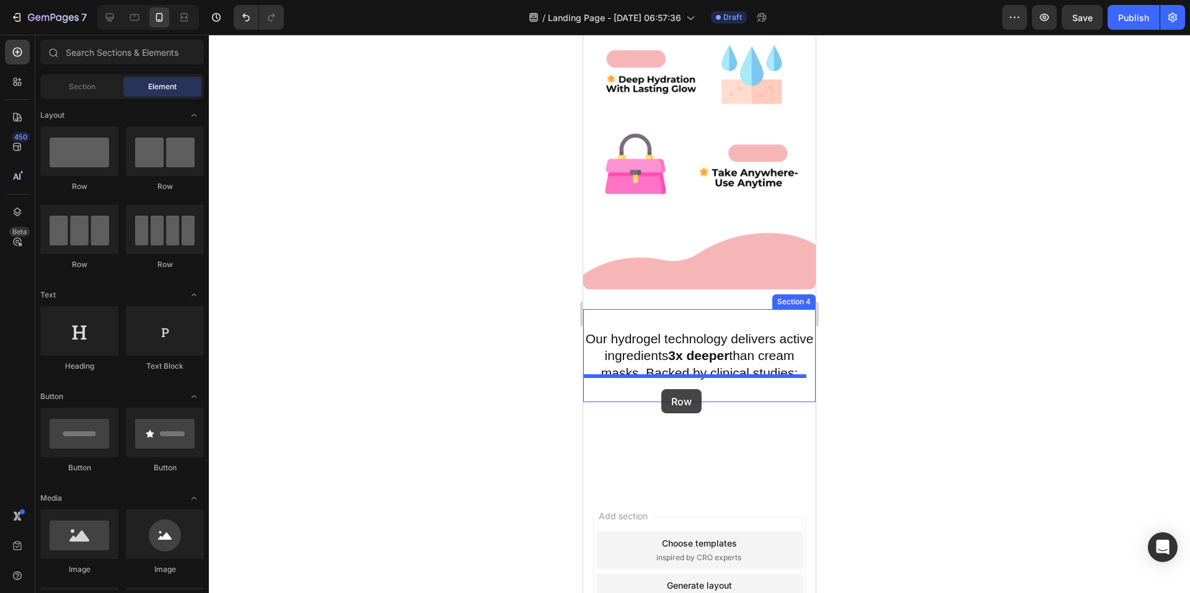
drag, startPoint x: 671, startPoint y: 273, endPoint x: 662, endPoint y: 389, distance: 116.4
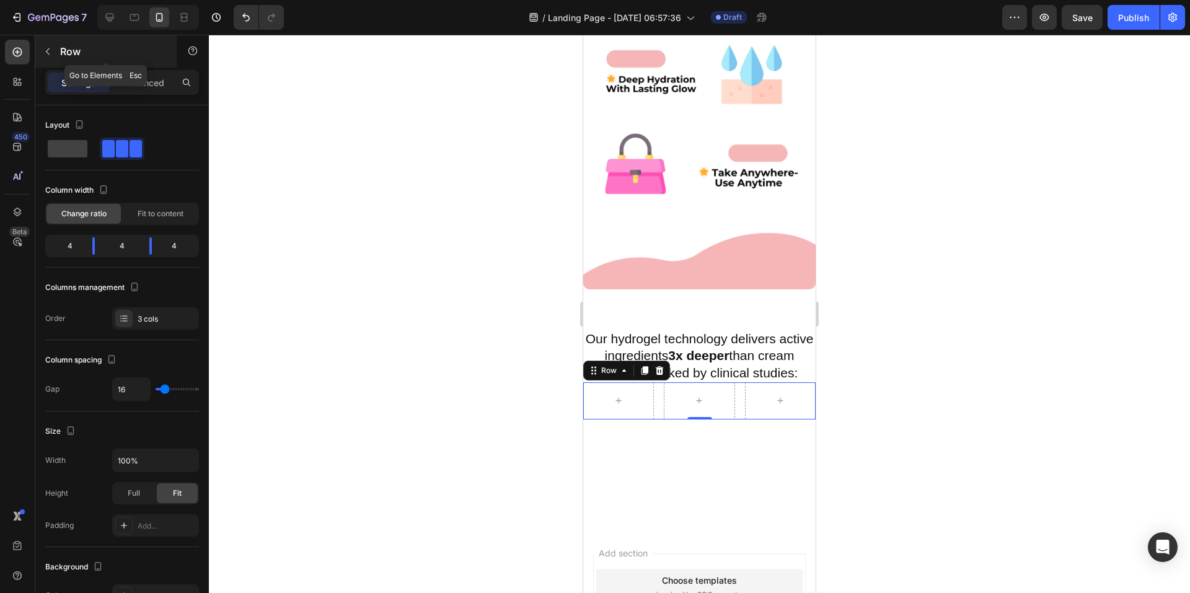
click at [48, 51] on icon "button" at bounding box center [48, 52] width 10 height 10
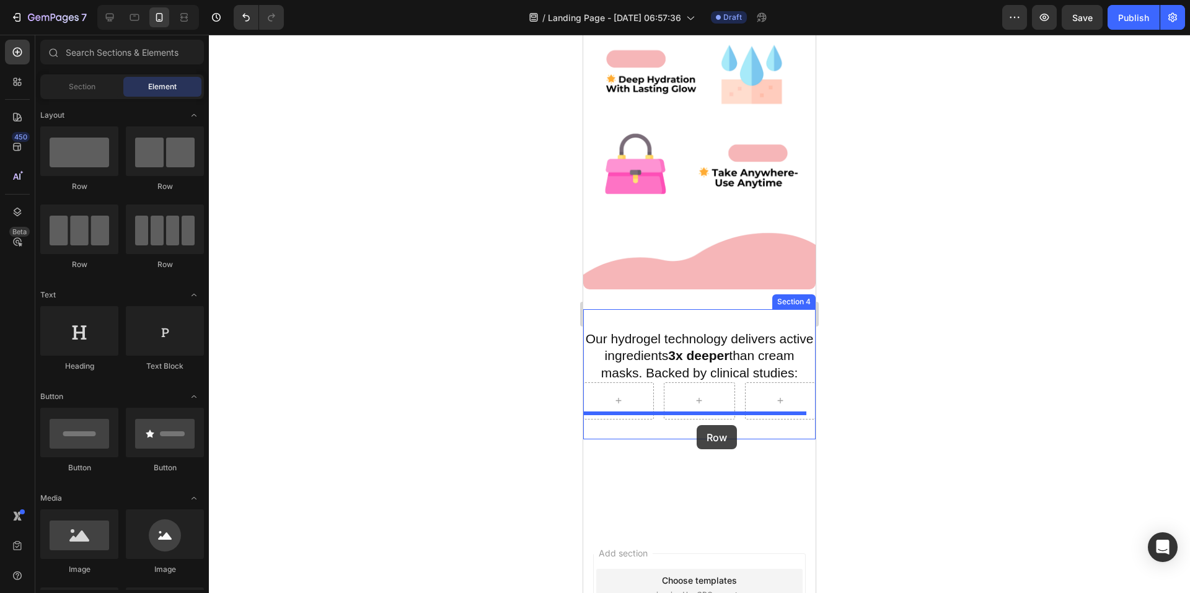
drag, startPoint x: 670, startPoint y: 269, endPoint x: 697, endPoint y: 425, distance: 158.5
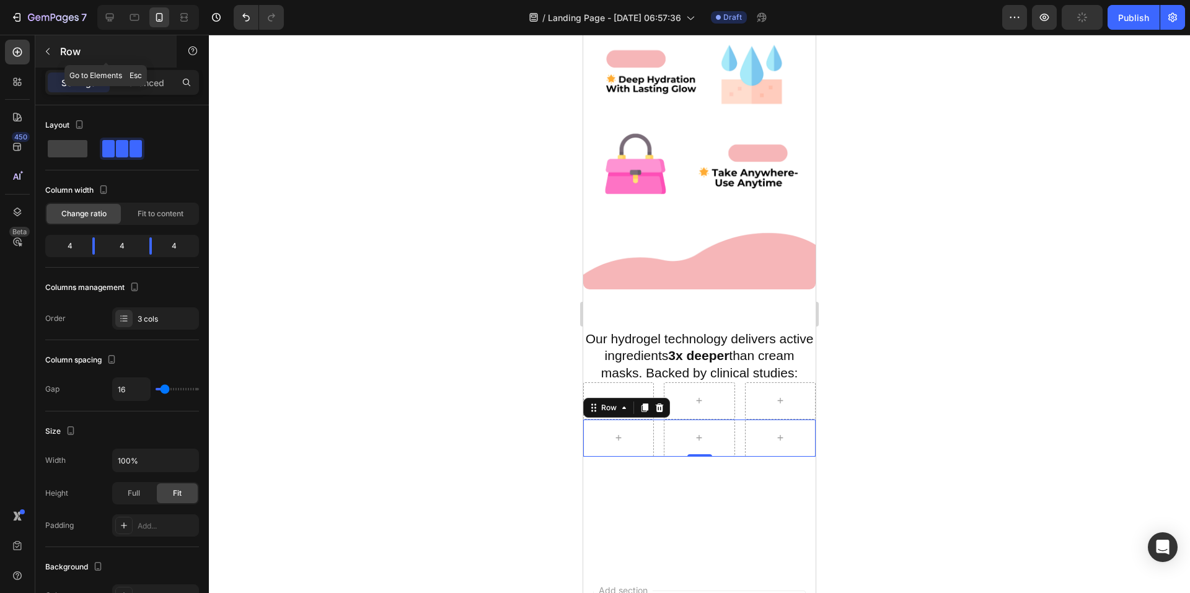
click at [49, 51] on icon "button" at bounding box center [48, 52] width 10 height 10
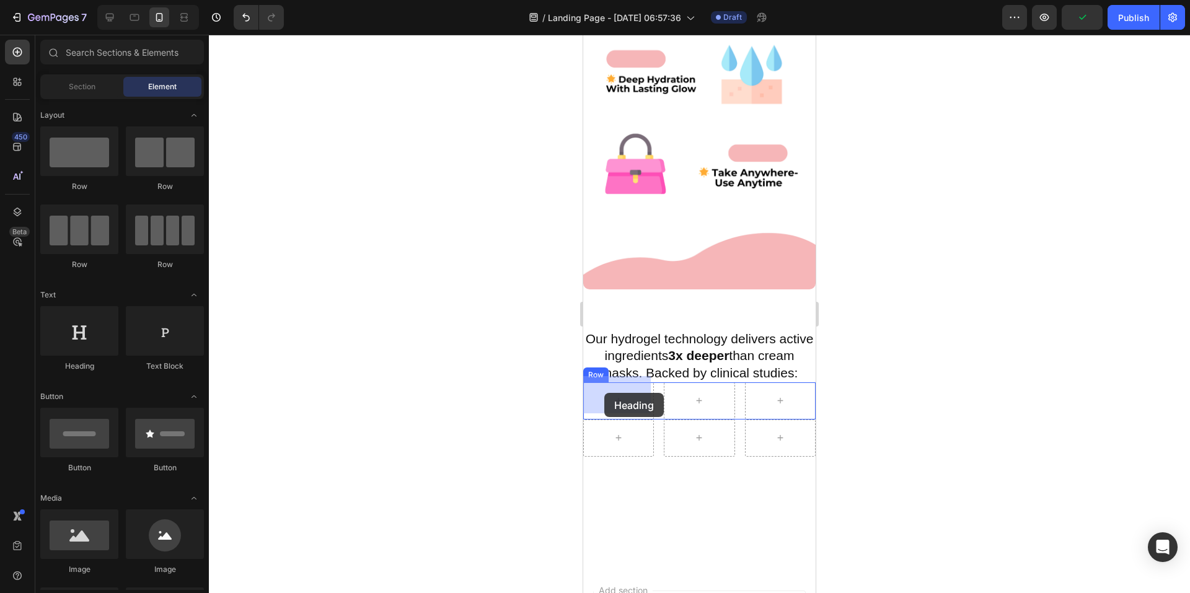
drag, startPoint x: 671, startPoint y: 379, endPoint x: 605, endPoint y: 393, distance: 68.5
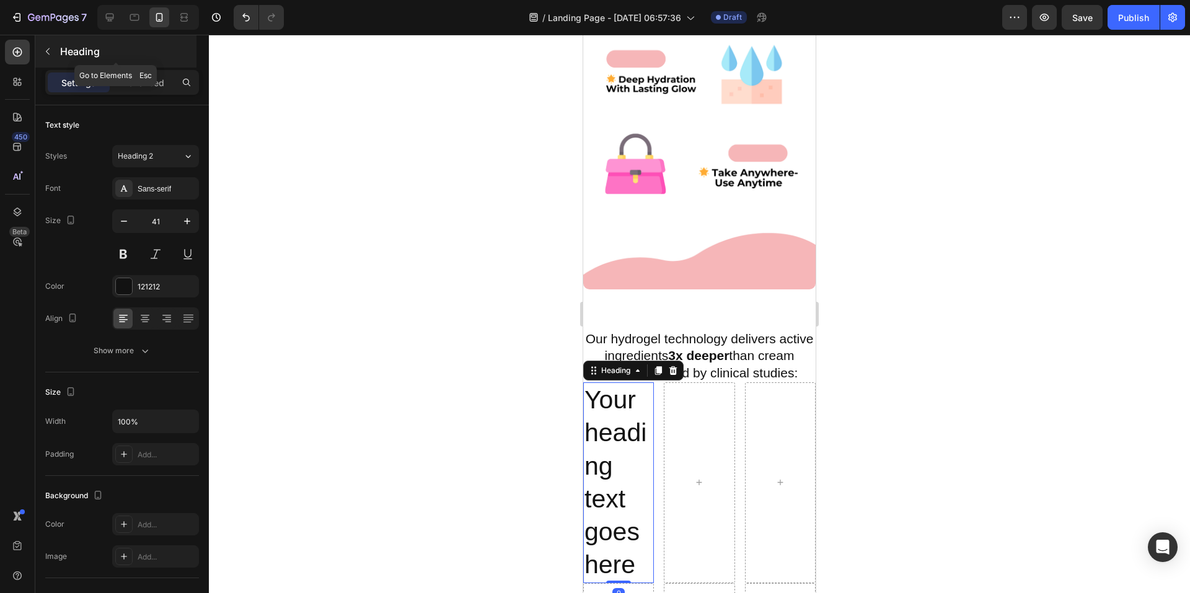
click at [47, 52] on icon "button" at bounding box center [48, 51] width 4 height 7
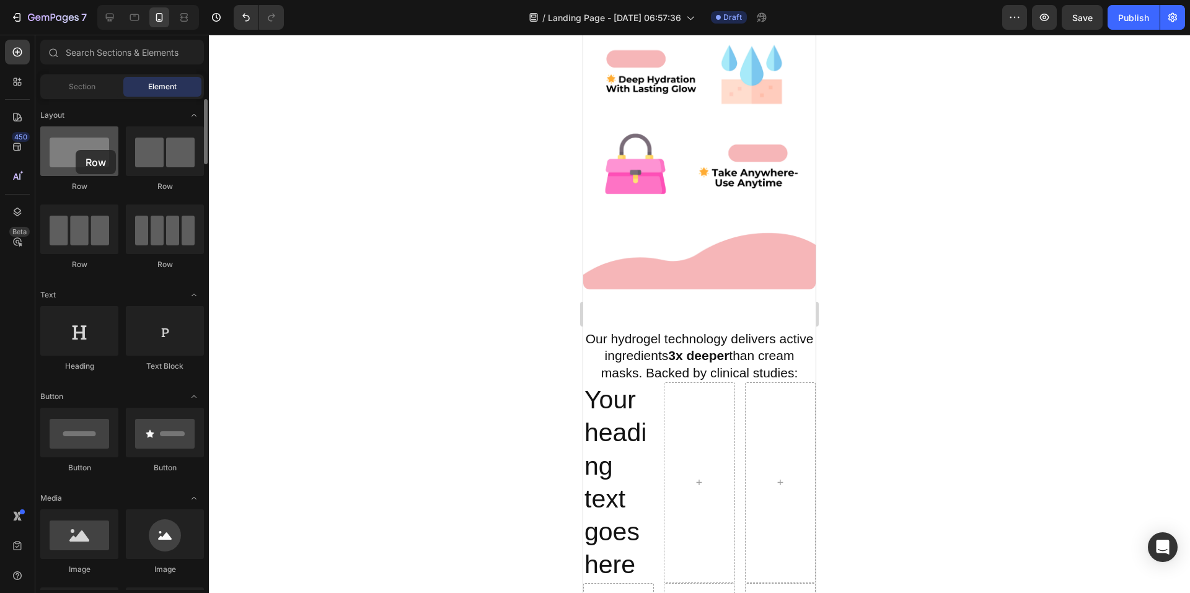
drag, startPoint x: 78, startPoint y: 161, endPoint x: 76, endPoint y: 140, distance: 21.2
click at [76, 150] on div at bounding box center [79, 151] width 78 height 50
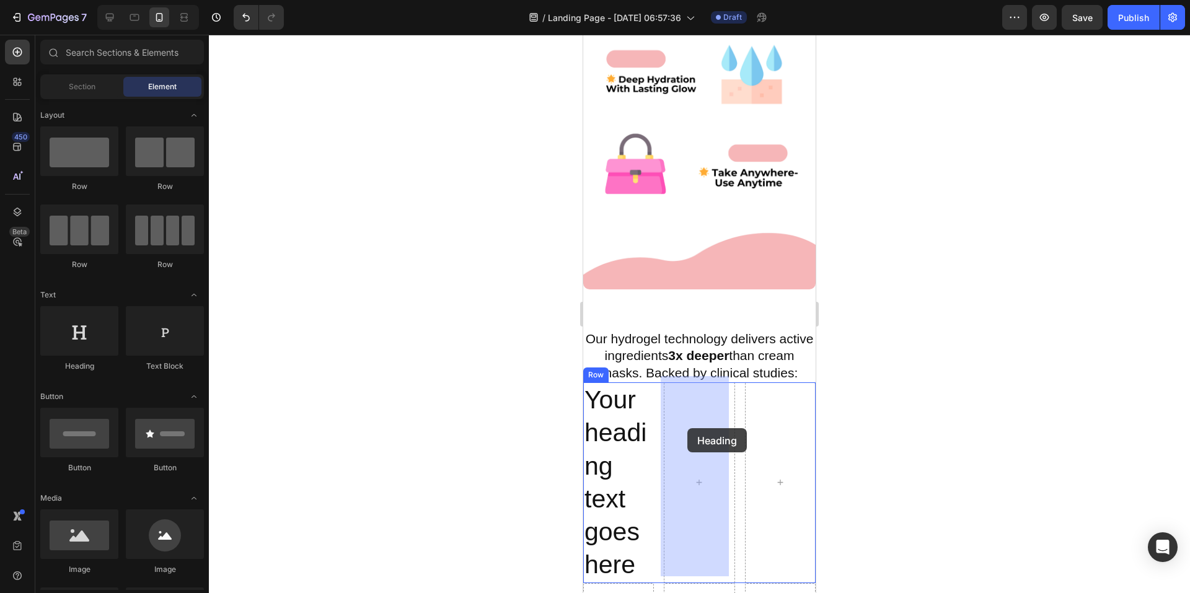
drag, startPoint x: 657, startPoint y: 364, endPoint x: 688, endPoint y: 428, distance: 71.5
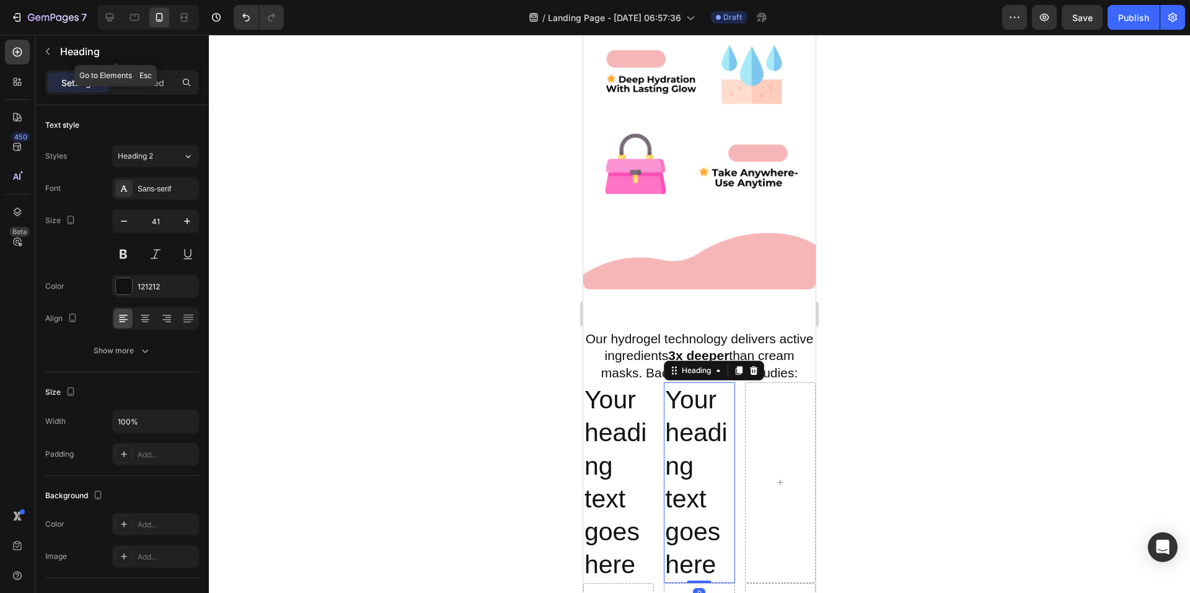
drag, startPoint x: 48, startPoint y: 50, endPoint x: 101, endPoint y: 172, distance: 133.3
click at [48, 50] on icon "button" at bounding box center [48, 51] width 4 height 7
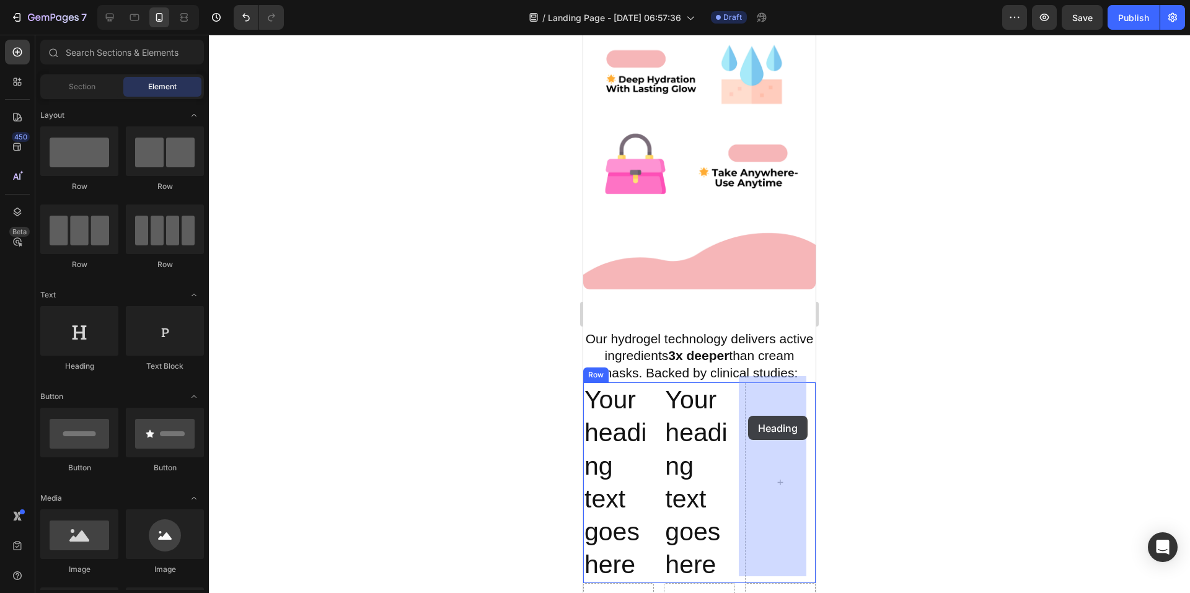
drag, startPoint x: 660, startPoint y: 370, endPoint x: 748, endPoint y: 416, distance: 100.1
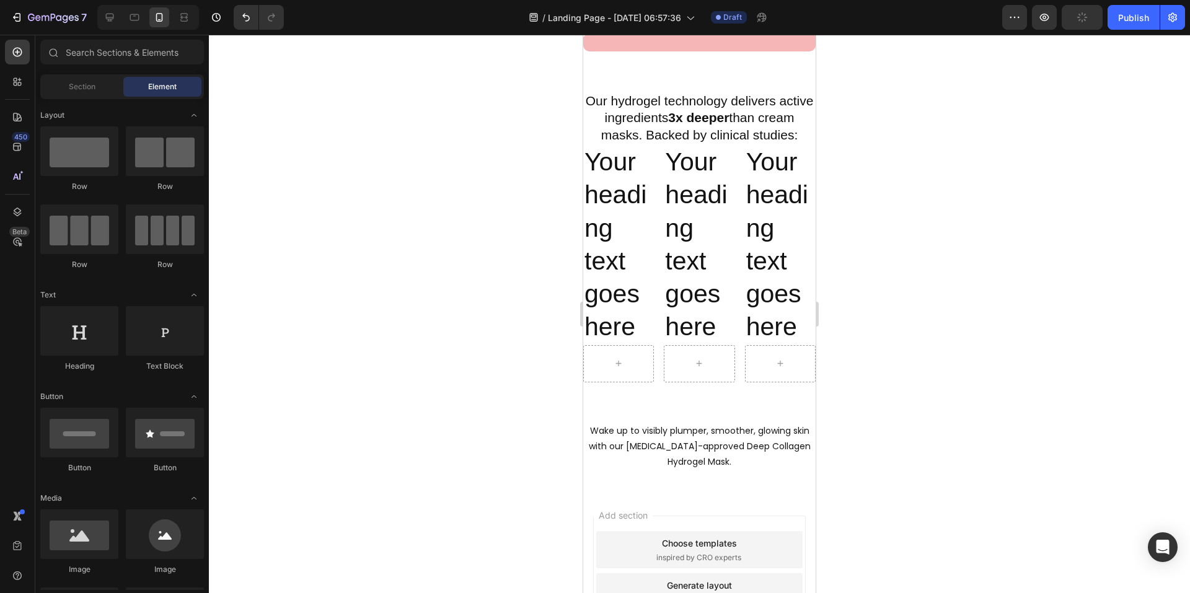
scroll to position [1120, 0]
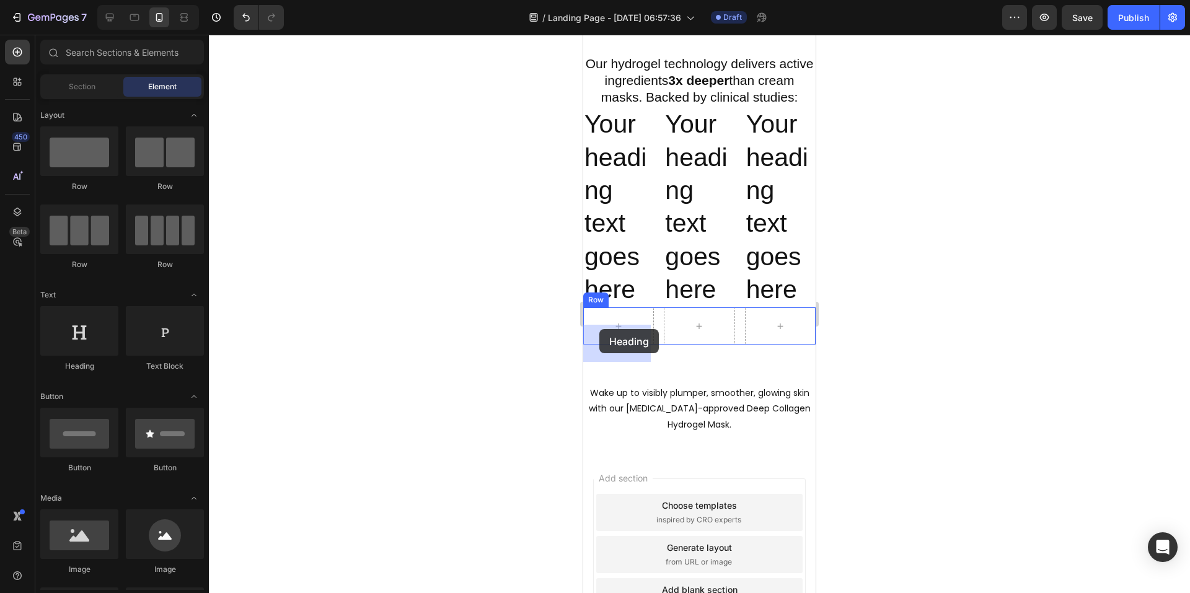
drag, startPoint x: 655, startPoint y: 368, endPoint x: 600, endPoint y: 329, distance: 68.1
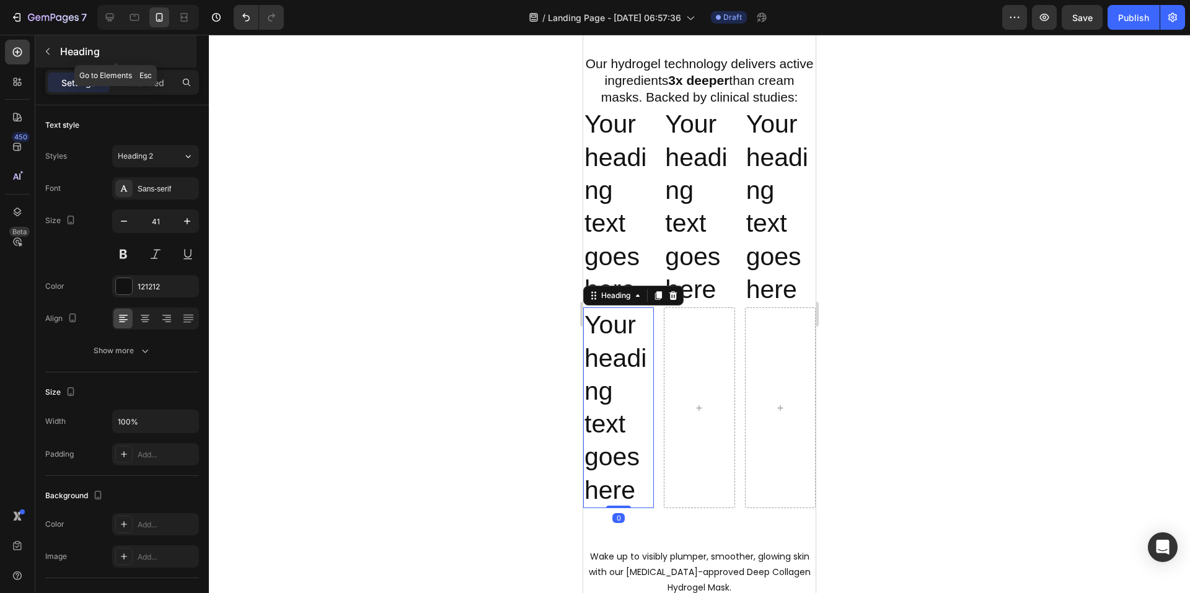
click at [45, 51] on icon "button" at bounding box center [48, 52] width 10 height 10
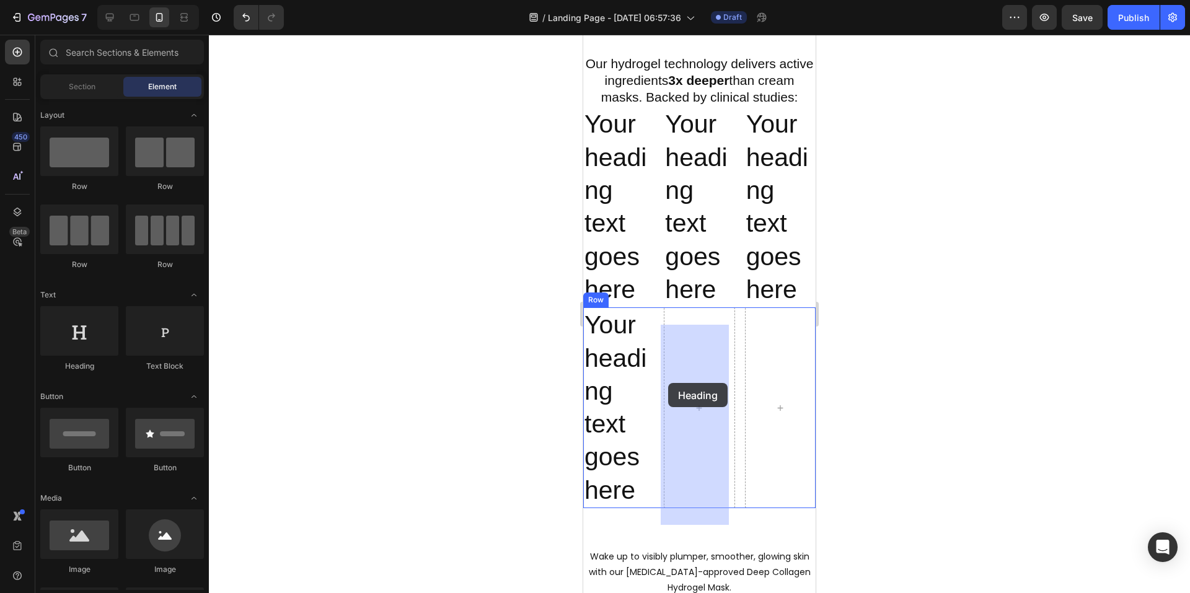
drag, startPoint x: 666, startPoint y: 376, endPoint x: 668, endPoint y: 383, distance: 7.3
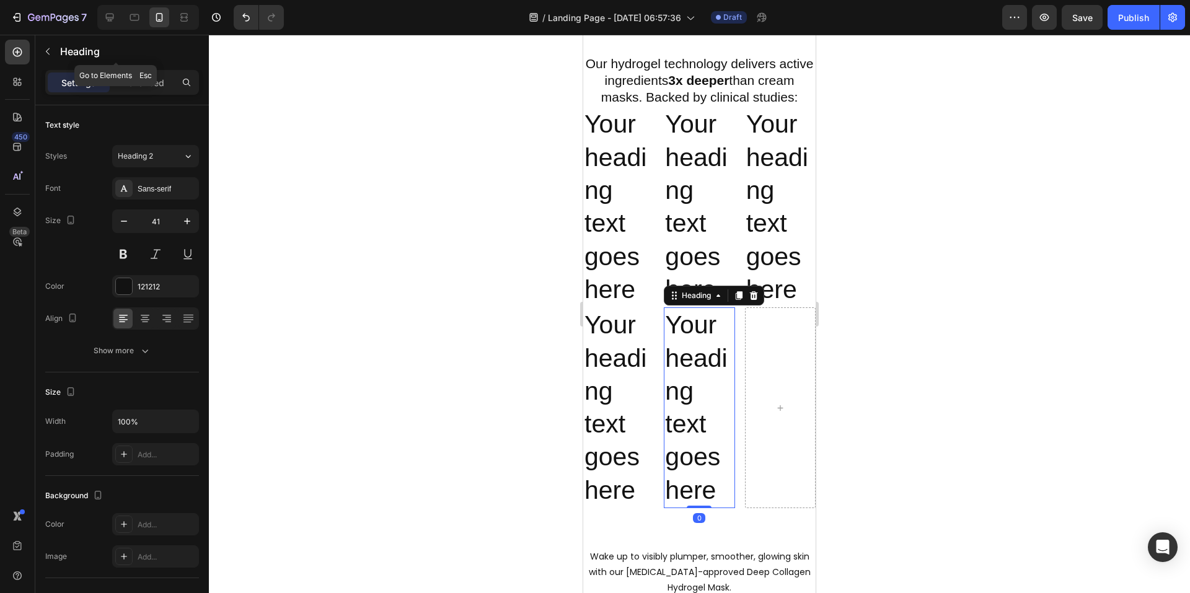
drag, startPoint x: 48, startPoint y: 49, endPoint x: 63, endPoint y: 74, distance: 29.5
click at [48, 49] on icon "button" at bounding box center [48, 51] width 4 height 7
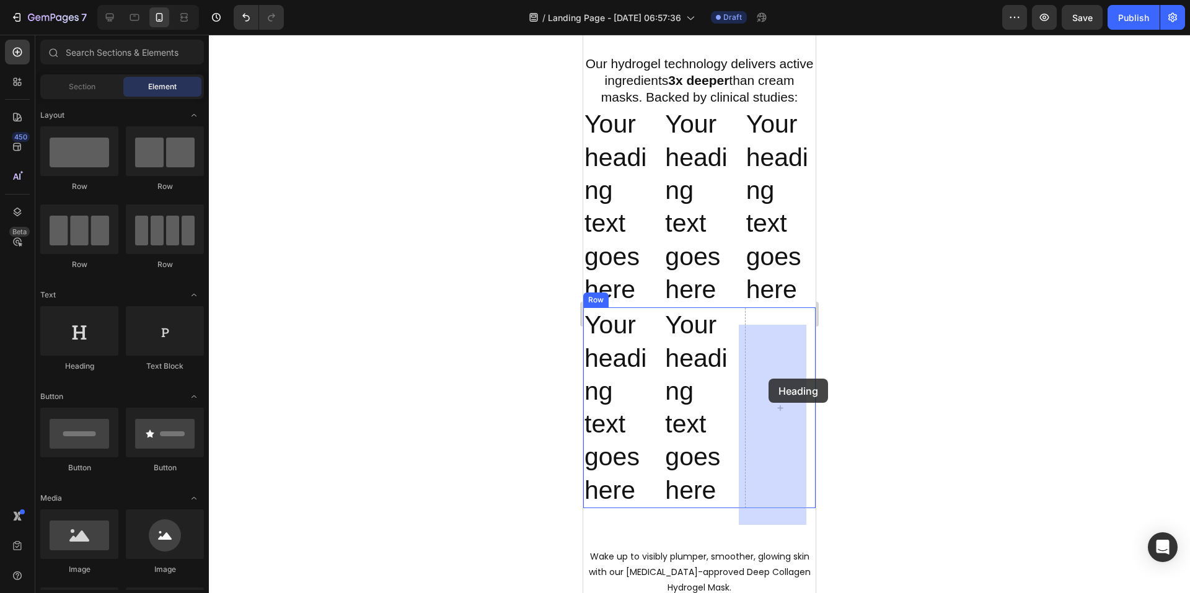
drag, startPoint x: 975, startPoint y: 377, endPoint x: 769, endPoint y: 379, distance: 206.5
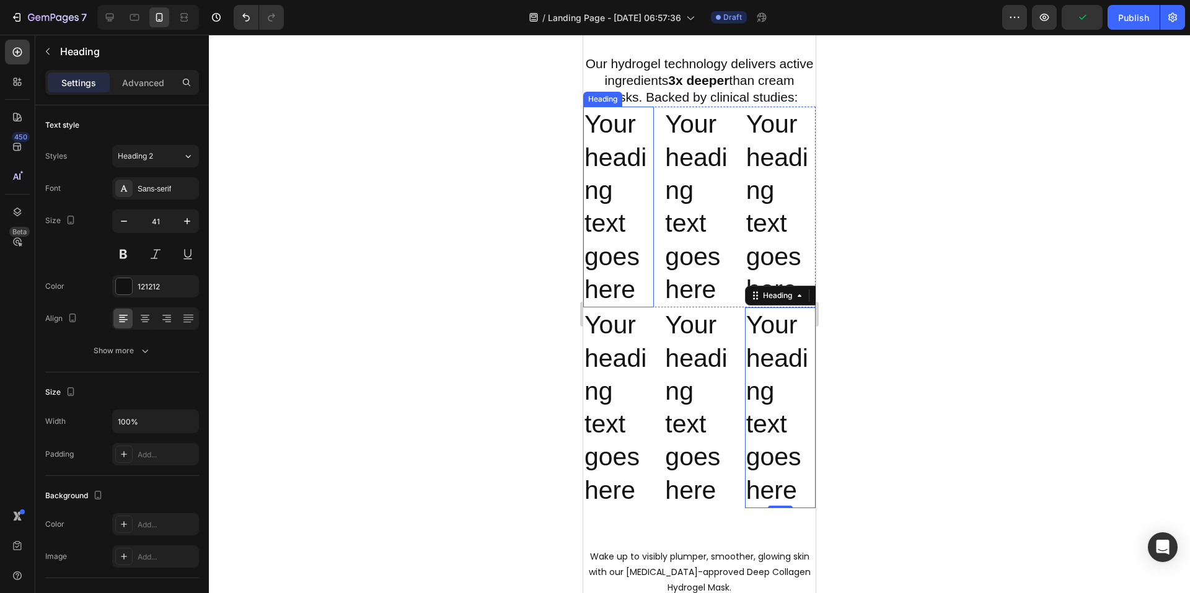
click at [619, 255] on h2 "Your heading text goes here" at bounding box center [618, 207] width 71 height 201
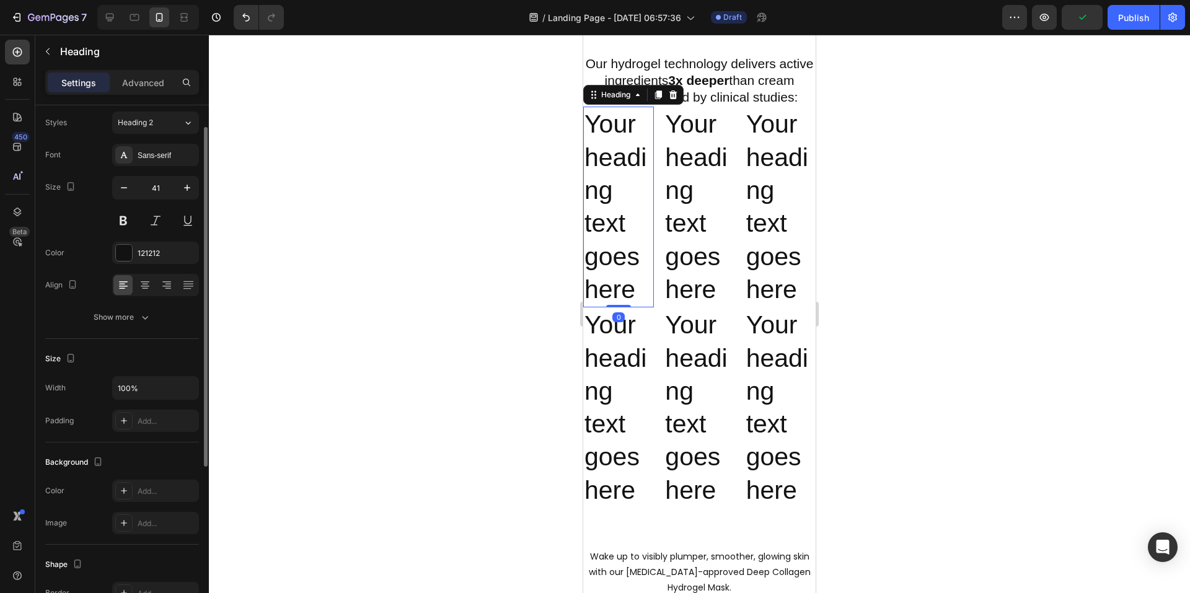
click at [619, 255] on h2 "Your heading text goes here" at bounding box center [618, 207] width 71 height 201
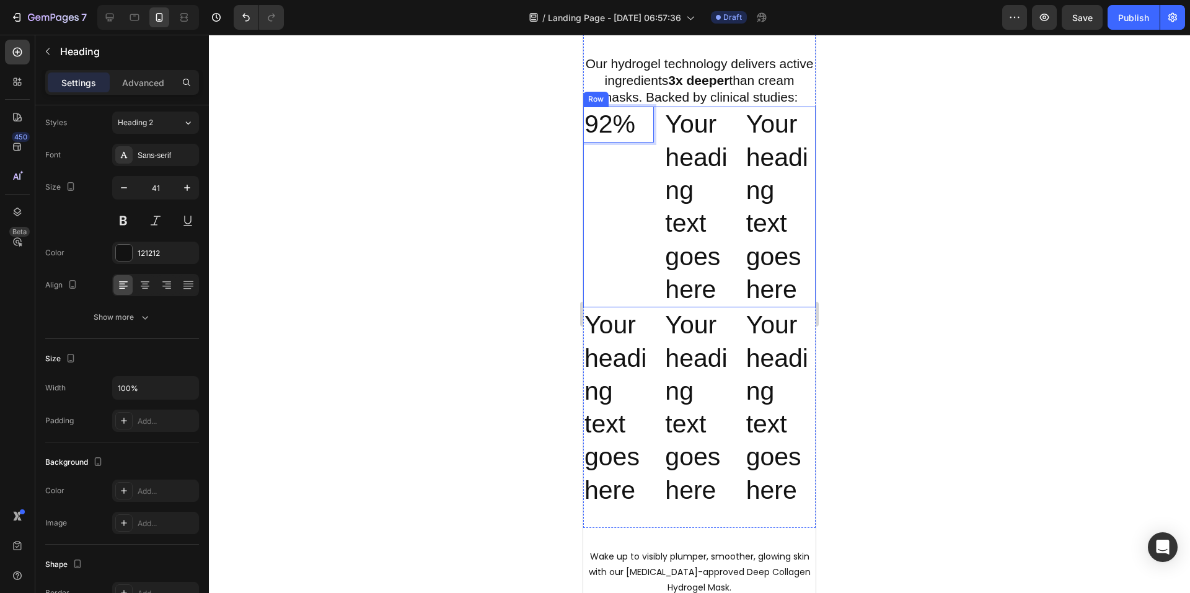
click at [688, 192] on h2 "Your heading text goes here" at bounding box center [699, 207] width 71 height 201
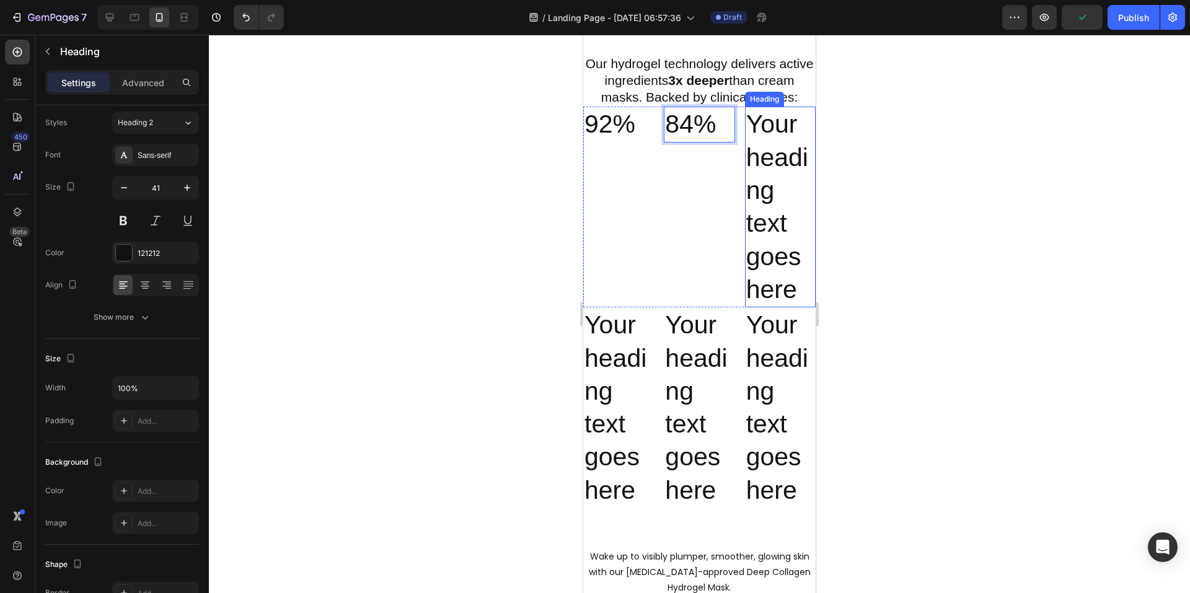
click at [757, 193] on h2 "Your heading text goes here" at bounding box center [780, 207] width 71 height 201
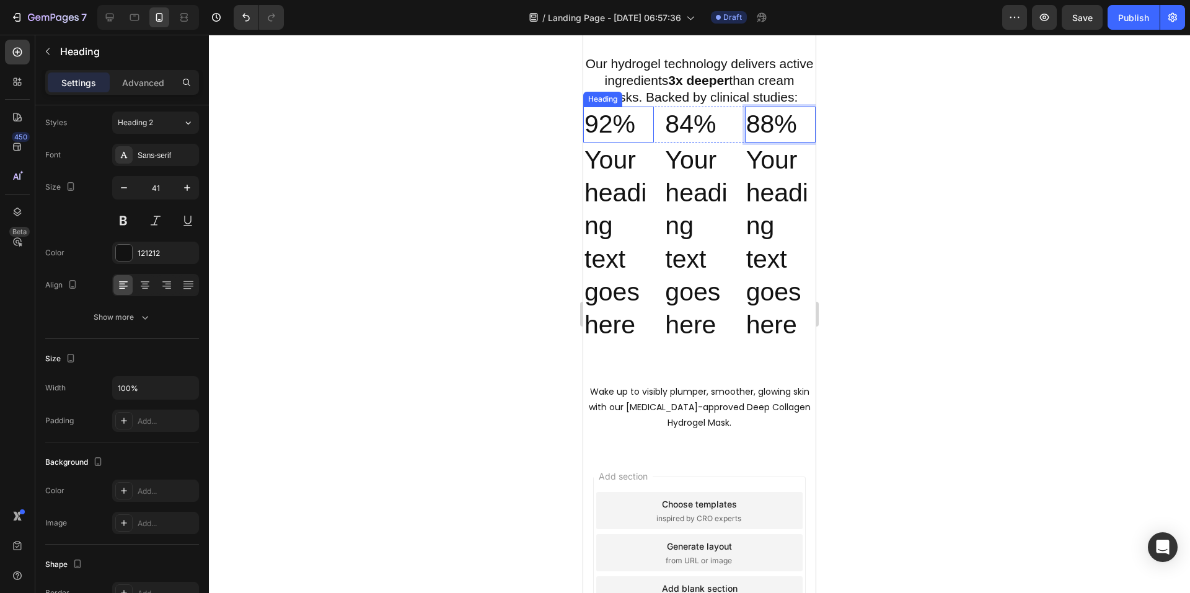
click at [614, 139] on p "92%" at bounding box center [619, 124] width 68 height 33
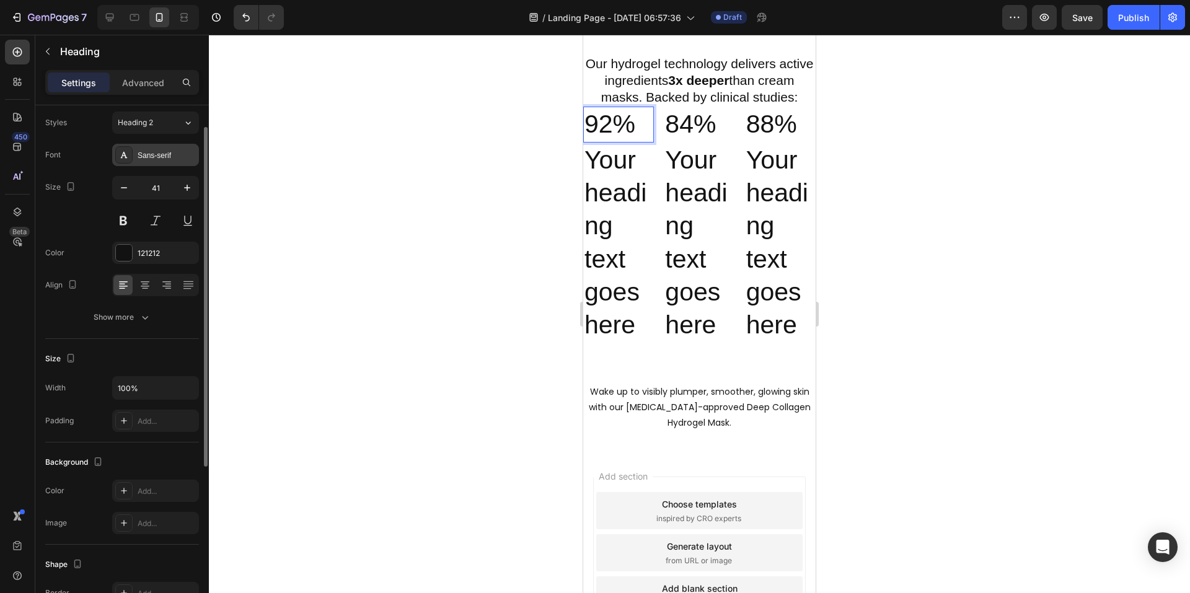
click at [161, 153] on div "Sans-serif" at bounding box center [167, 155] width 58 height 11
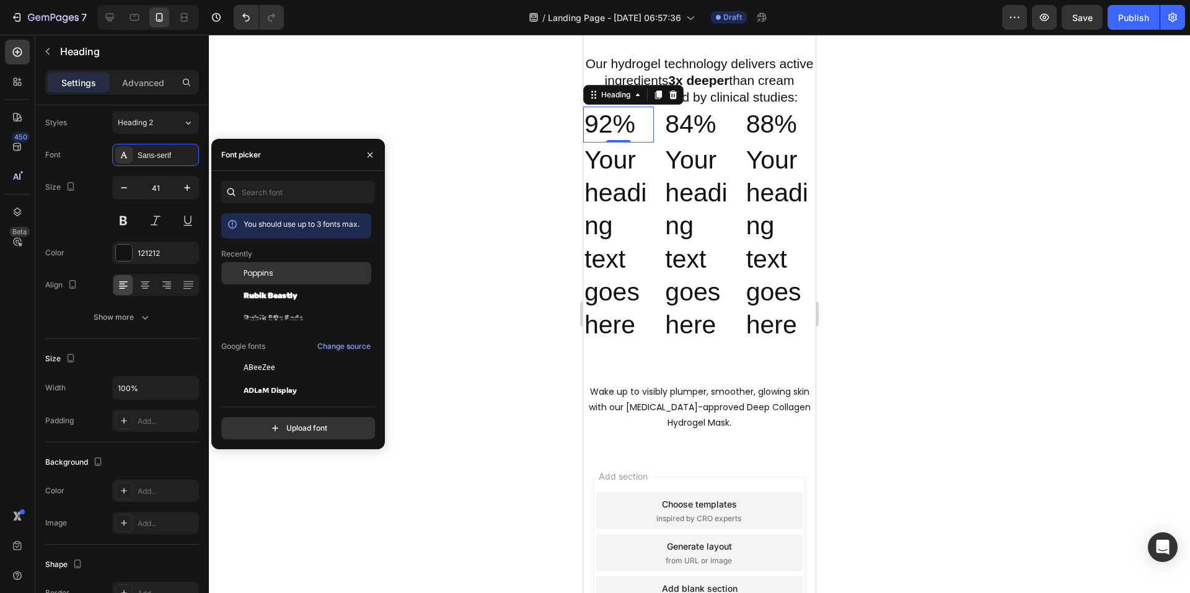
click at [268, 274] on span "Poppins" at bounding box center [259, 273] width 30 height 11
click at [146, 295] on div at bounding box center [144, 285] width 19 height 20
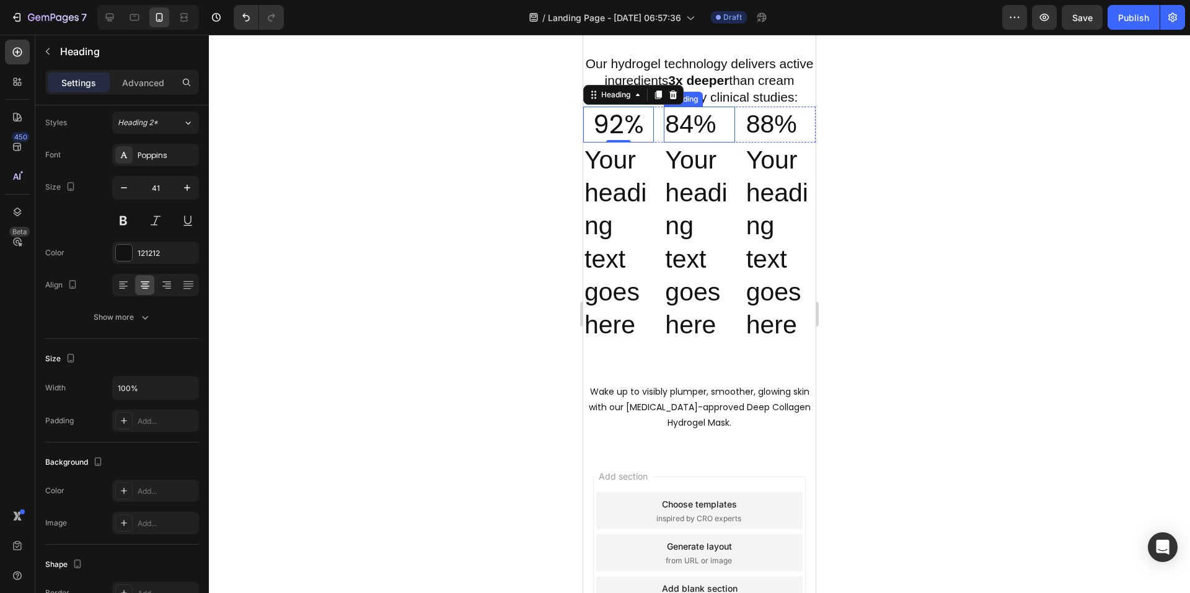
click at [670, 141] on p "84%" at bounding box center [699, 124] width 68 height 33
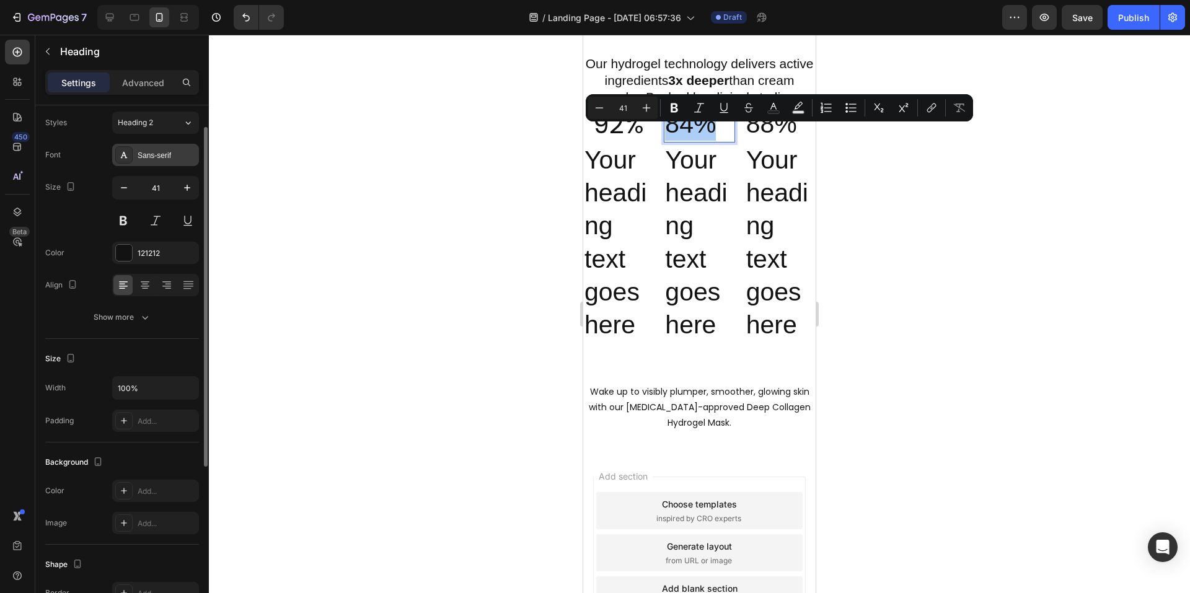
click at [156, 155] on div "Sans-serif" at bounding box center [167, 155] width 58 height 11
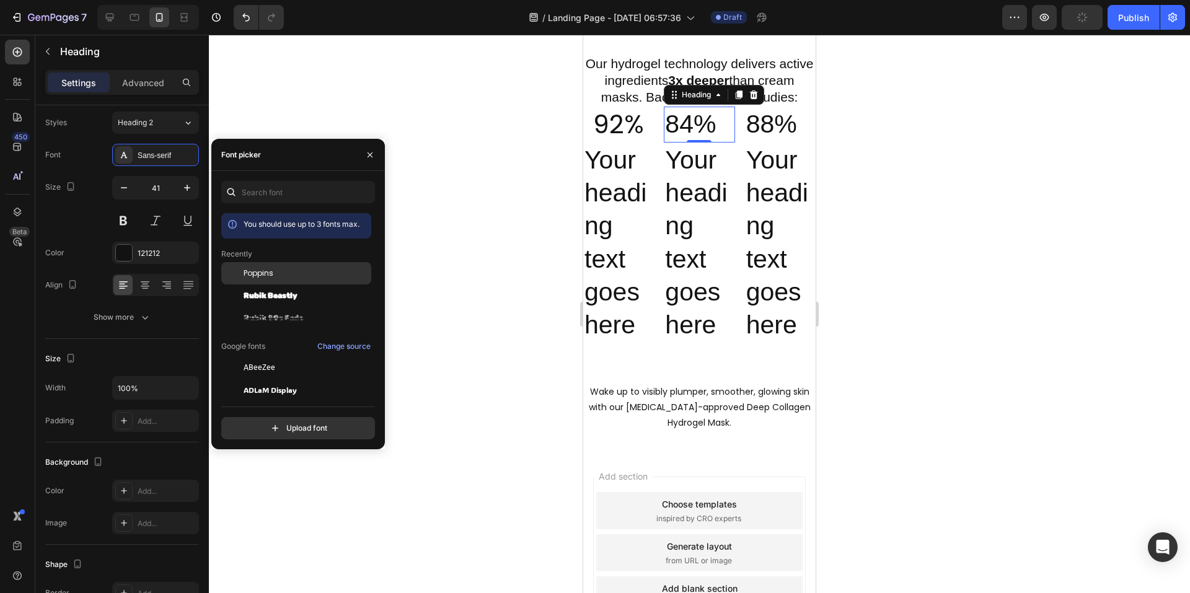
click at [262, 274] on span "Poppins" at bounding box center [259, 273] width 30 height 11
click at [148, 283] on icon at bounding box center [145, 285] width 12 height 12
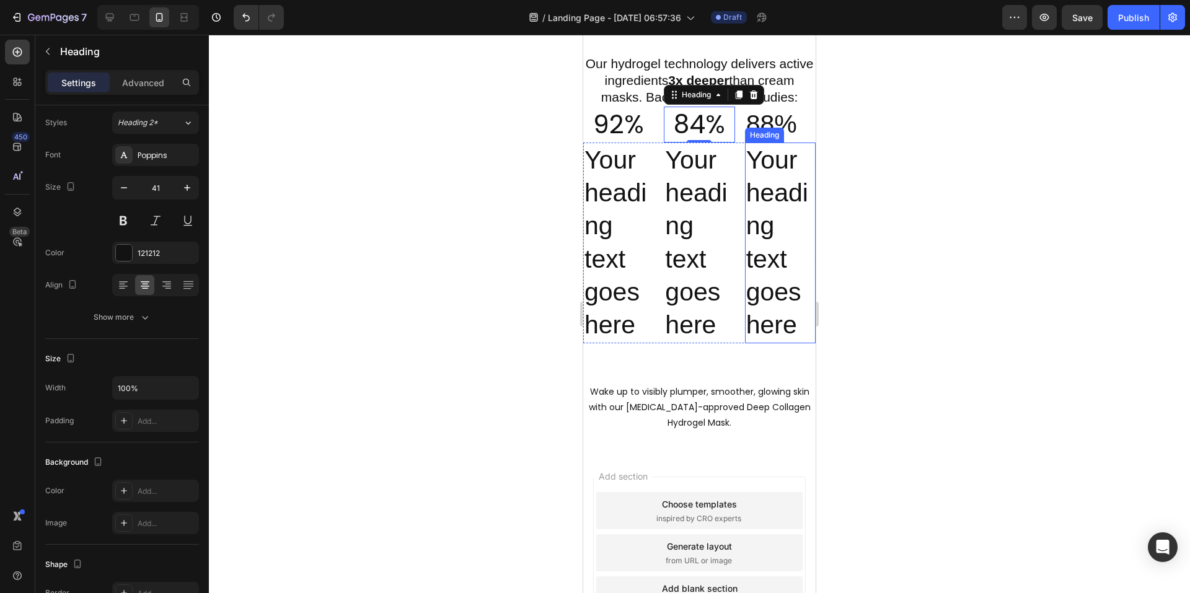
click at [775, 141] on div "Heading" at bounding box center [765, 135] width 34 height 11
click at [775, 141] on p "88%" at bounding box center [781, 124] width 68 height 33
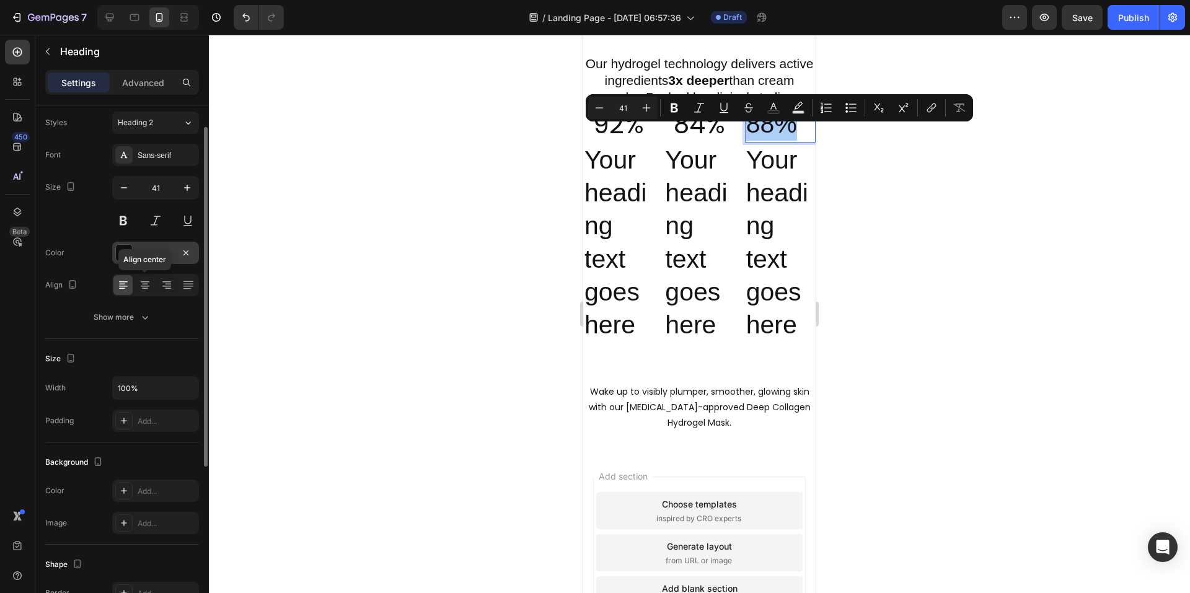
drag, startPoint x: 143, startPoint y: 286, endPoint x: 154, endPoint y: 250, distance: 37.7
click at [143, 285] on icon at bounding box center [145, 285] width 12 height 12
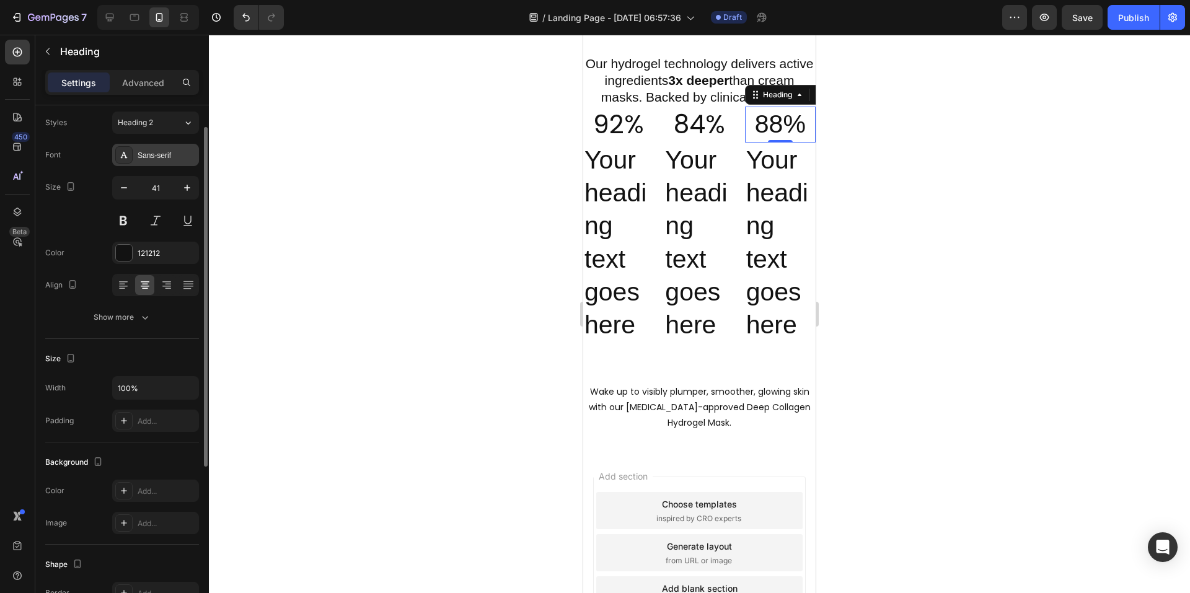
click at [163, 162] on div "Sans-serif" at bounding box center [155, 155] width 87 height 22
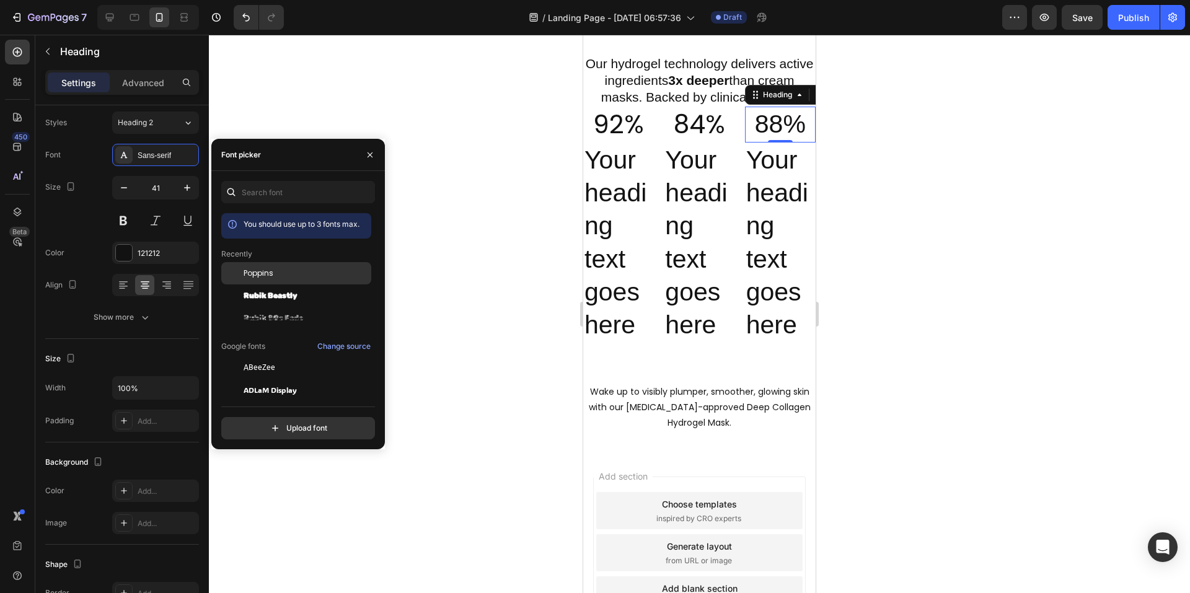
click at [250, 276] on span "Poppins" at bounding box center [259, 273] width 30 height 11
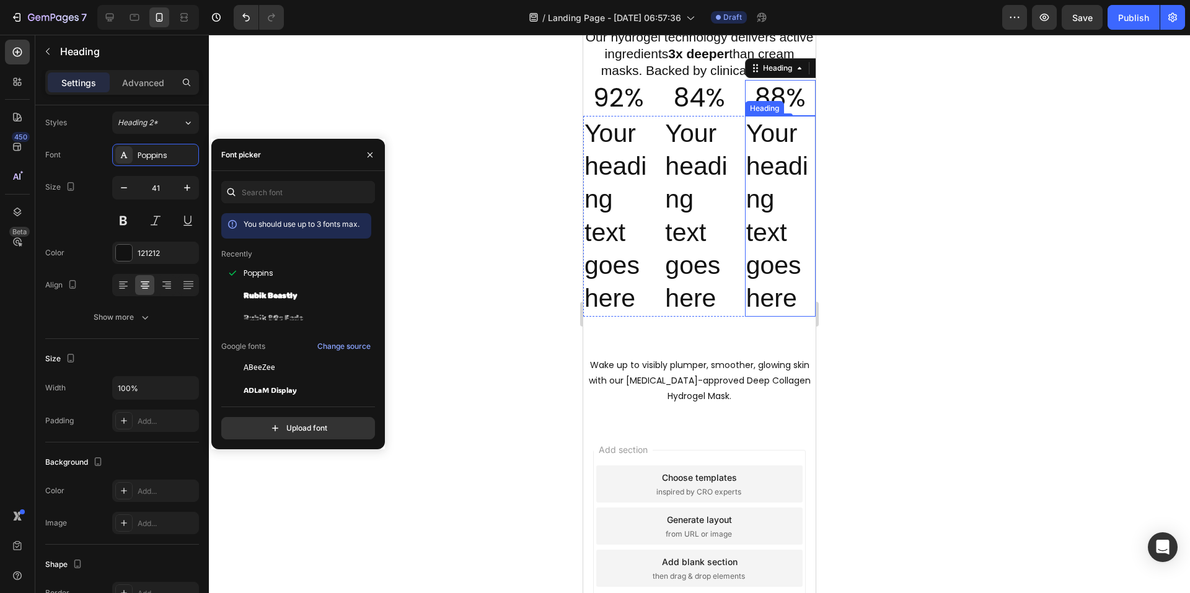
scroll to position [579, 0]
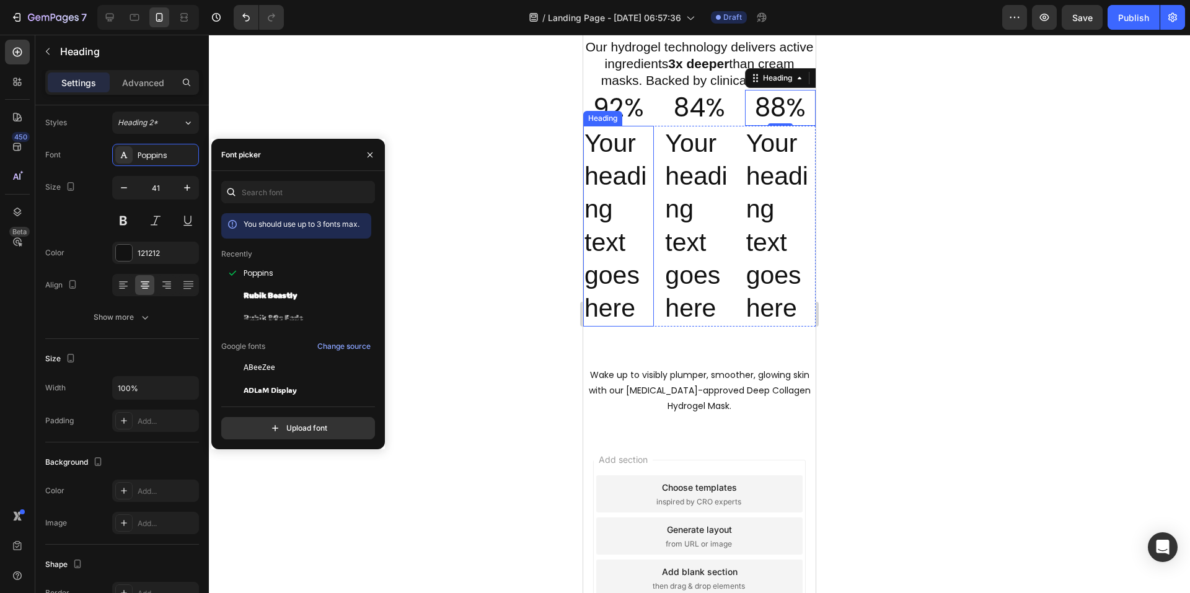
click at [608, 124] on div "Heading" at bounding box center [603, 118] width 34 height 11
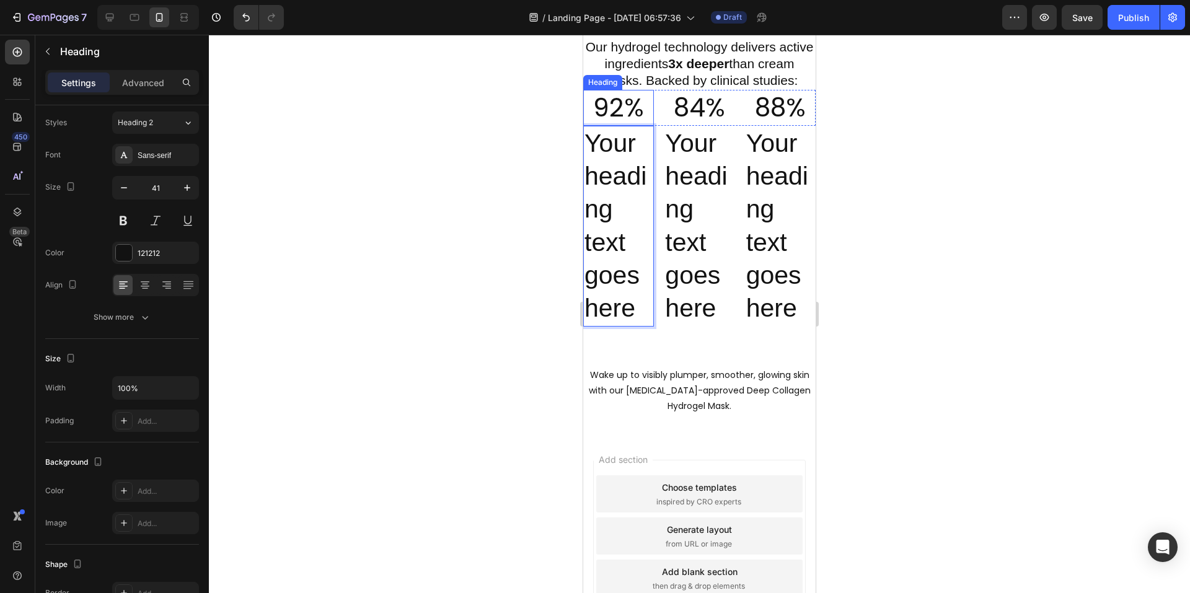
click at [624, 123] on p "92%" at bounding box center [619, 107] width 68 height 33
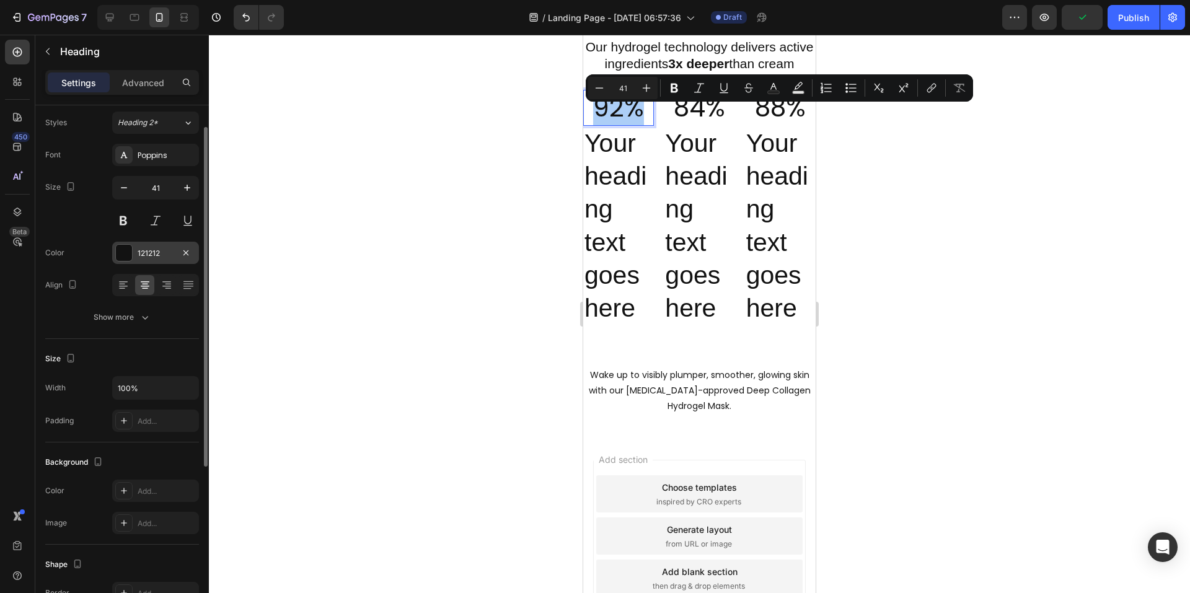
click at [128, 252] on div at bounding box center [124, 253] width 16 height 16
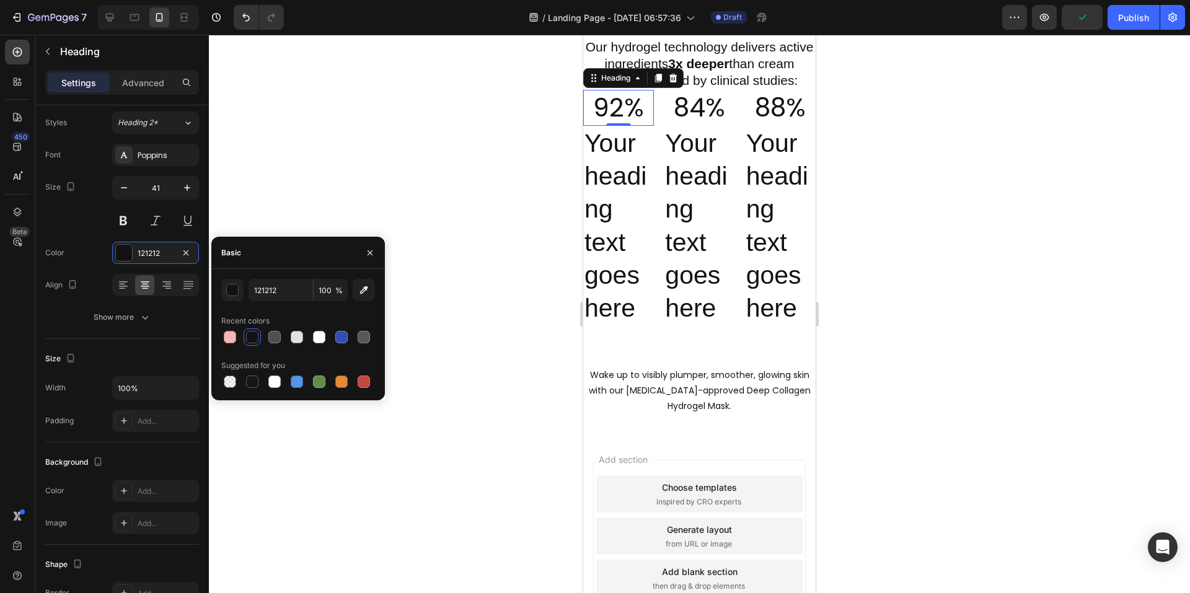
drag, startPoint x: 228, startPoint y: 339, endPoint x: 275, endPoint y: 318, distance: 51.4
click at [228, 339] on div at bounding box center [230, 337] width 12 height 12
type input "F6B6B8"
click at [231, 337] on div at bounding box center [230, 337] width 12 height 12
click at [369, 289] on icon "button" at bounding box center [364, 290] width 12 height 12
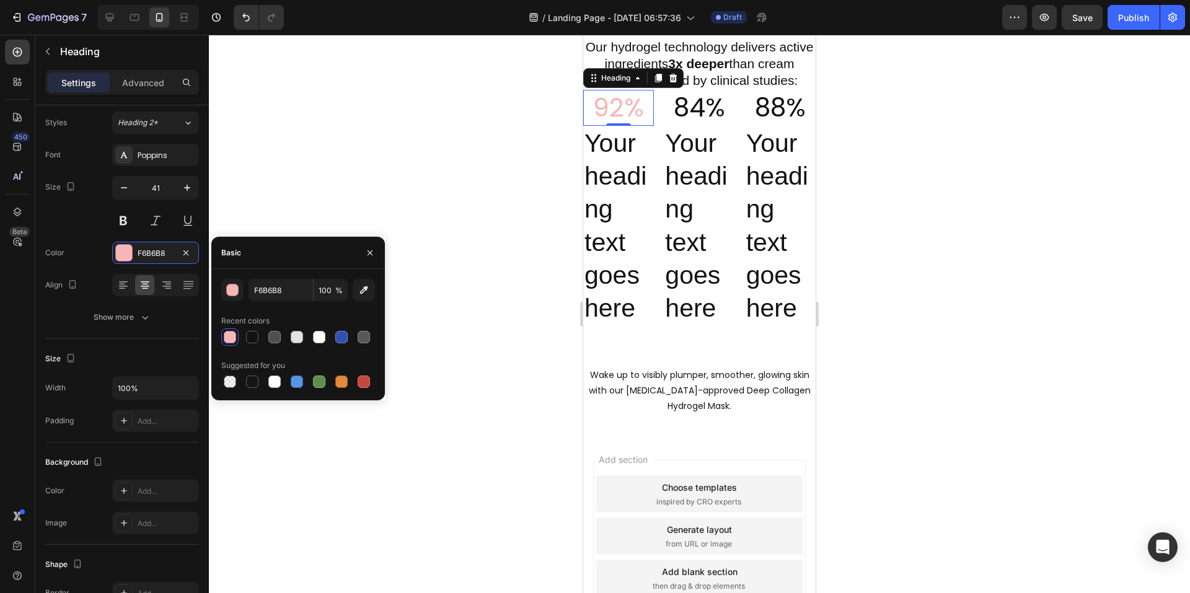
click at [229, 340] on div at bounding box center [230, 337] width 12 height 12
click at [368, 251] on icon "button" at bounding box center [370, 252] width 5 height 5
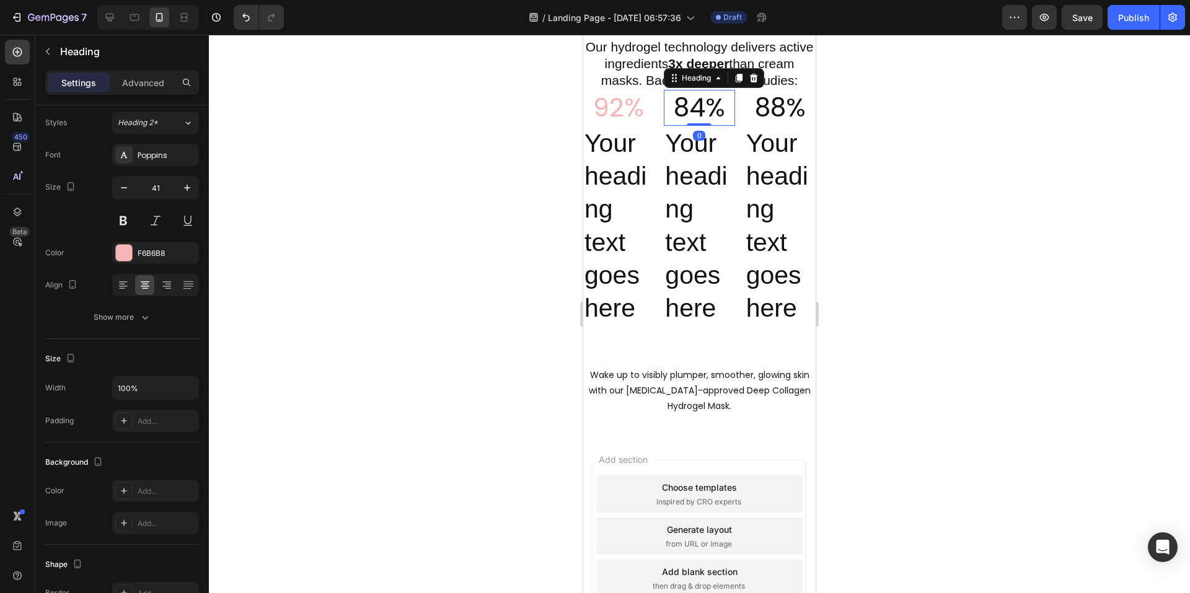
click at [698, 121] on p "84%" at bounding box center [699, 107] width 68 height 33
click at [141, 252] on div "121212" at bounding box center [156, 253] width 36 height 11
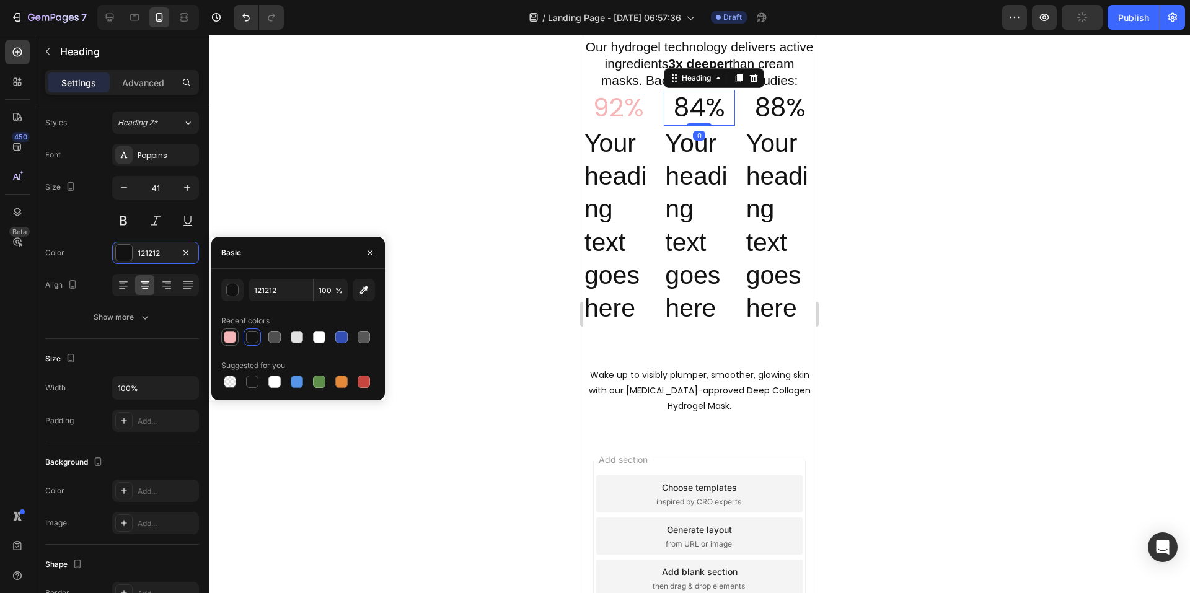
click at [231, 340] on div at bounding box center [230, 337] width 12 height 12
type input "F6B6B8"
click at [764, 124] on div "Heading" at bounding box center [765, 118] width 34 height 11
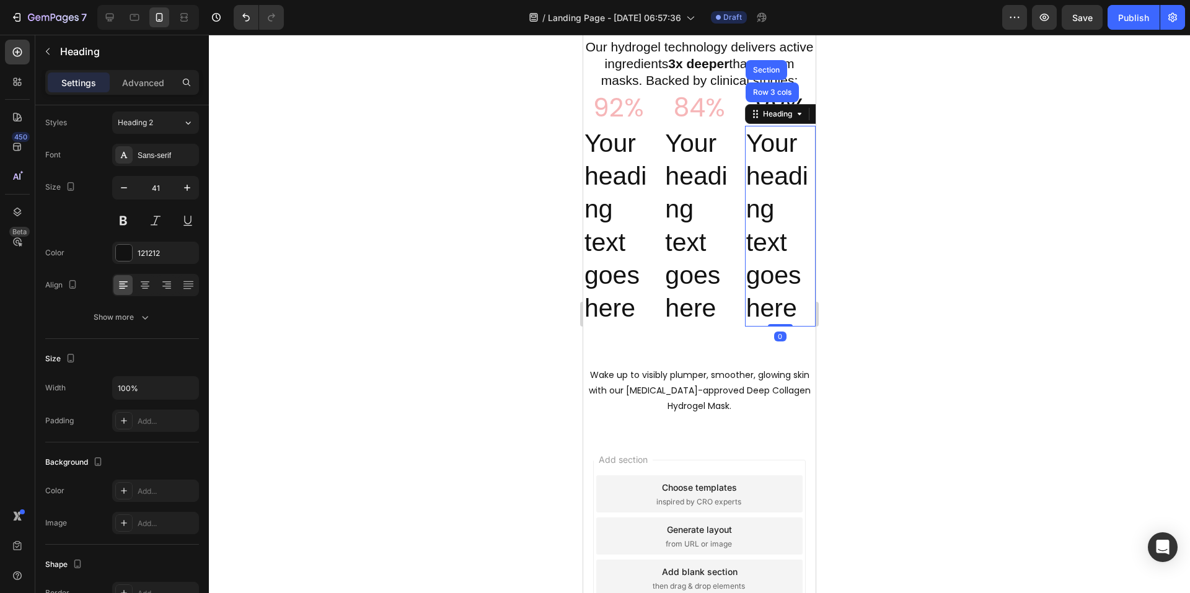
click at [860, 131] on div at bounding box center [699, 314] width 981 height 559
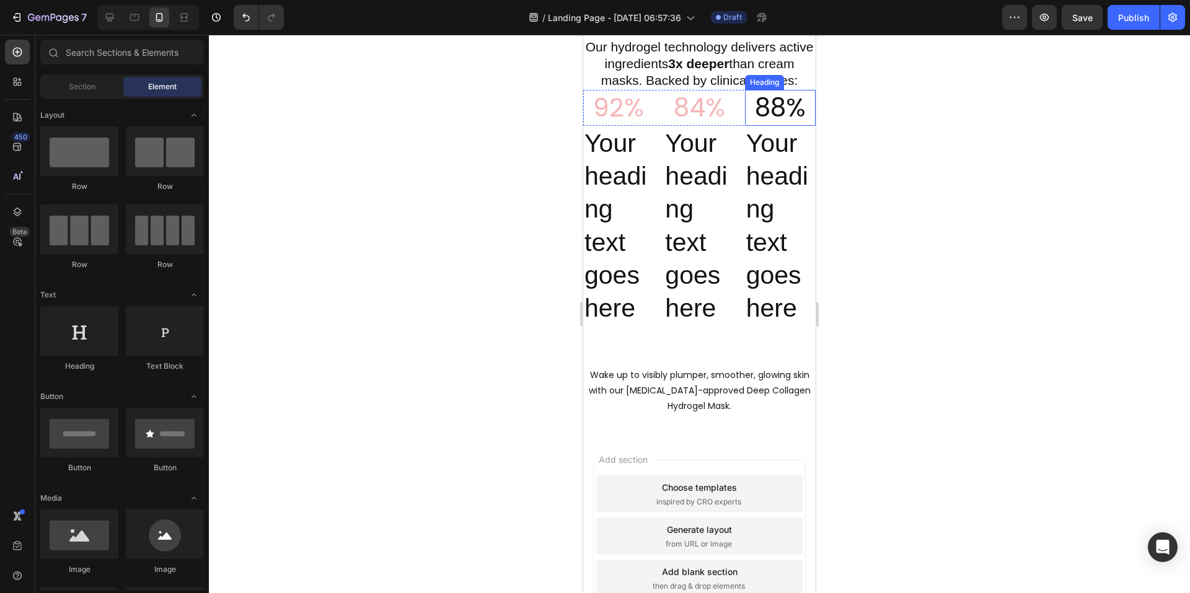
click at [776, 124] on p "88%" at bounding box center [781, 107] width 68 height 33
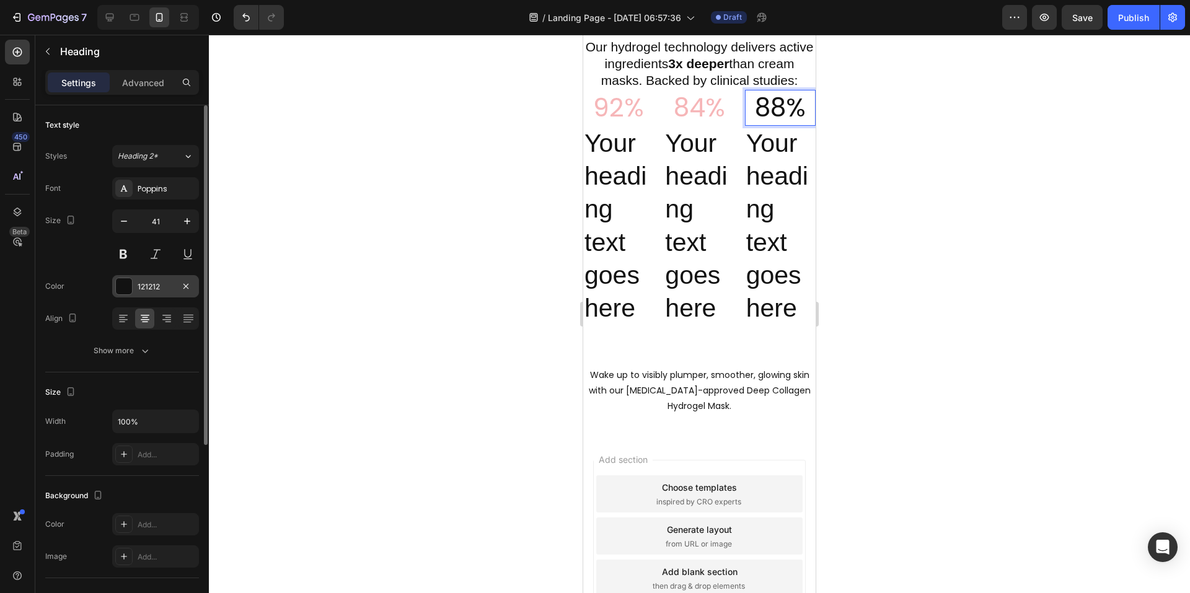
click at [136, 291] on div "121212" at bounding box center [155, 286] width 87 height 22
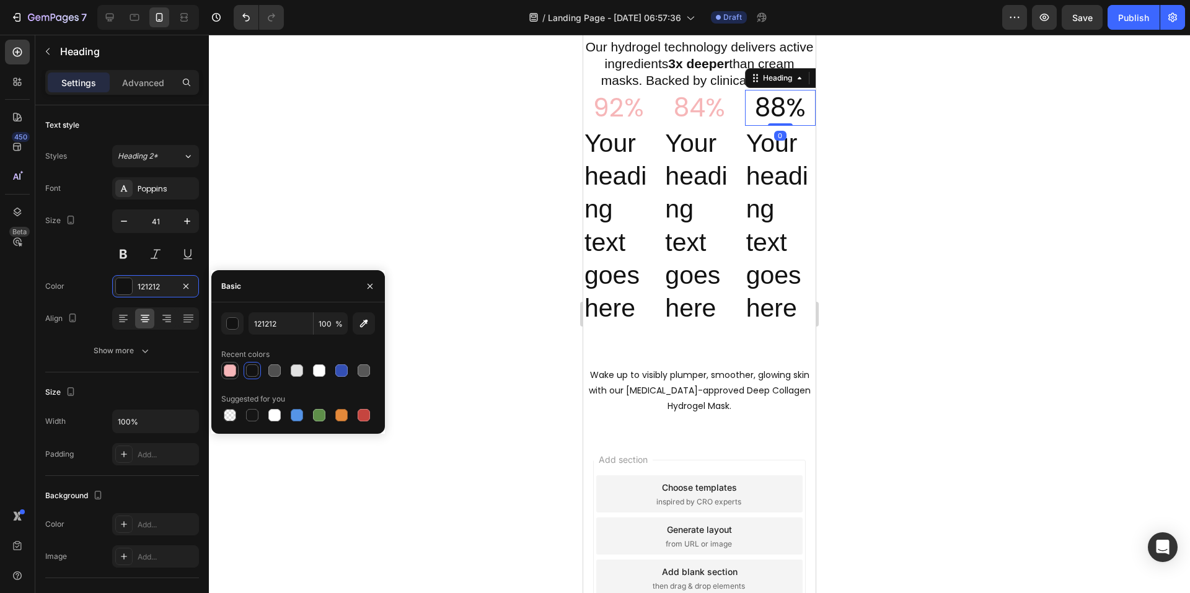
click at [231, 369] on div at bounding box center [230, 371] width 12 height 12
type input "F6B6B8"
click at [947, 237] on div at bounding box center [699, 314] width 981 height 559
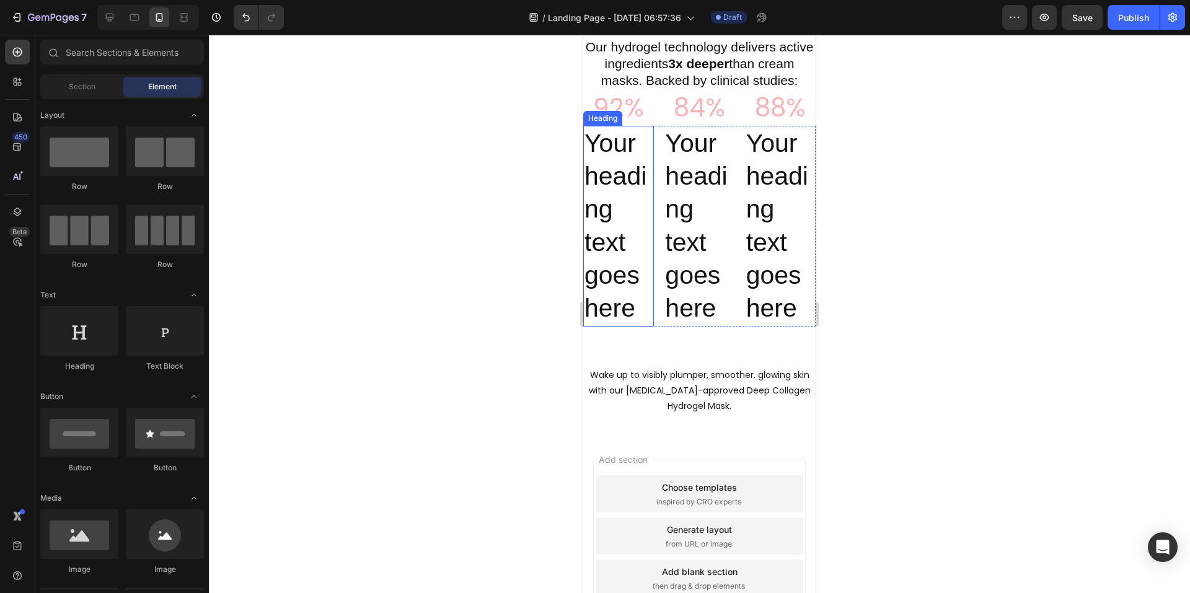
click at [625, 185] on p "Your heading text goes here" at bounding box center [619, 226] width 68 height 198
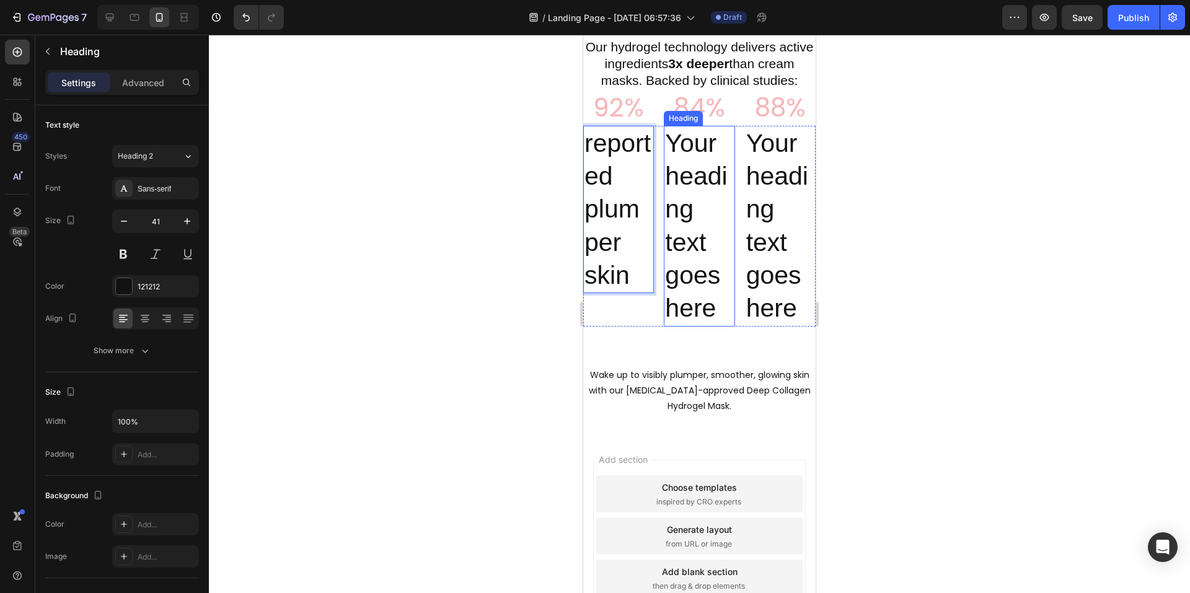
click at [697, 214] on h2 "Your heading text goes here" at bounding box center [699, 226] width 71 height 201
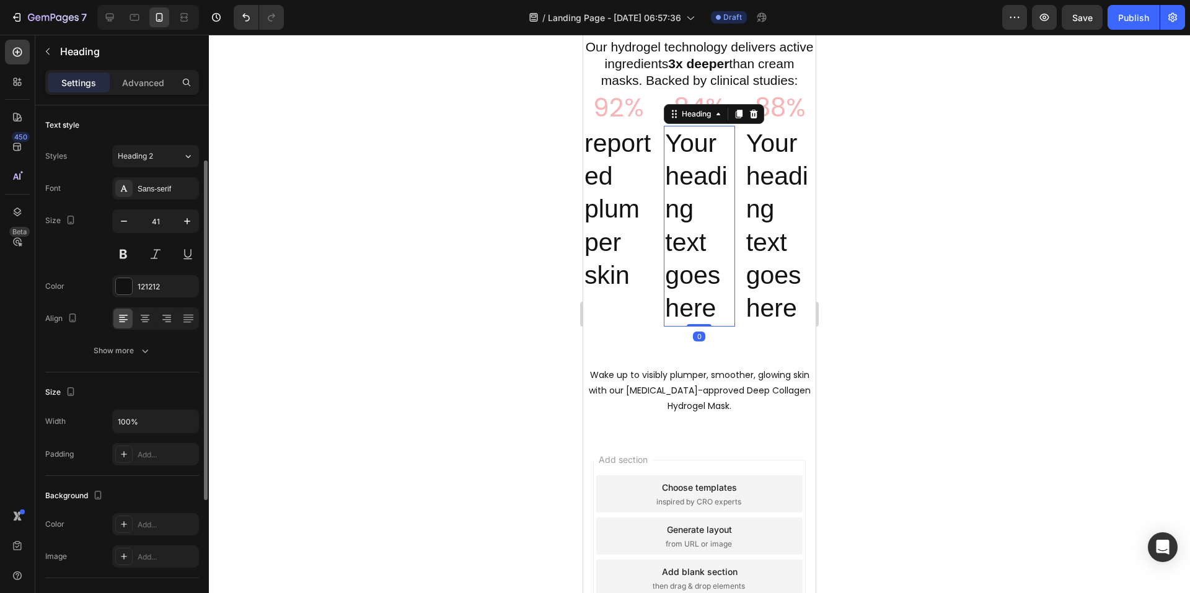
scroll to position [33, 0]
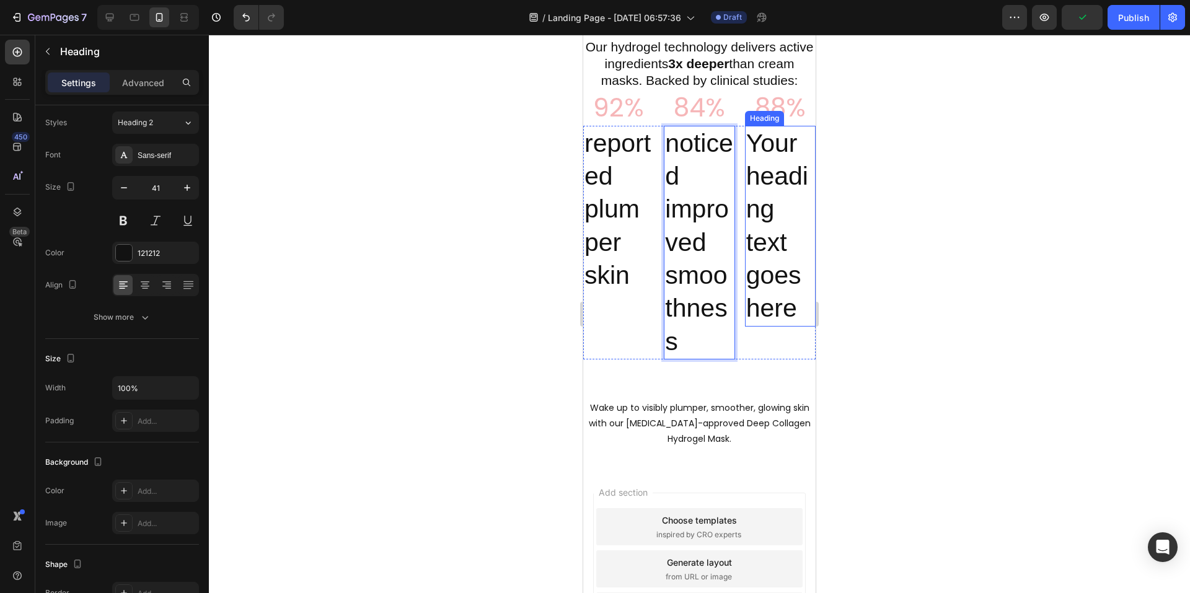
click at [786, 273] on p "Your heading text goes here" at bounding box center [781, 226] width 68 height 198
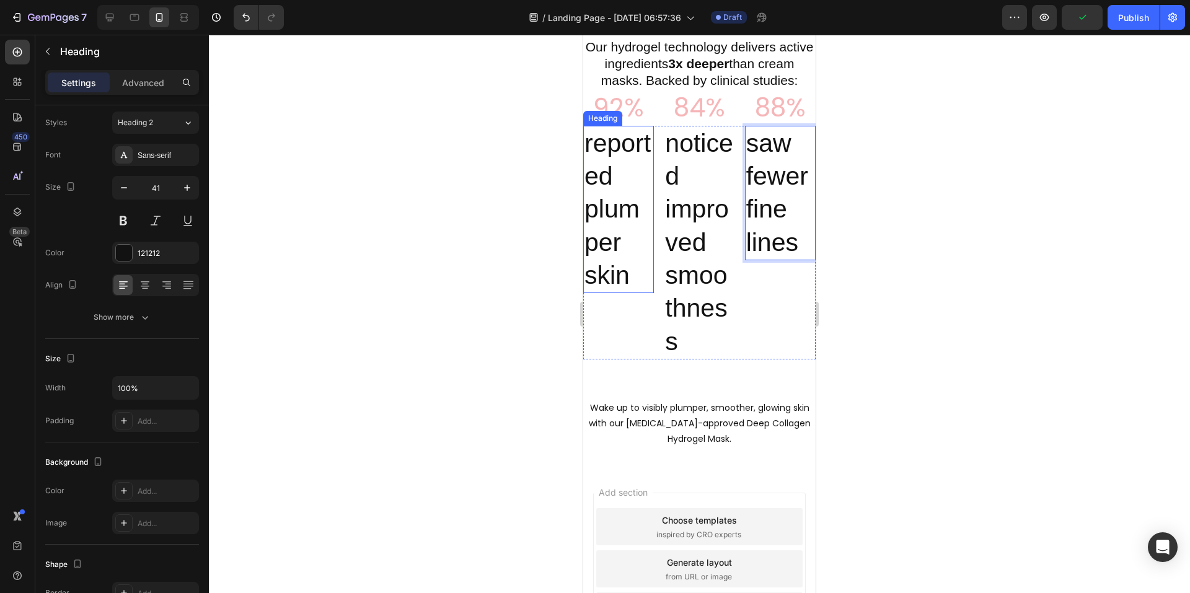
click at [602, 214] on p "reported plumper skin" at bounding box center [619, 209] width 68 height 165
click at [153, 143] on div "Styles Heading 2 Font Sans-serif Size 41 Color 121212 Align Show more" at bounding box center [122, 220] width 154 height 217
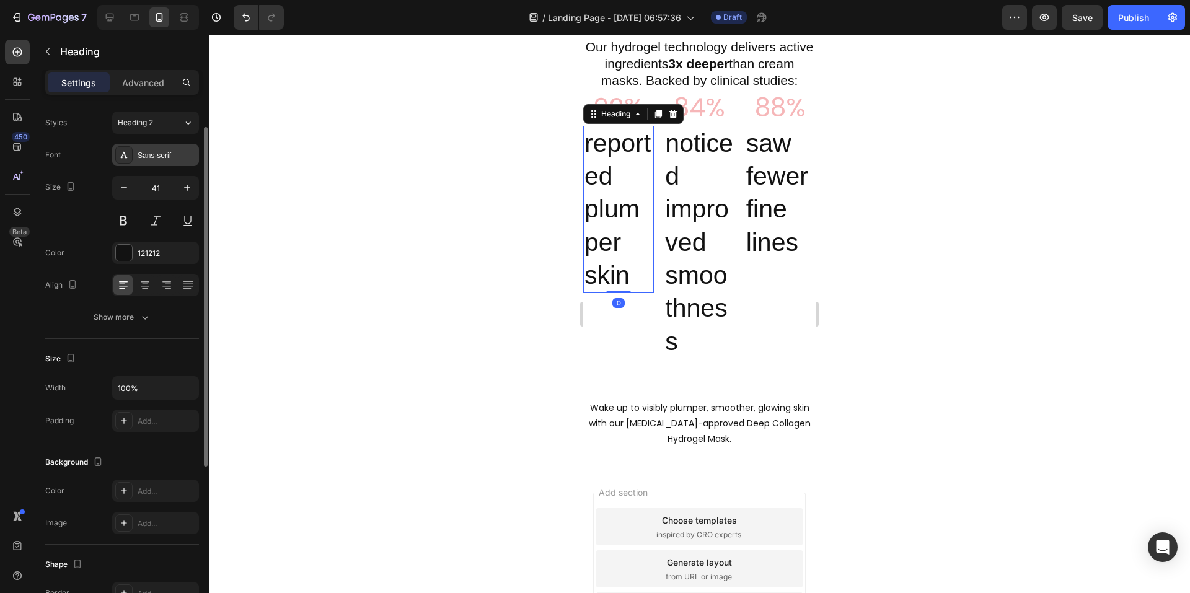
click at [153, 152] on div "Sans-serif" at bounding box center [167, 155] width 58 height 11
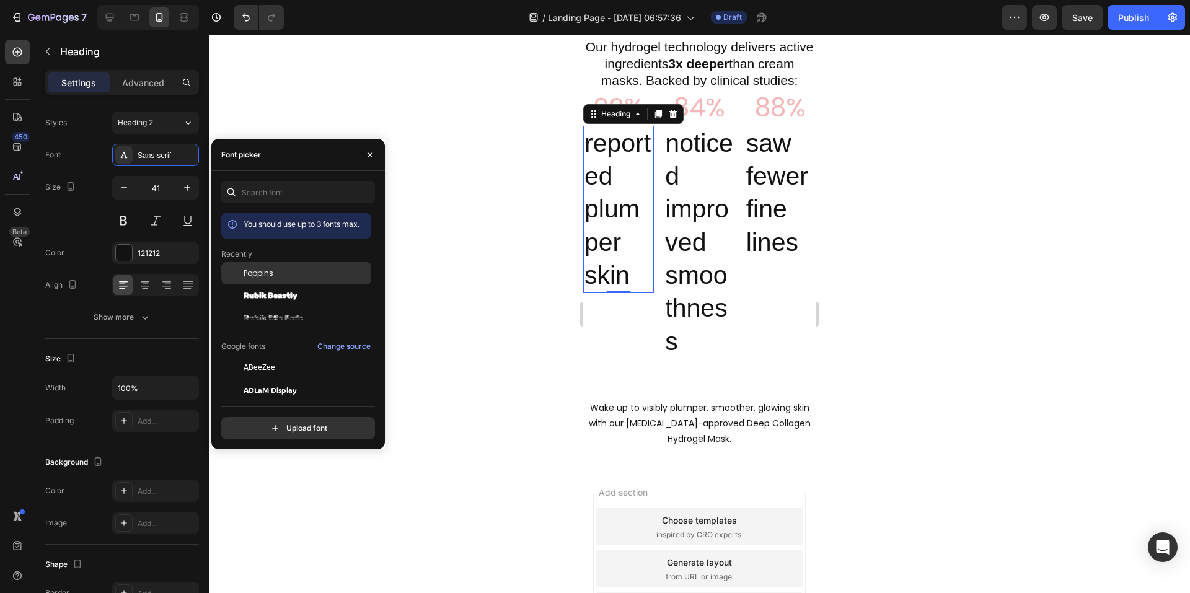
click at [259, 274] on span "Poppins" at bounding box center [259, 273] width 30 height 11
click at [686, 200] on p "noticed improved smoothness" at bounding box center [699, 242] width 68 height 231
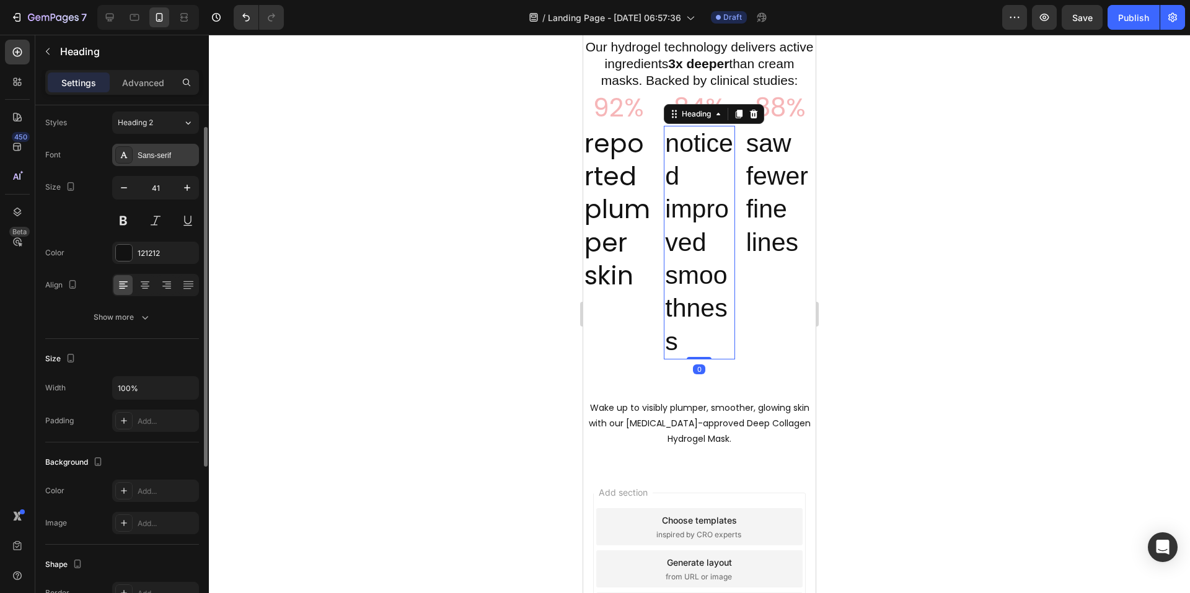
click at [159, 150] on div "Sans-serif" at bounding box center [167, 155] width 58 height 11
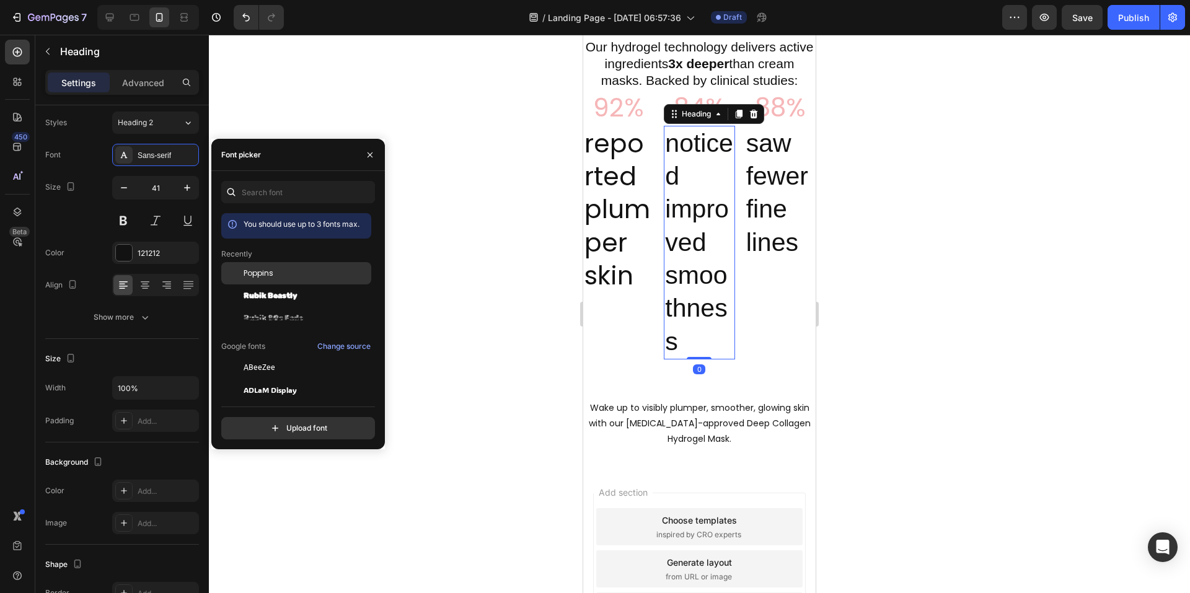
click at [255, 275] on span "Poppins" at bounding box center [259, 273] width 30 height 11
click at [748, 205] on p "saw fewer fine lines" at bounding box center [781, 193] width 68 height 132
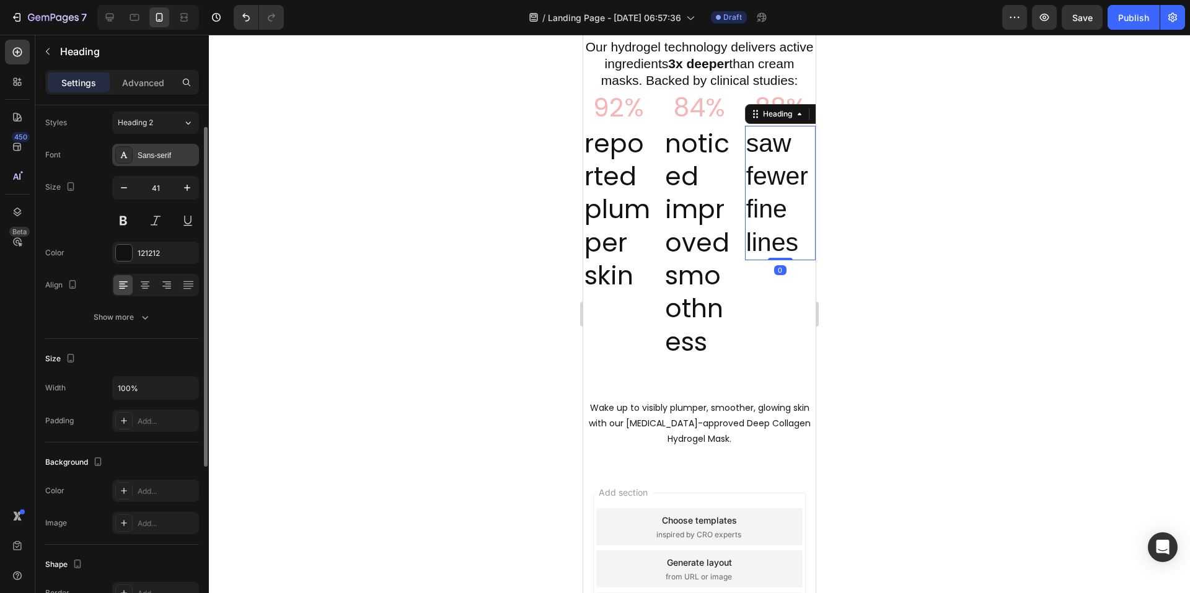
click at [162, 156] on div "Sans-serif" at bounding box center [167, 155] width 58 height 11
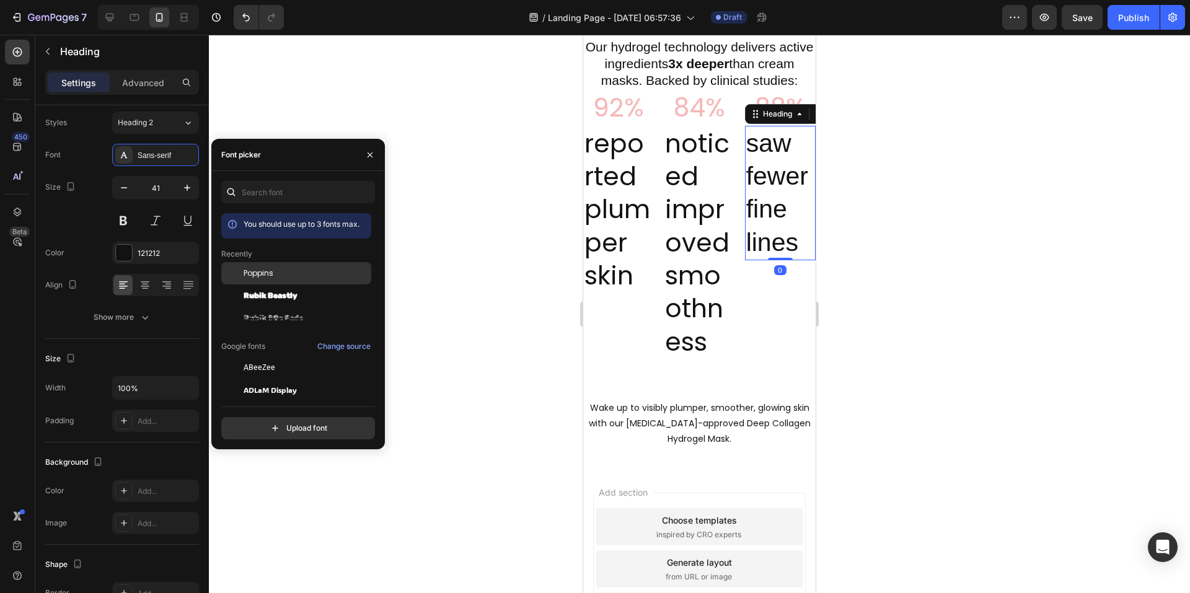
click at [271, 275] on span "Poppins" at bounding box center [259, 273] width 30 height 11
click at [614, 197] on p "reported plumper skin" at bounding box center [619, 209] width 68 height 165
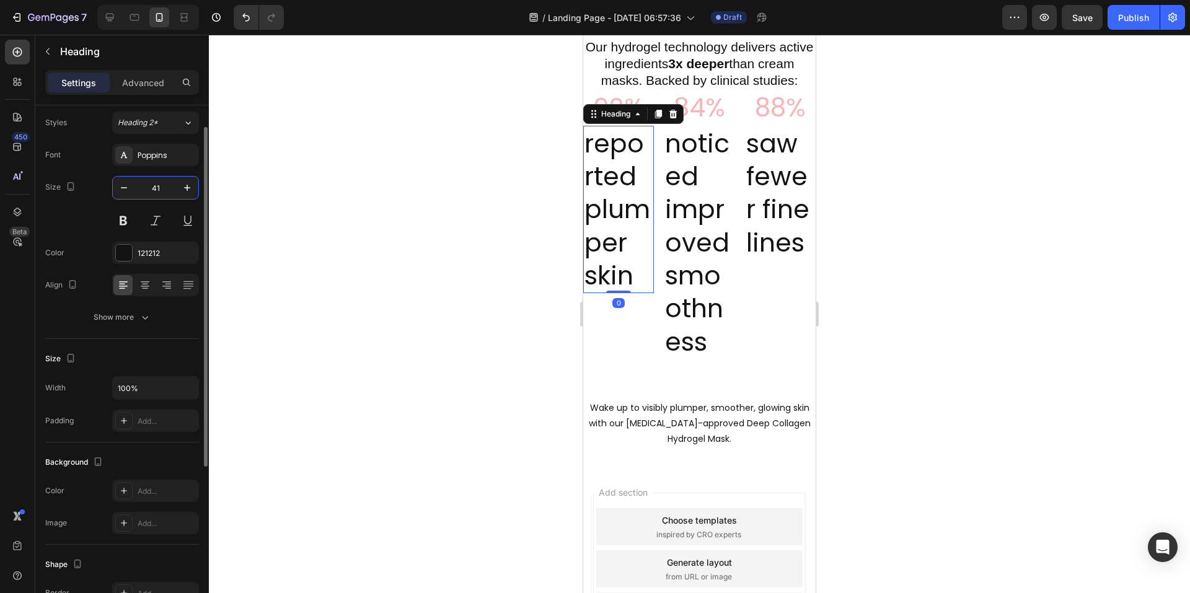
click at [143, 189] on input "41" at bounding box center [155, 188] width 41 height 22
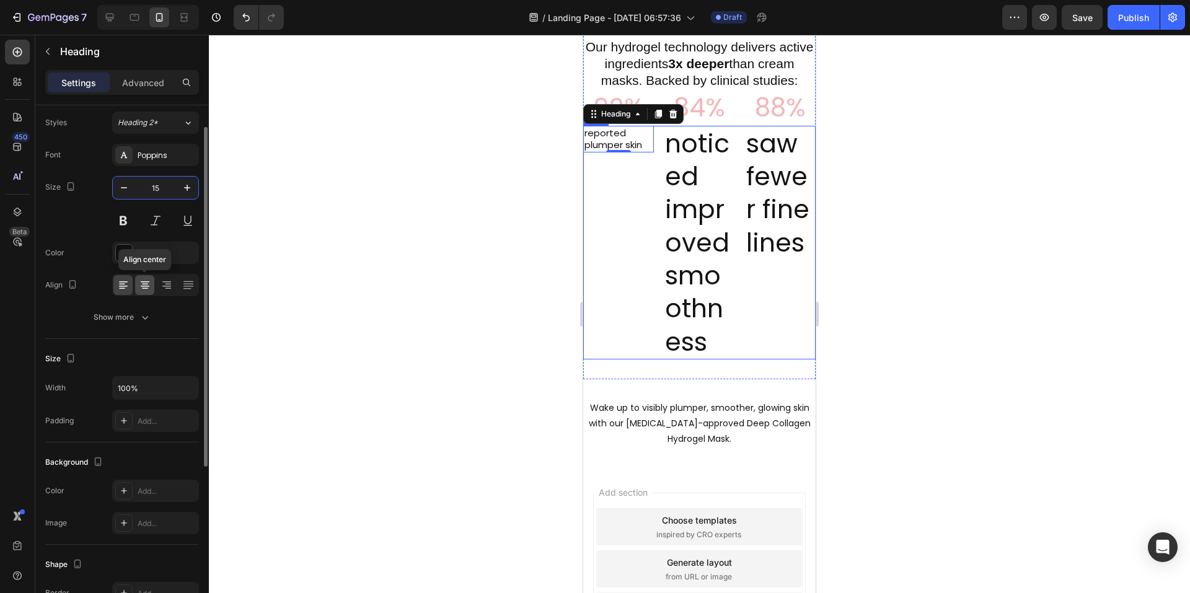
type input "15"
drag, startPoint x: 147, startPoint y: 288, endPoint x: 202, endPoint y: 288, distance: 54.6
click at [147, 288] on icon at bounding box center [145, 285] width 12 height 12
click at [679, 216] on p "noticed improved smoothness" at bounding box center [699, 242] width 68 height 231
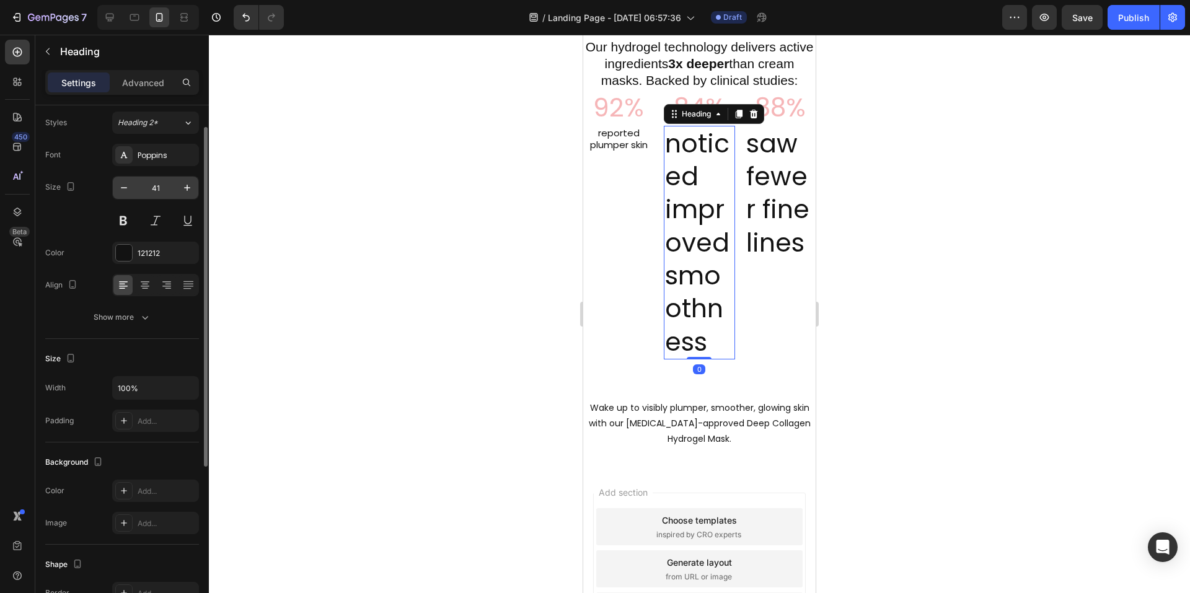
click at [157, 188] on input "41" at bounding box center [155, 188] width 41 height 22
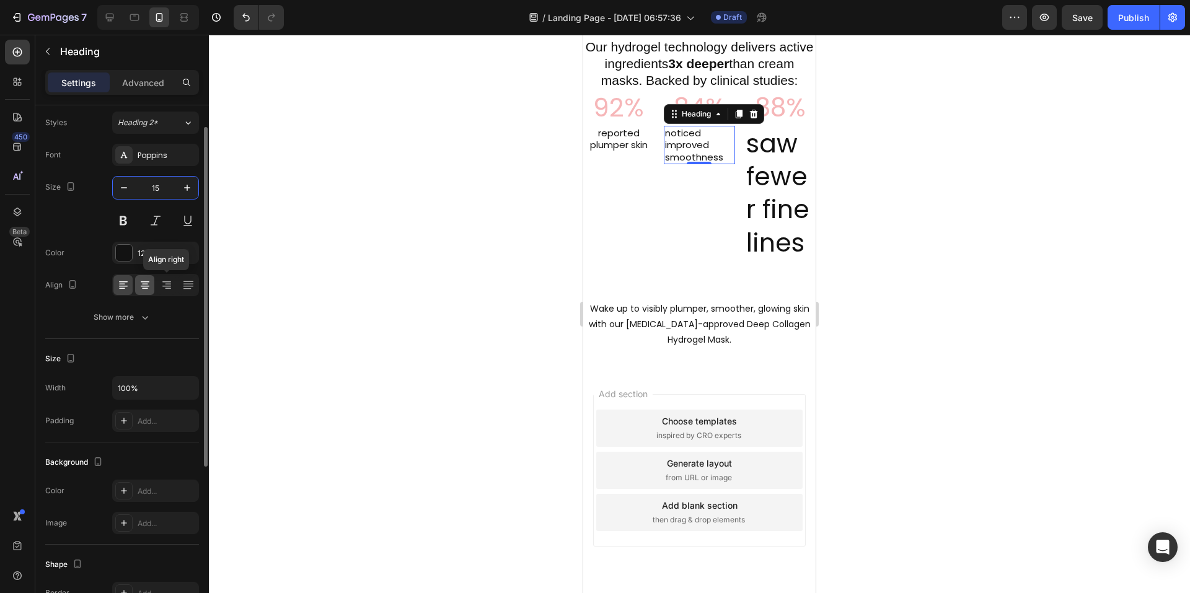
type input "15"
click at [146, 286] on icon at bounding box center [145, 286] width 9 height 1
click at [778, 206] on p "saw fewer fine lines" at bounding box center [781, 193] width 68 height 132
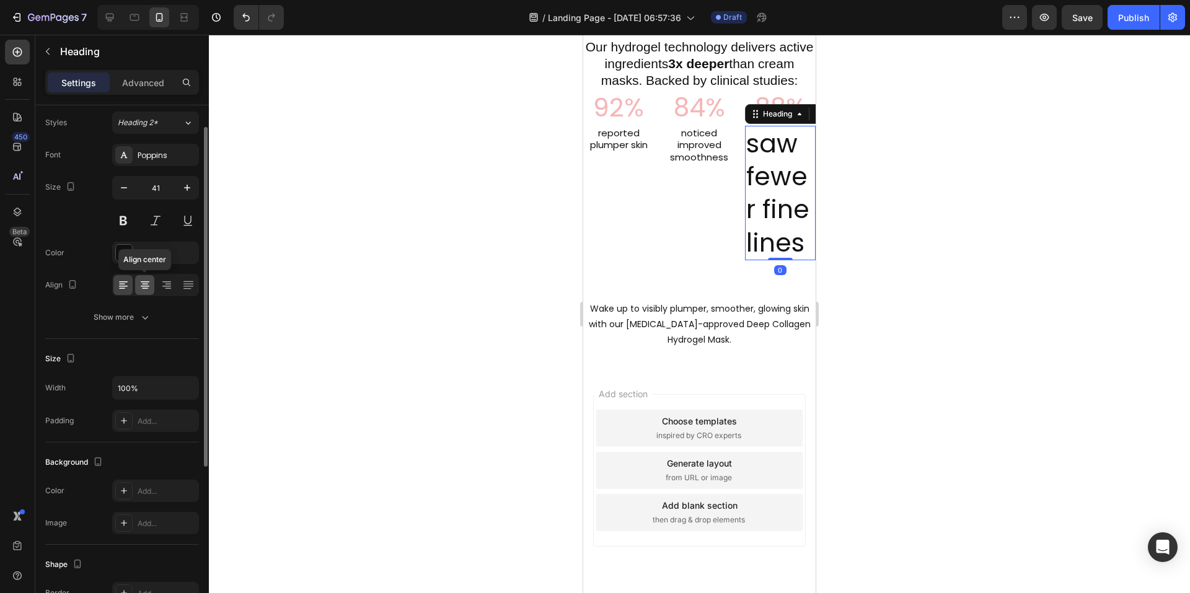
click at [144, 283] on icon at bounding box center [145, 285] width 12 height 12
click at [164, 188] on input "41" at bounding box center [155, 188] width 41 height 22
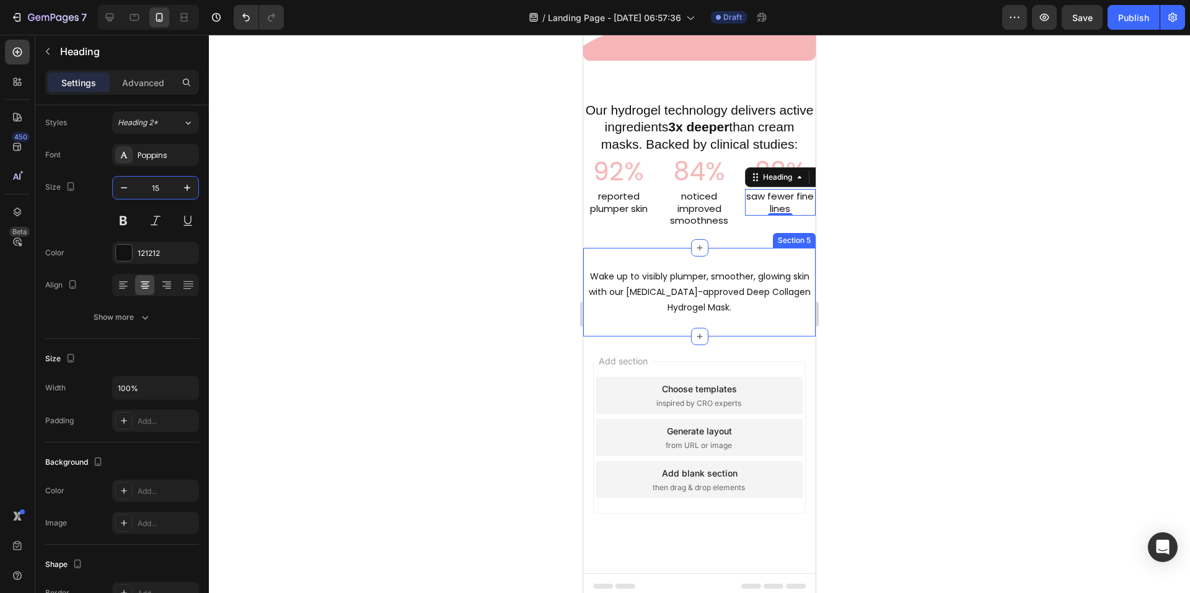
type input "15"
click at [986, 260] on div at bounding box center [699, 314] width 981 height 559
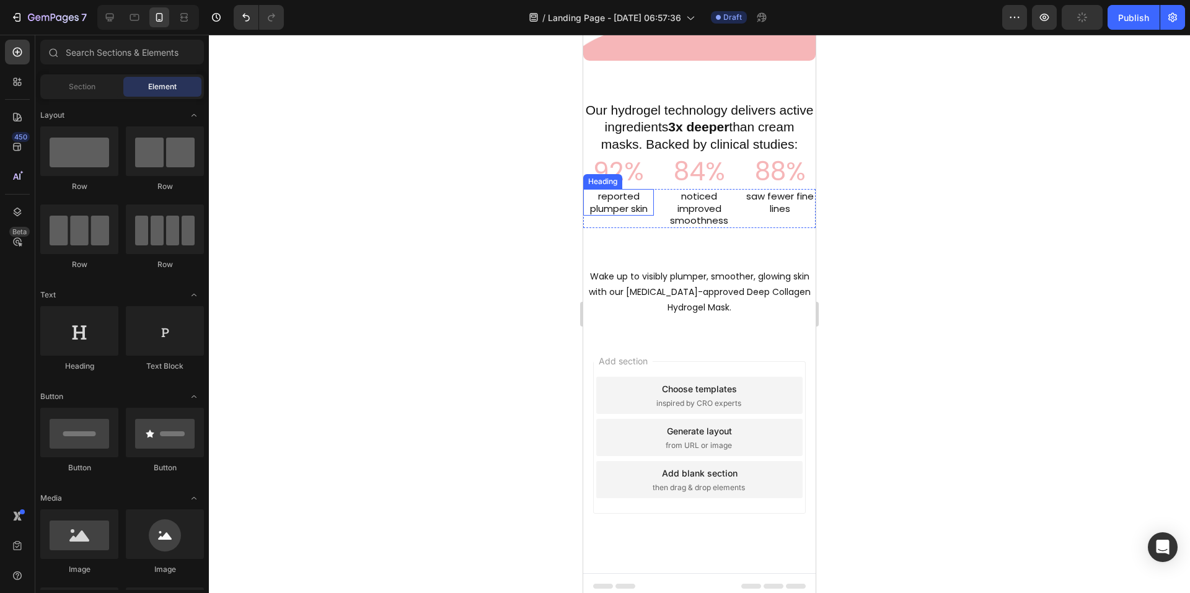
click at [618, 202] on p "reported plumper skin" at bounding box center [619, 202] width 68 height 24
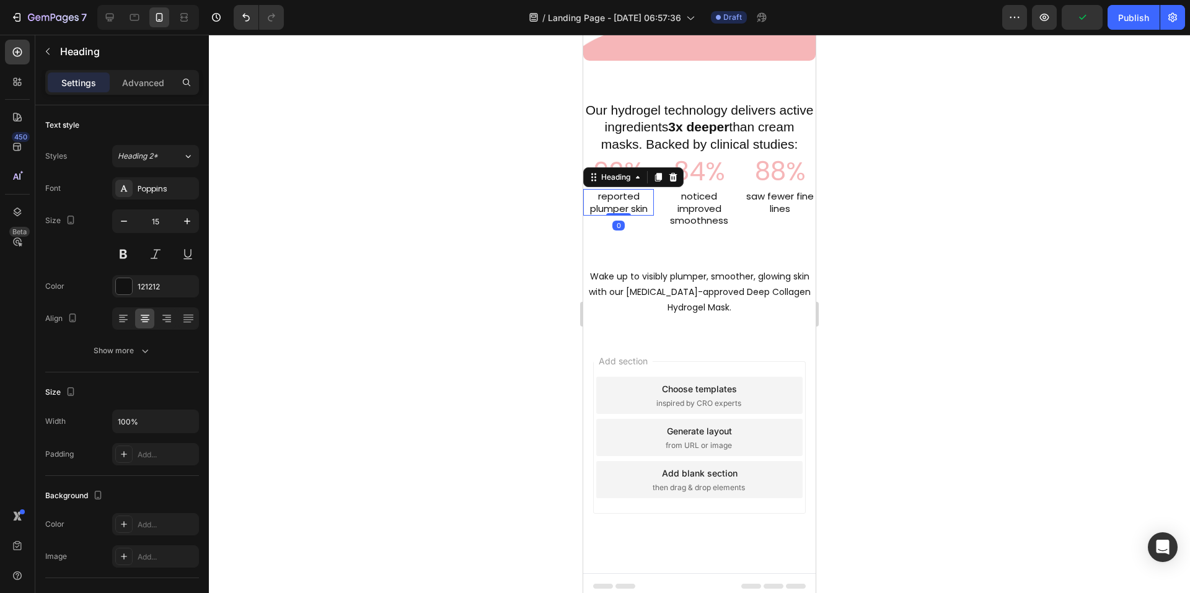
click at [921, 250] on div at bounding box center [699, 314] width 981 height 559
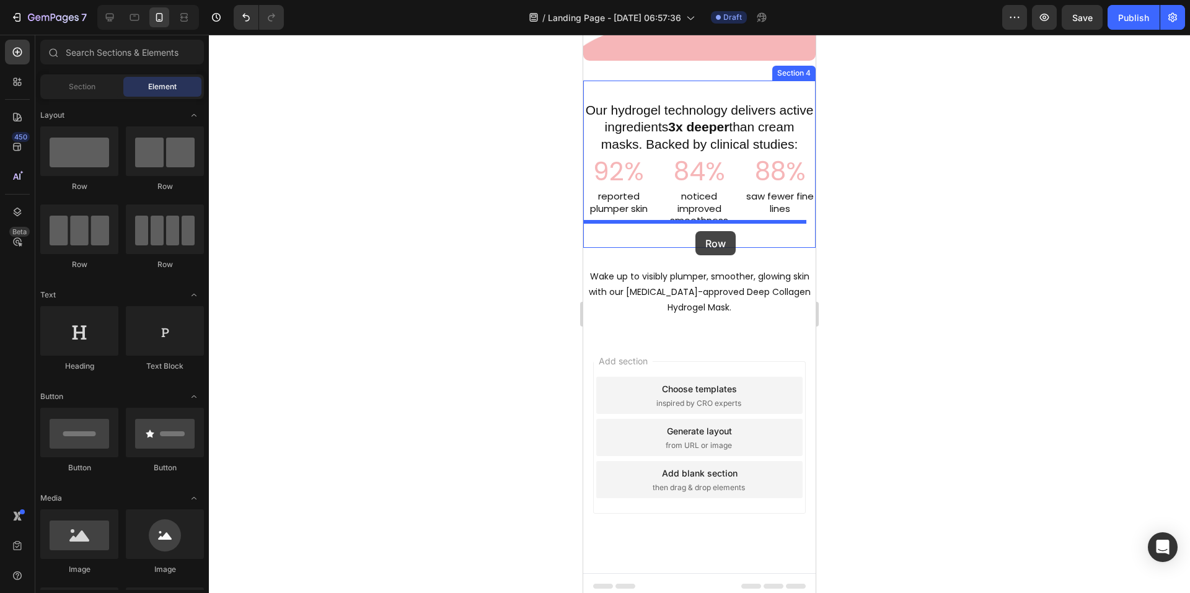
drag, startPoint x: 669, startPoint y: 269, endPoint x: 696, endPoint y: 231, distance: 46.3
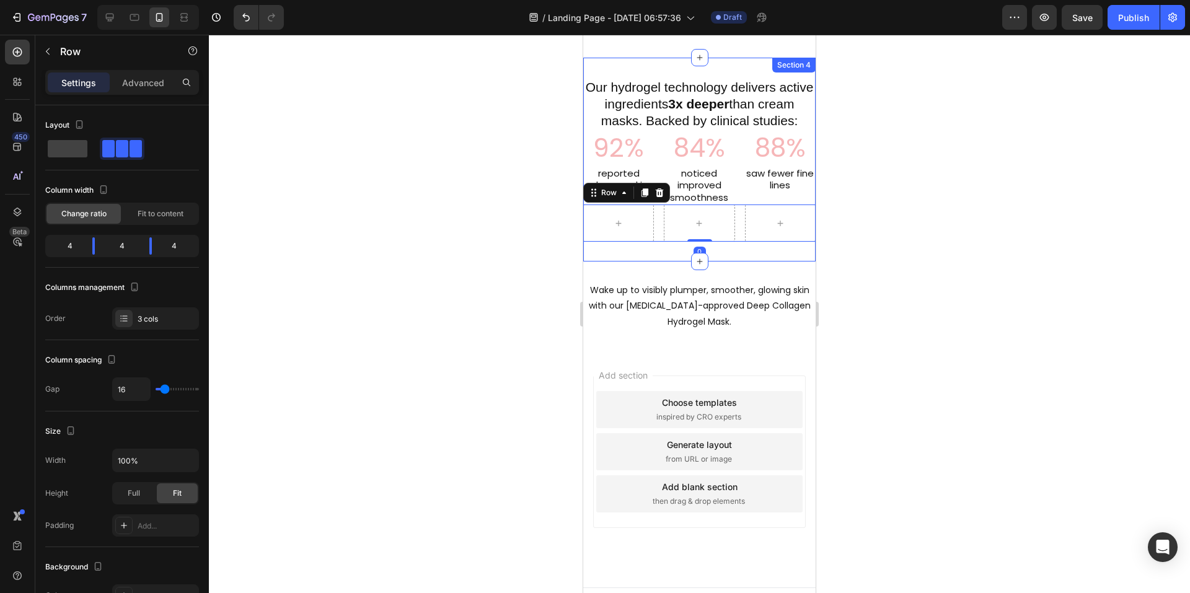
scroll to position [1134, 0]
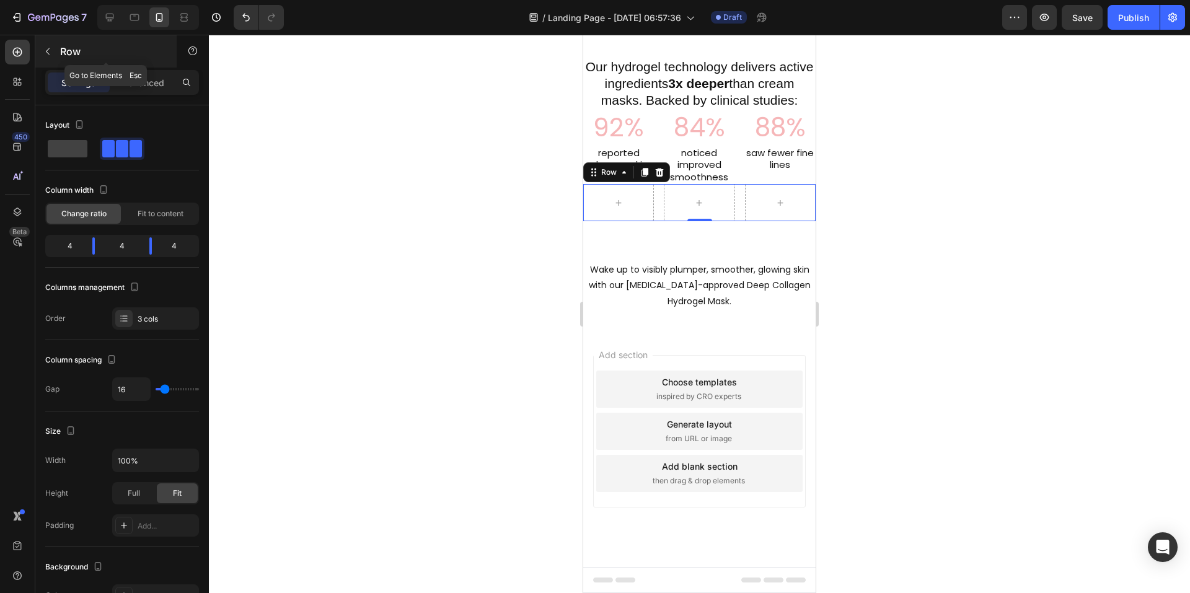
click at [48, 53] on icon "button" at bounding box center [48, 51] width 4 height 7
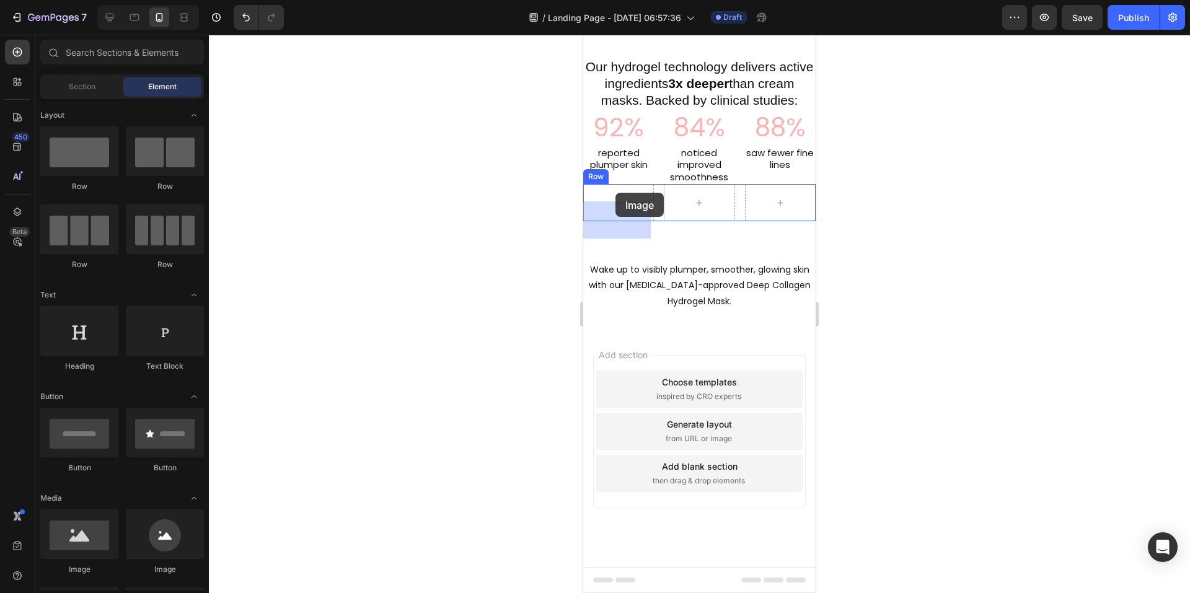
drag, startPoint x: 704, startPoint y: 558, endPoint x: 616, endPoint y: 193, distance: 375.8
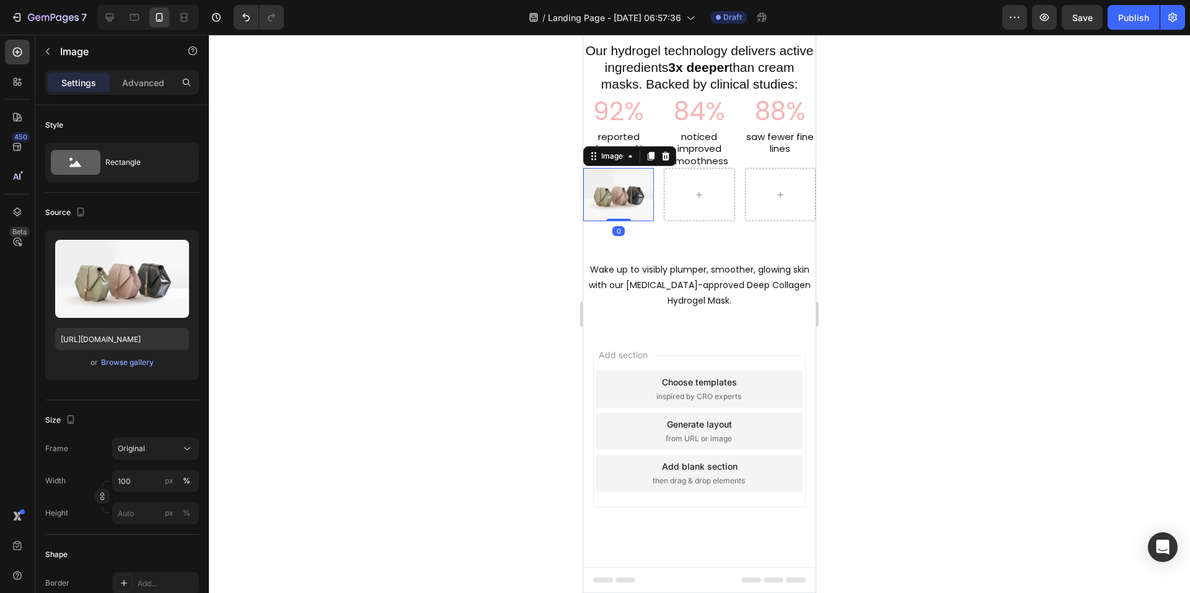
scroll to position [1137, 0]
click at [654, 161] on icon at bounding box center [651, 156] width 7 height 9
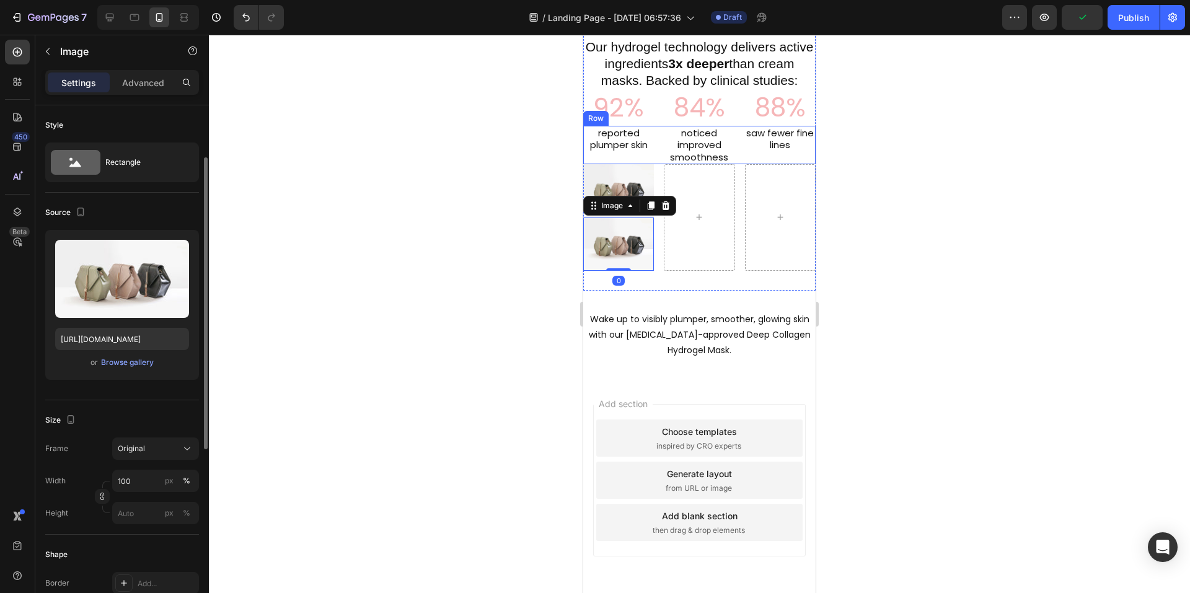
scroll to position [33, 0]
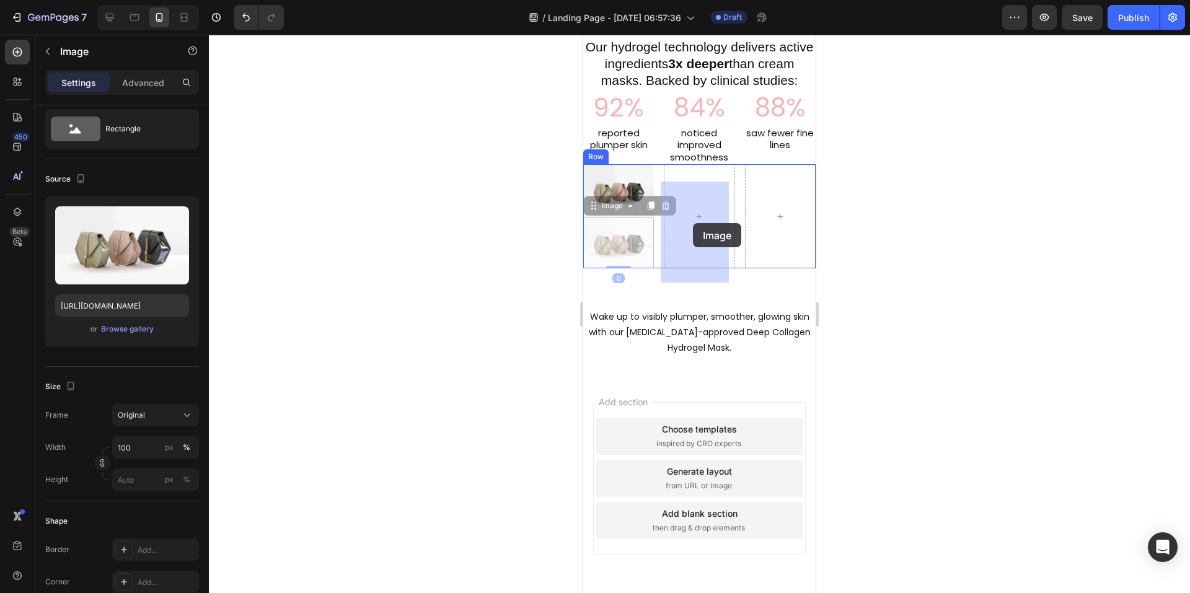
drag, startPoint x: 595, startPoint y: 223, endPoint x: 693, endPoint y: 223, distance: 98.0
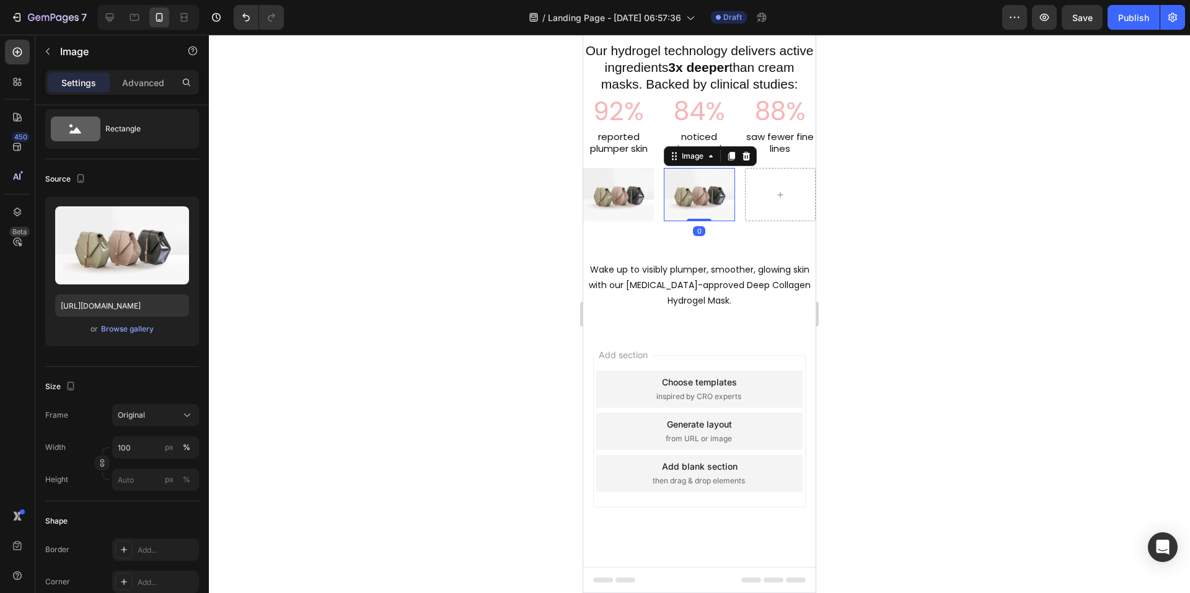
drag, startPoint x: 728, startPoint y: 177, endPoint x: 689, endPoint y: 192, distance: 41.4
click at [728, 164] on div at bounding box center [731, 156] width 15 height 15
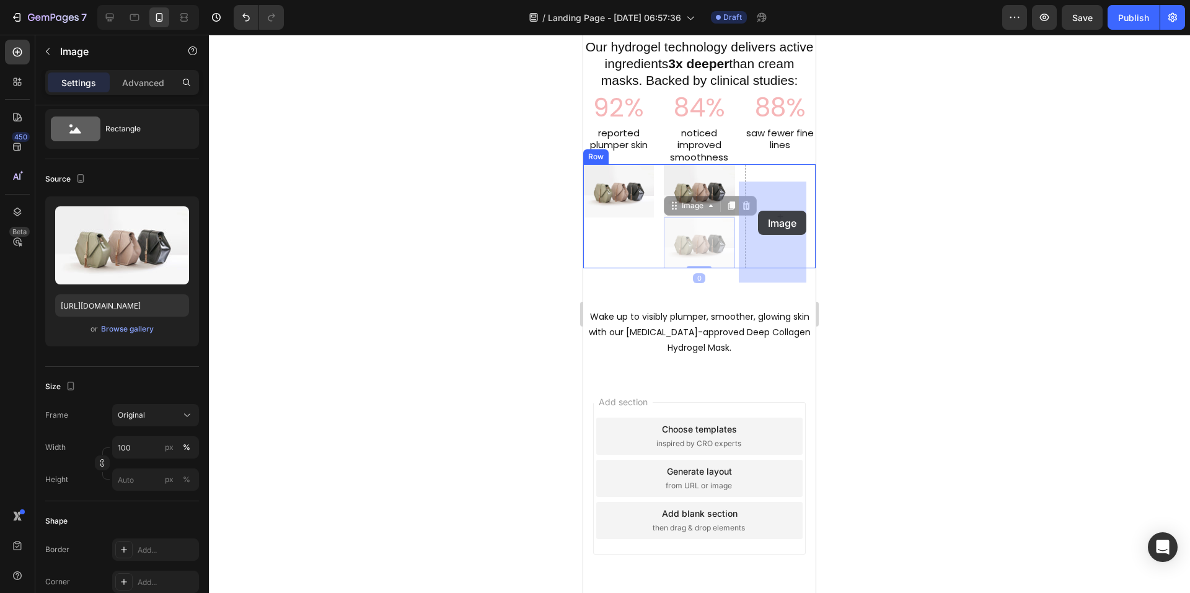
drag, startPoint x: 671, startPoint y: 220, endPoint x: 758, endPoint y: 211, distance: 87.9
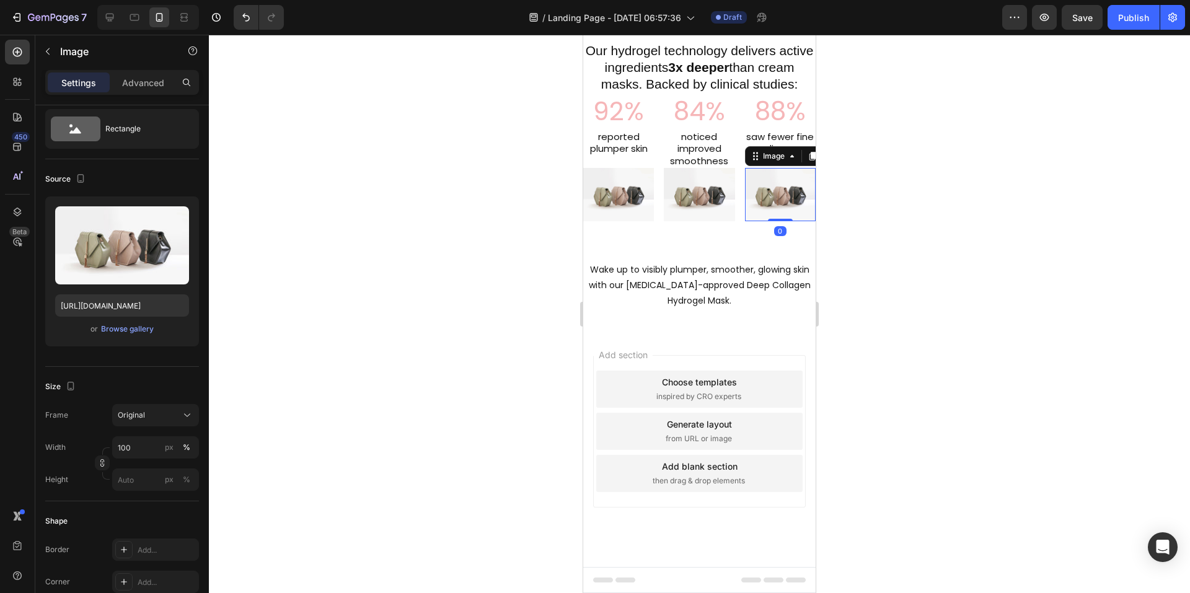
click at [950, 209] on div at bounding box center [699, 314] width 981 height 559
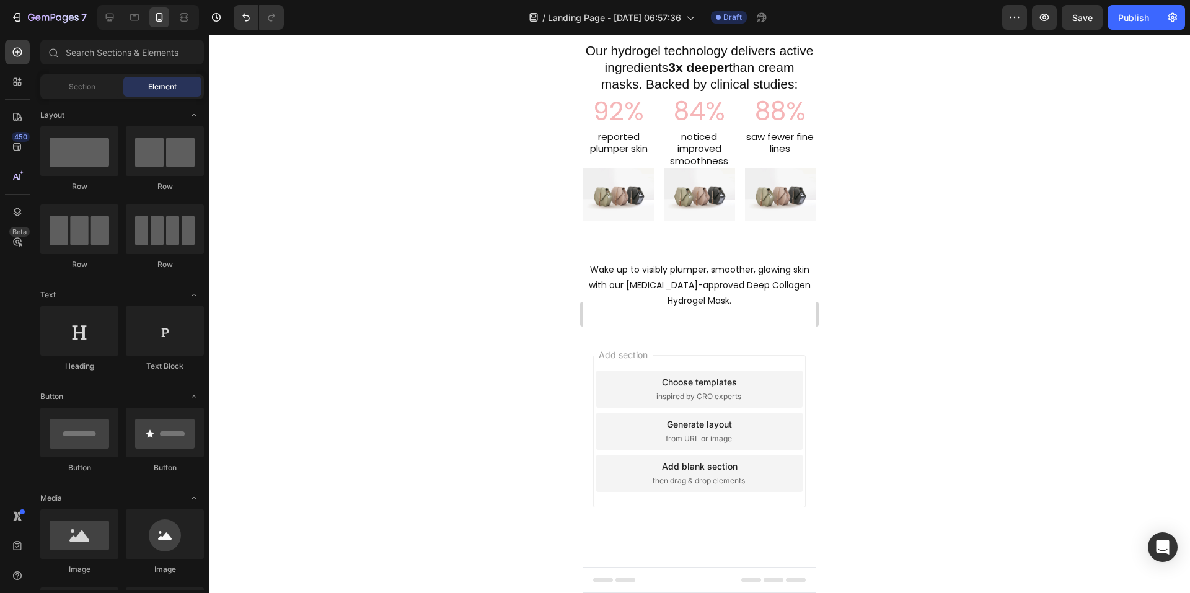
click at [1004, 204] on div at bounding box center [699, 314] width 981 height 559
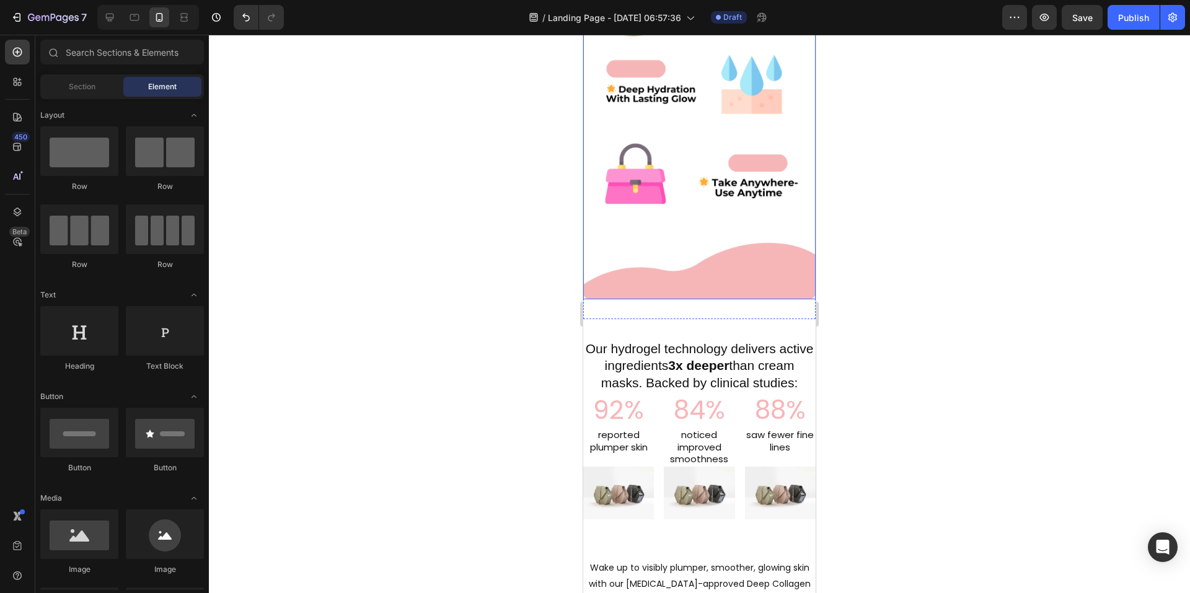
scroll to position [1044, 0]
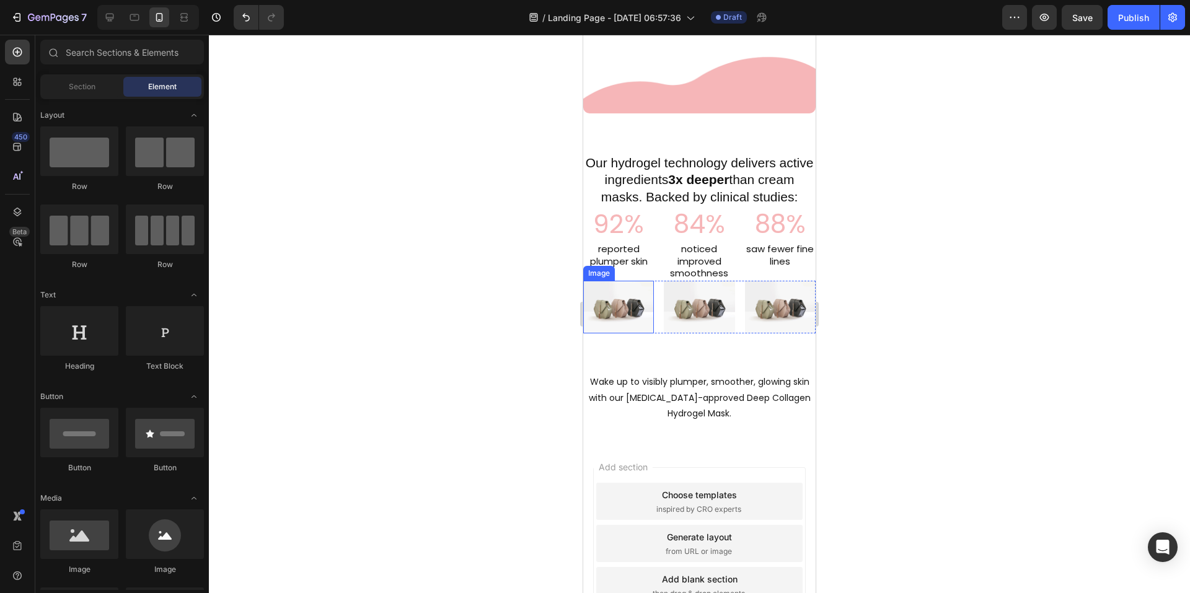
drag, startPoint x: 616, startPoint y: 294, endPoint x: 598, endPoint y: 295, distance: 18.6
click at [616, 294] on img at bounding box center [618, 307] width 71 height 53
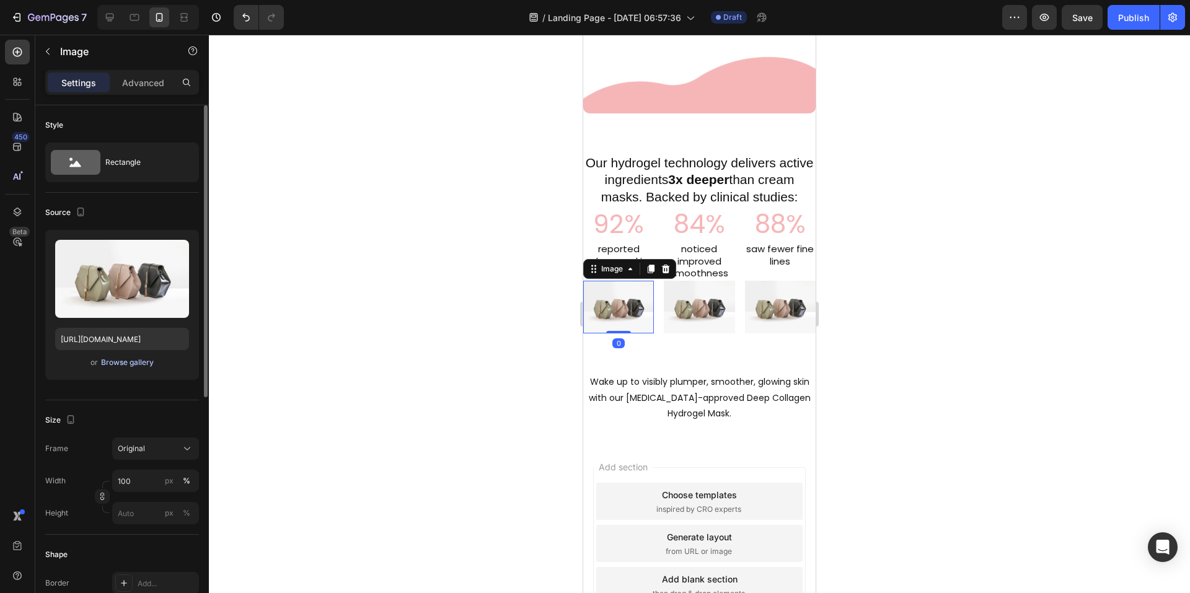
click at [122, 364] on div "Browse gallery" at bounding box center [127, 362] width 53 height 11
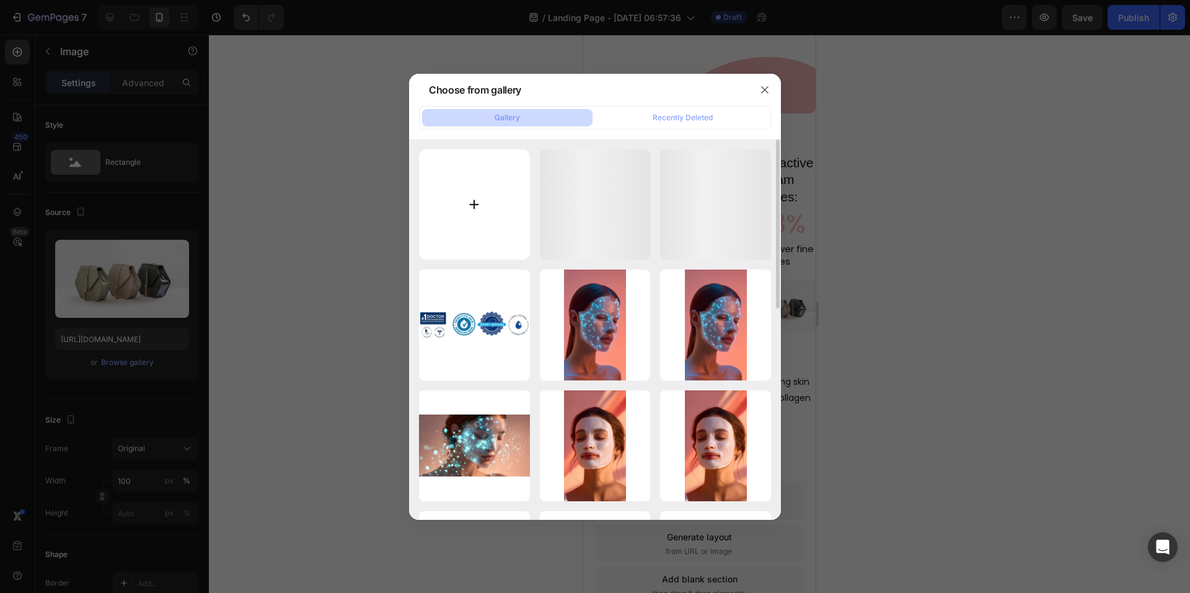
click at [466, 221] on input "file" at bounding box center [474, 204] width 111 height 111
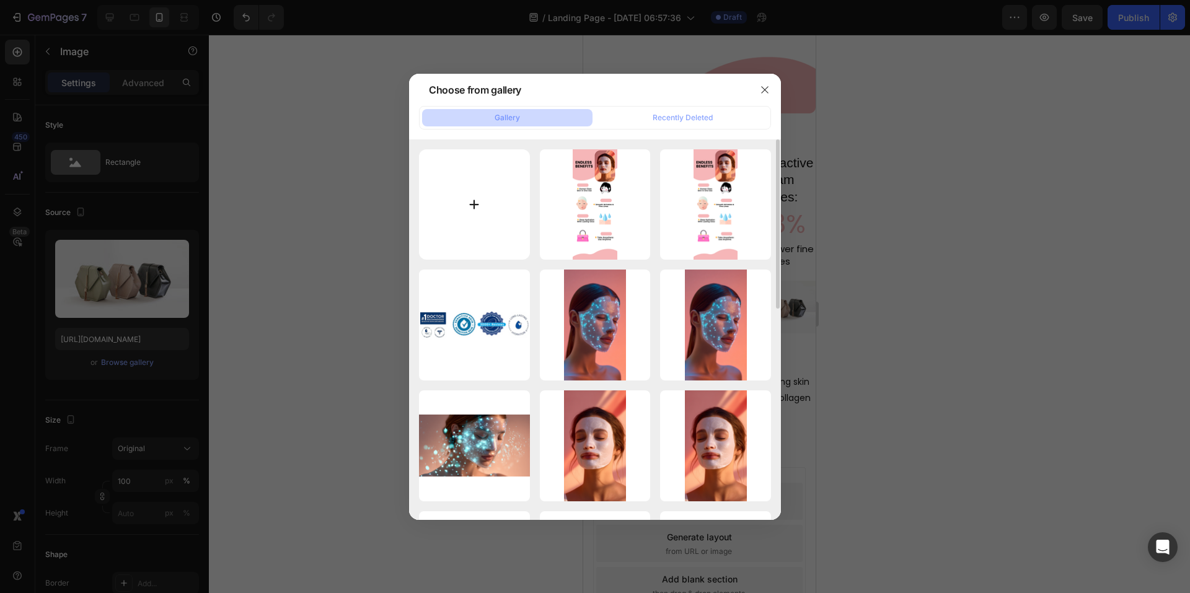
type input "C:\fakepath\evangepetrakis_2025-08-26-06-29-50_1756160990413-ezgif.com-optimize…"
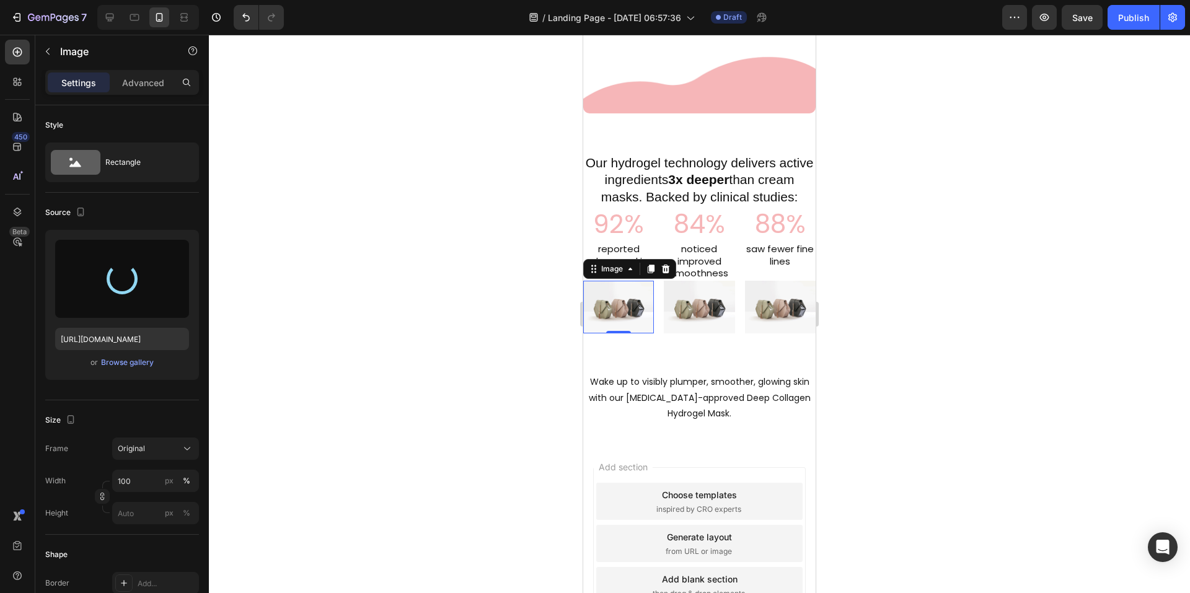
type input "[URL][DOMAIN_NAME]"
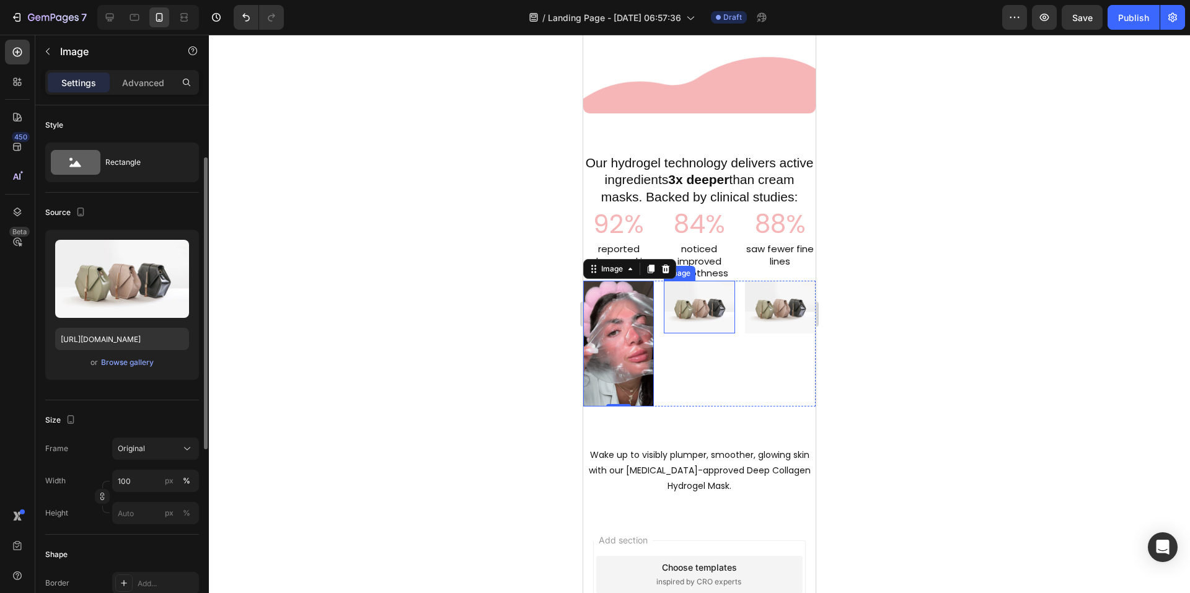
scroll to position [33, 0]
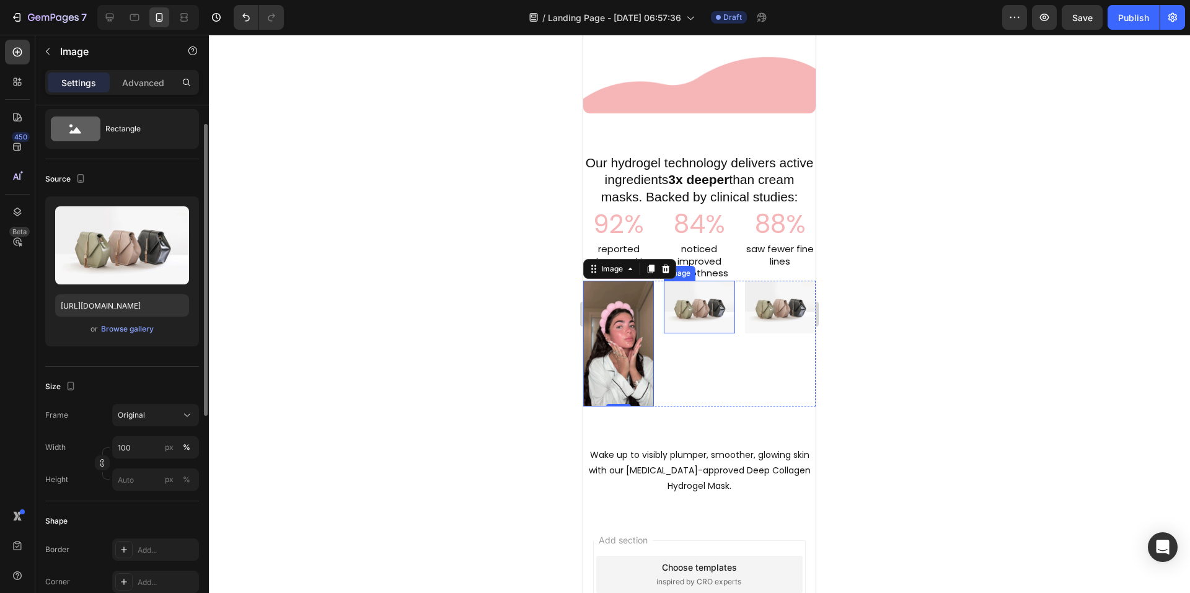
click at [698, 312] on img at bounding box center [699, 307] width 71 height 53
click at [132, 329] on div "Browse gallery" at bounding box center [127, 329] width 53 height 11
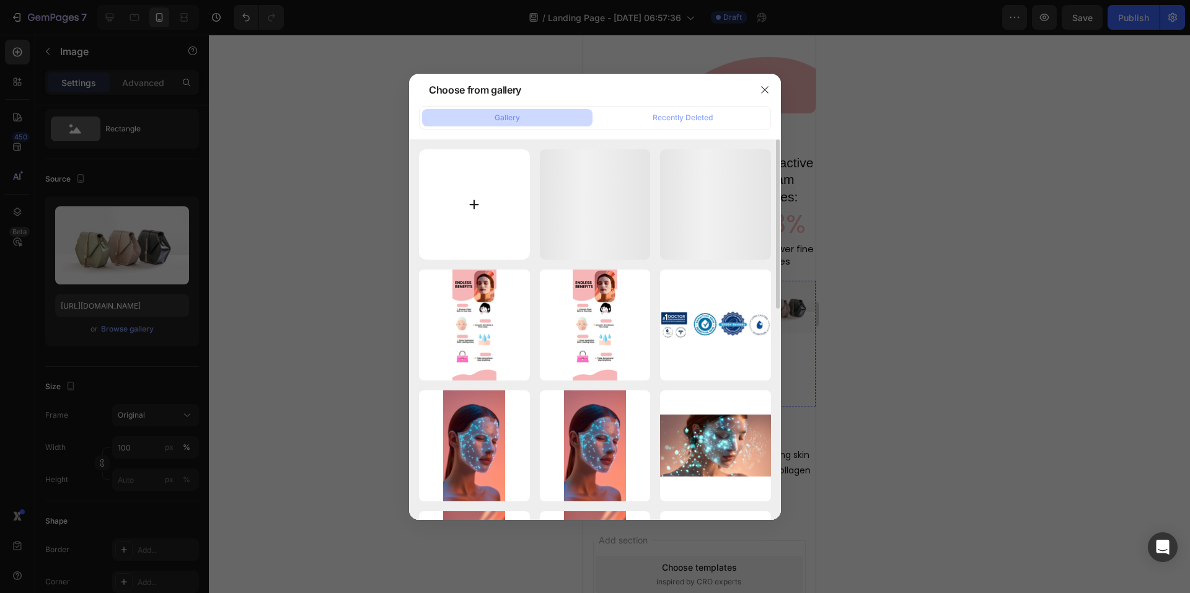
click at [472, 211] on input "file" at bounding box center [474, 204] width 111 height 111
type input "C:\fakepath\trishavarnell83_2025-08-26-06-05-02_1756159502543-ezgif.com-optimiz…"
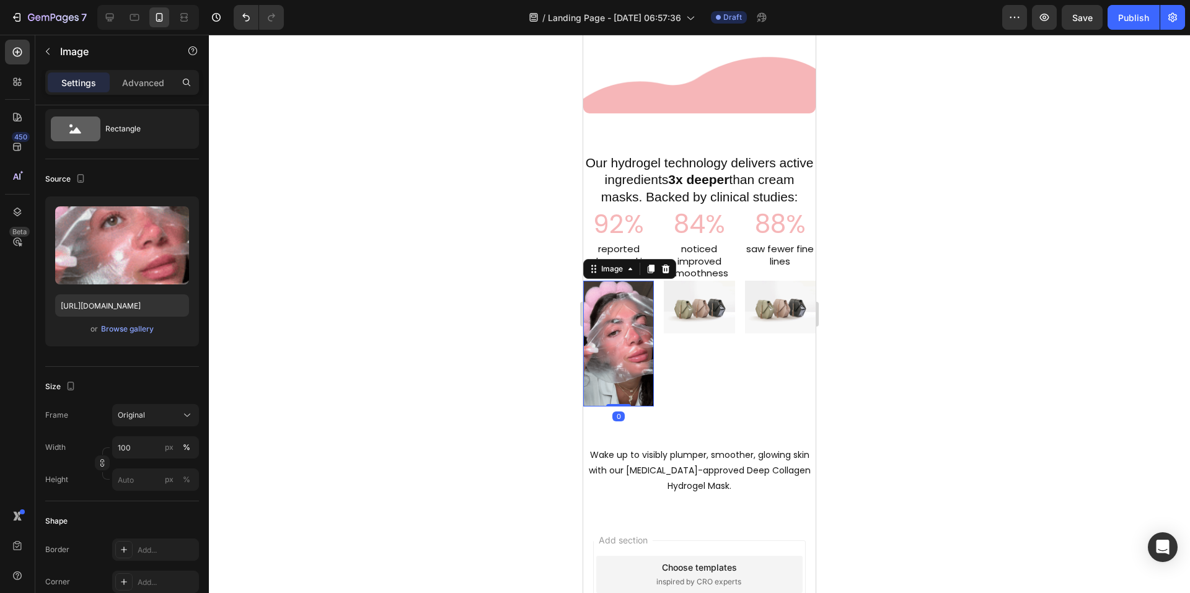
click at [616, 328] on img at bounding box center [618, 344] width 71 height 126
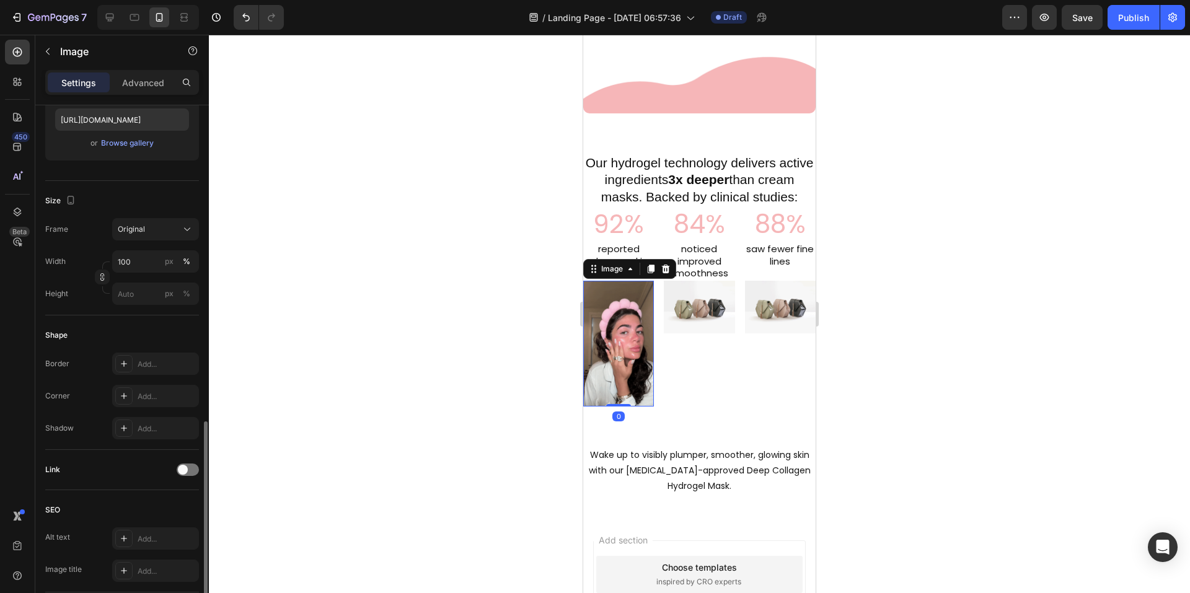
scroll to position [405, 0]
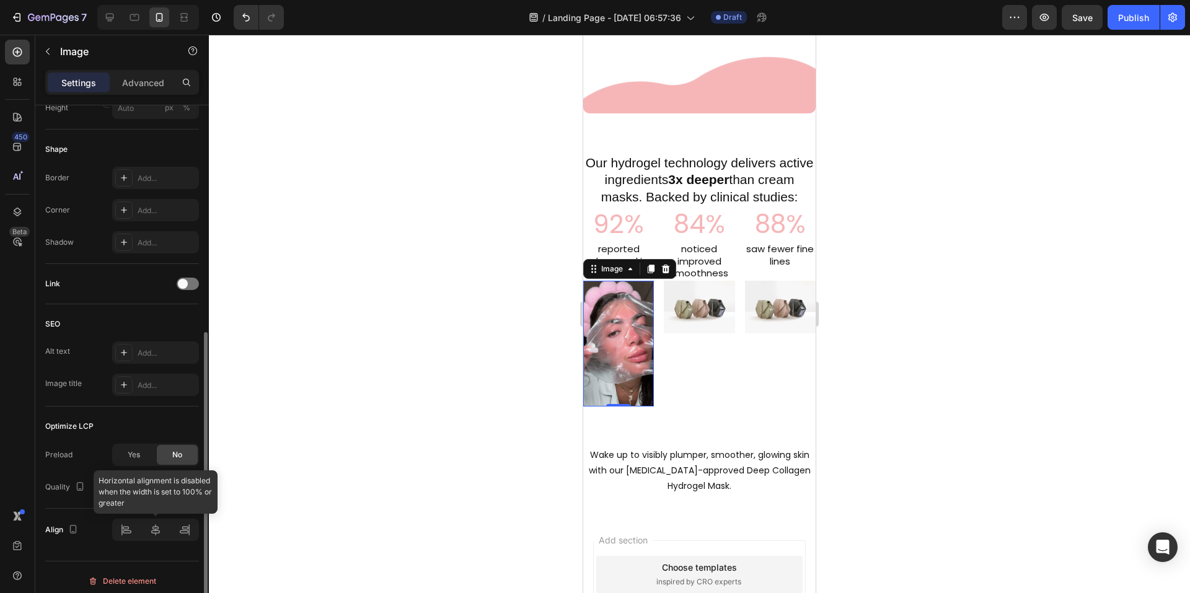
click at [156, 529] on div at bounding box center [155, 530] width 87 height 22
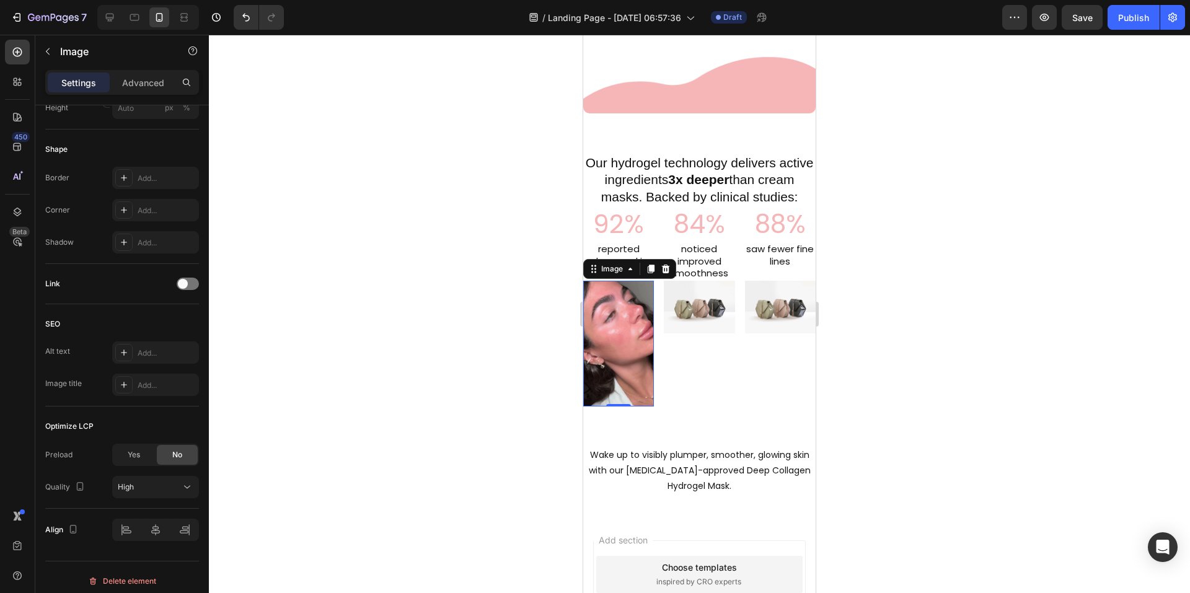
click at [627, 346] on img at bounding box center [618, 344] width 71 height 126
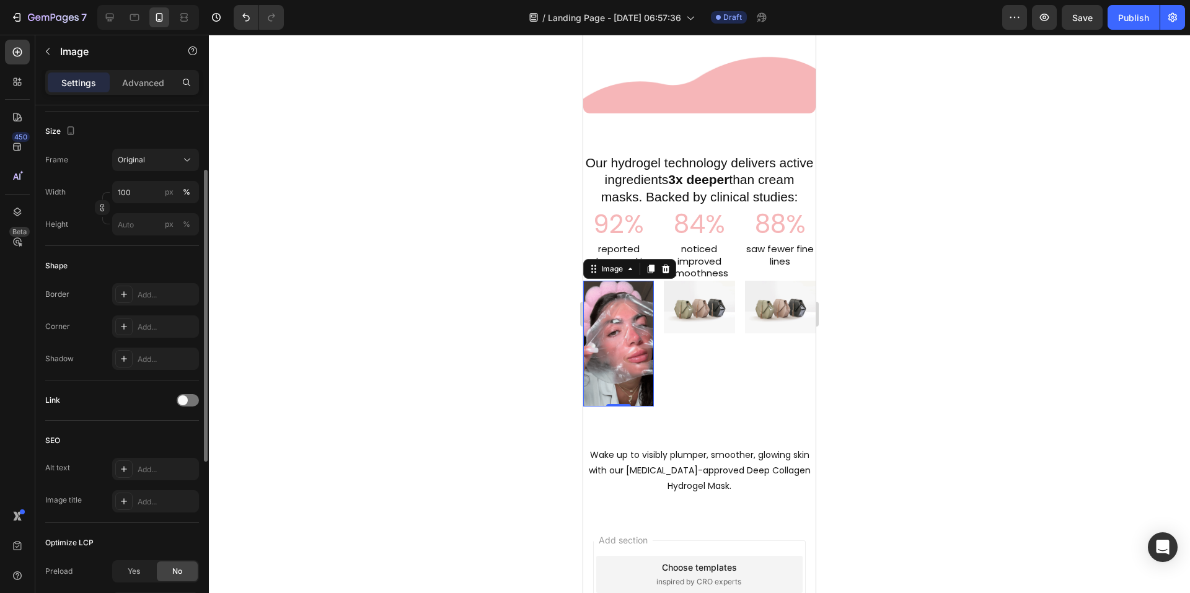
scroll to position [227, 0]
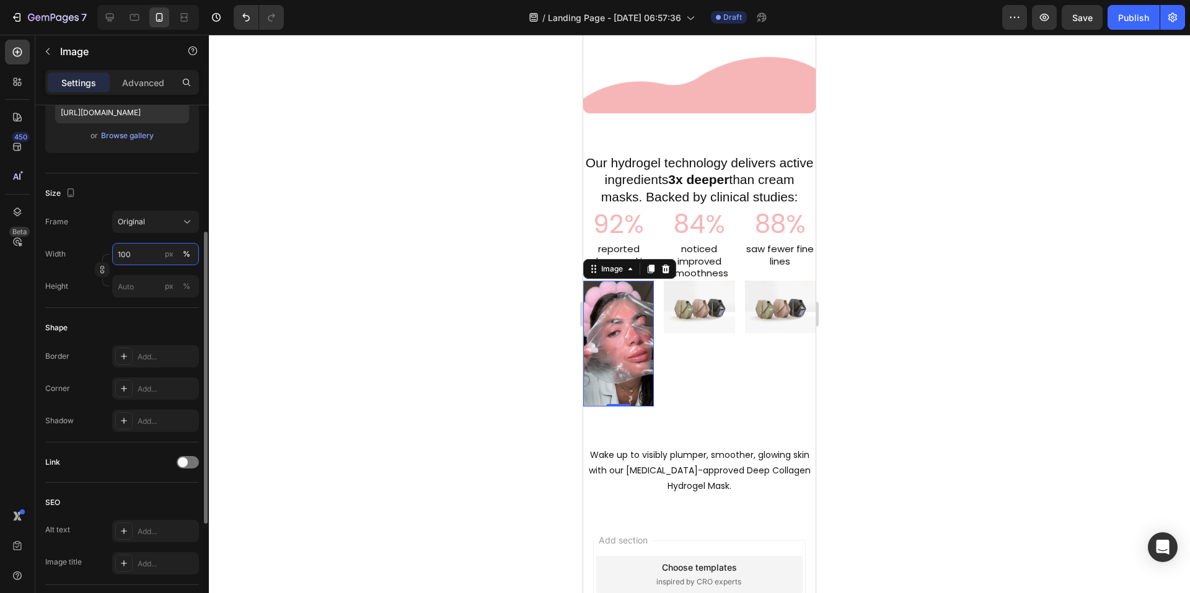
click at [151, 255] on input "100" at bounding box center [155, 254] width 87 height 22
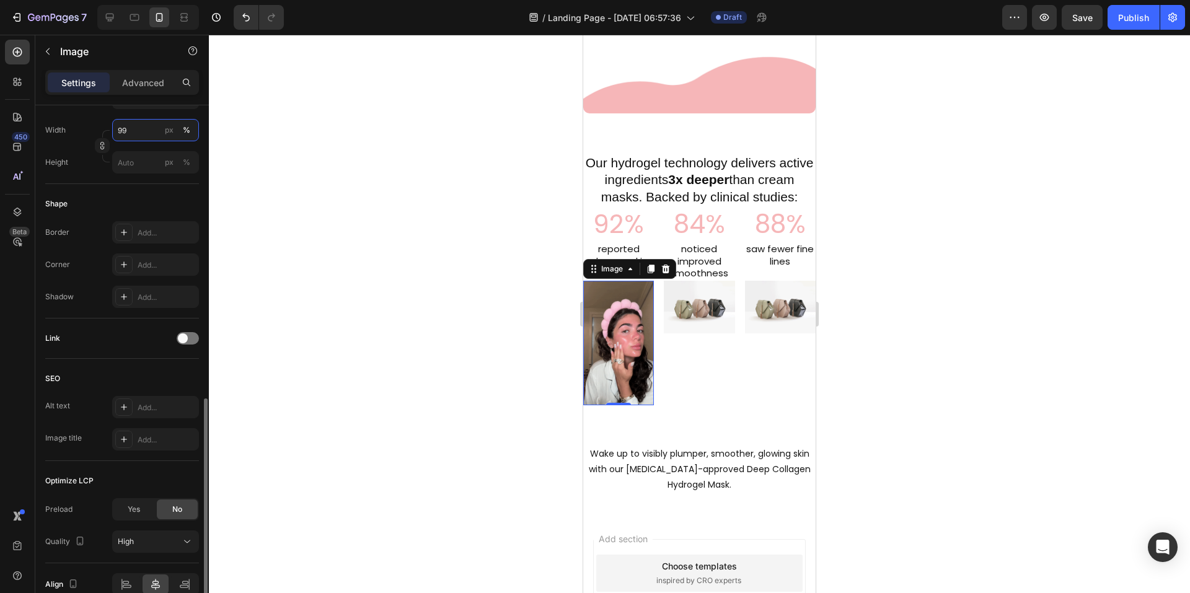
scroll to position [413, 0]
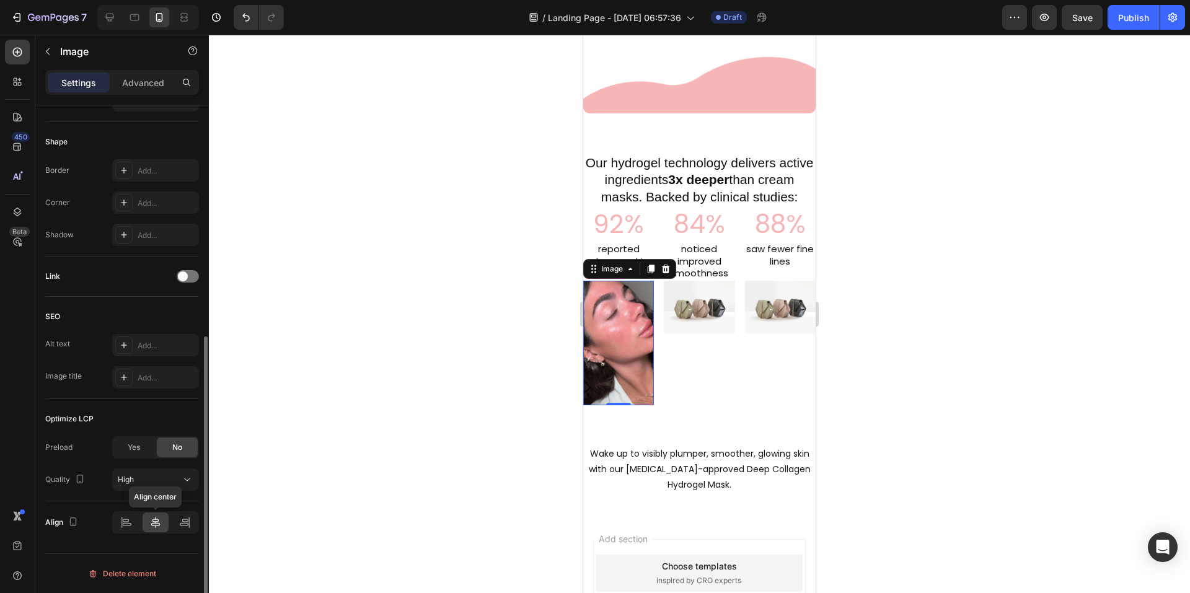
type input "99"
click at [158, 526] on icon at bounding box center [155, 522] width 12 height 12
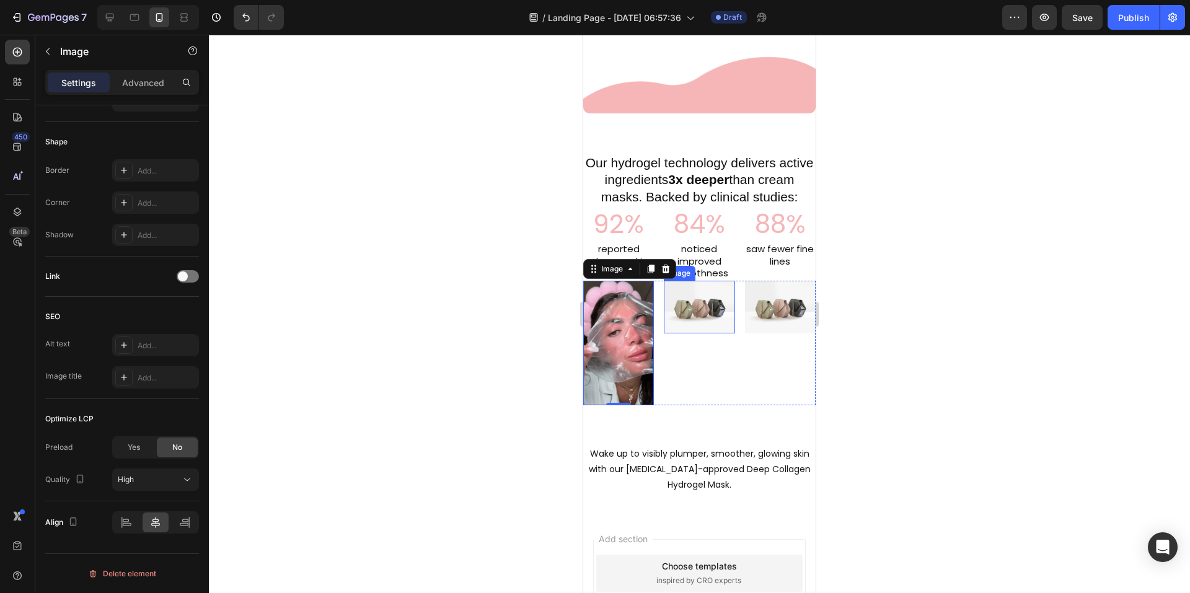
click at [700, 295] on img at bounding box center [699, 307] width 71 height 53
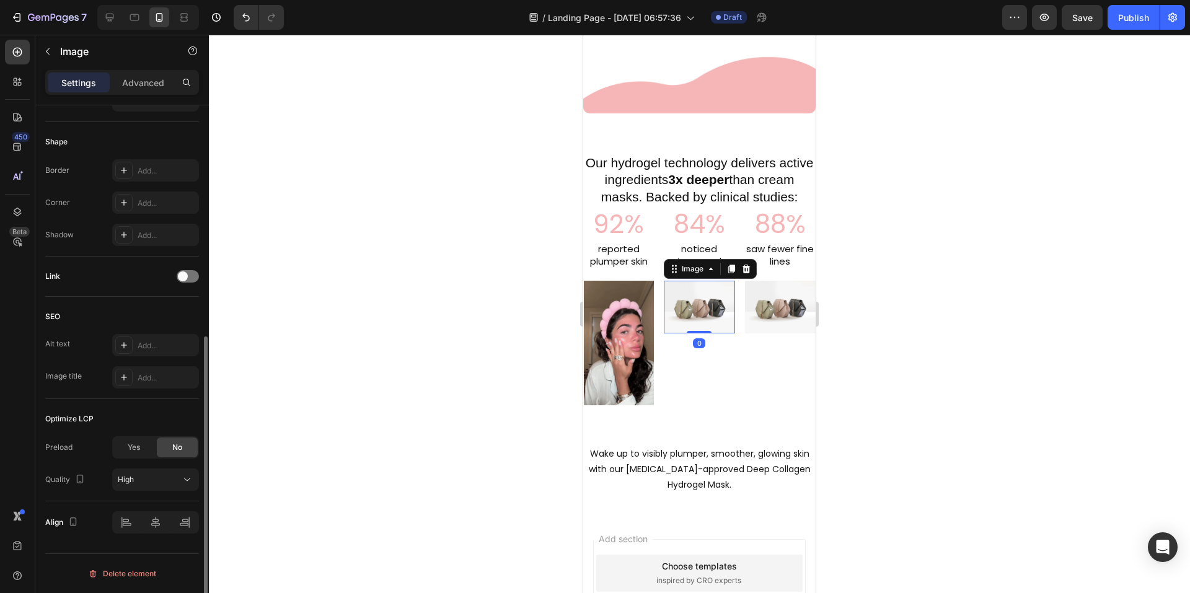
scroll to position [227, 0]
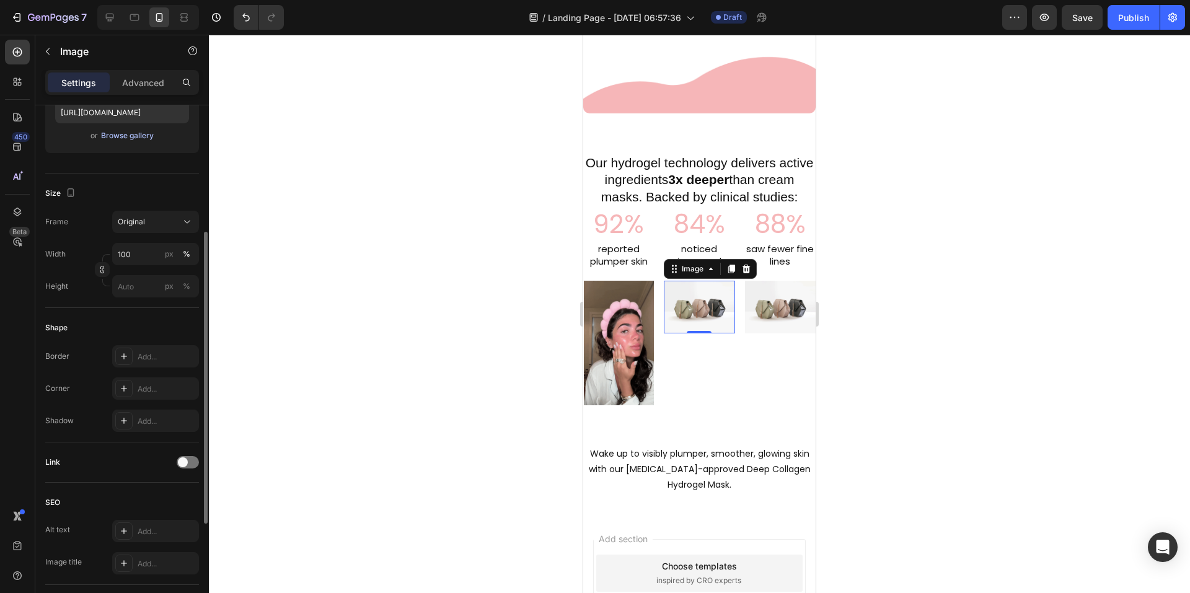
click at [130, 138] on div "Browse gallery" at bounding box center [127, 135] width 53 height 11
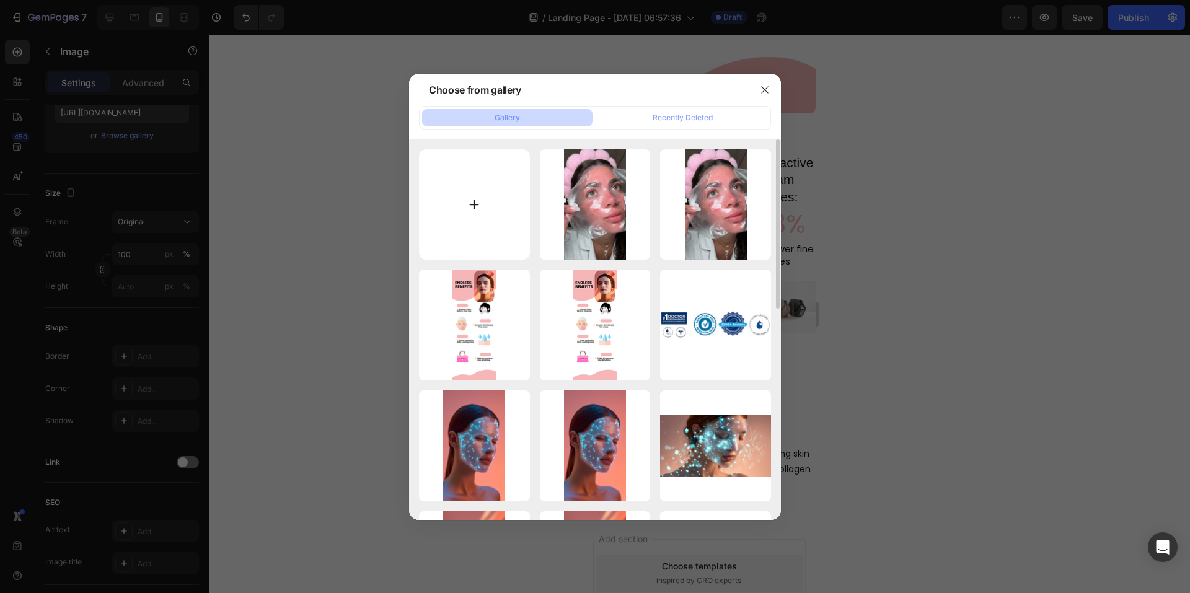
click at [482, 198] on input "file" at bounding box center [474, 204] width 111 height 111
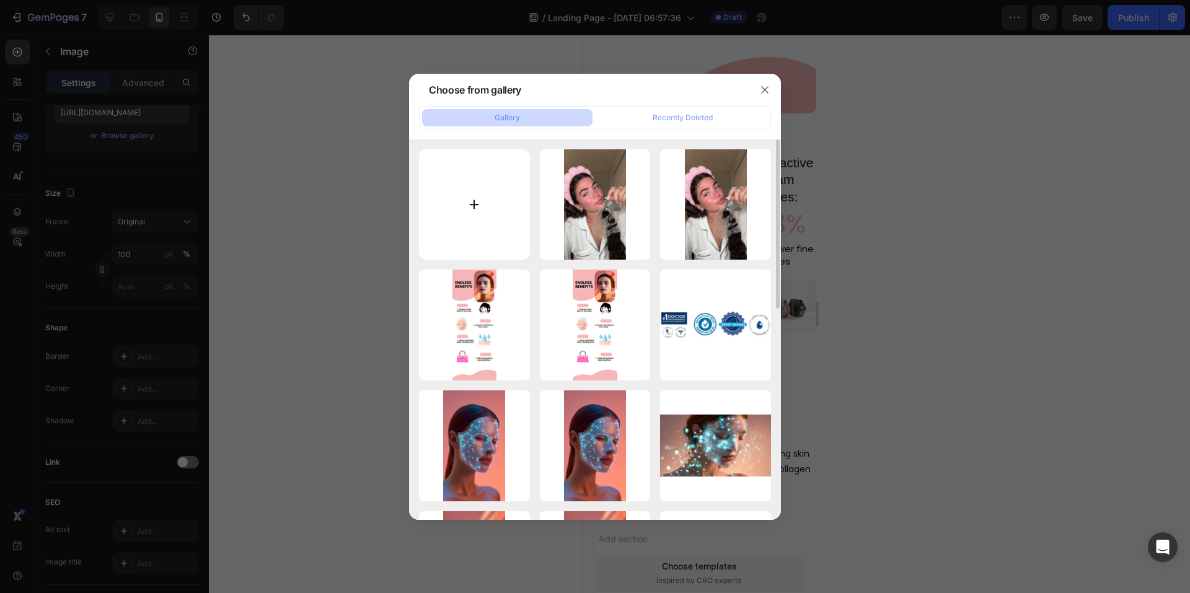
type input "C:\fakepath\evangepetrakis_2025-08-26-06-29-50_1756160990413-ezgif.com-optimize…"
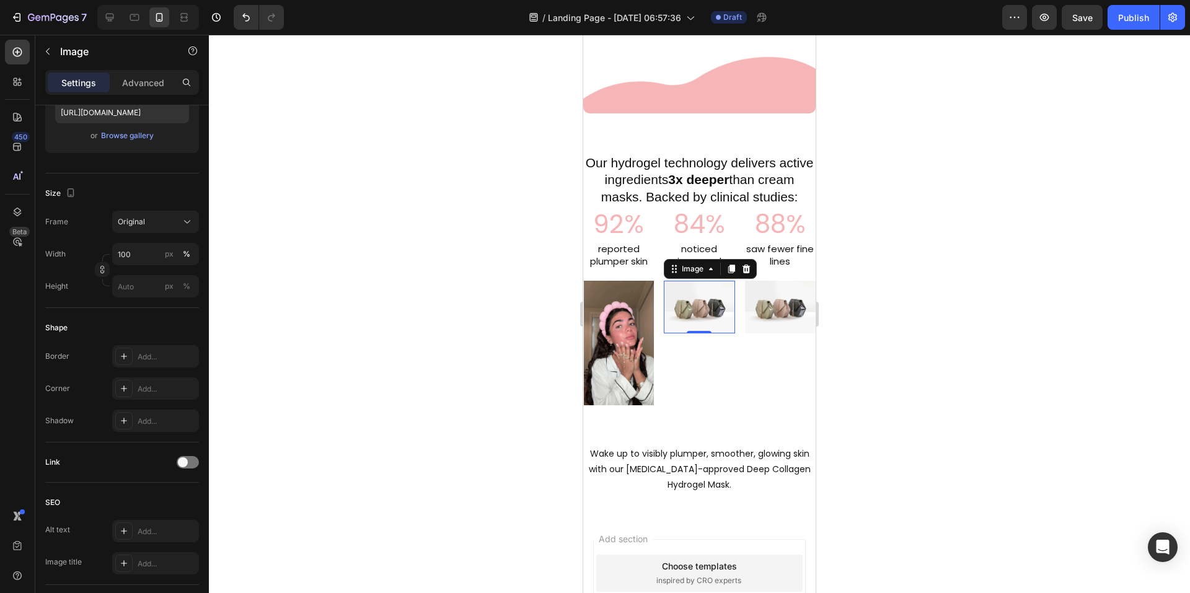
click at [684, 304] on img at bounding box center [699, 307] width 71 height 53
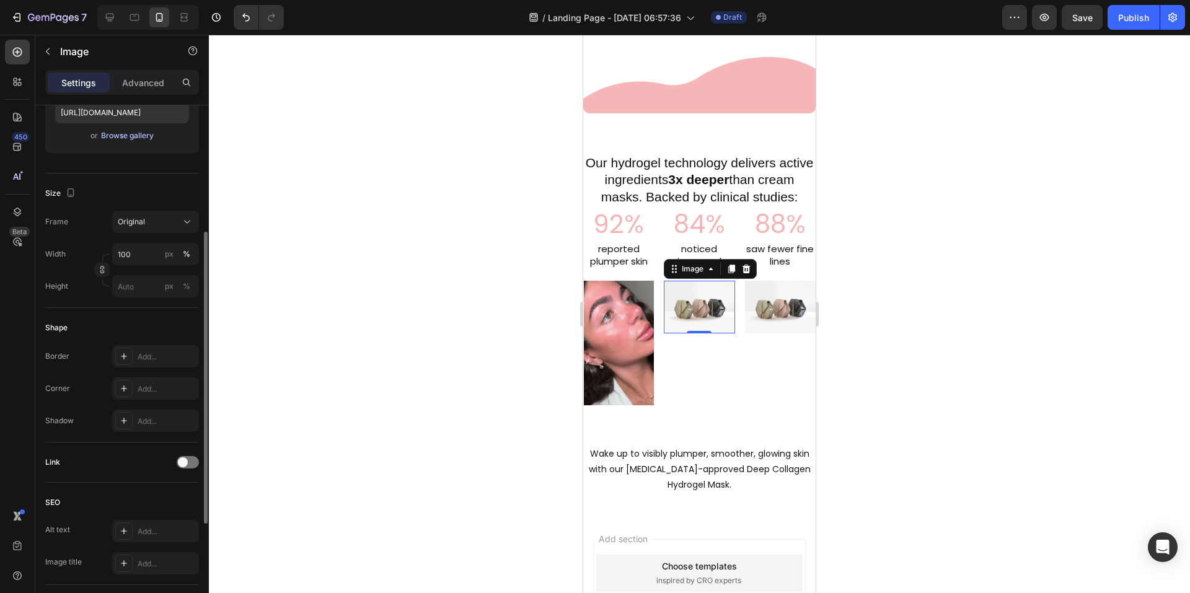
click at [126, 132] on div "Browse gallery" at bounding box center [127, 135] width 53 height 11
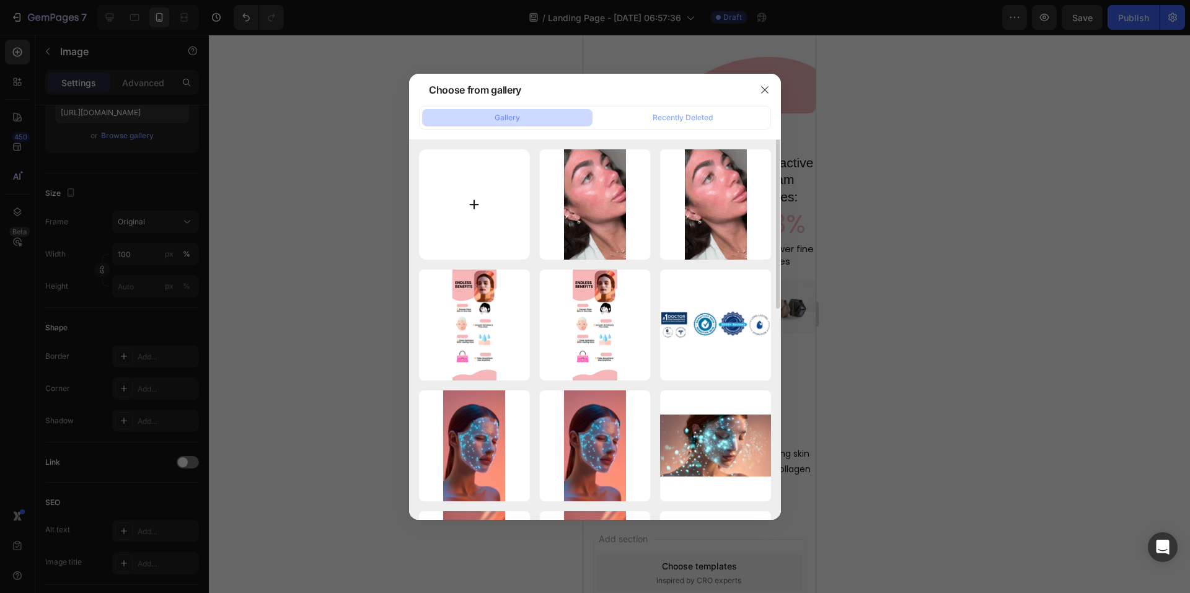
type input "[URL][DOMAIN_NAME]"
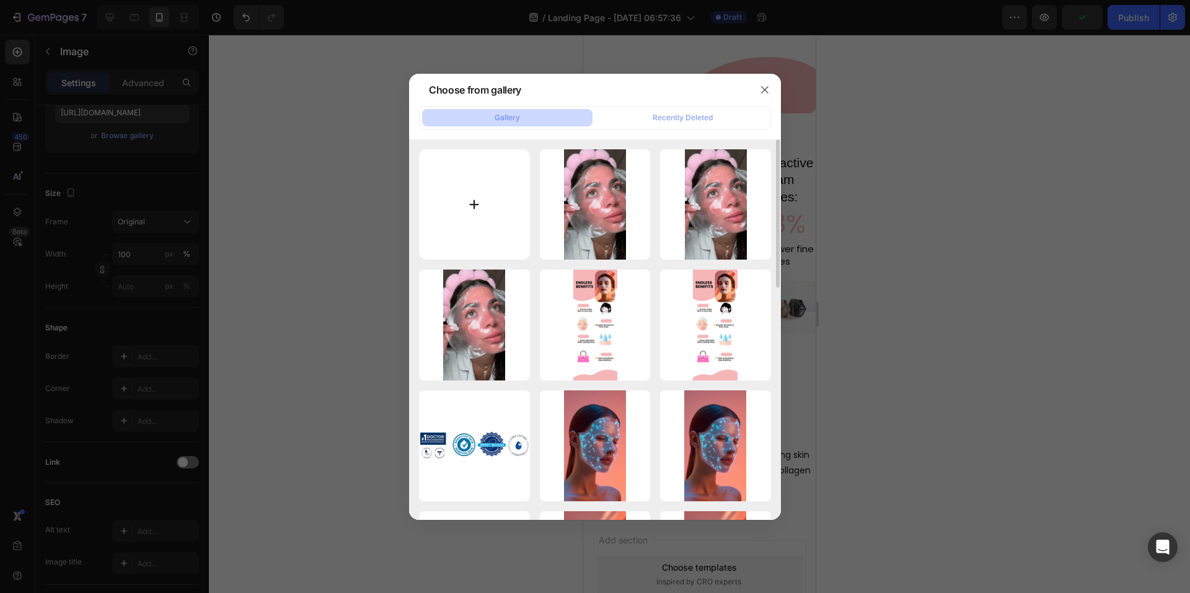
click at [497, 205] on input "file" at bounding box center [474, 204] width 111 height 111
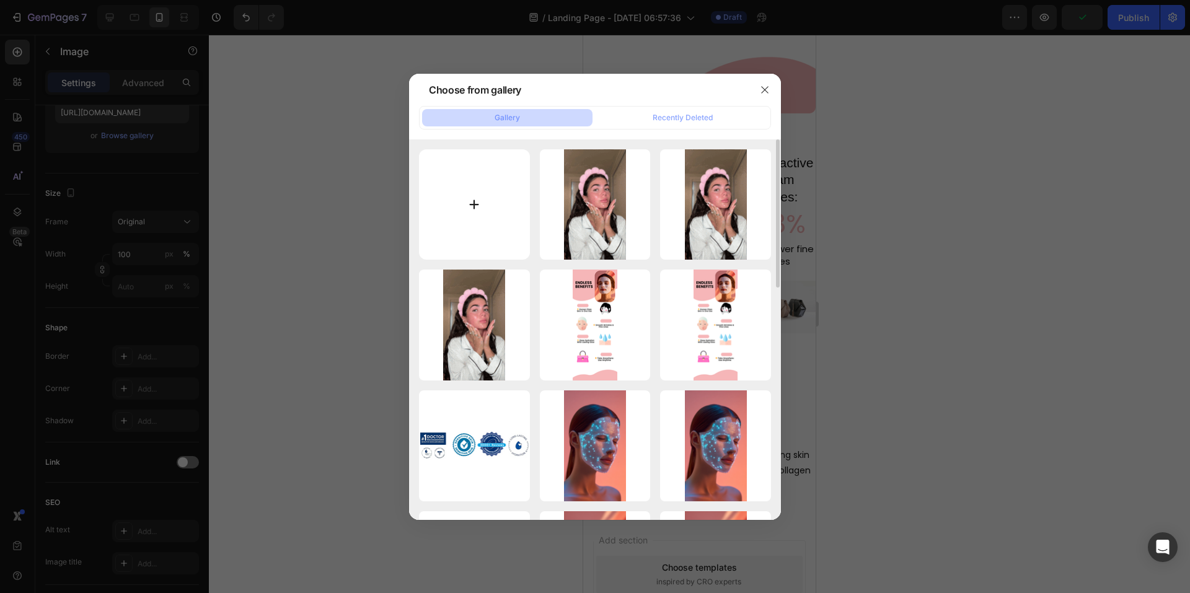
type input "C:\fakepath\trishavarnell83_2025-08-26-06-05-02_1756159502543-ezgif.com-optimiz…"
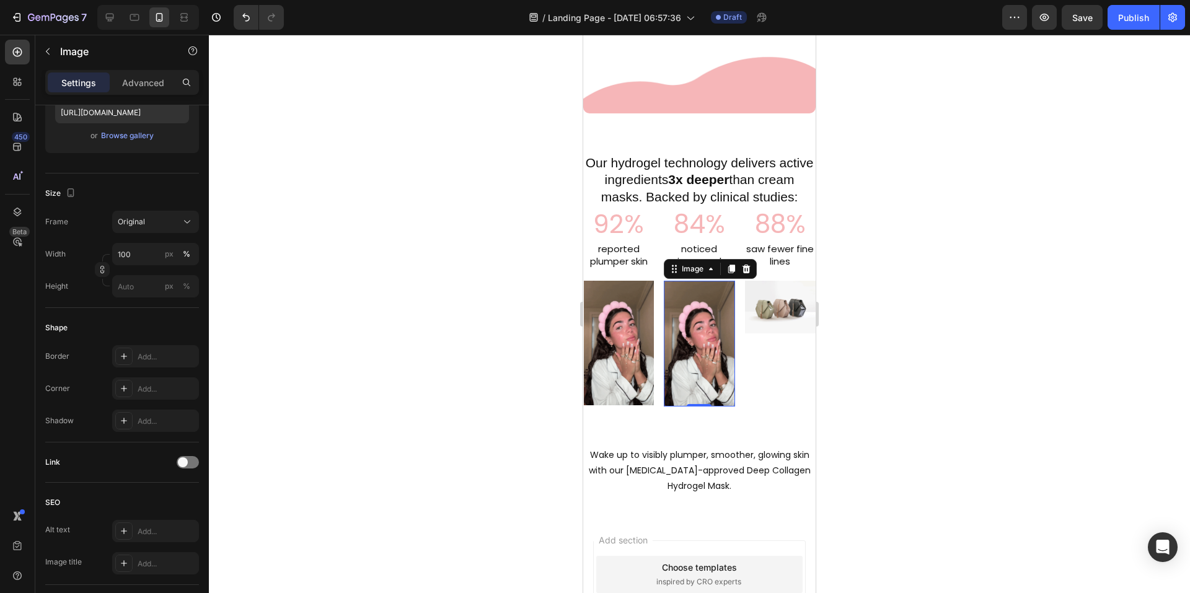
type input "[URL][DOMAIN_NAME]"
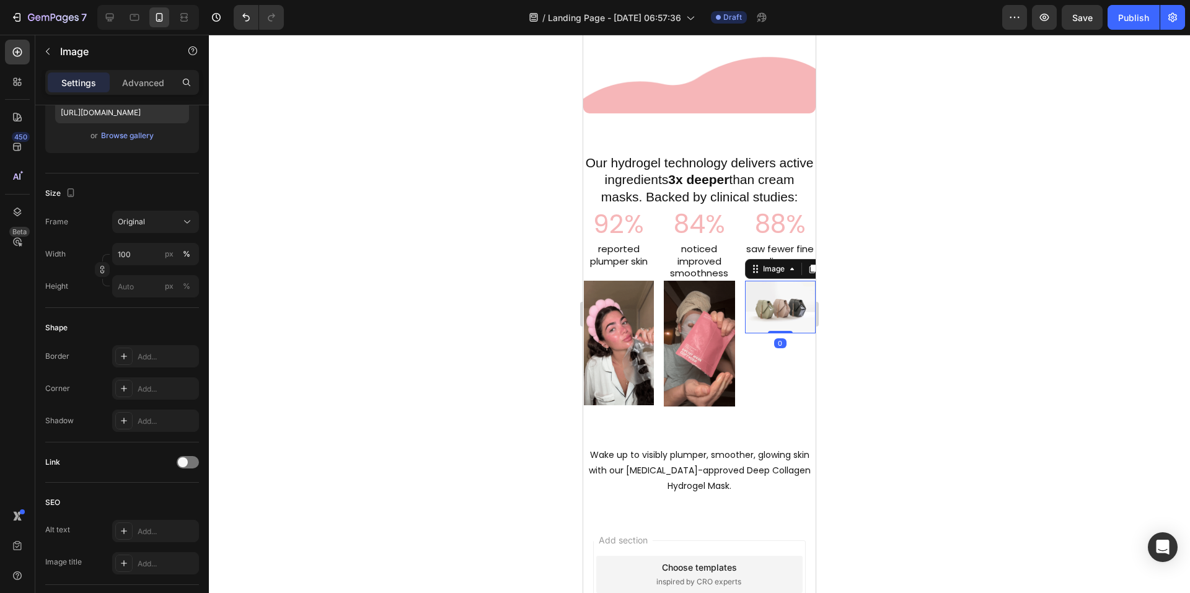
click at [766, 322] on img at bounding box center [780, 307] width 71 height 53
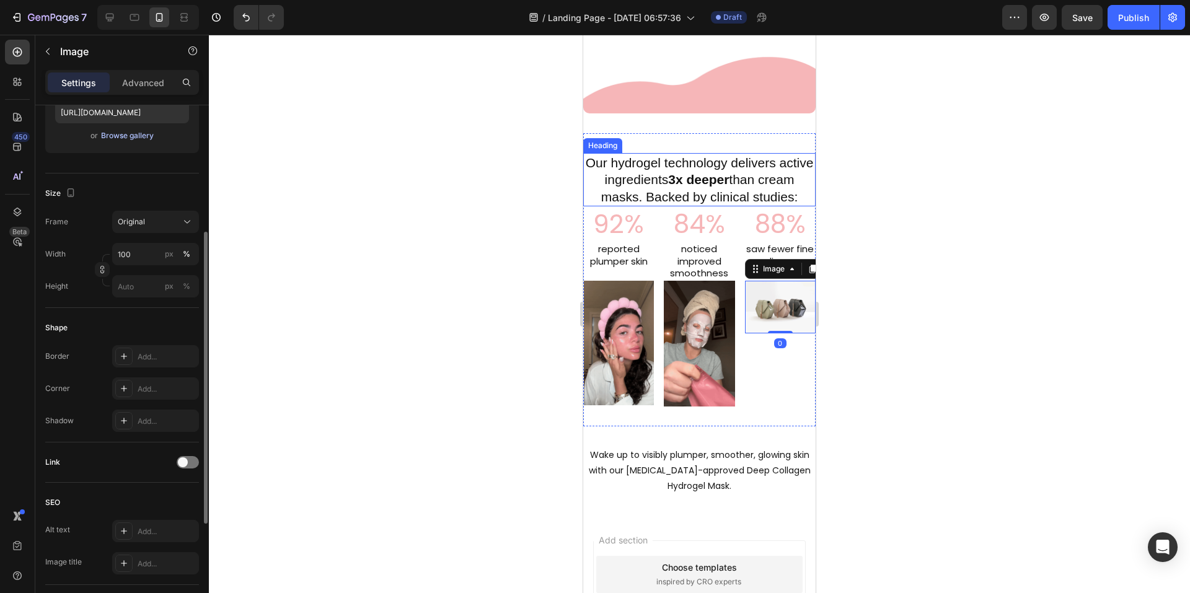
click at [117, 135] on div "Browse gallery" at bounding box center [127, 135] width 53 height 11
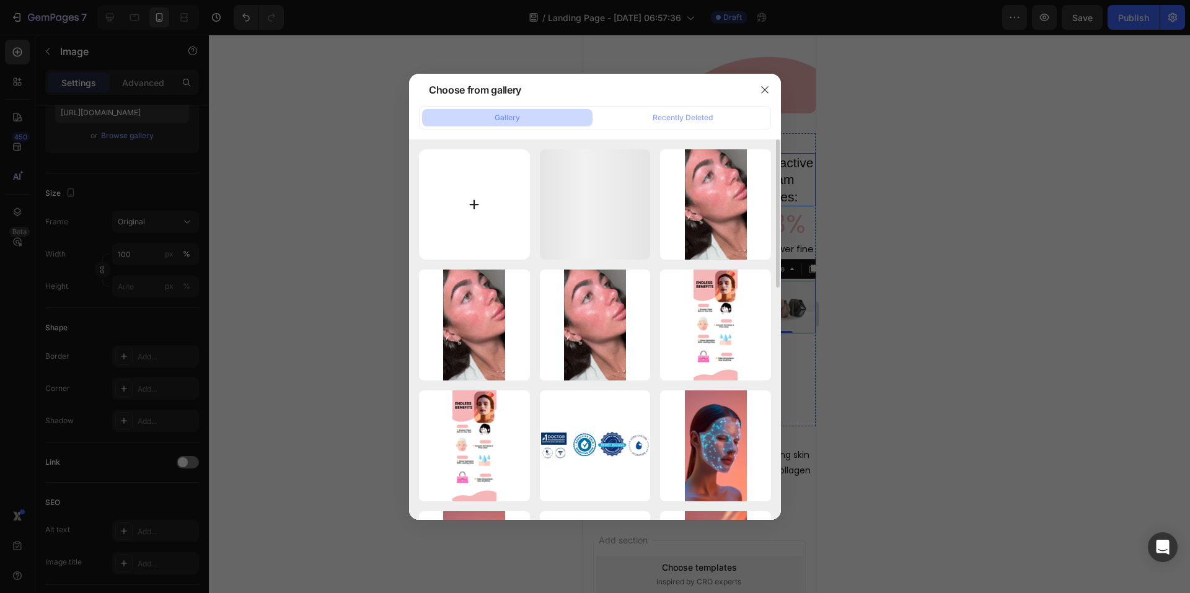
click at [476, 219] on input "file" at bounding box center [474, 204] width 111 height 111
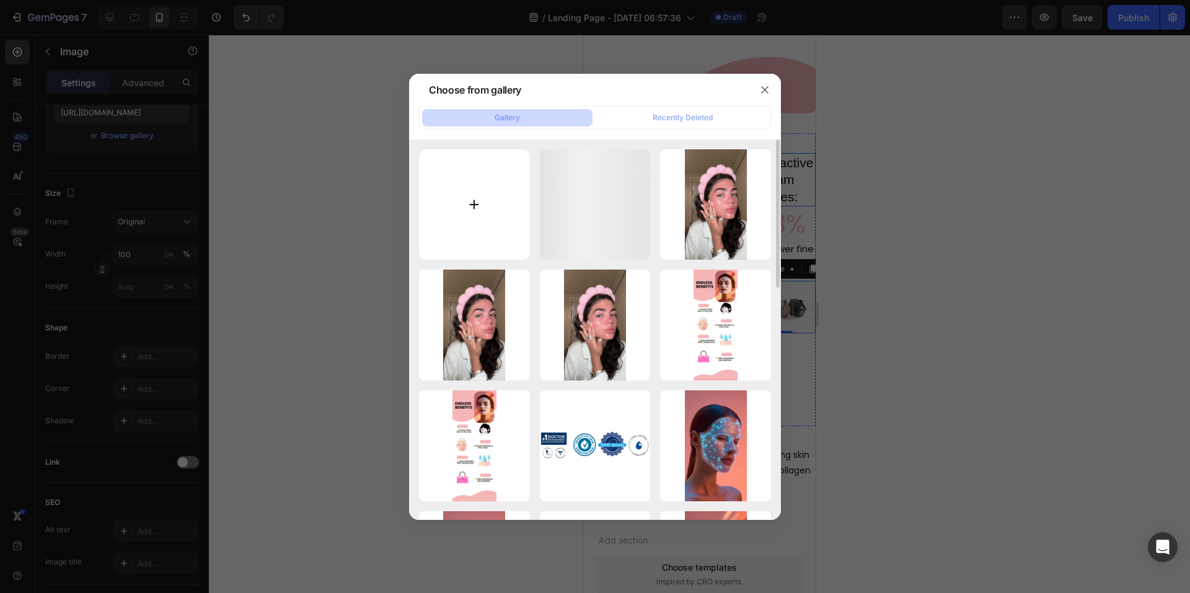
type input "C:\fakepath\lovelykayster_2025-08-26-06-09-37_1756159777340.mp4.gif"
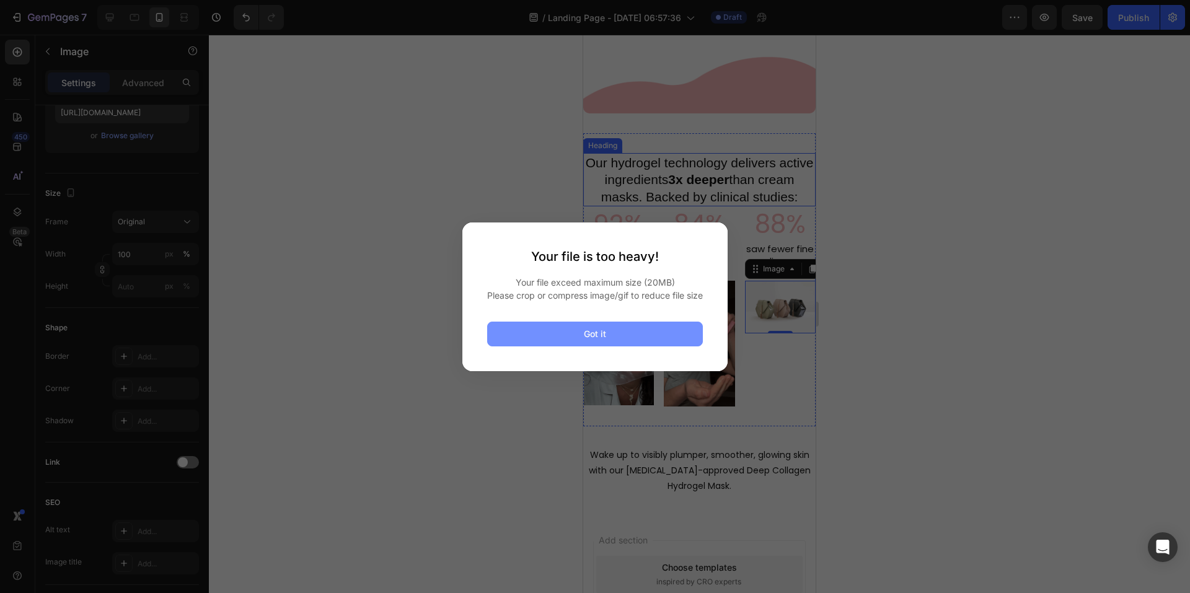
click at [587, 333] on button "Got it" at bounding box center [595, 334] width 216 height 25
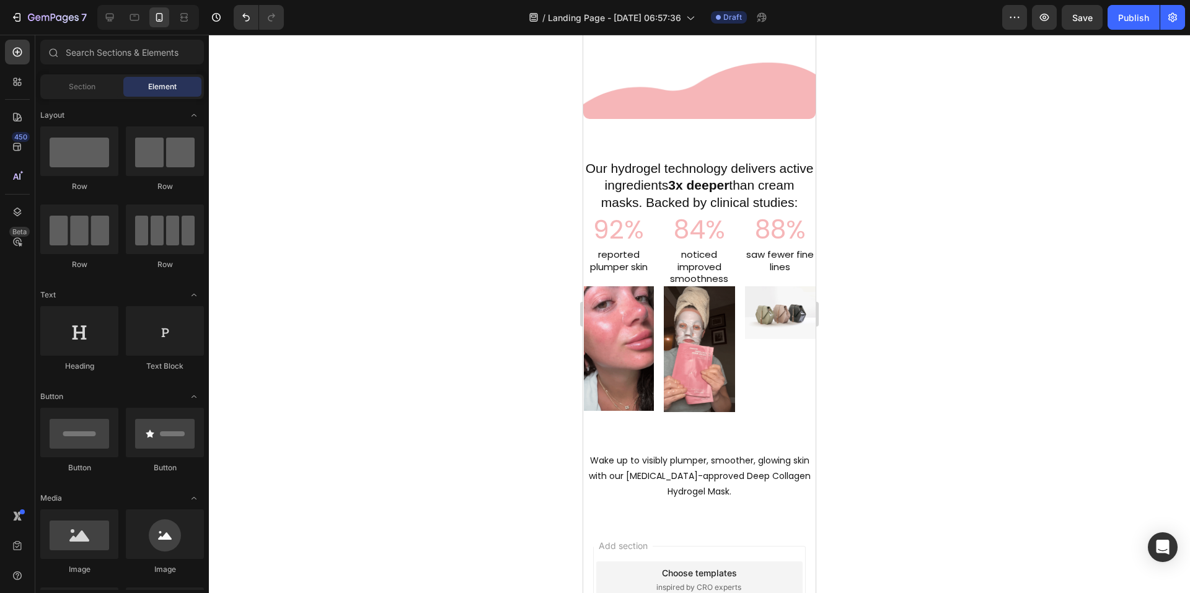
scroll to position [1040, 0]
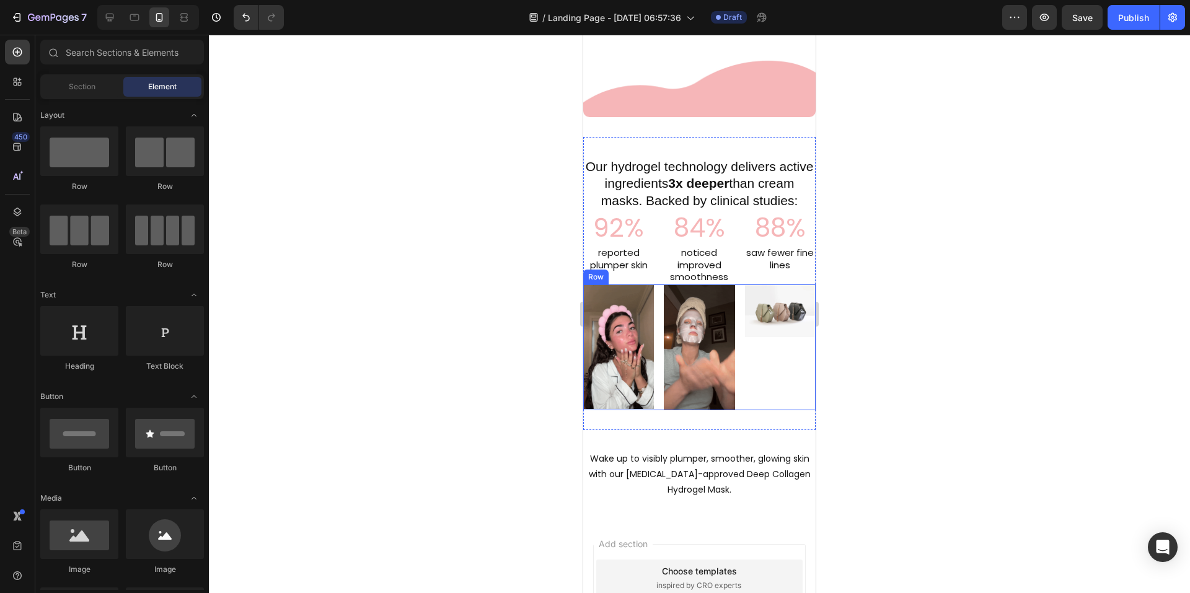
click at [773, 333] on div "Image" at bounding box center [780, 348] width 71 height 126
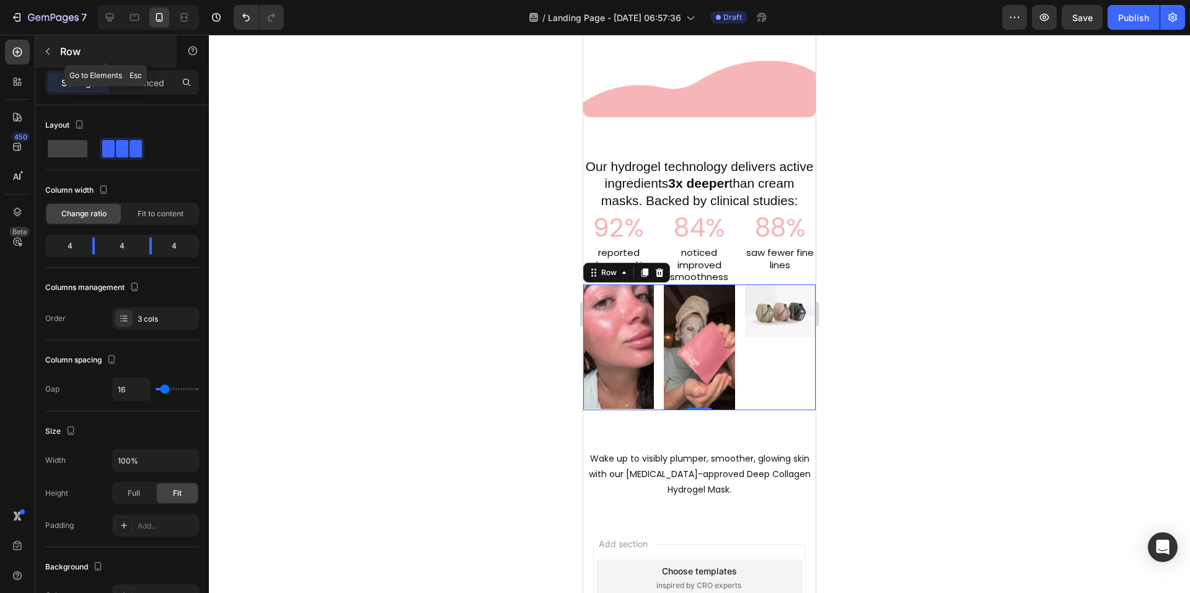
click at [48, 54] on icon "button" at bounding box center [48, 52] width 10 height 10
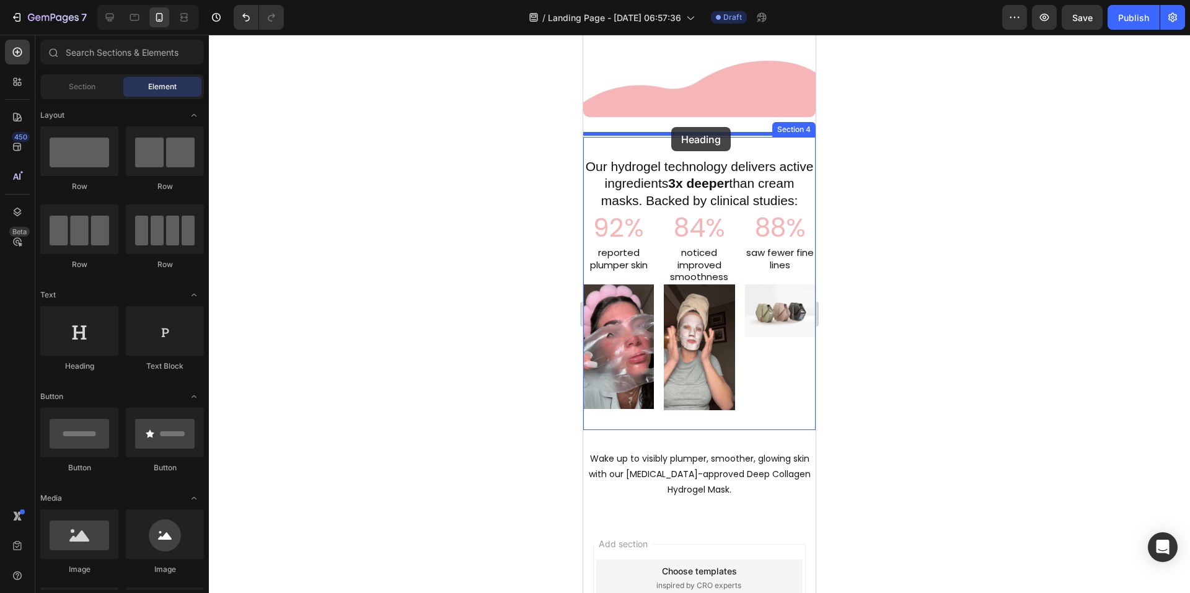
drag, startPoint x: 678, startPoint y: 377, endPoint x: 671, endPoint y: 127, distance: 250.0
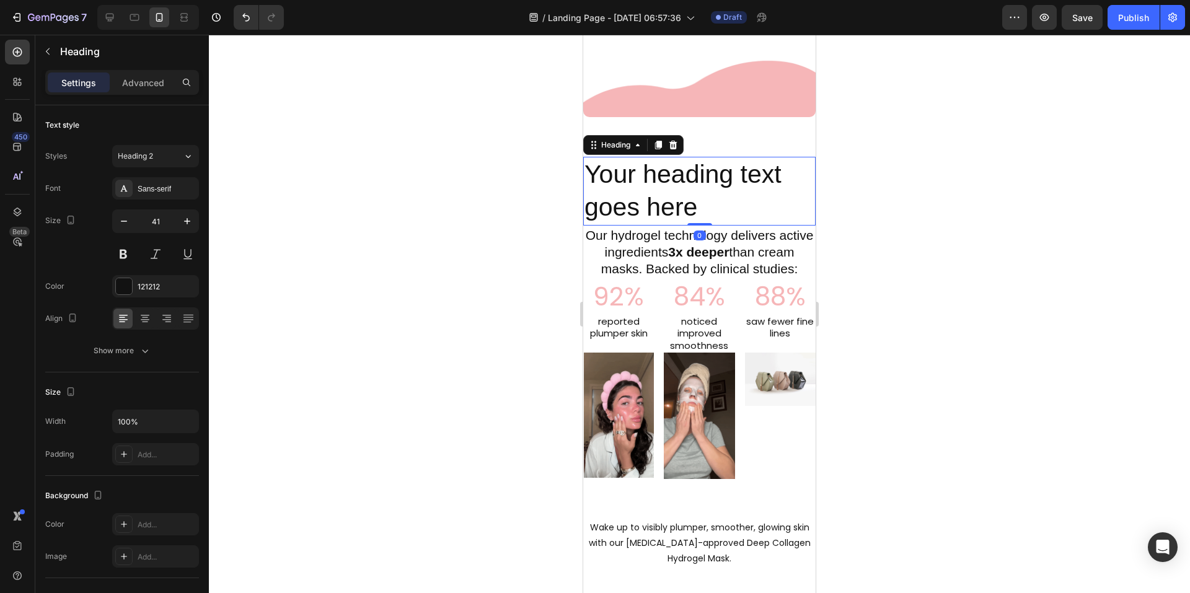
click at [663, 157] on h2 "Your heading text goes here" at bounding box center [699, 191] width 233 height 69
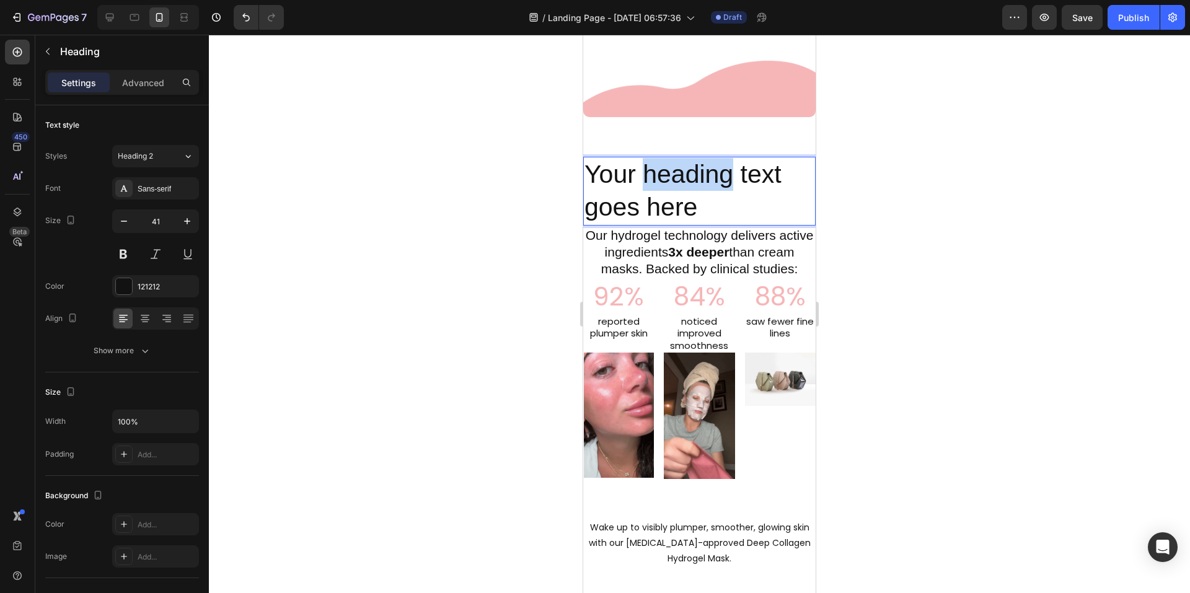
click at [663, 158] on p "Your heading text goes here" at bounding box center [700, 191] width 230 height 66
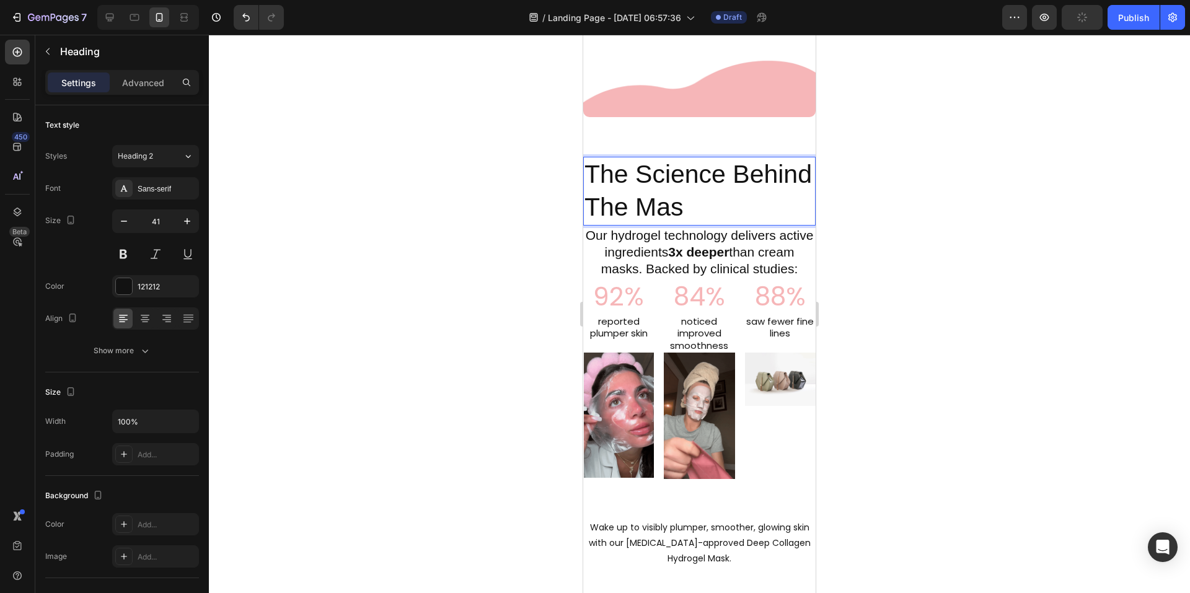
click at [686, 184] on p "The Science Behind The Mas" at bounding box center [700, 191] width 230 height 66
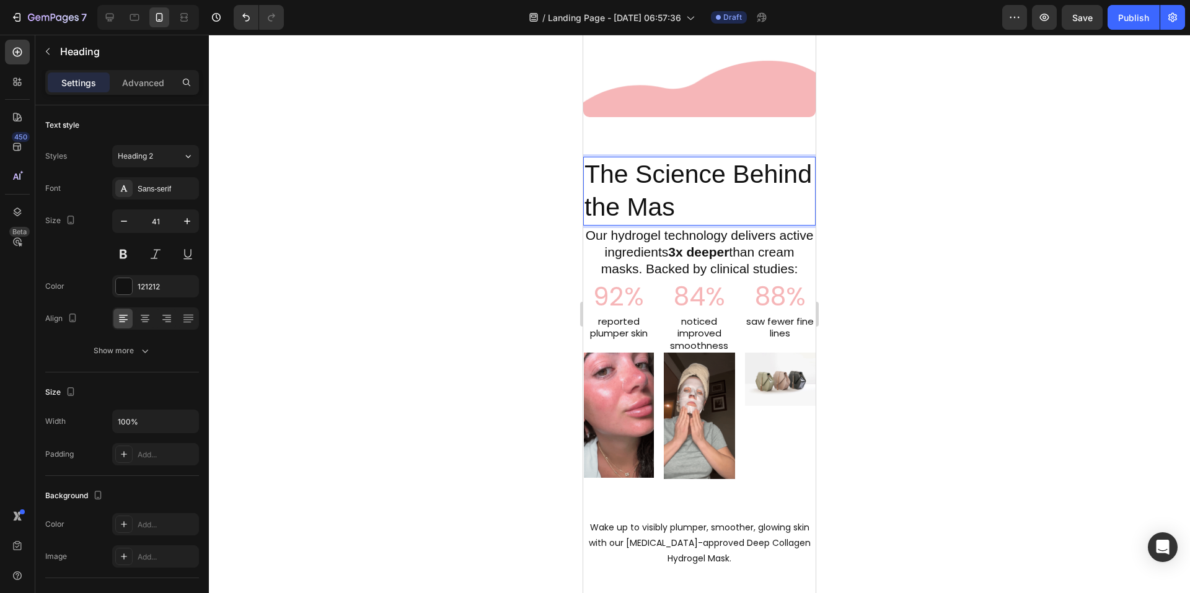
click at [768, 188] on p "The Science Behind the Mas" at bounding box center [700, 191] width 230 height 66
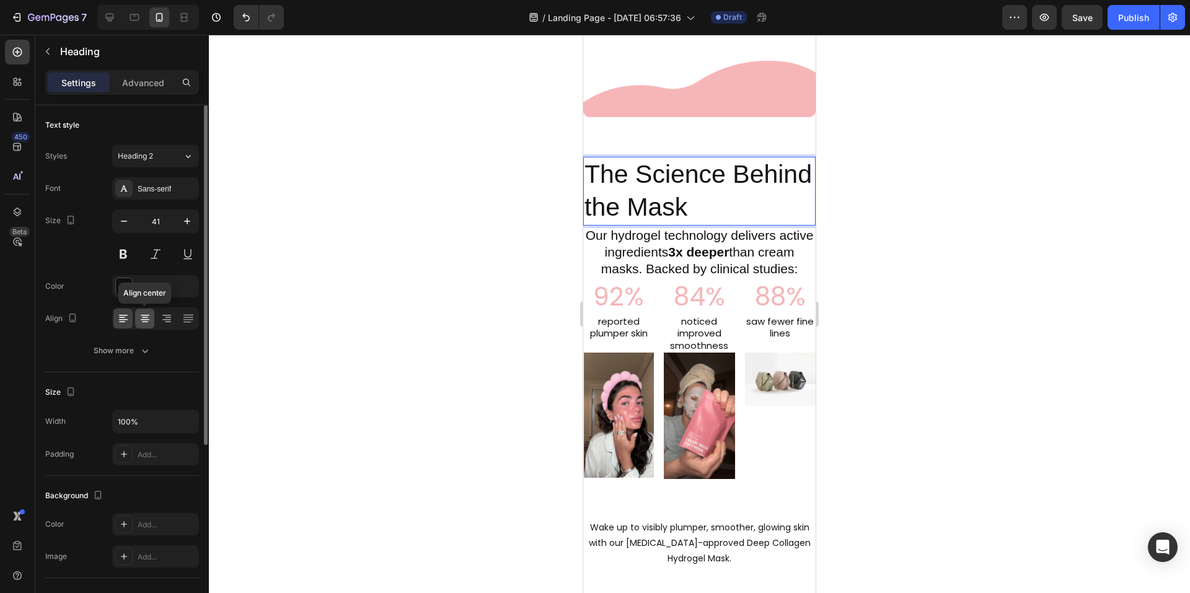
drag, startPoint x: 144, startPoint y: 323, endPoint x: 174, endPoint y: 192, distance: 134.8
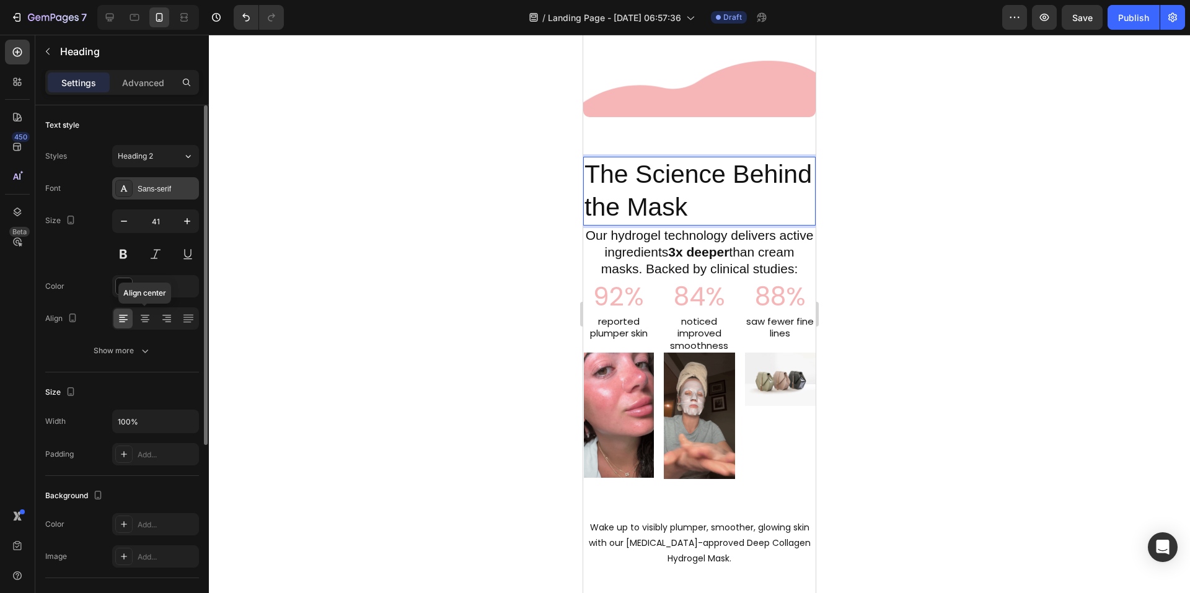
click at [144, 322] on icon at bounding box center [145, 318] width 12 height 12
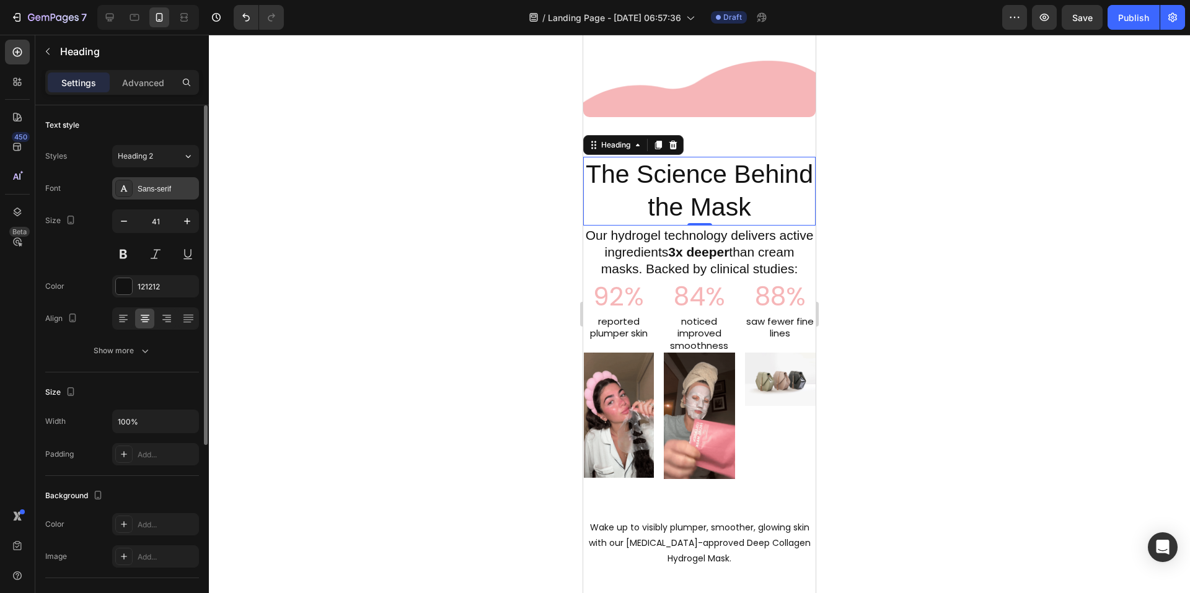
click at [171, 188] on div "Sans-serif" at bounding box center [167, 189] width 58 height 11
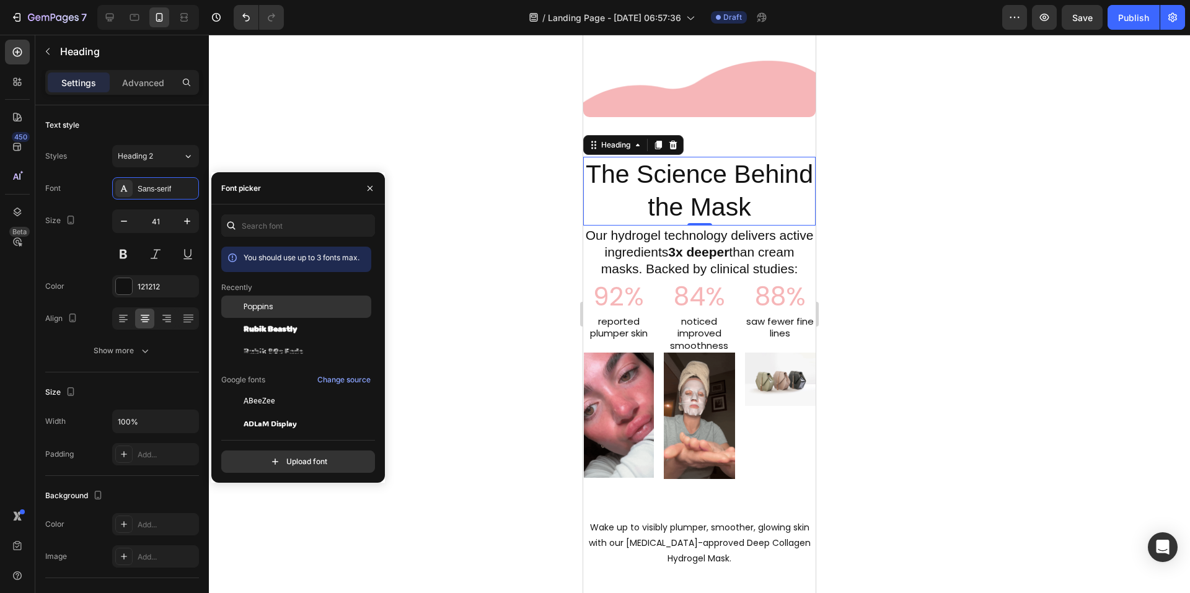
drag, startPoint x: 270, startPoint y: 311, endPoint x: 264, endPoint y: 296, distance: 16.1
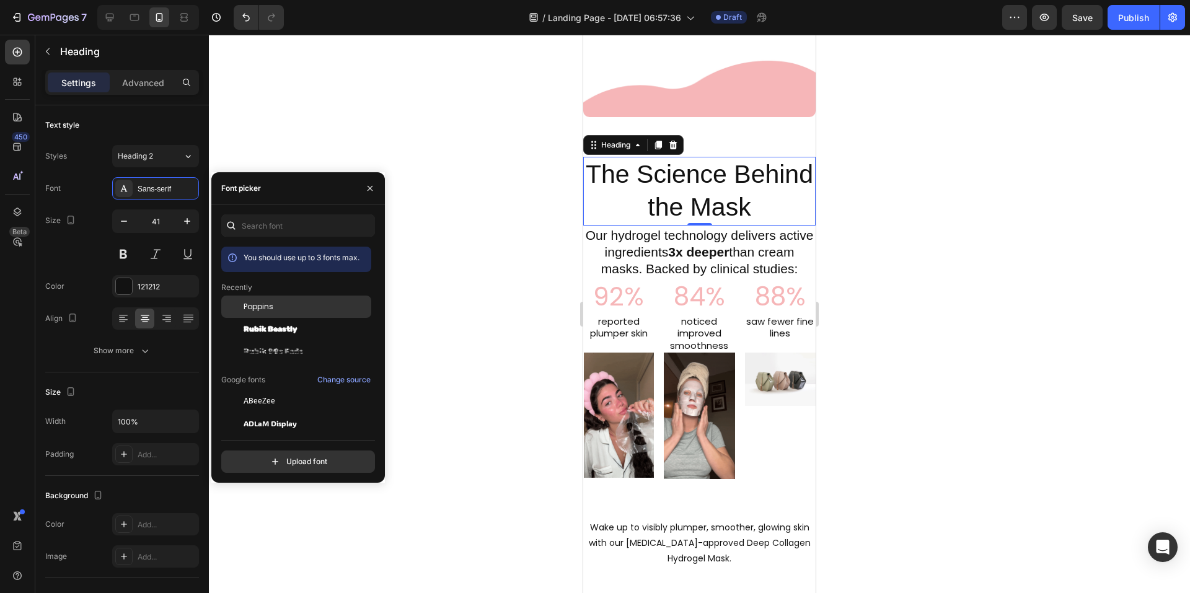
click at [270, 311] on span "Poppins" at bounding box center [259, 306] width 30 height 11
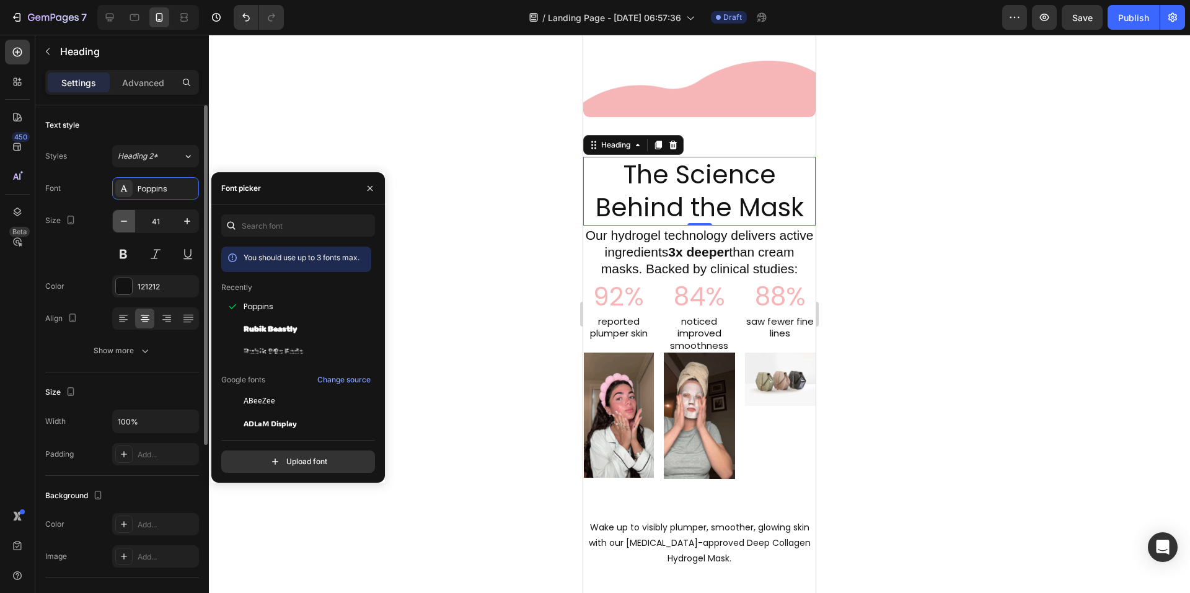
click at [121, 223] on icon "button" at bounding box center [124, 221] width 12 height 12
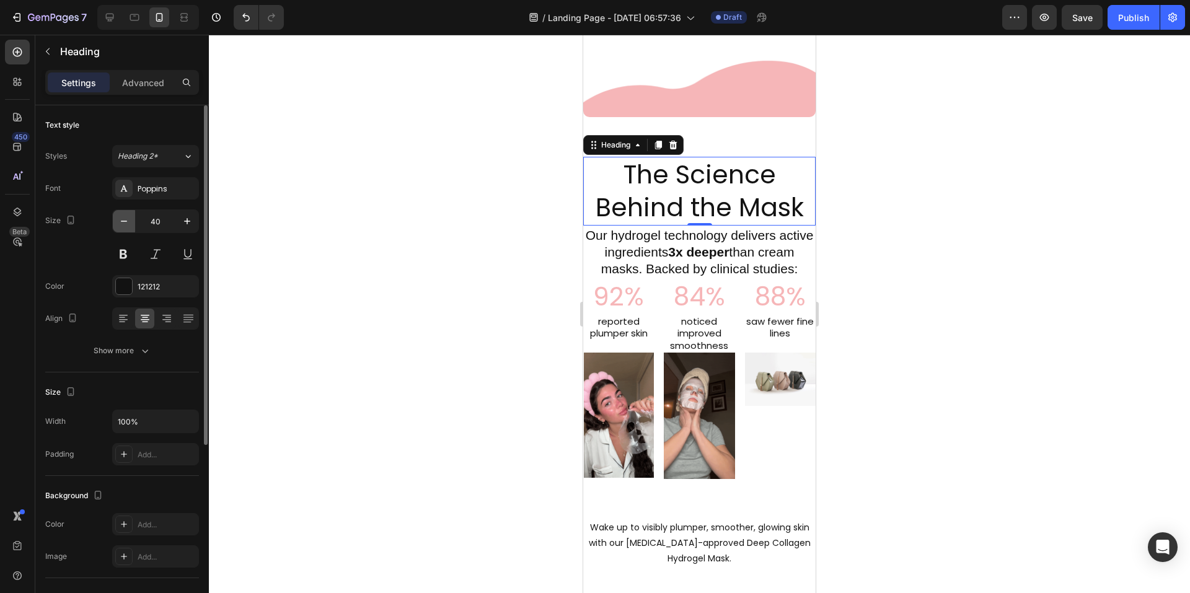
click at [121, 223] on icon "button" at bounding box center [124, 221] width 12 height 12
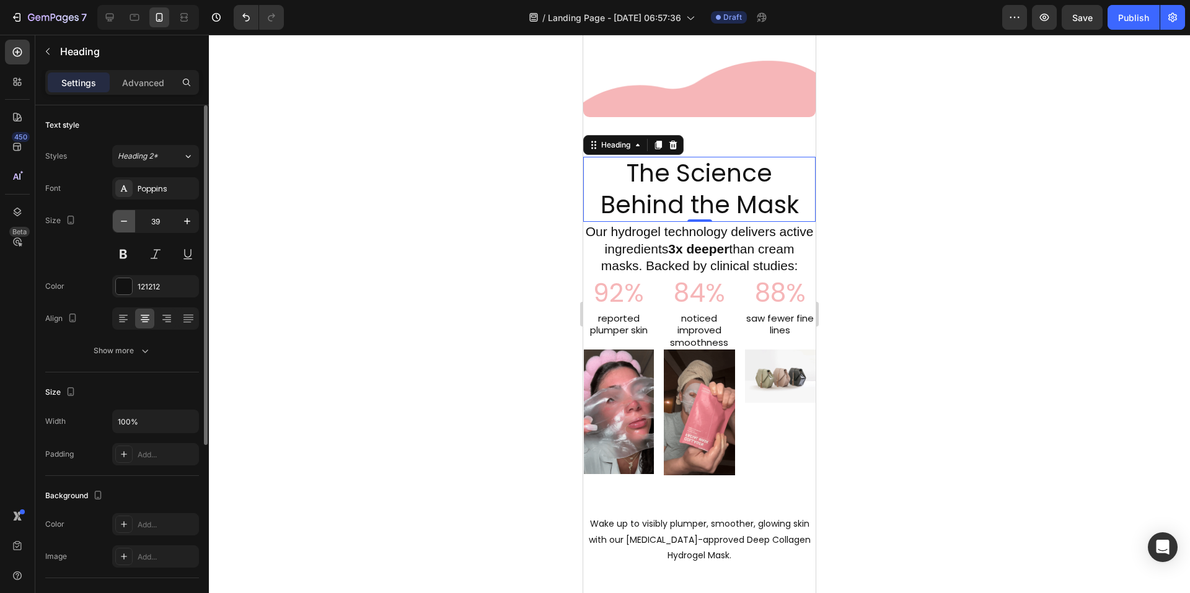
click at [121, 223] on icon "button" at bounding box center [124, 221] width 12 height 12
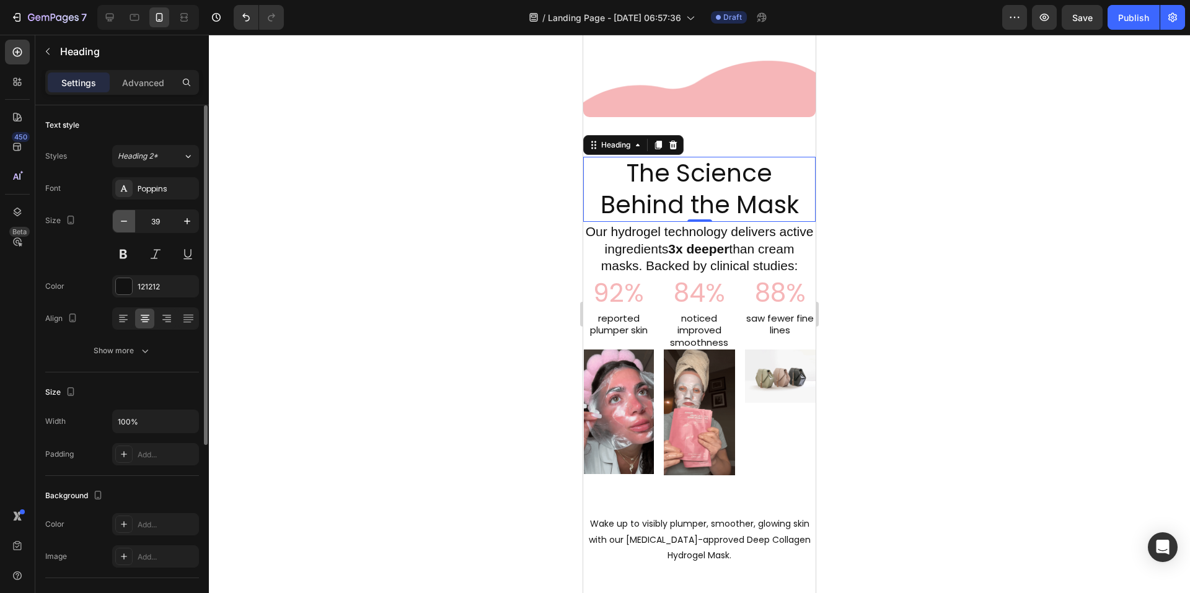
click at [121, 223] on icon "button" at bounding box center [124, 221] width 12 height 12
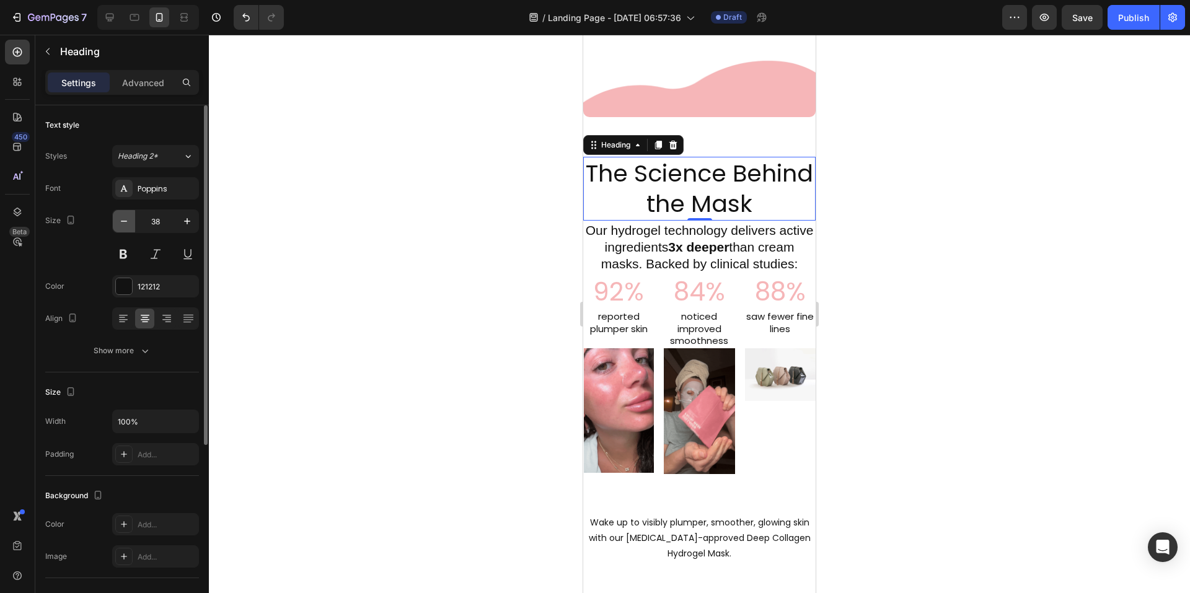
click at [121, 223] on icon "button" at bounding box center [124, 221] width 12 height 12
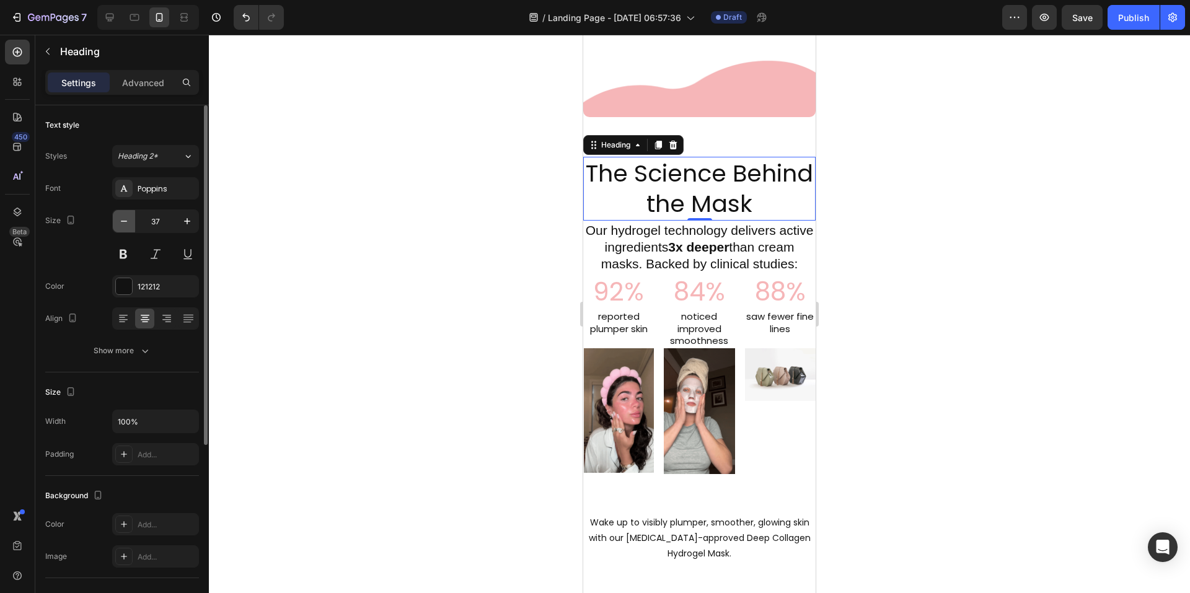
click at [121, 223] on icon "button" at bounding box center [124, 221] width 12 height 12
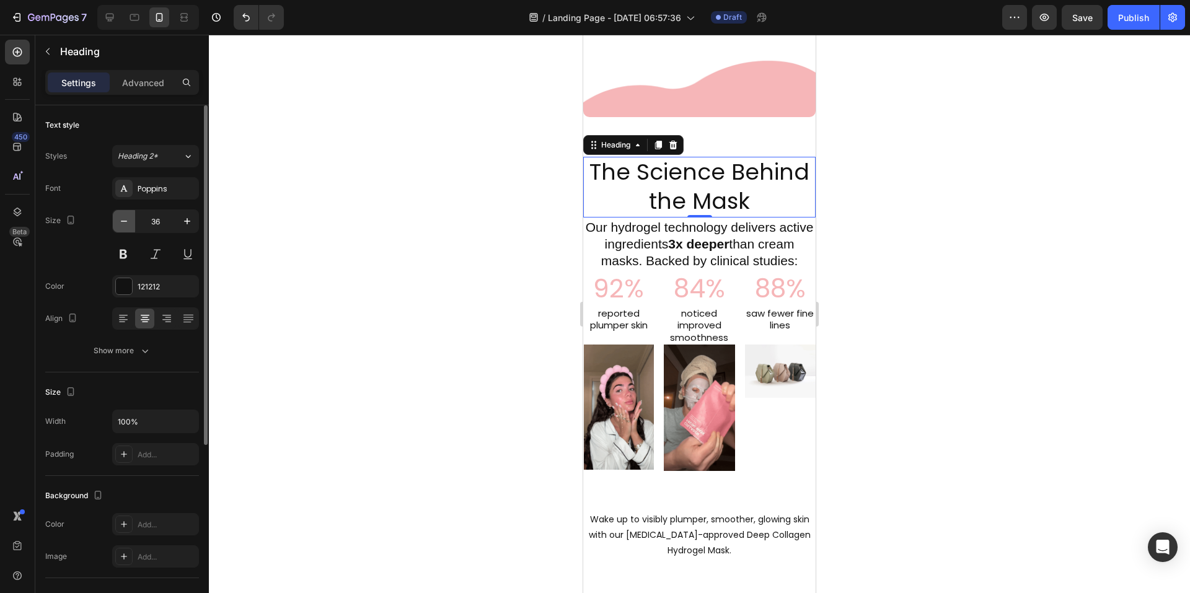
click at [121, 223] on icon "button" at bounding box center [124, 221] width 12 height 12
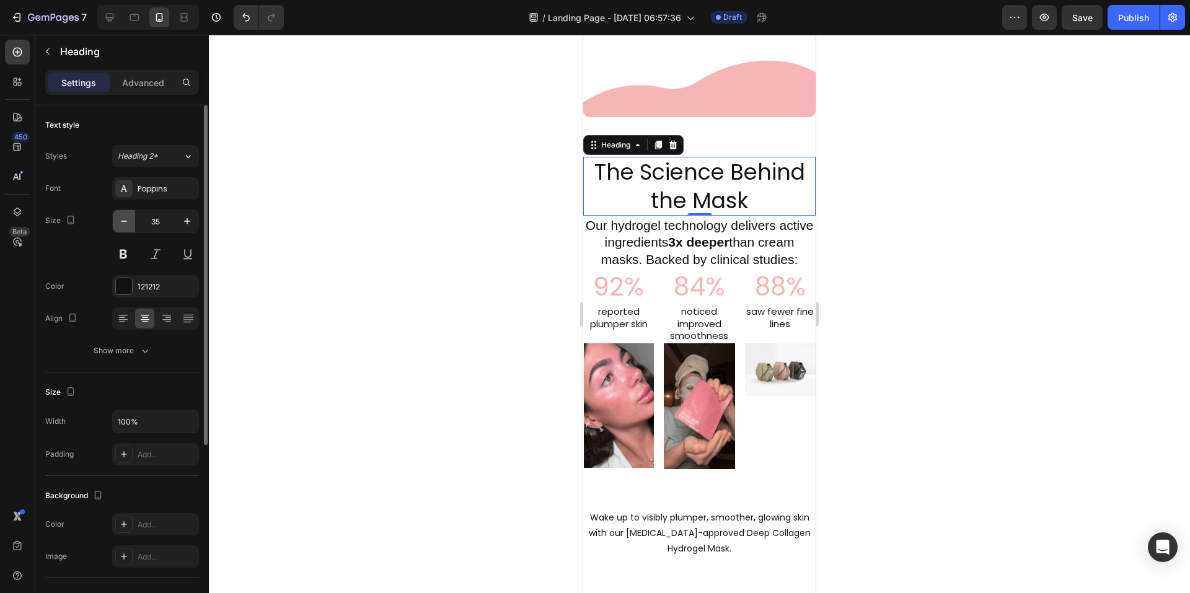
click at [121, 223] on icon "button" at bounding box center [124, 221] width 12 height 12
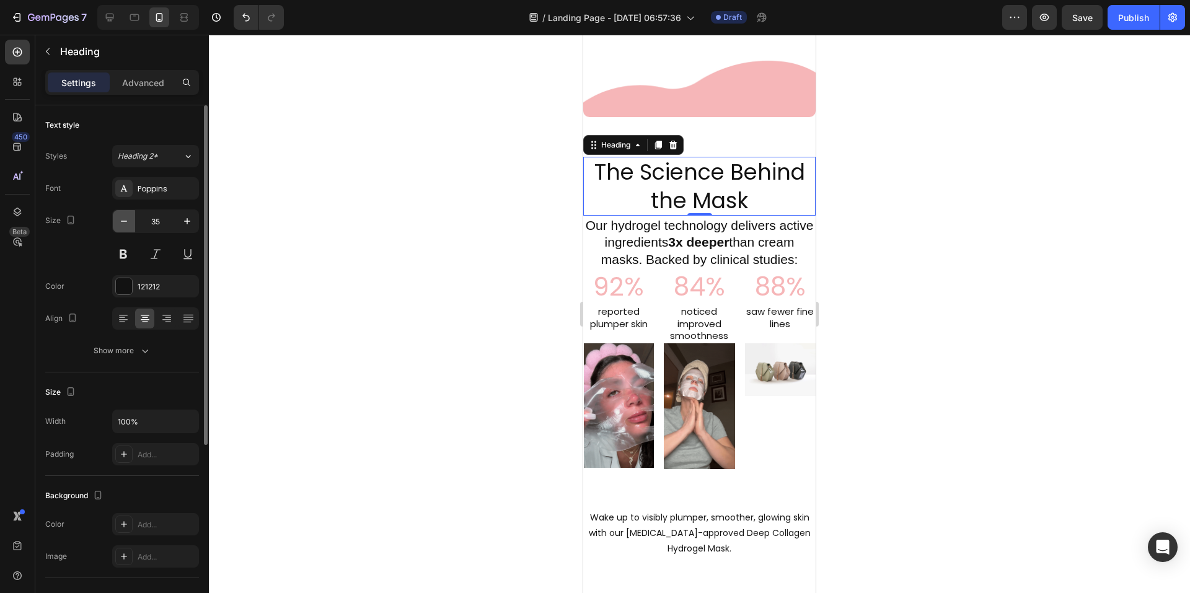
click at [121, 223] on icon "button" at bounding box center [124, 221] width 12 height 12
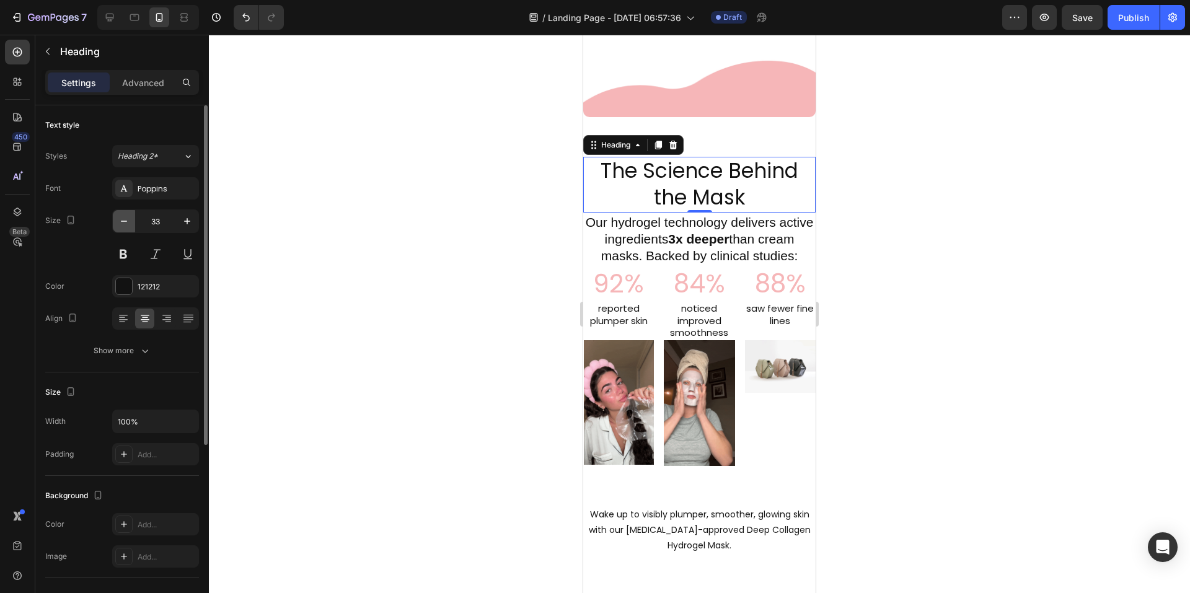
click at [121, 223] on icon "button" at bounding box center [124, 221] width 12 height 12
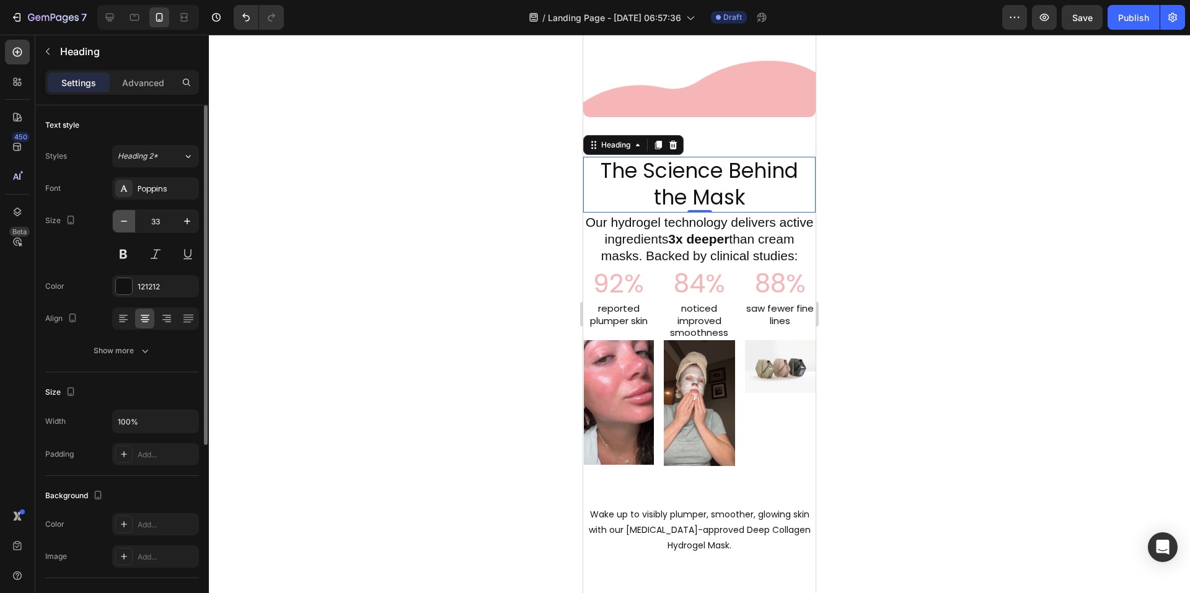
click at [121, 223] on icon "button" at bounding box center [124, 221] width 12 height 12
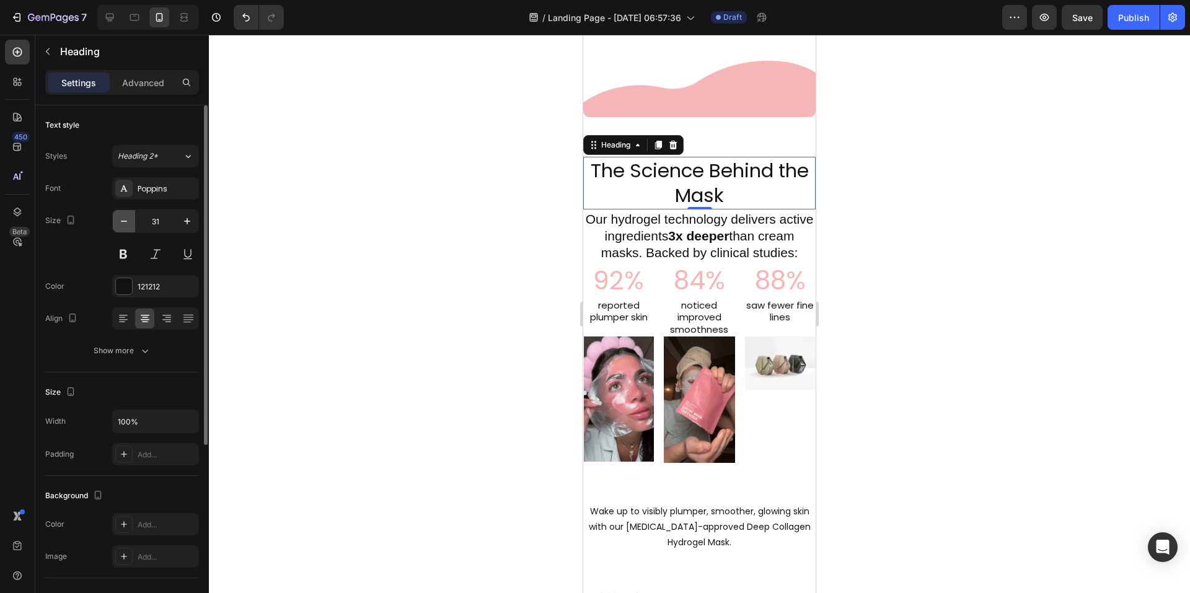
click at [121, 223] on icon "button" at bounding box center [124, 221] width 12 height 12
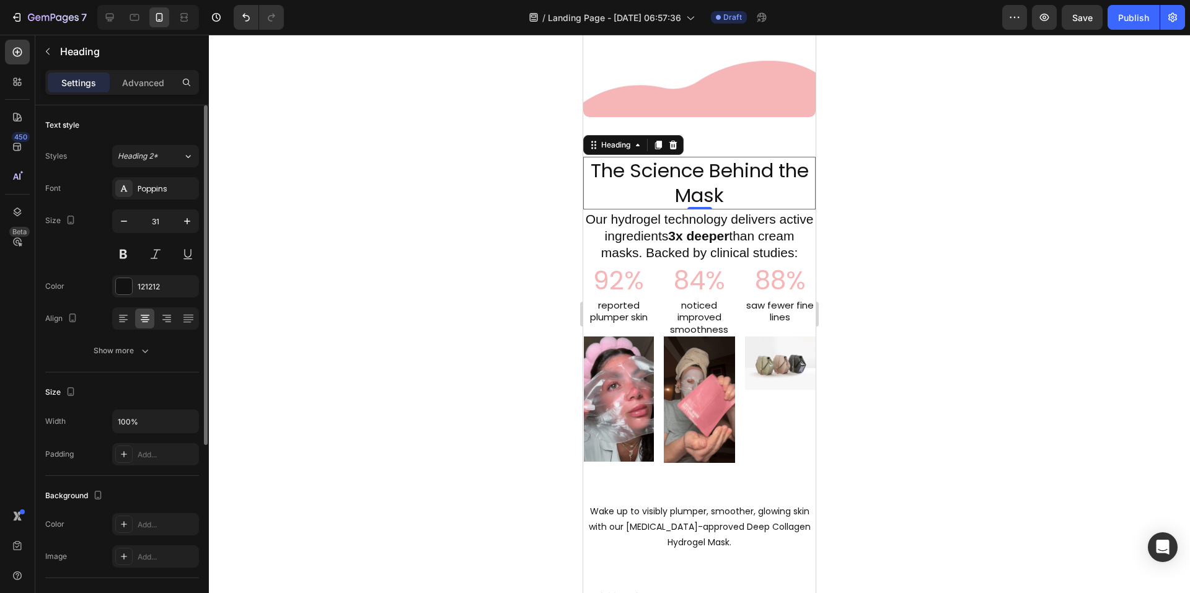
type input "30"
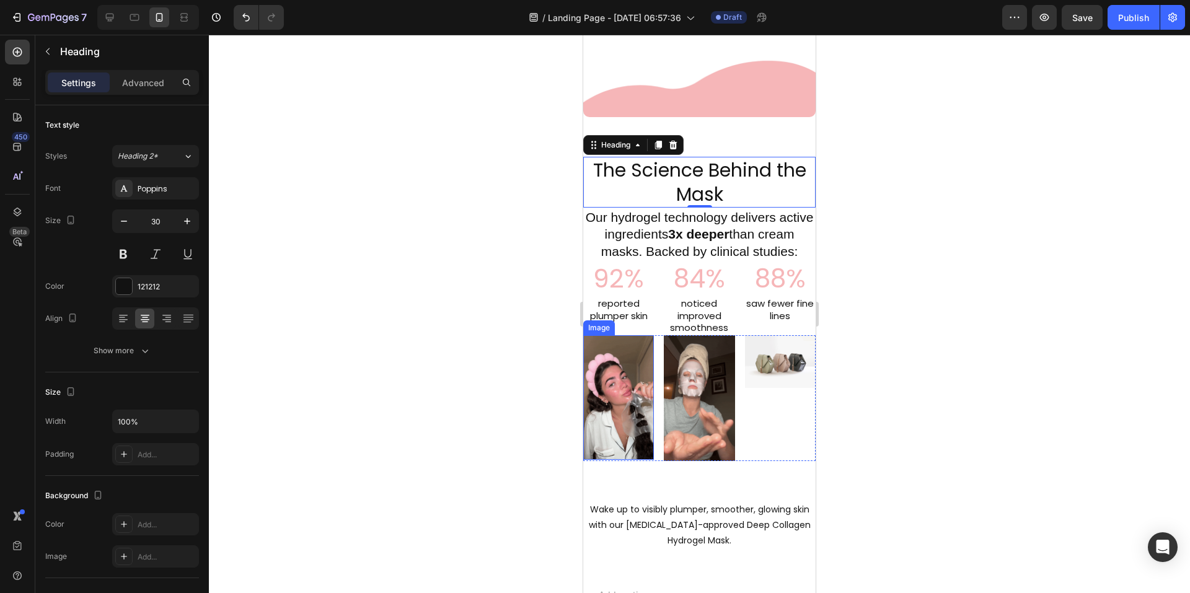
click at [631, 409] on img at bounding box center [619, 397] width 70 height 125
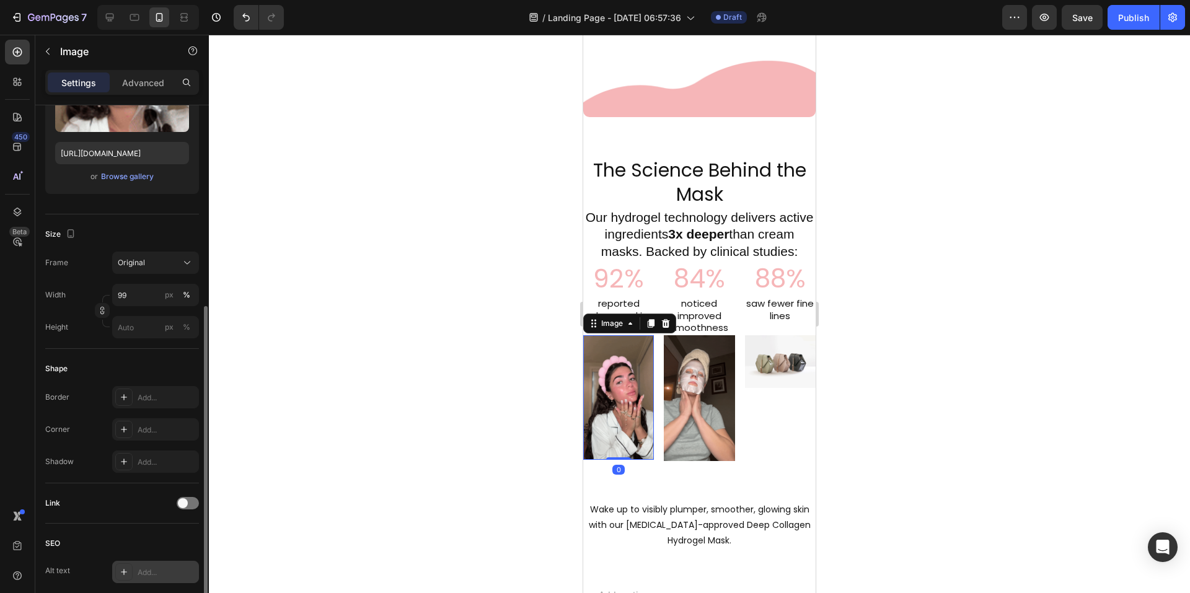
scroll to position [248, 0]
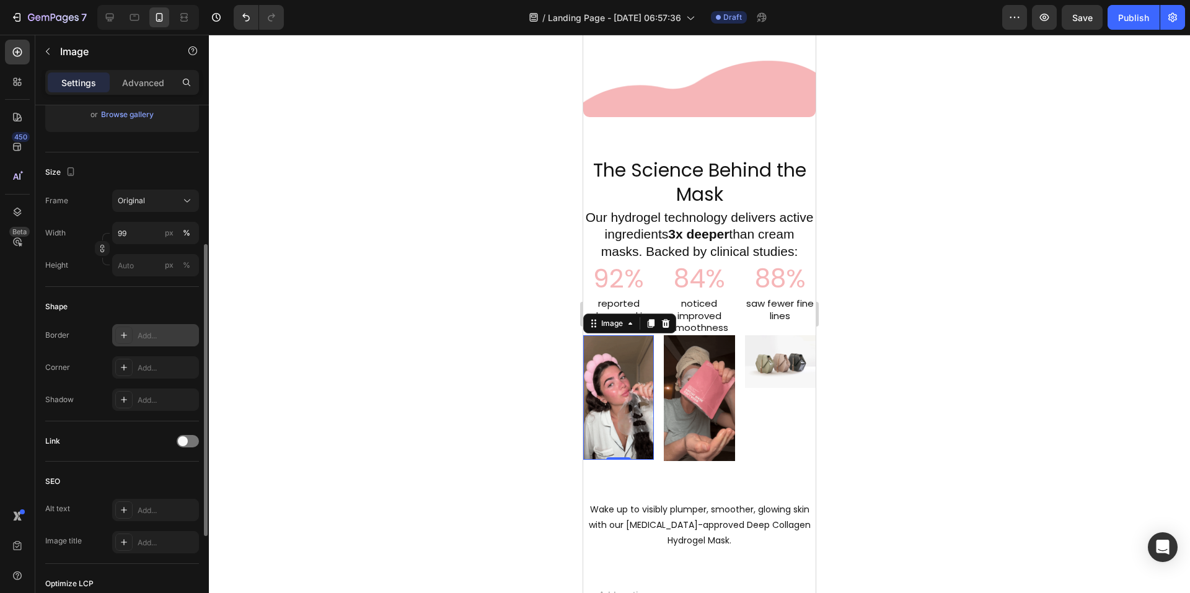
click at [146, 342] on div "Add..." at bounding box center [155, 335] width 87 height 22
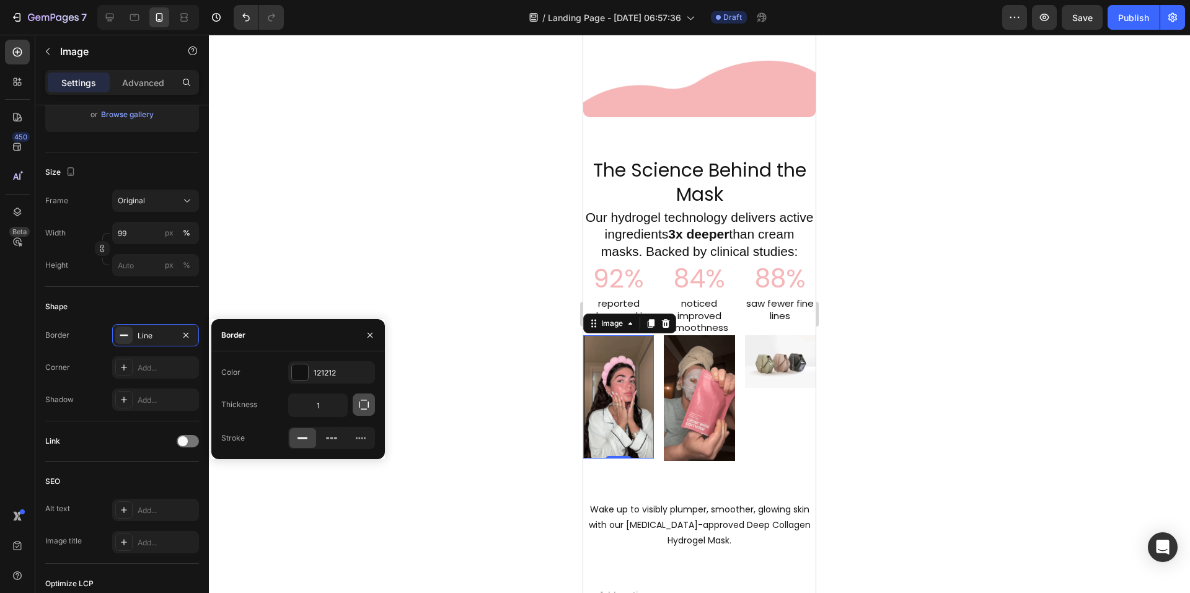
click at [360, 412] on button "button" at bounding box center [364, 405] width 22 height 22
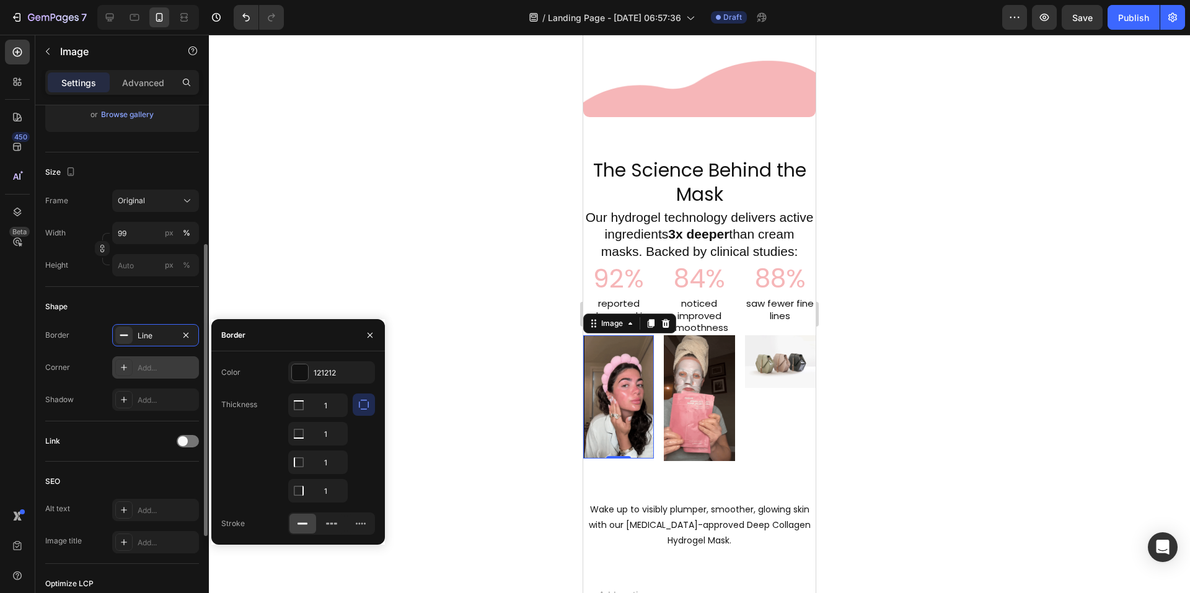
click at [148, 372] on div "Add..." at bounding box center [167, 368] width 58 height 11
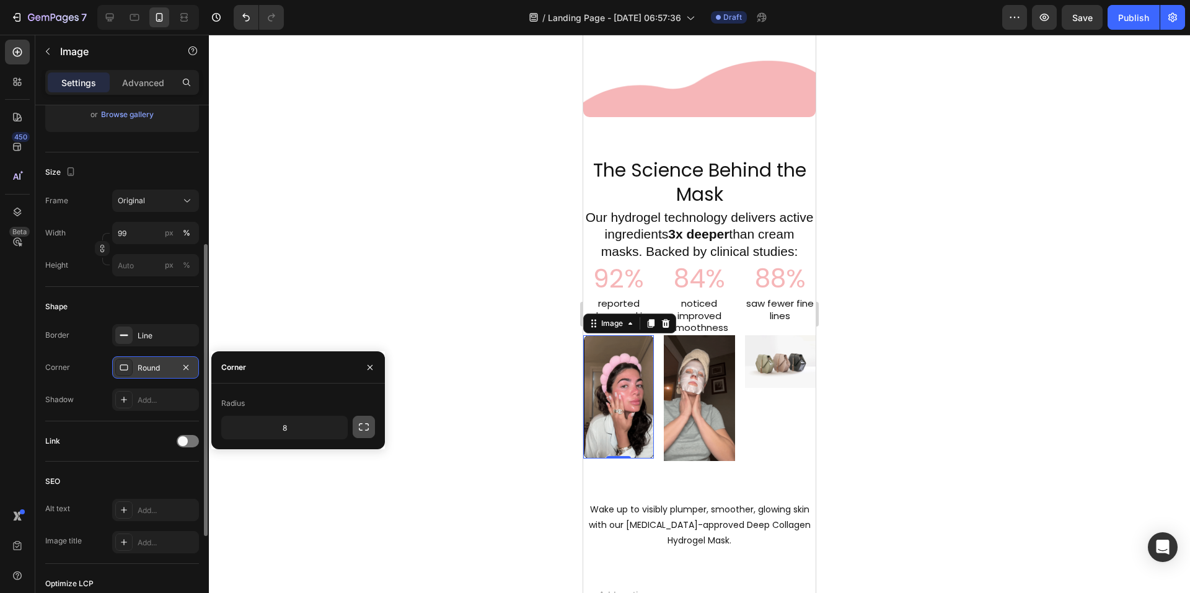
click at [365, 425] on icon "button" at bounding box center [364, 427] width 12 height 12
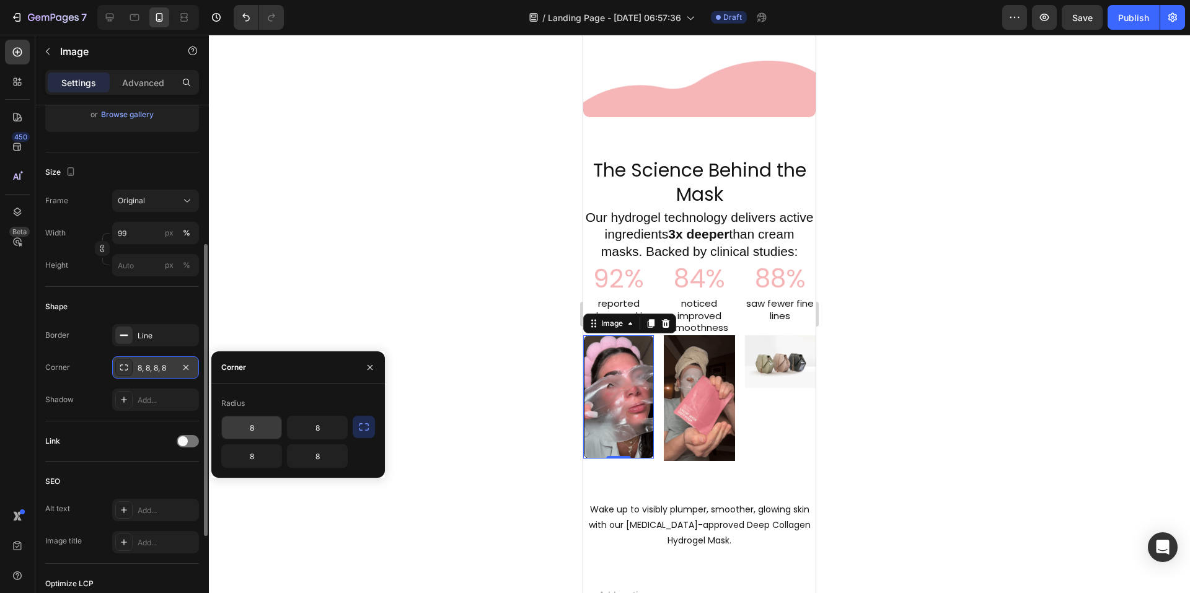
click at [268, 431] on input "8" at bounding box center [252, 428] width 60 height 22
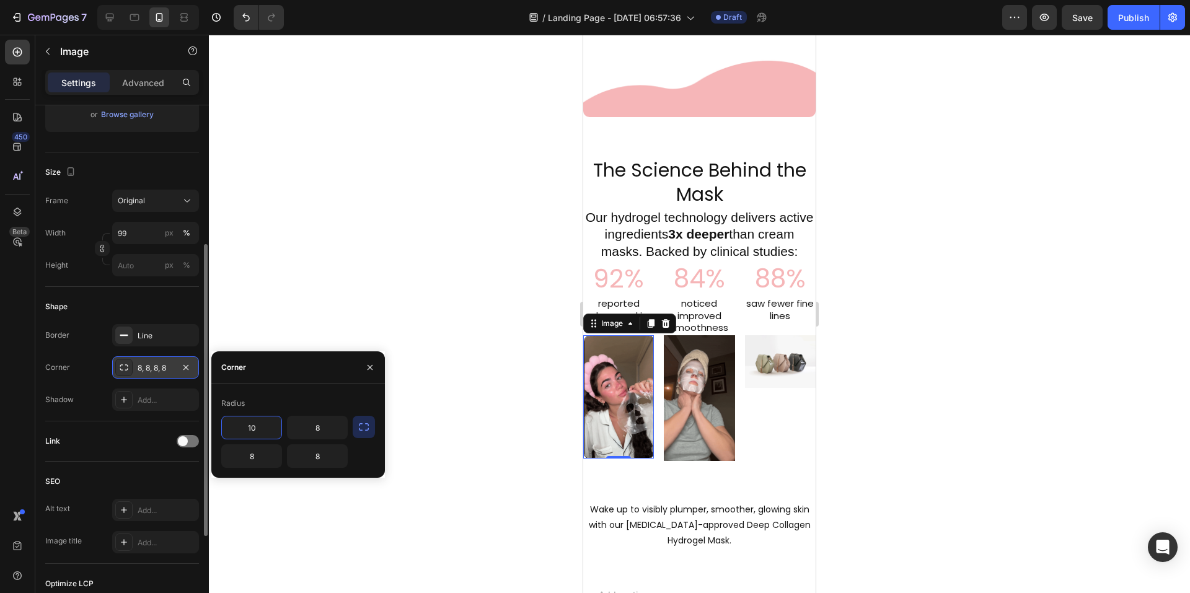
type input "10"
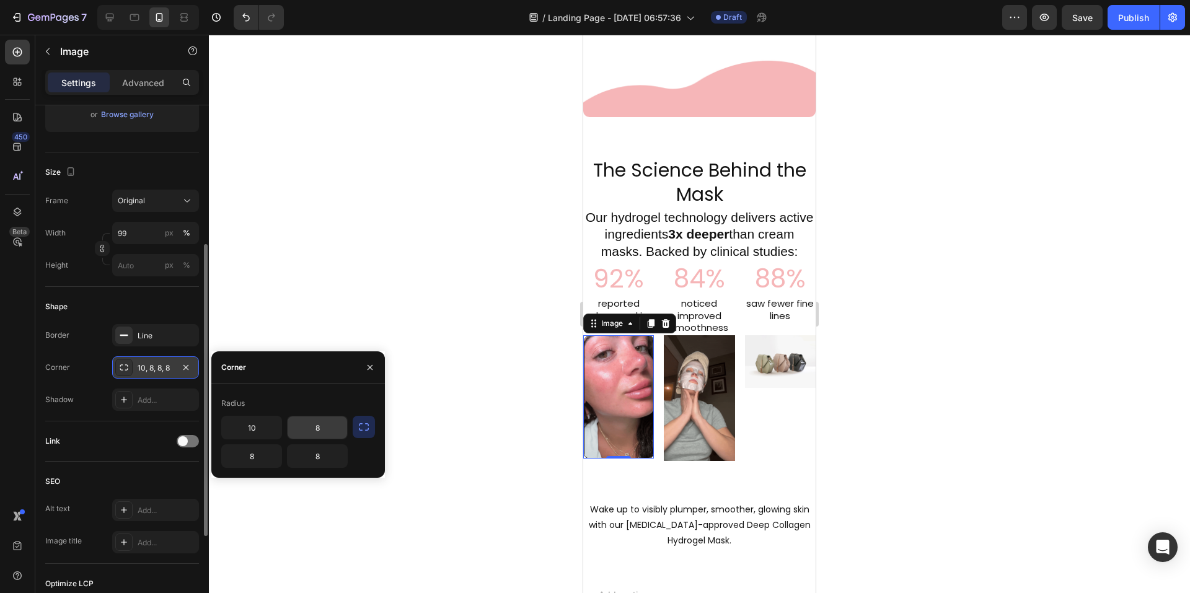
click at [321, 435] on input "8" at bounding box center [318, 428] width 60 height 22
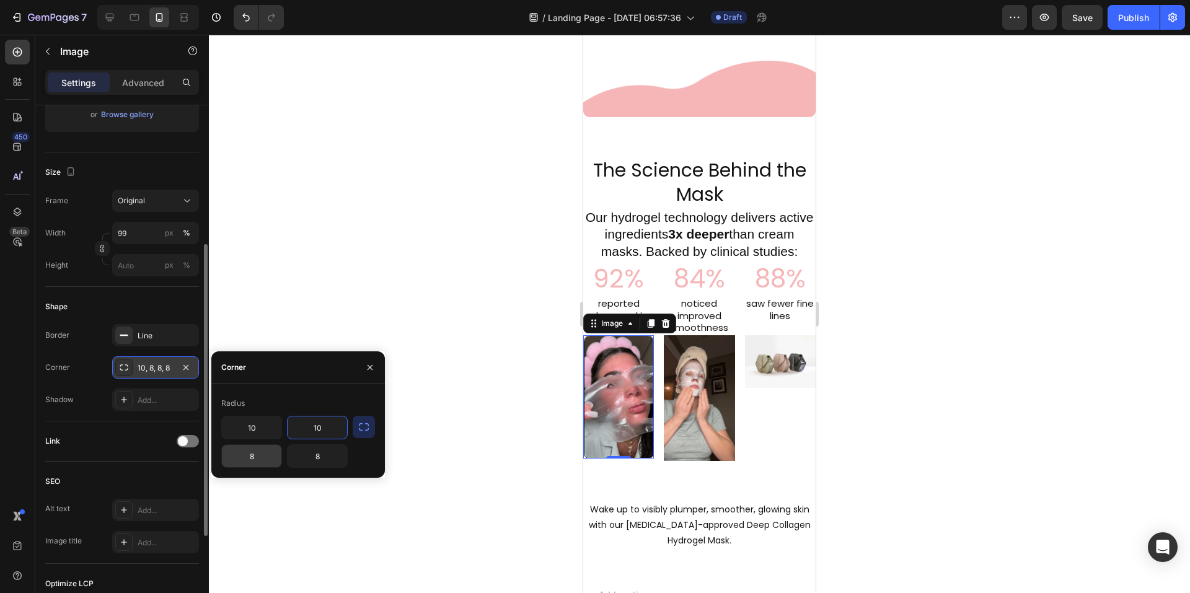
type input "10"
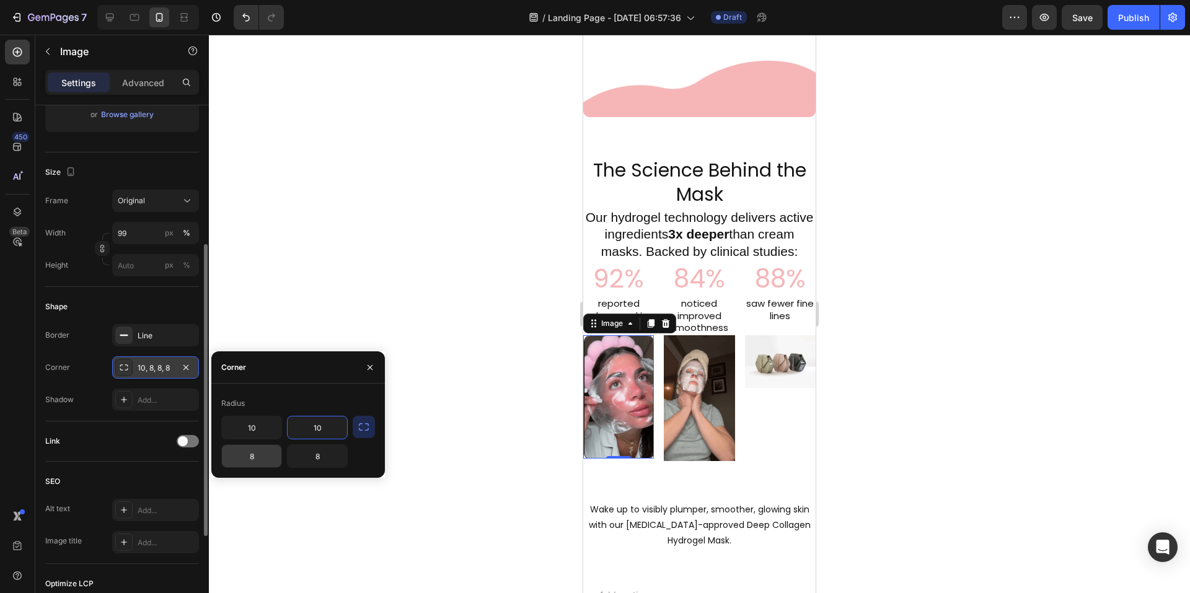
click at [254, 463] on input "8" at bounding box center [252, 456] width 60 height 22
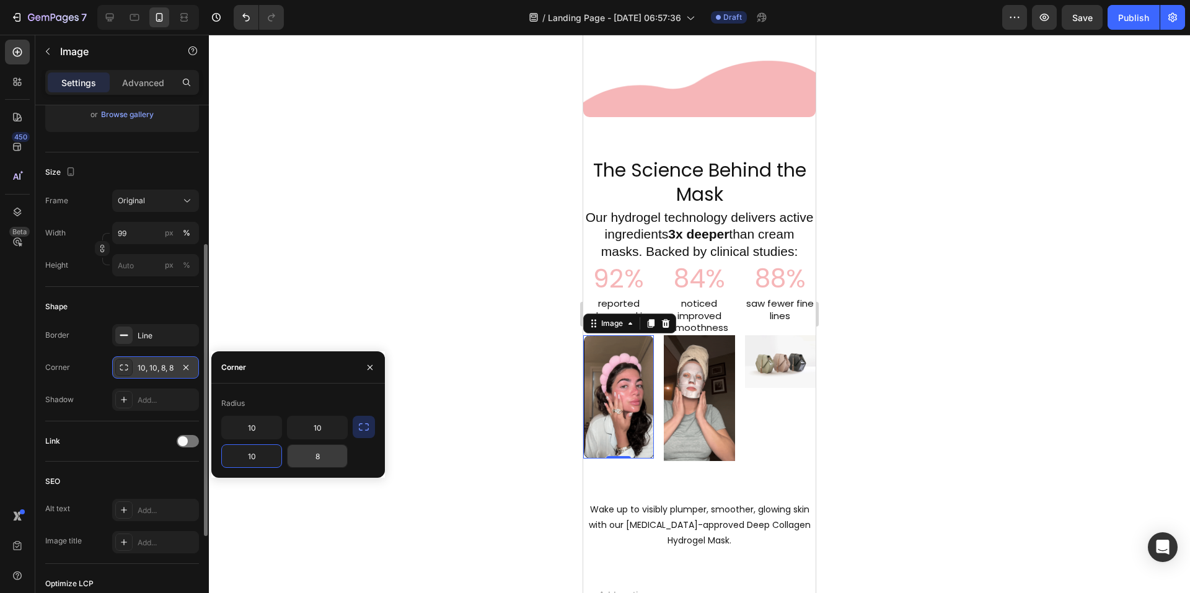
type input "10"
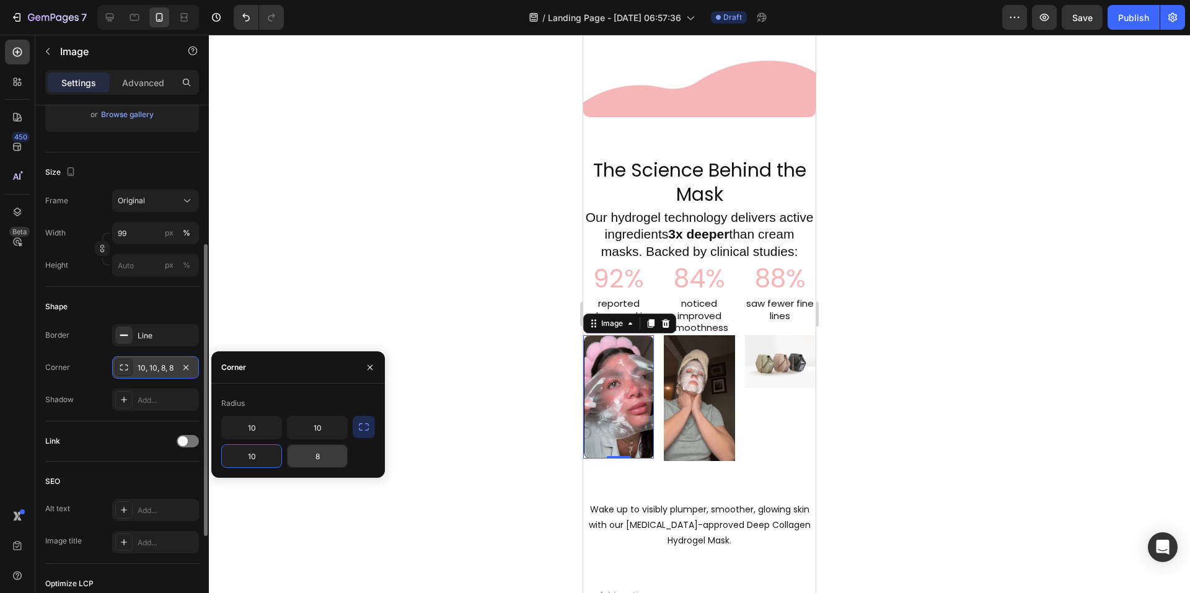
click at [327, 461] on input "8" at bounding box center [318, 456] width 60 height 22
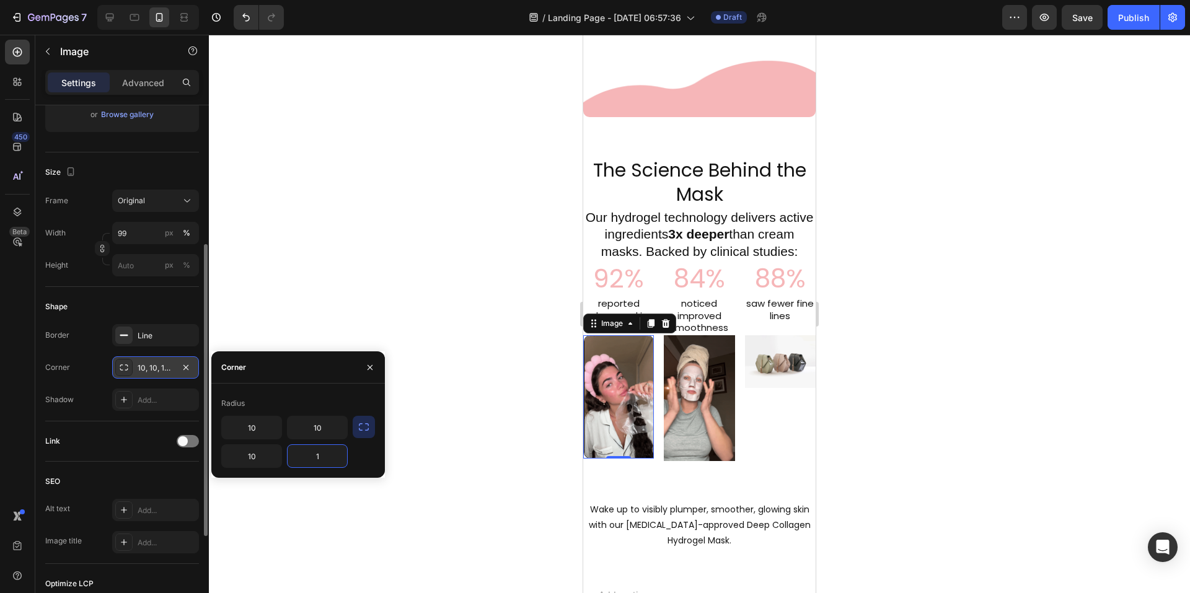
type input "10"
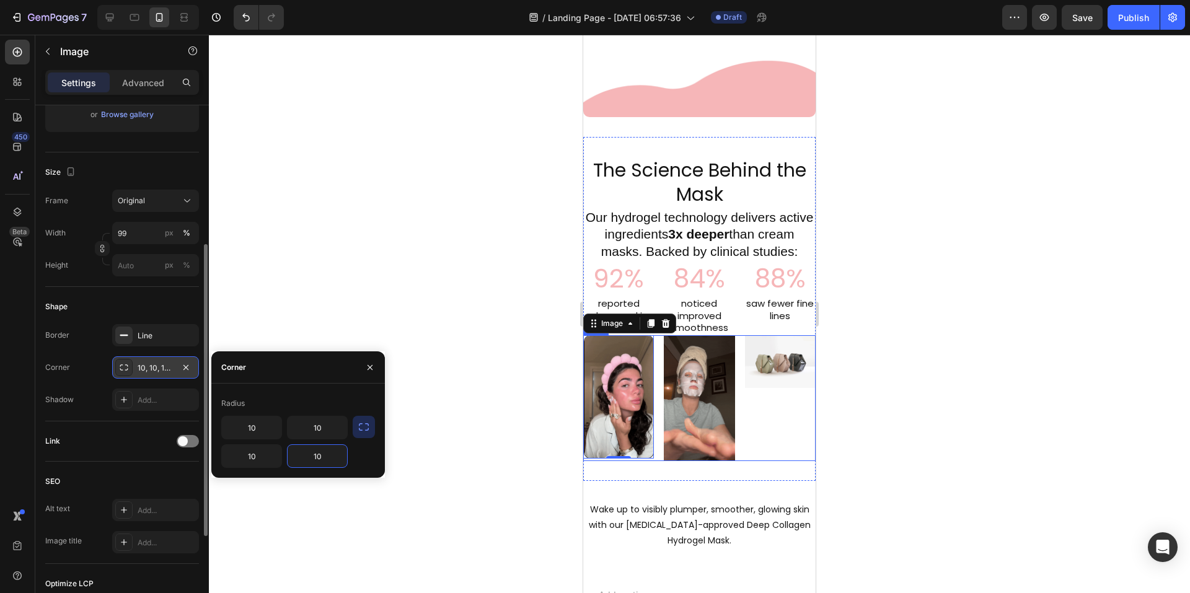
click at [712, 417] on img at bounding box center [699, 398] width 71 height 126
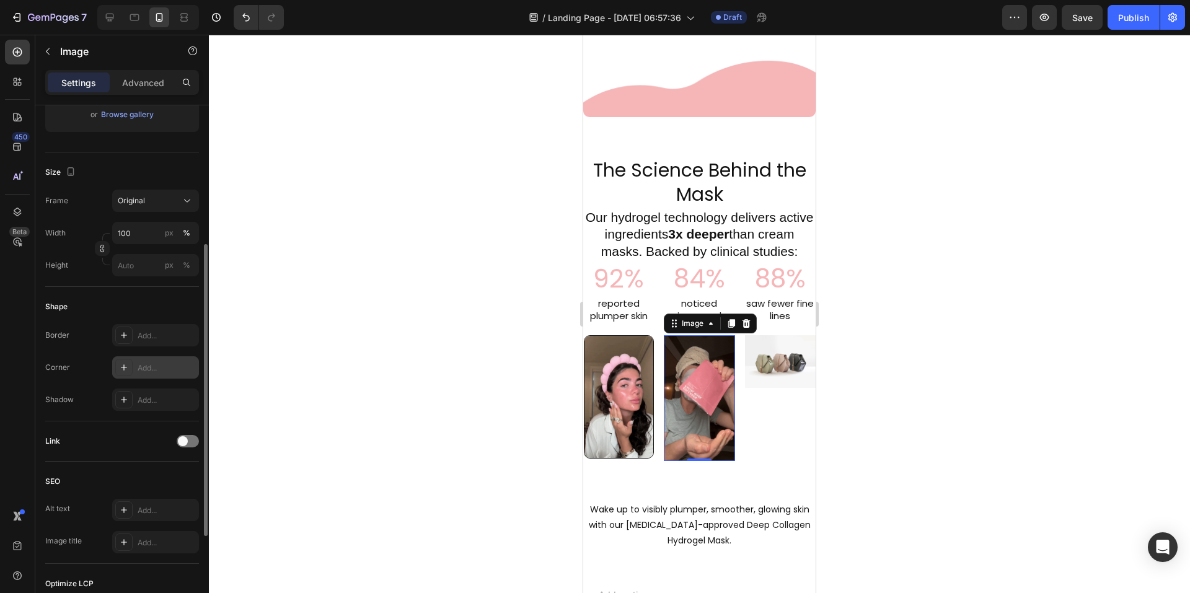
click at [149, 371] on div "Add..." at bounding box center [167, 368] width 58 height 11
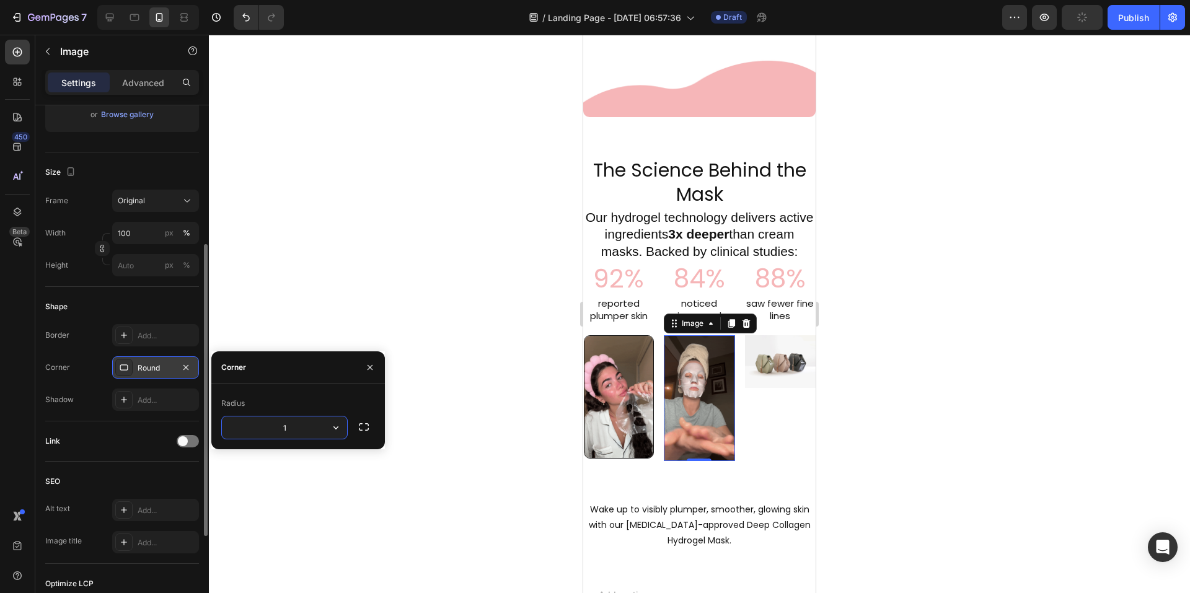
type input "10"
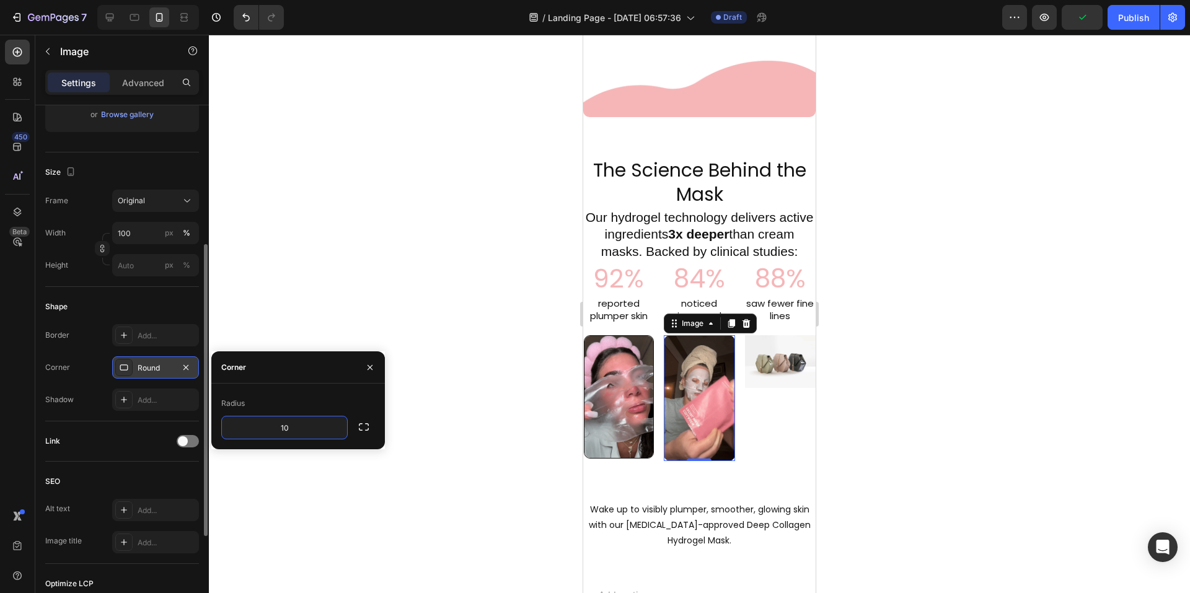
click at [720, 401] on img at bounding box center [699, 398] width 71 height 126
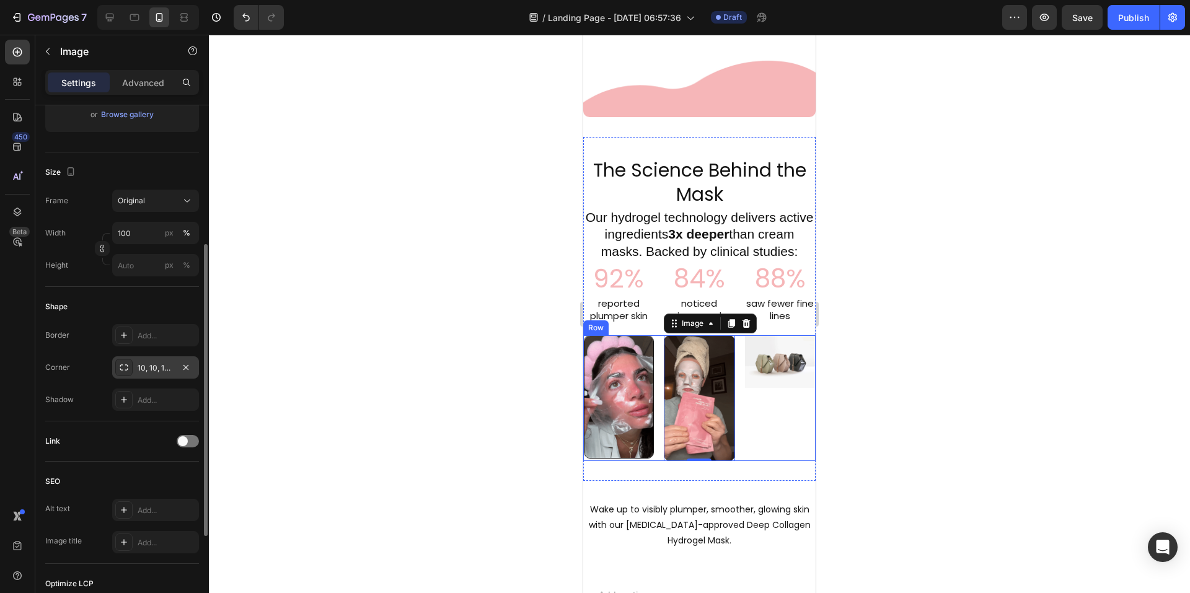
click at [763, 398] on div "Image" at bounding box center [780, 398] width 71 height 126
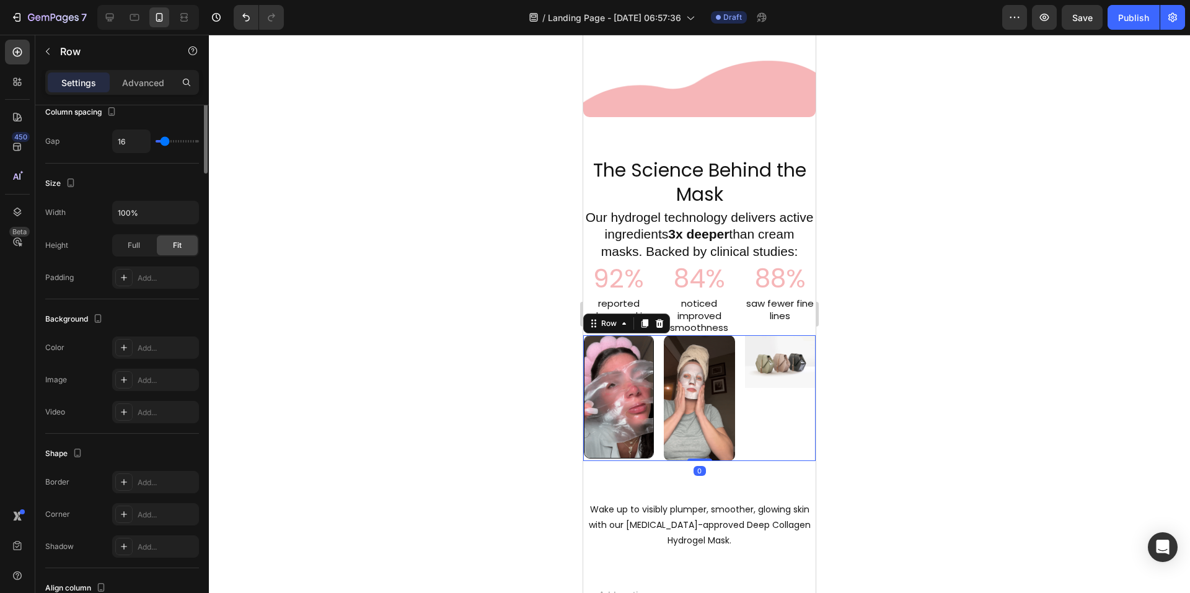
scroll to position [0, 0]
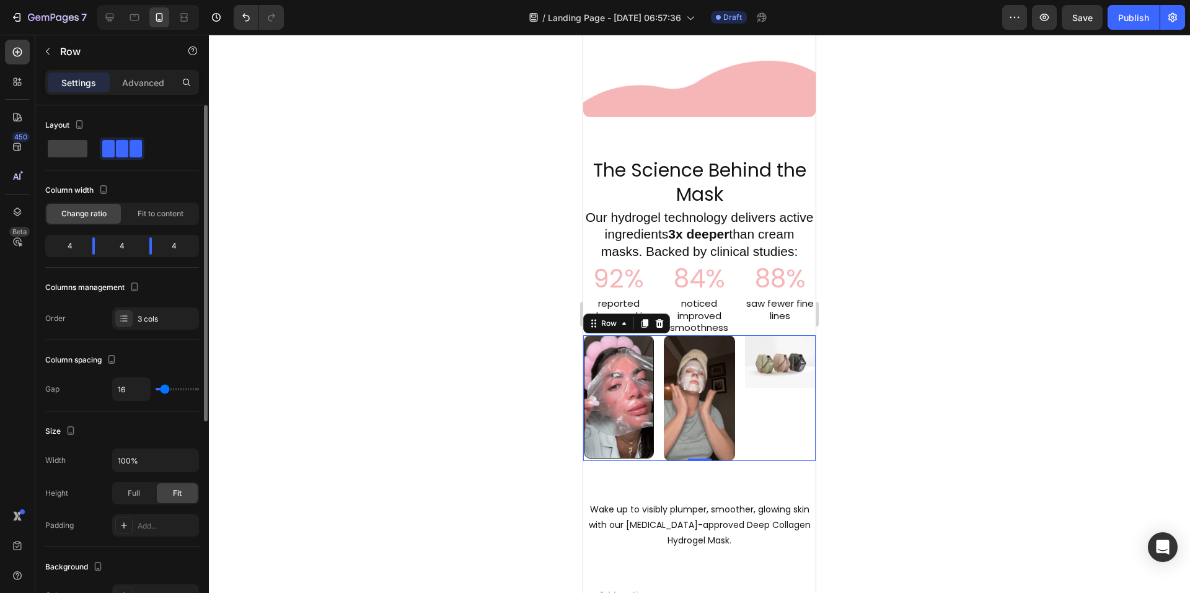
click at [787, 399] on div "Image" at bounding box center [780, 398] width 71 height 126
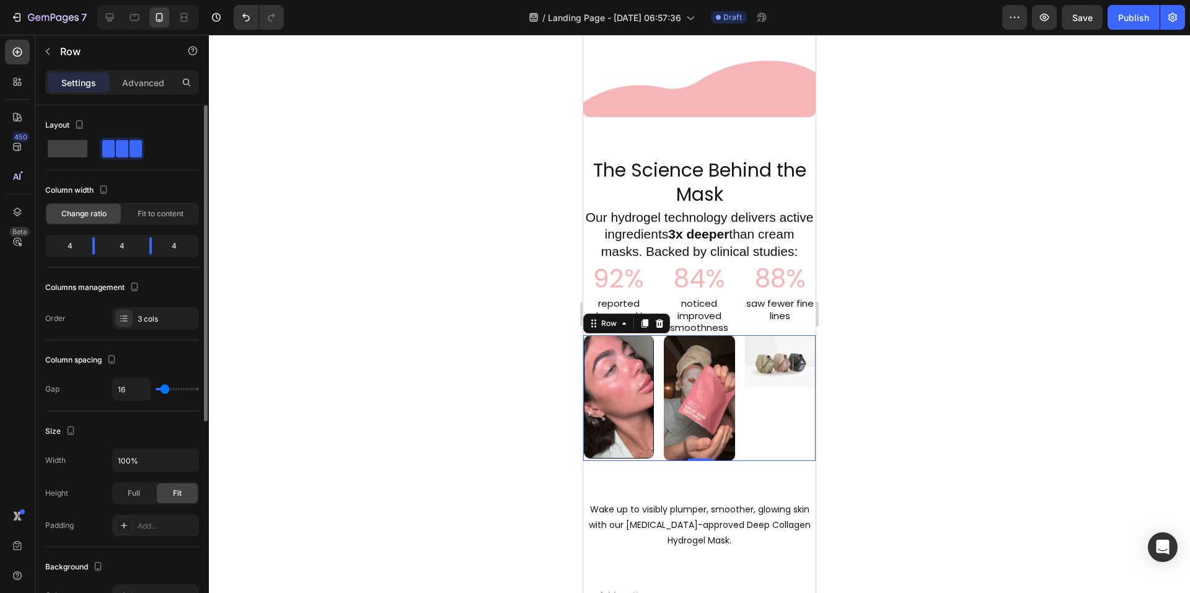
click at [952, 379] on div at bounding box center [699, 314] width 981 height 559
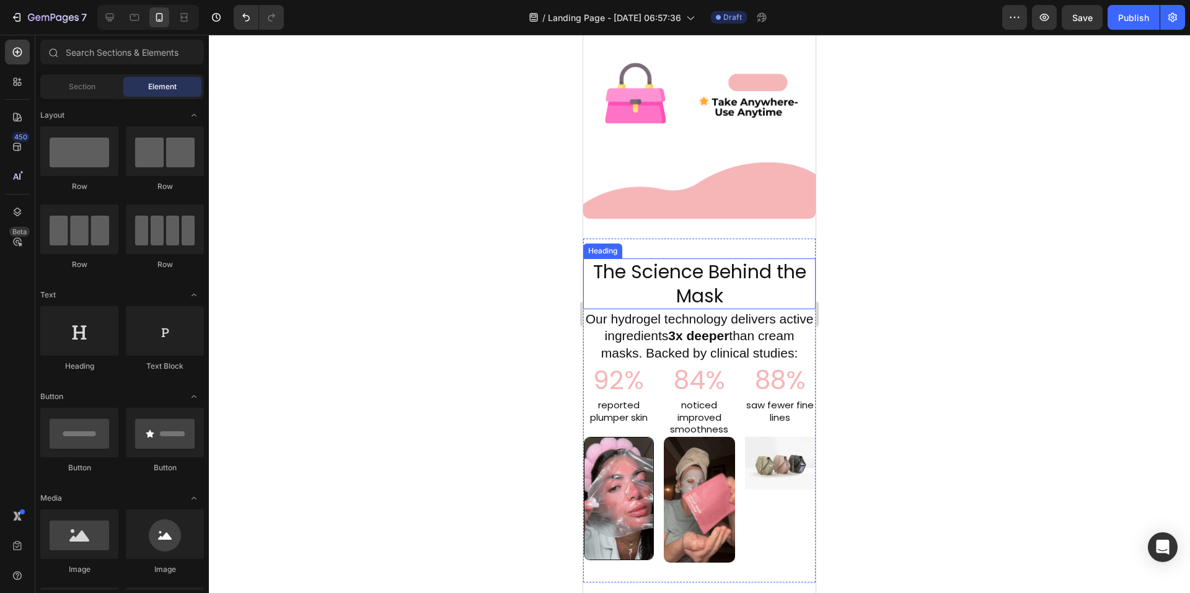
scroll to position [916, 0]
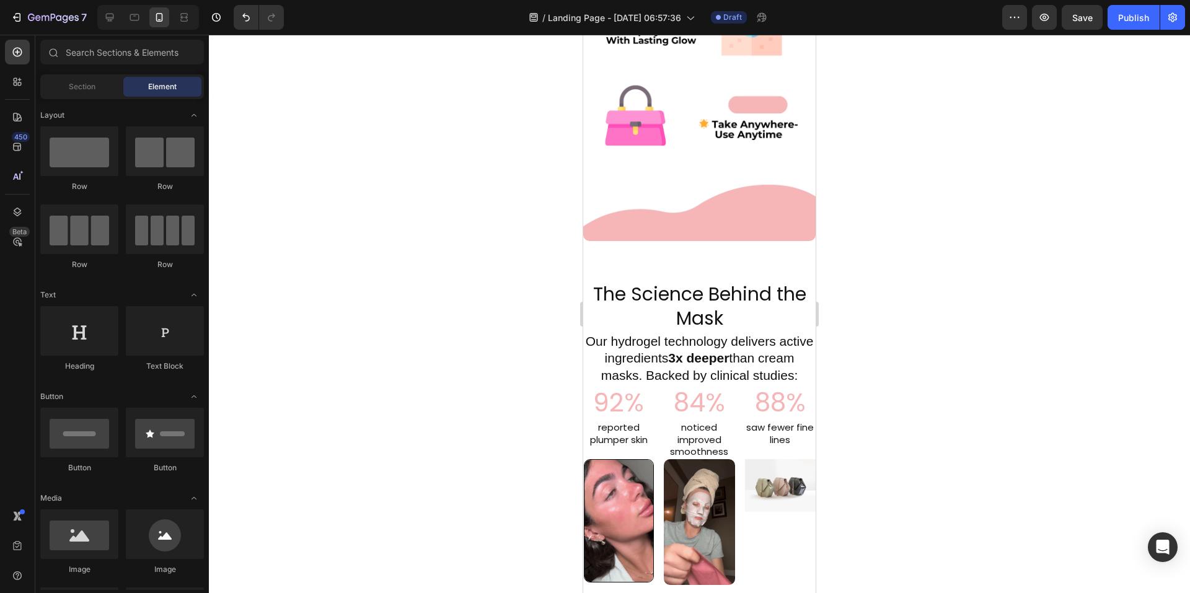
click at [964, 185] on div at bounding box center [699, 314] width 981 height 559
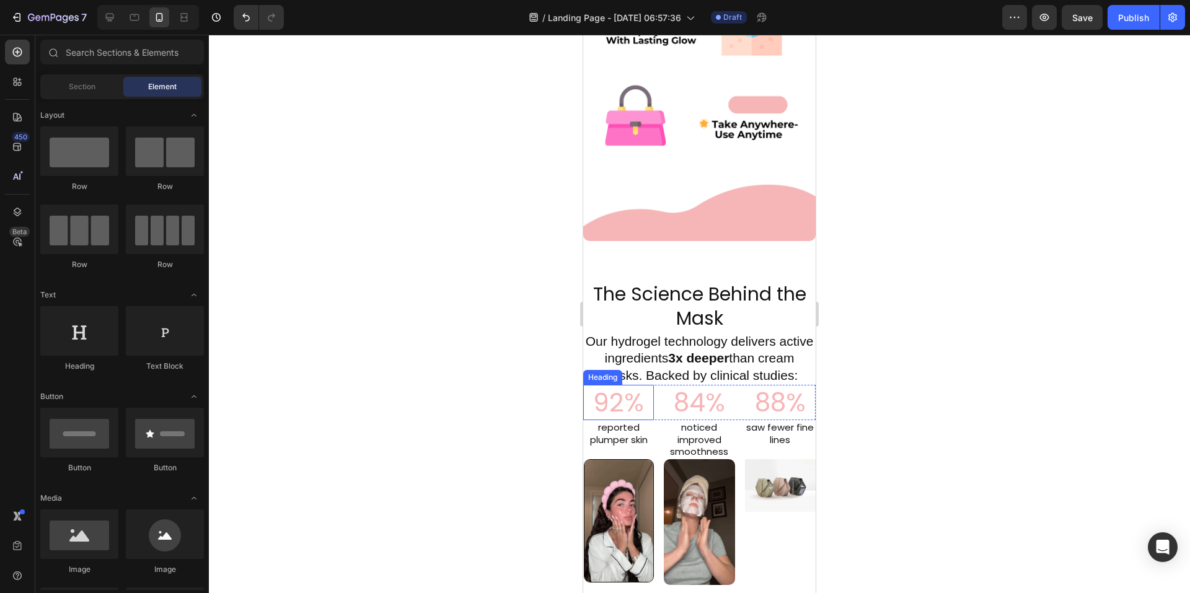
click at [612, 401] on h2 "92%" at bounding box center [618, 402] width 71 height 35
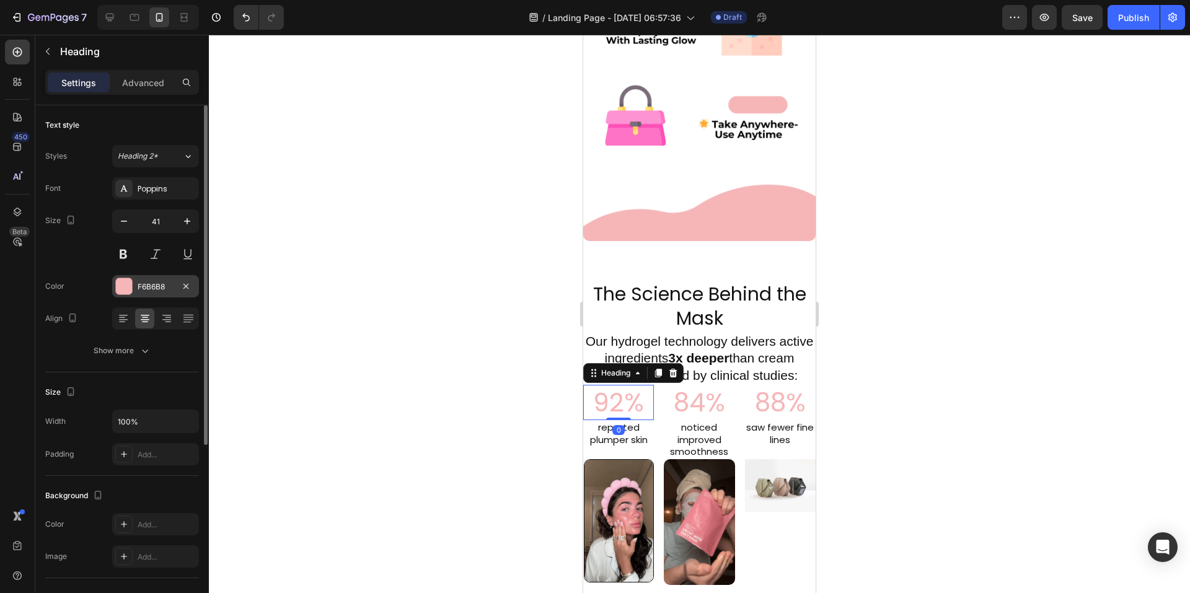
click at [132, 290] on div at bounding box center [123, 286] width 17 height 17
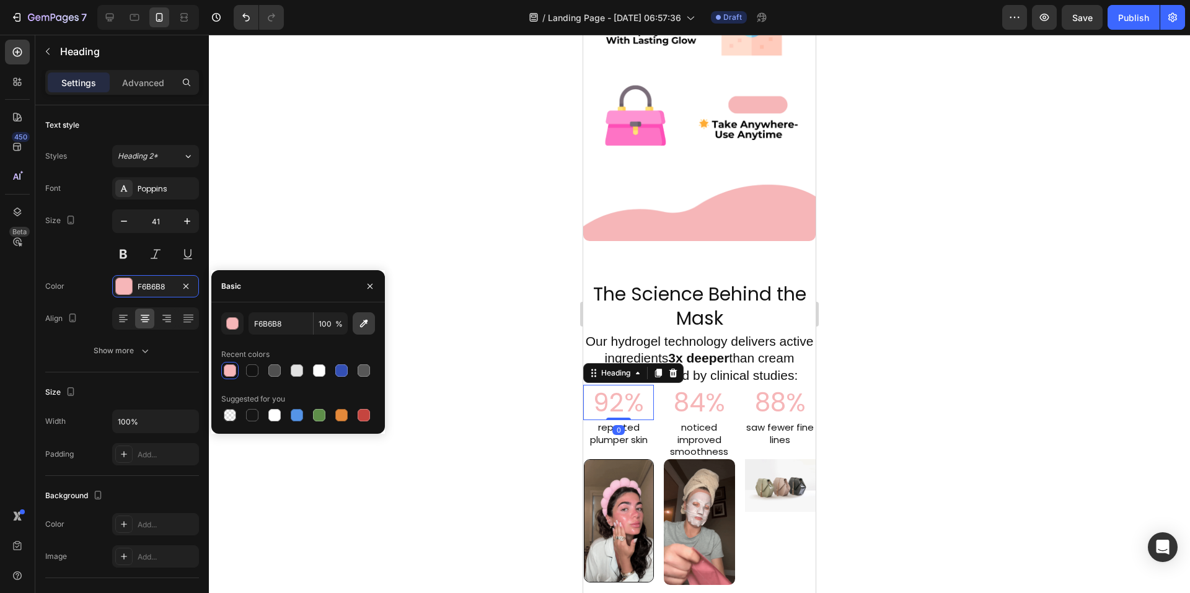
click at [358, 322] on icon "button" at bounding box center [364, 323] width 12 height 12
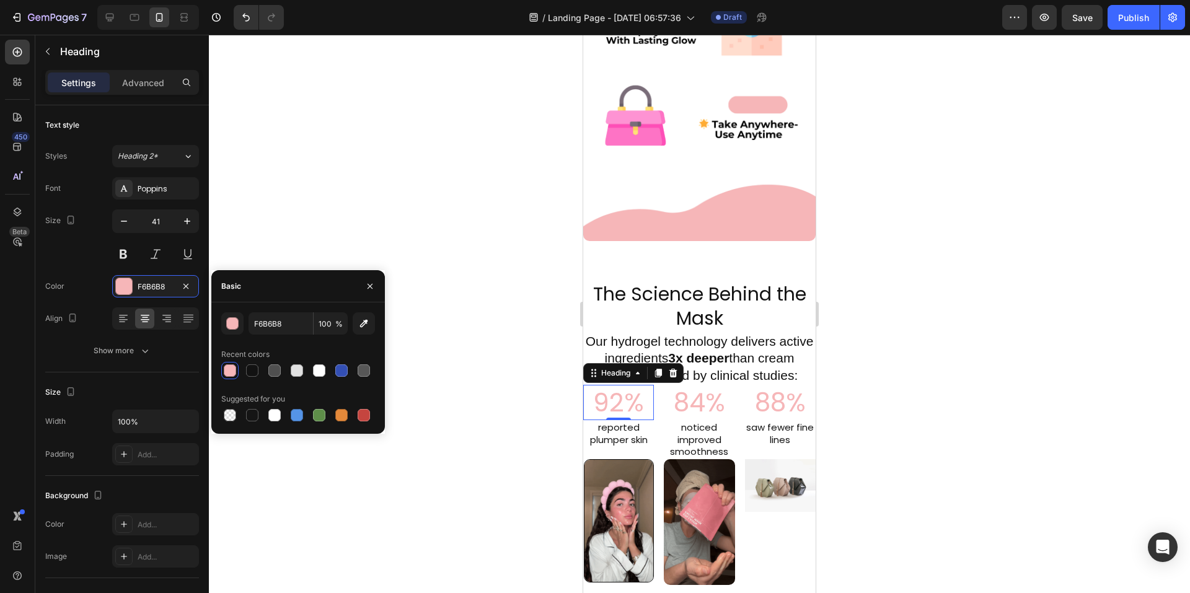
type input "F6B6B7"
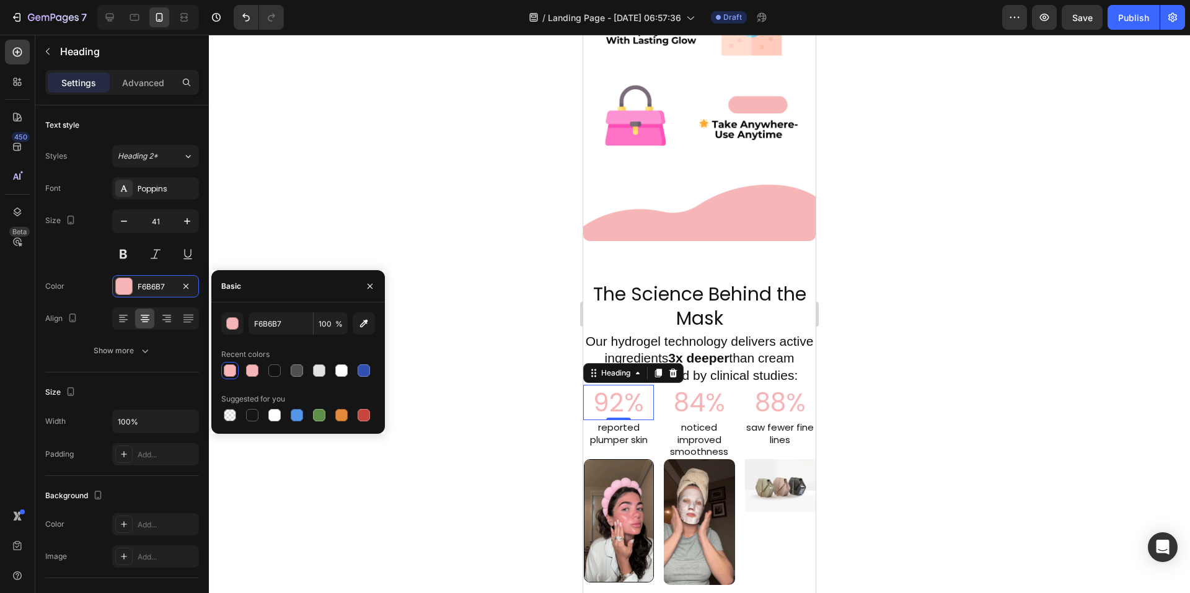
click at [906, 257] on div at bounding box center [699, 314] width 981 height 559
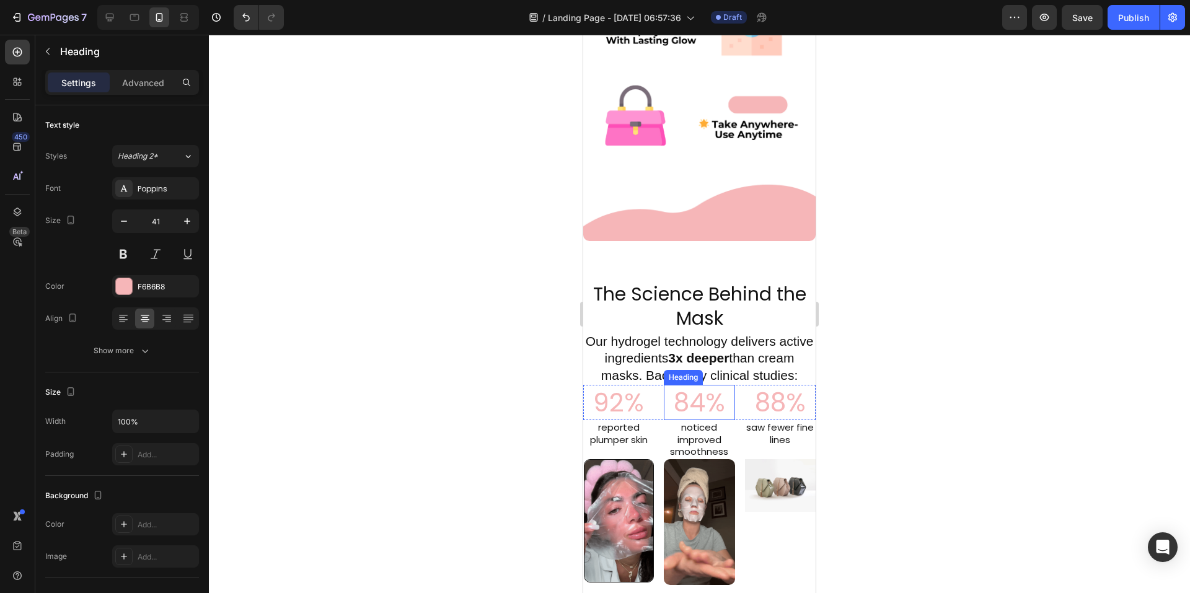
click at [688, 398] on h2 "84%" at bounding box center [699, 402] width 71 height 35
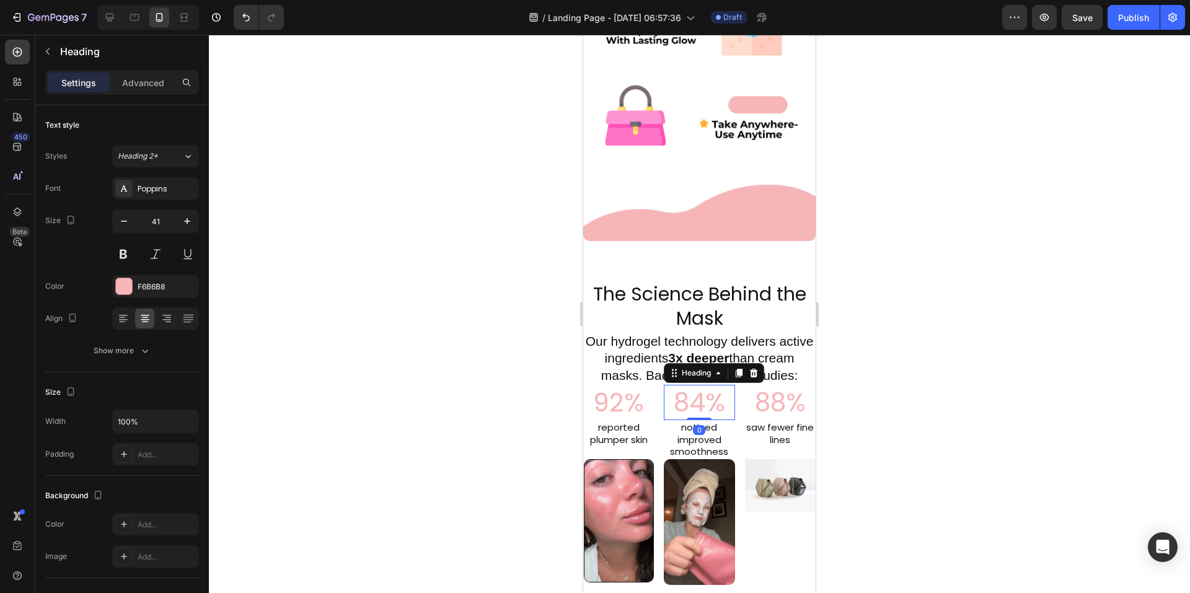
click at [946, 300] on div at bounding box center [699, 314] width 981 height 559
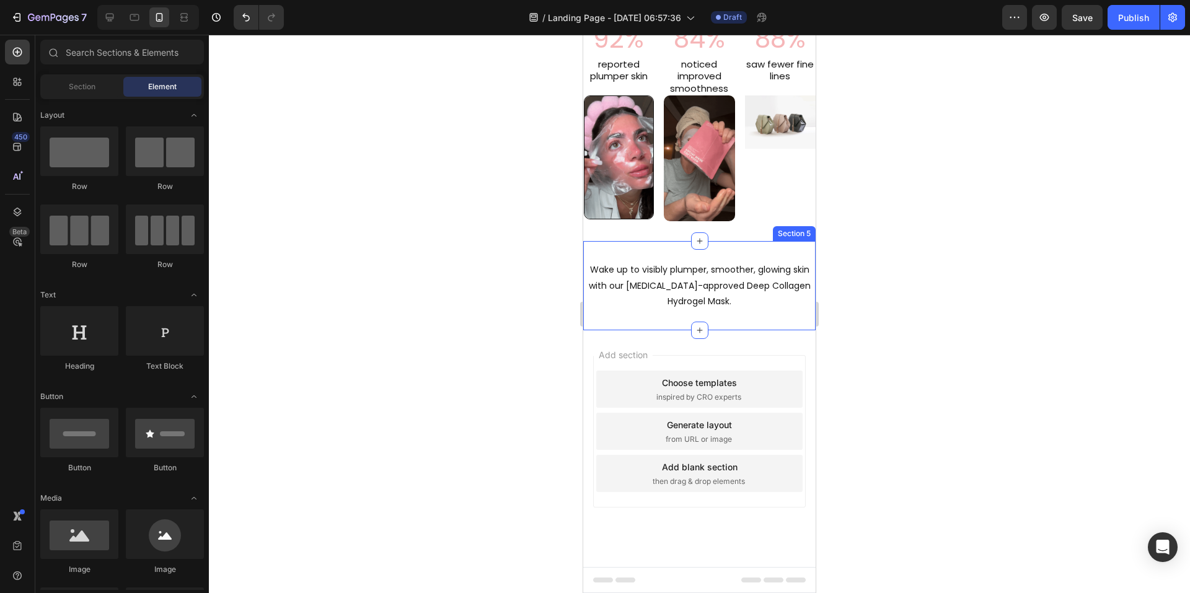
scroll to position [1269, 0]
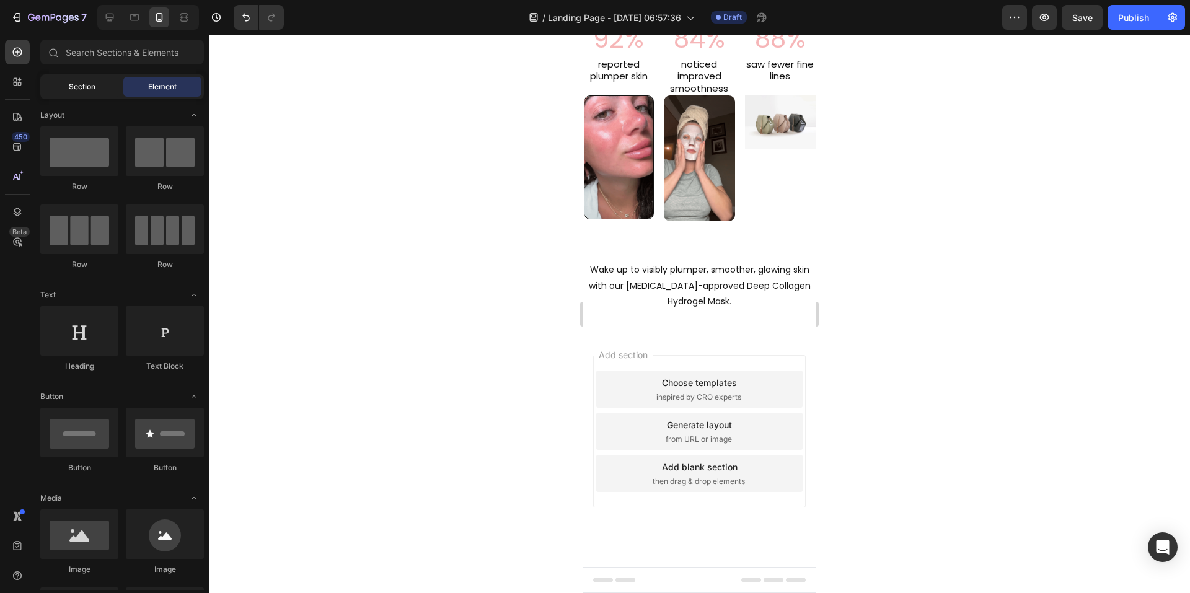
click at [84, 91] on span "Section" at bounding box center [82, 86] width 27 height 11
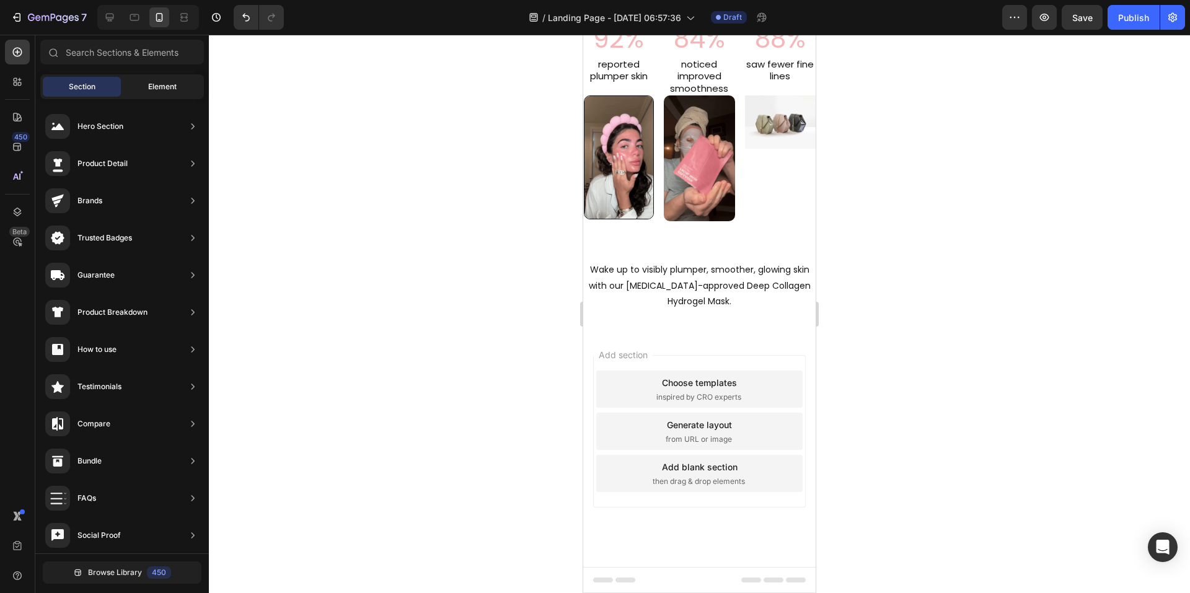
click at [153, 91] on span "Element" at bounding box center [162, 86] width 29 height 11
